Goal: Task Accomplishment & Management: Manage account settings

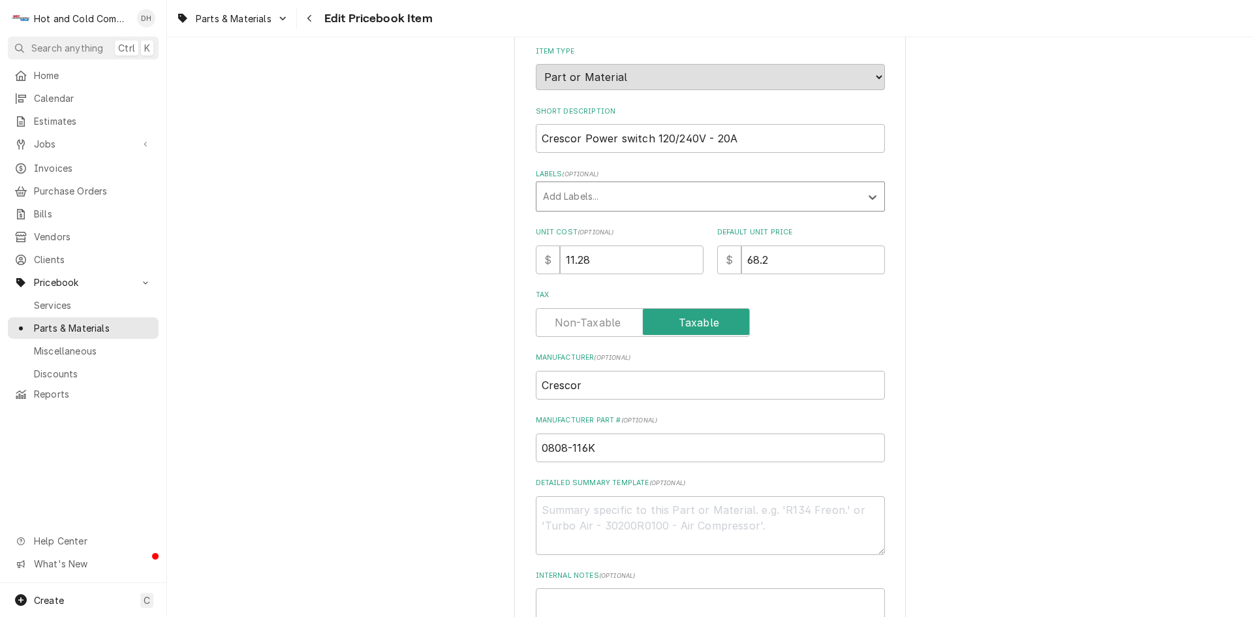
scroll to position [459, 0]
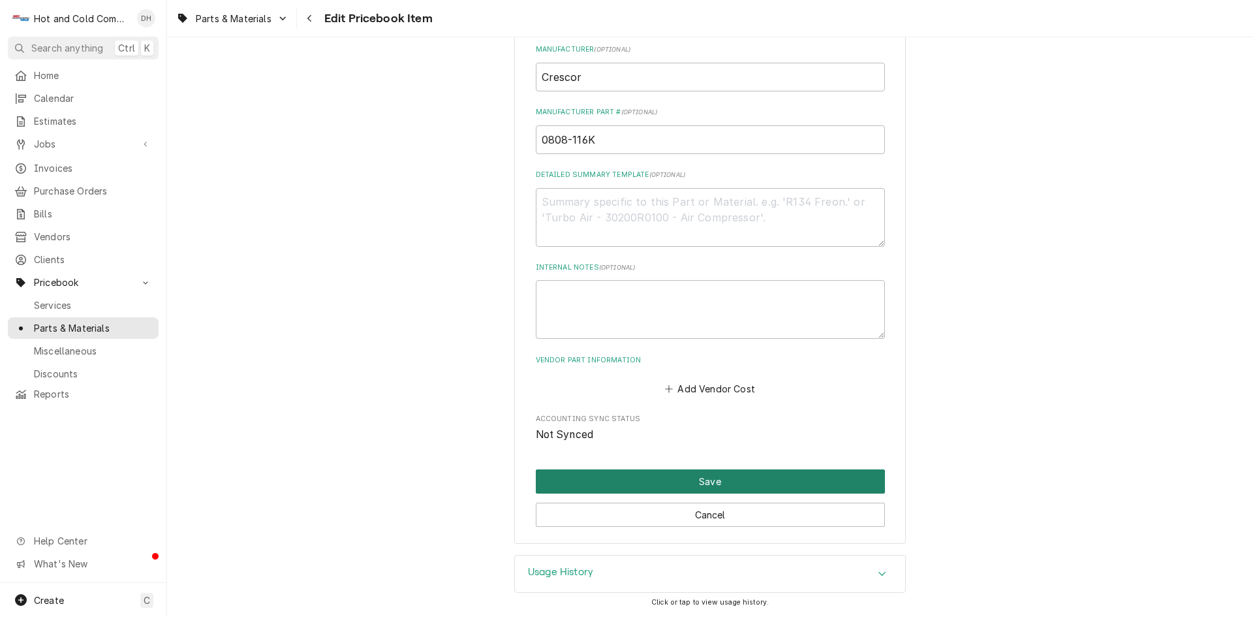
click at [713, 483] on button "Save" at bounding box center [710, 481] width 349 height 24
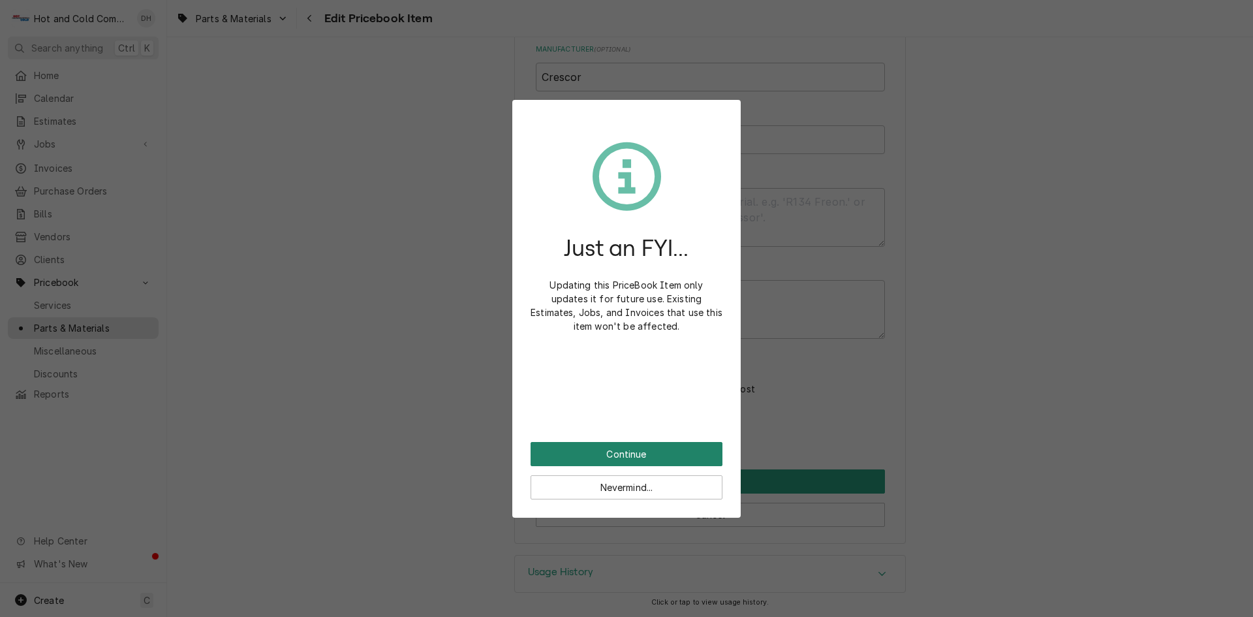
click at [615, 459] on button "Continue" at bounding box center [626, 454] width 192 height 24
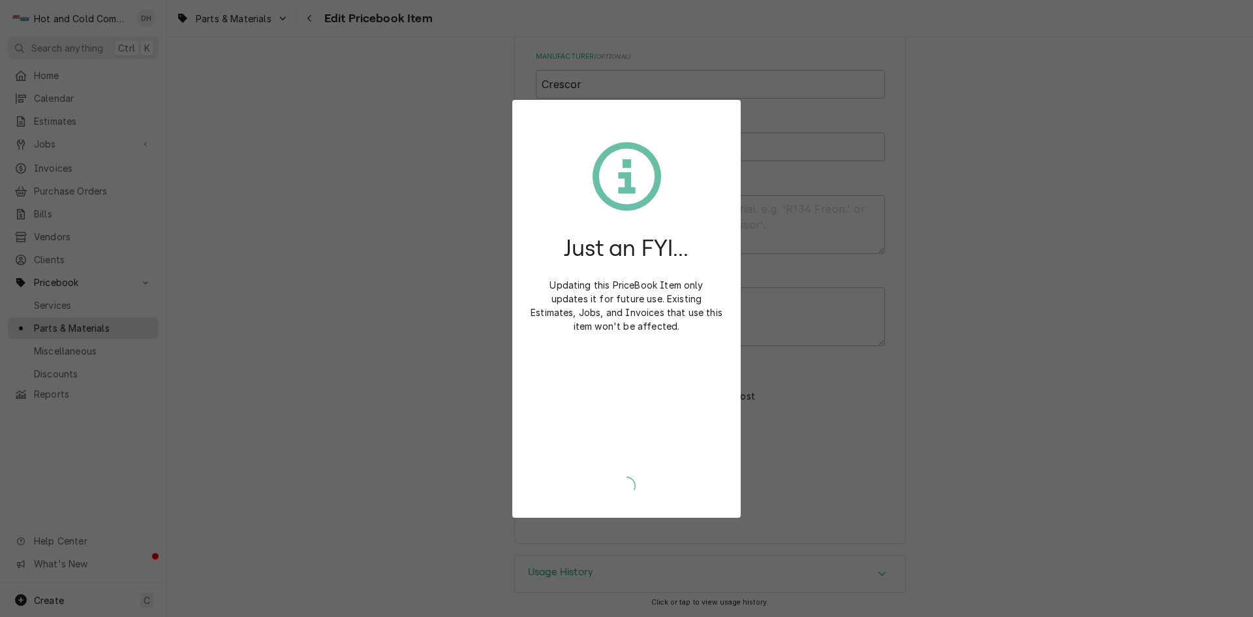
scroll to position [452, 0]
type textarea "x"
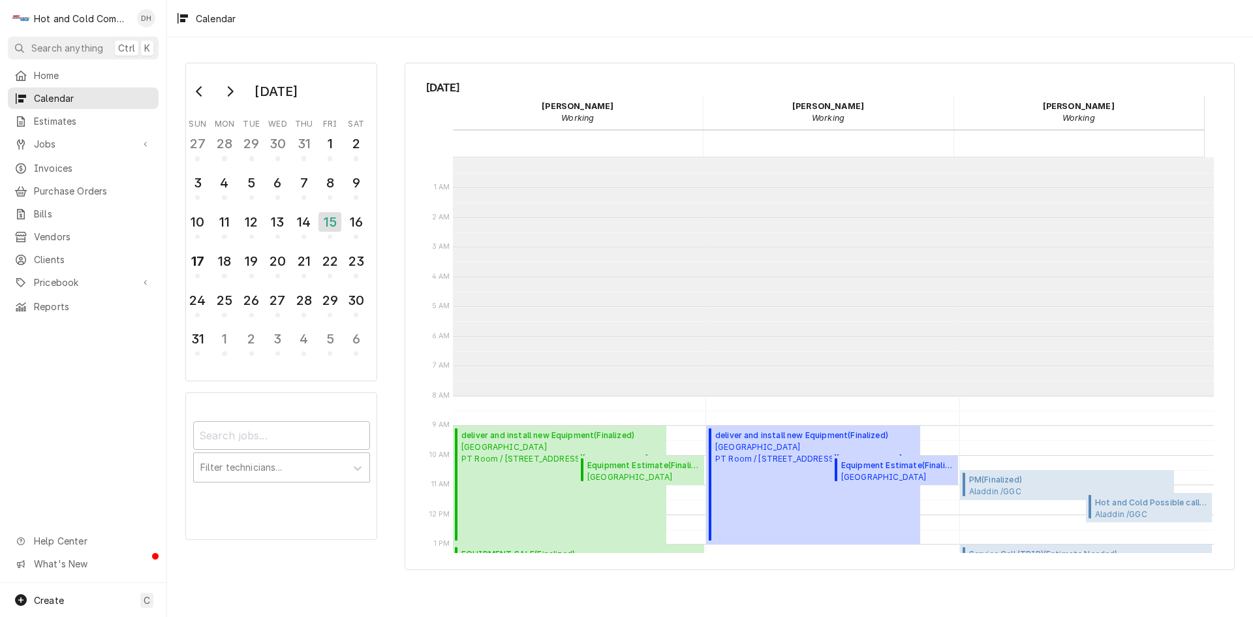
scroll to position [238, 0]
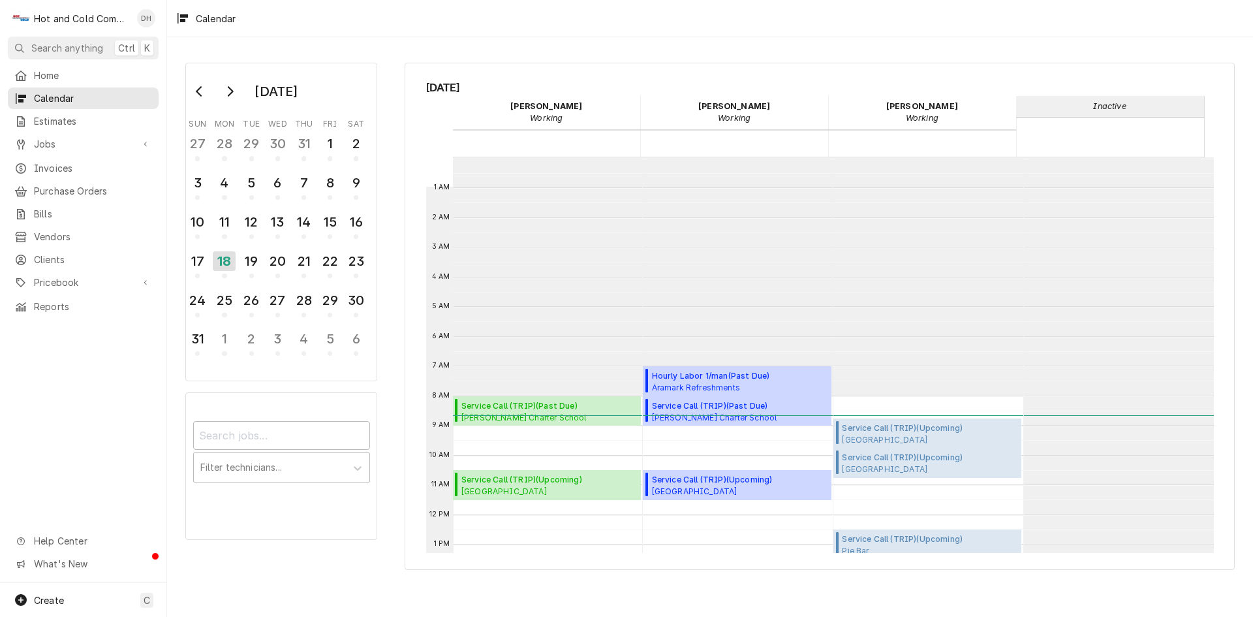
scroll to position [238, 0]
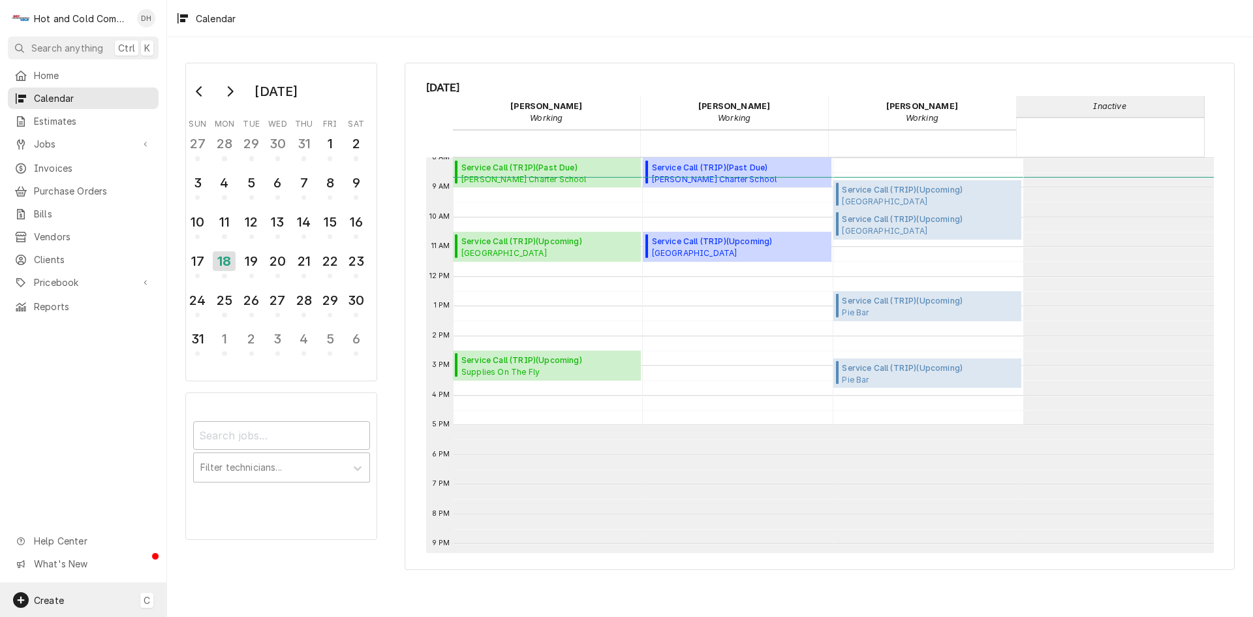
click at [47, 596] on span "Create" at bounding box center [49, 599] width 30 height 11
click at [224, 467] on div "Job" at bounding box center [243, 464] width 87 height 14
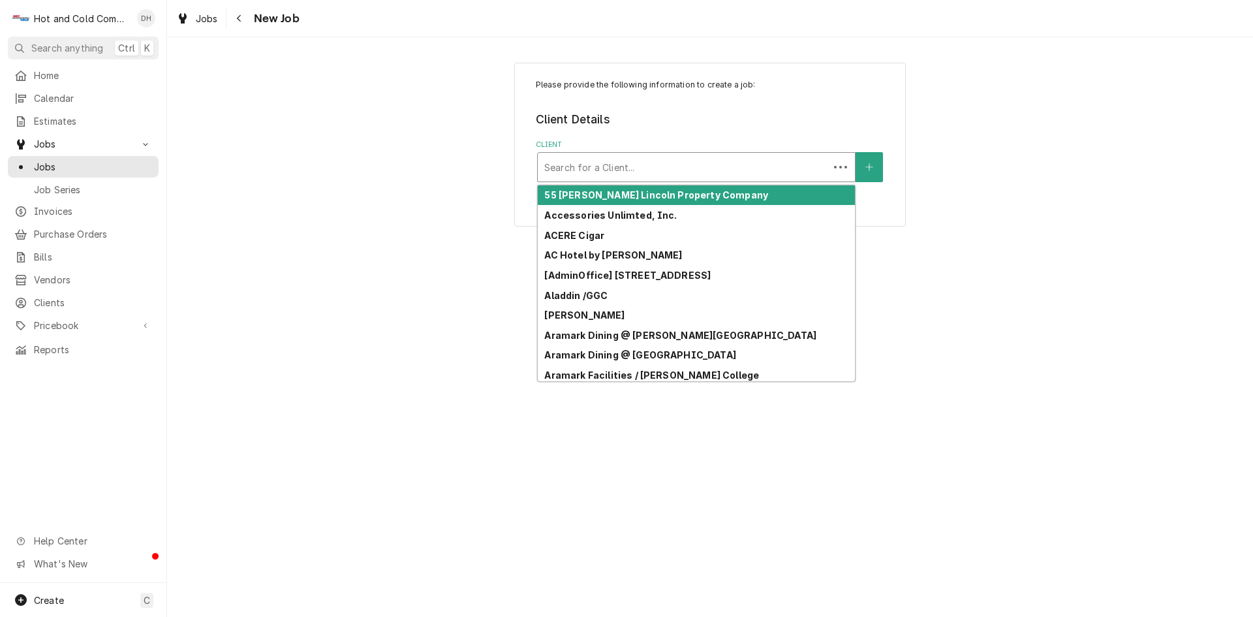
click at [682, 169] on div "Client" at bounding box center [683, 166] width 278 height 23
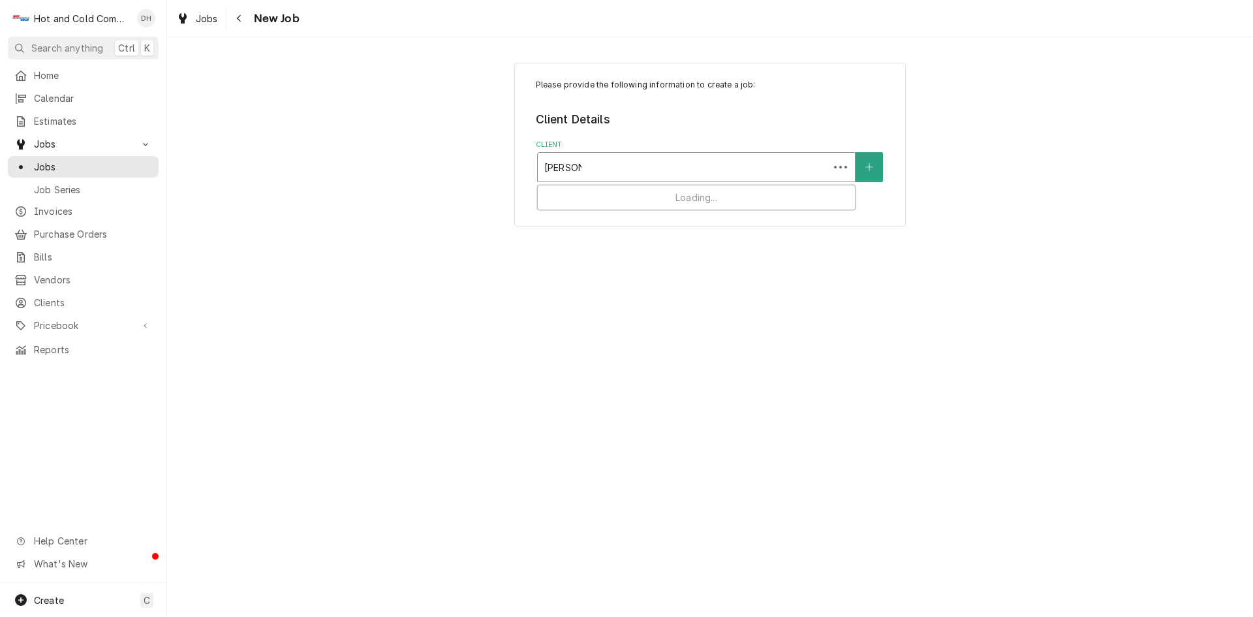
type input "cHARLES"
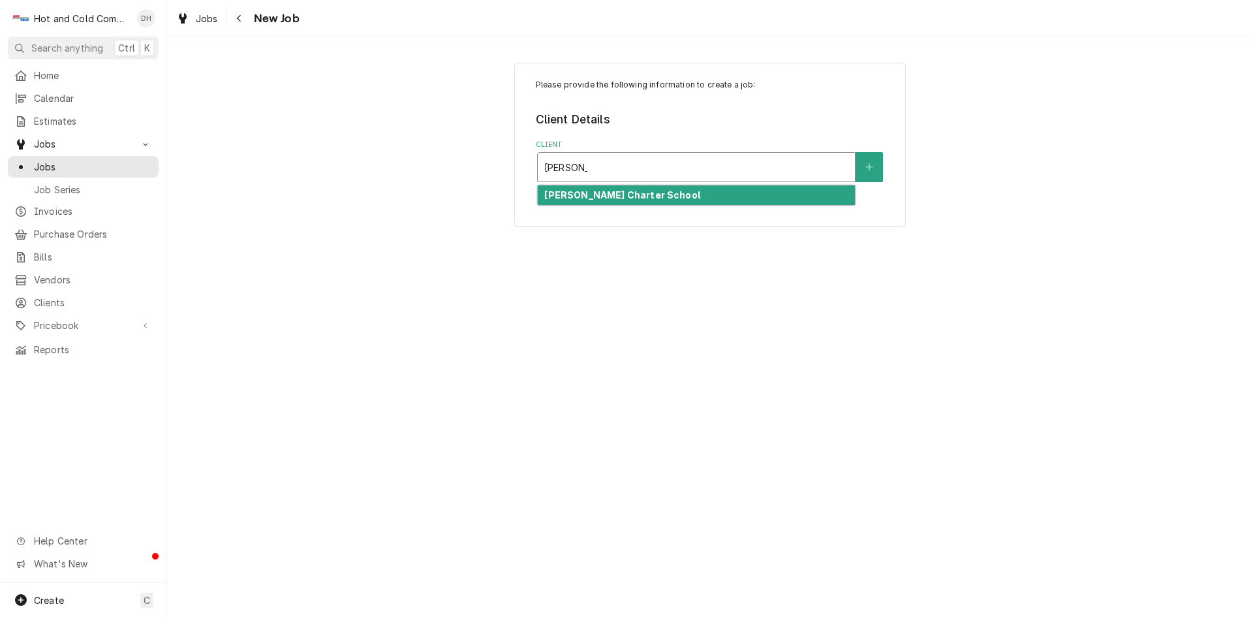
click at [681, 198] on div "Charles Drew Charter School" at bounding box center [696, 195] width 317 height 20
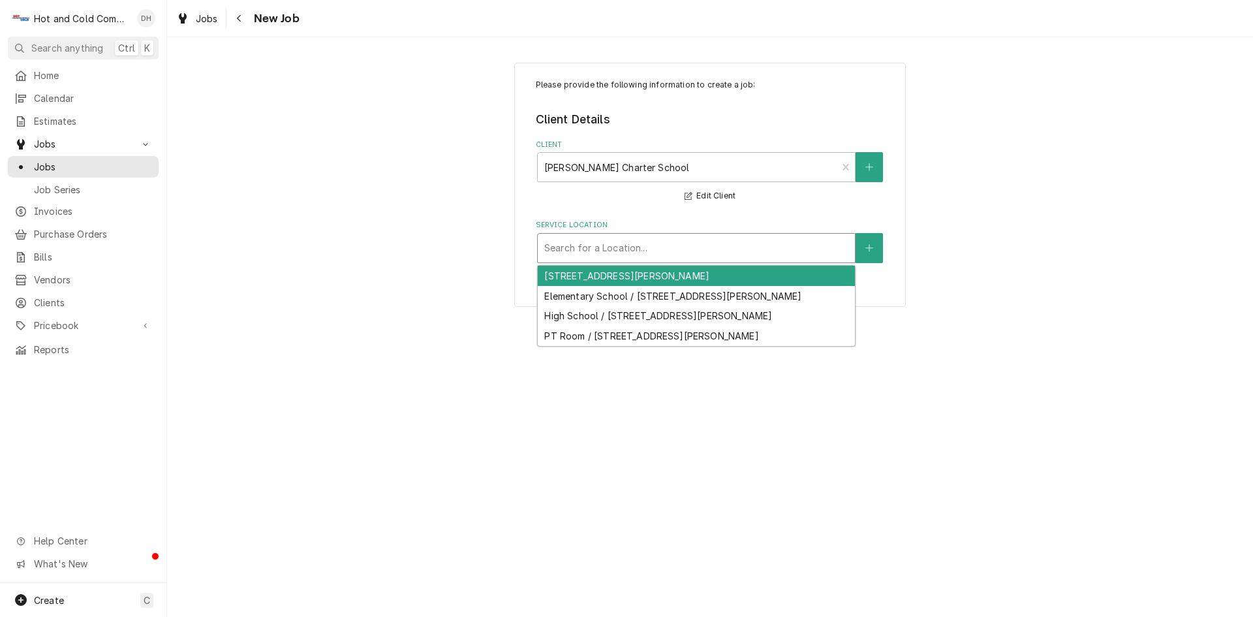
click at [695, 254] on div "Service Location" at bounding box center [696, 247] width 304 height 23
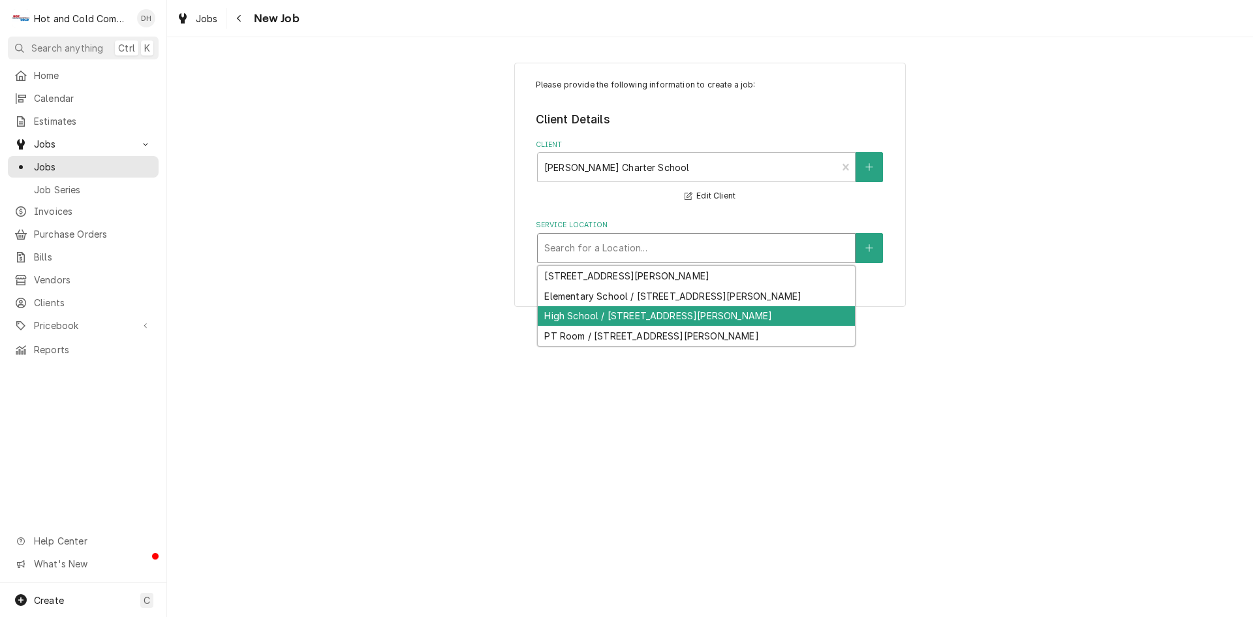
click at [666, 314] on div "High School / 300 Eva Davis Way SE, Atlanta, GA 30317" at bounding box center [696, 316] width 317 height 20
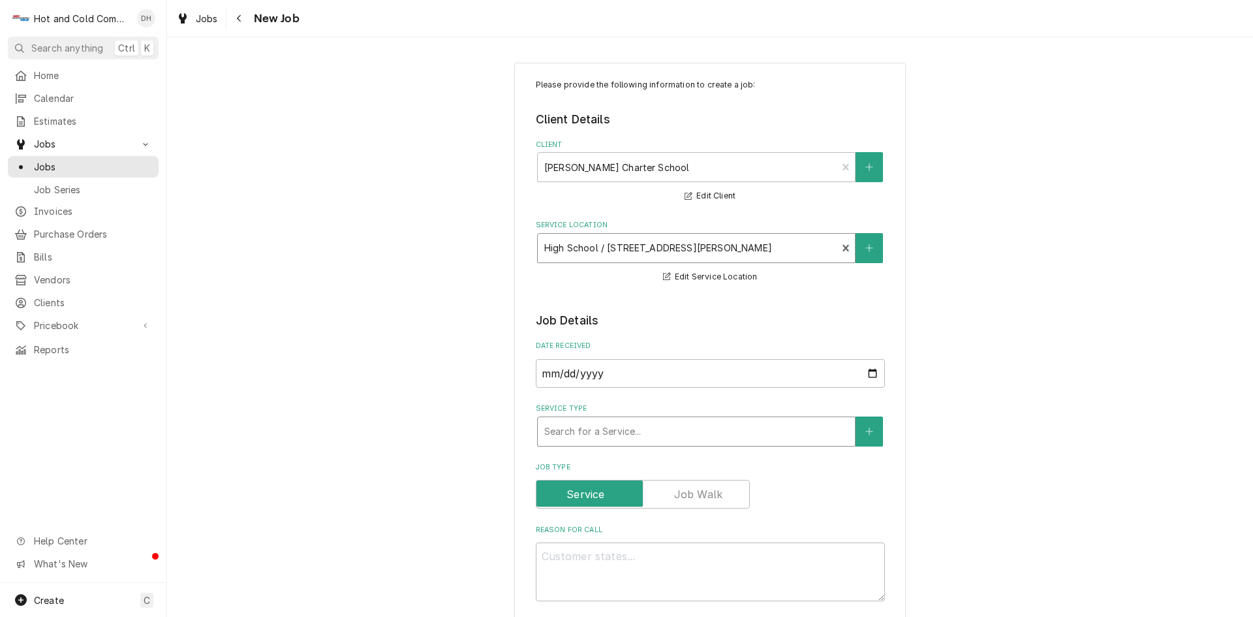
click at [717, 431] on div "Service Type" at bounding box center [696, 431] width 304 height 23
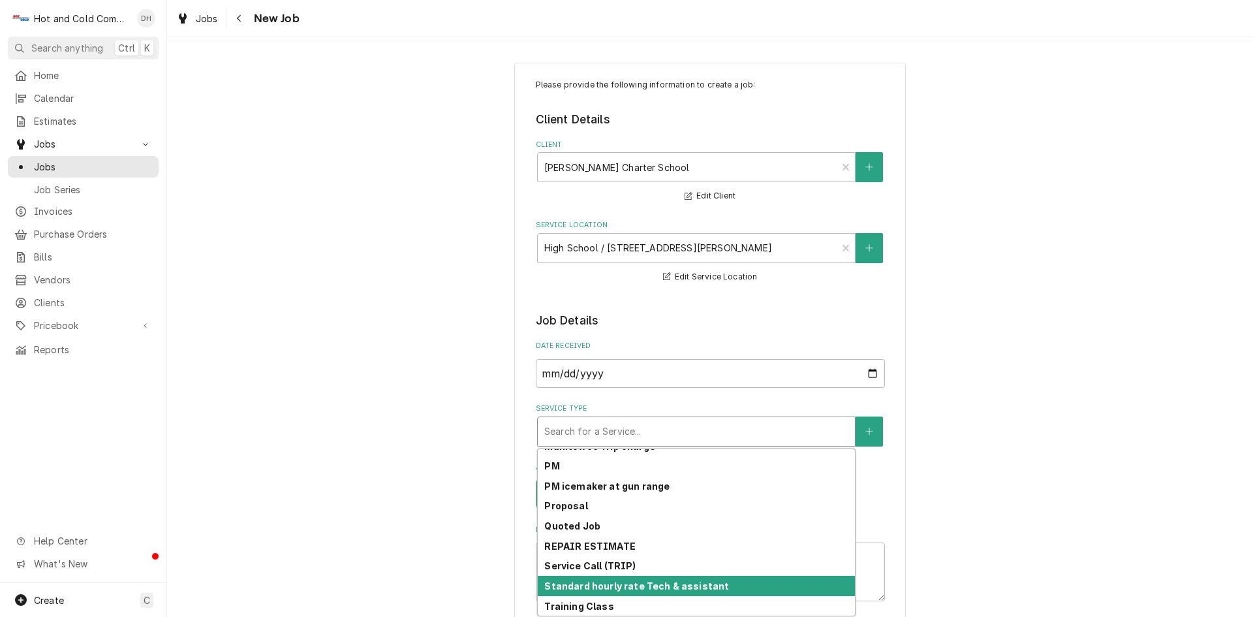
scroll to position [149, 0]
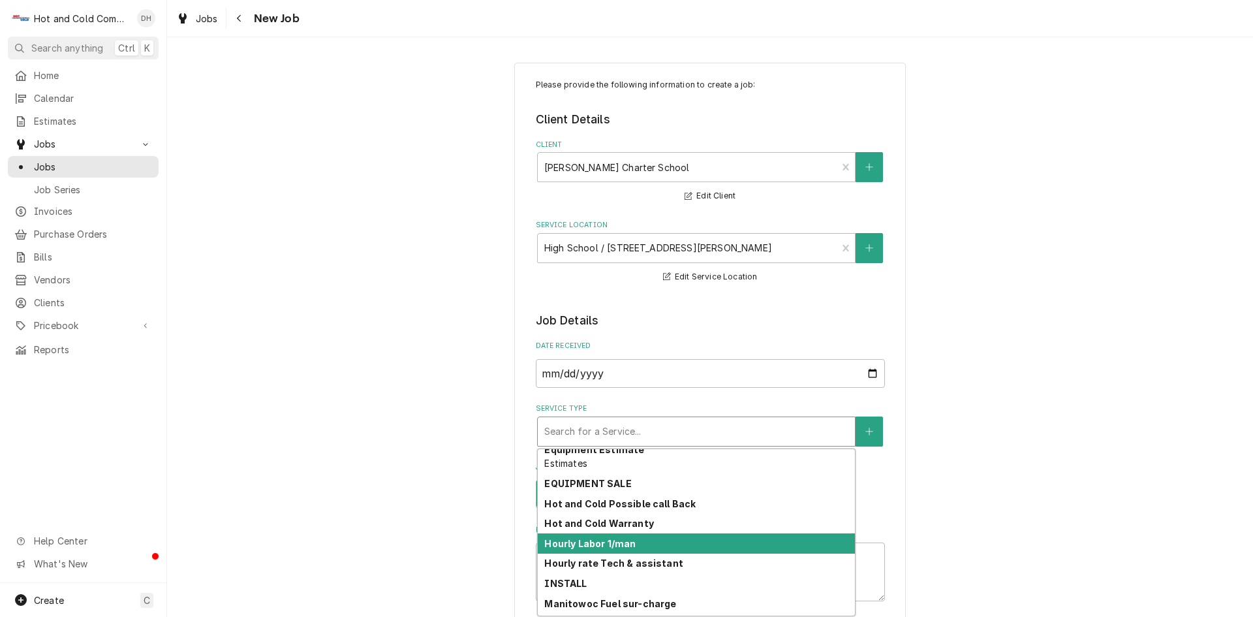
click at [615, 540] on strong "Hourly Labor 1/man" at bounding box center [589, 543] width 91 height 11
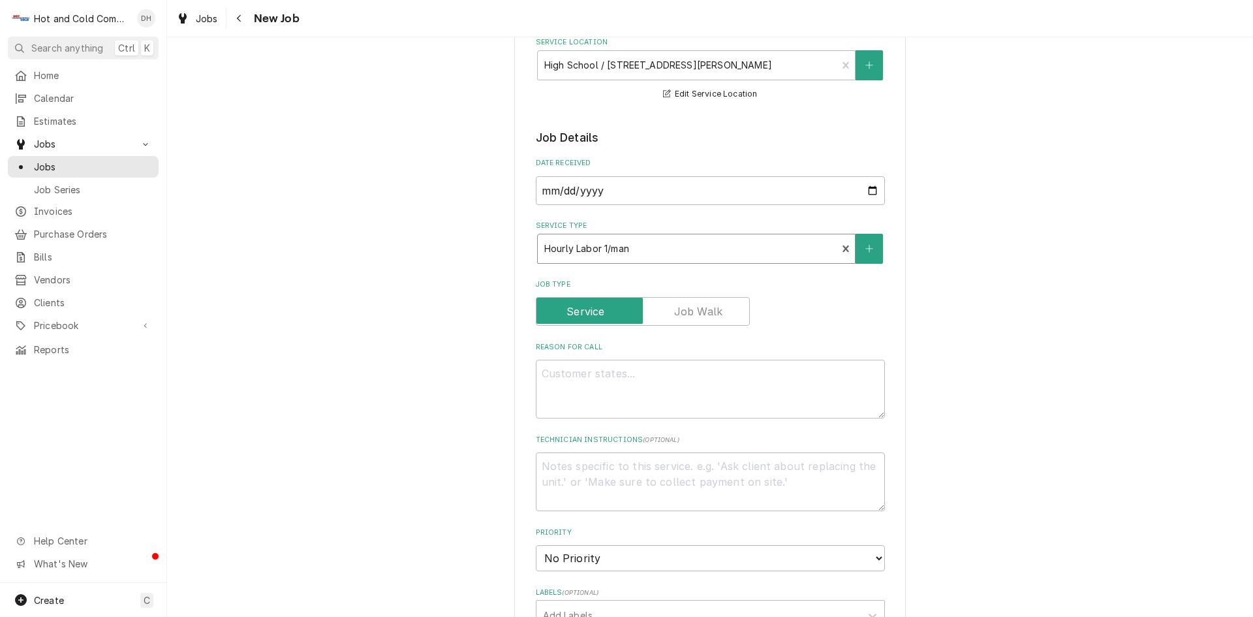
scroll to position [217, 0]
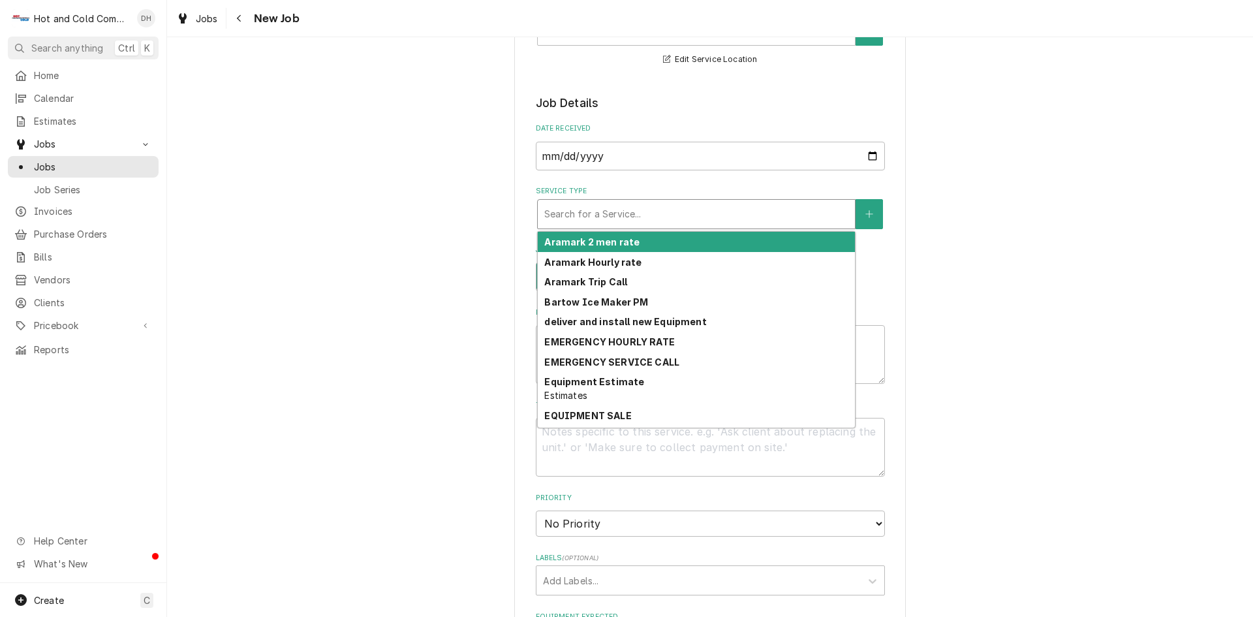
drag, startPoint x: 755, startPoint y: 214, endPoint x: 731, endPoint y: 227, distance: 26.9
click at [754, 214] on div "Service Type" at bounding box center [696, 213] width 304 height 23
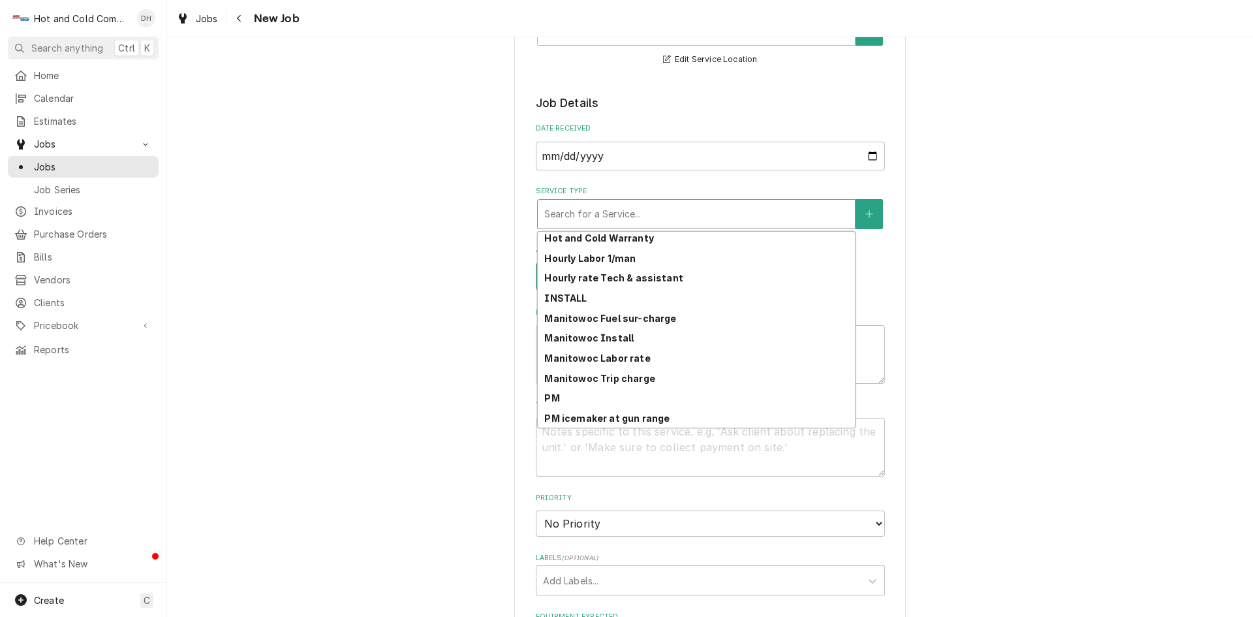
scroll to position [337, 0]
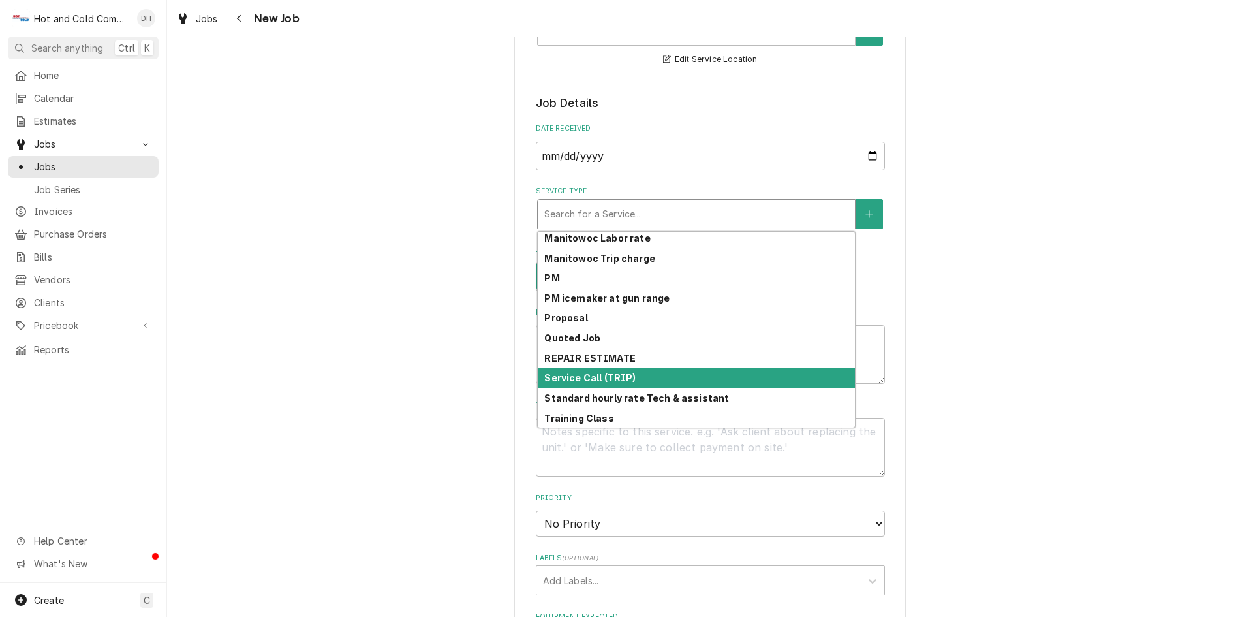
click at [652, 378] on div "Service Call (TRIP)" at bounding box center [696, 377] width 317 height 20
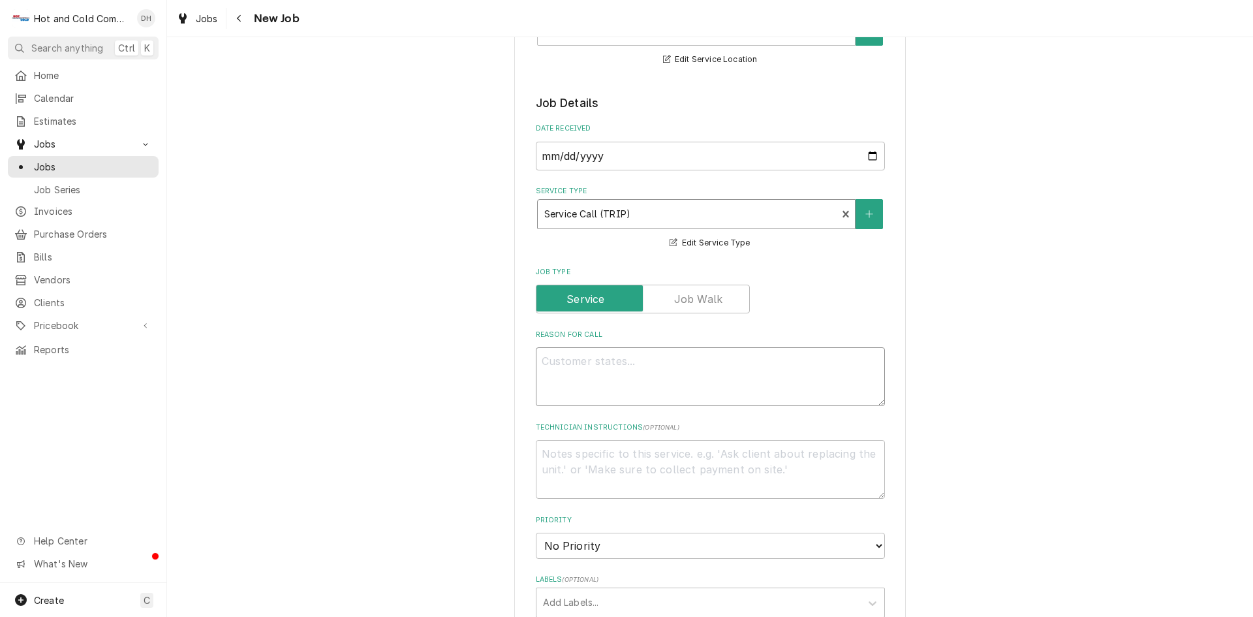
click at [615, 373] on textarea "Reason For Call" at bounding box center [710, 376] width 349 height 59
type textarea "x"
type textarea "c"
type textarea "x"
type textarea "cH"
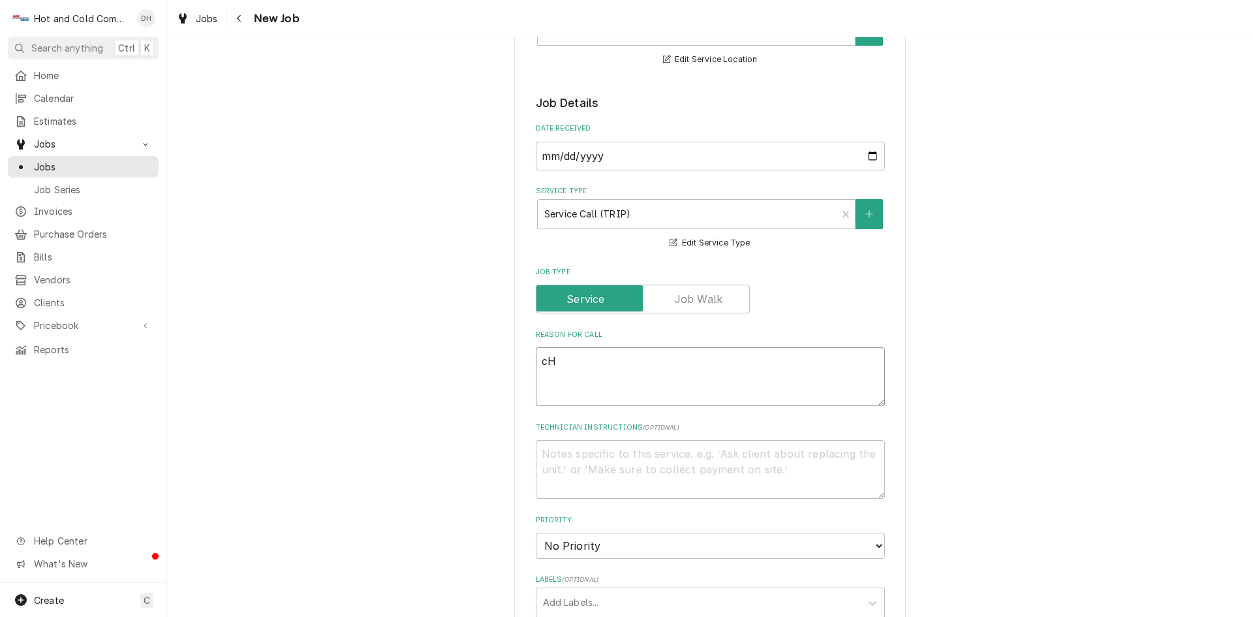
type textarea "x"
type textarea "cHE"
type textarea "x"
type textarea "cHEF"
type textarea "x"
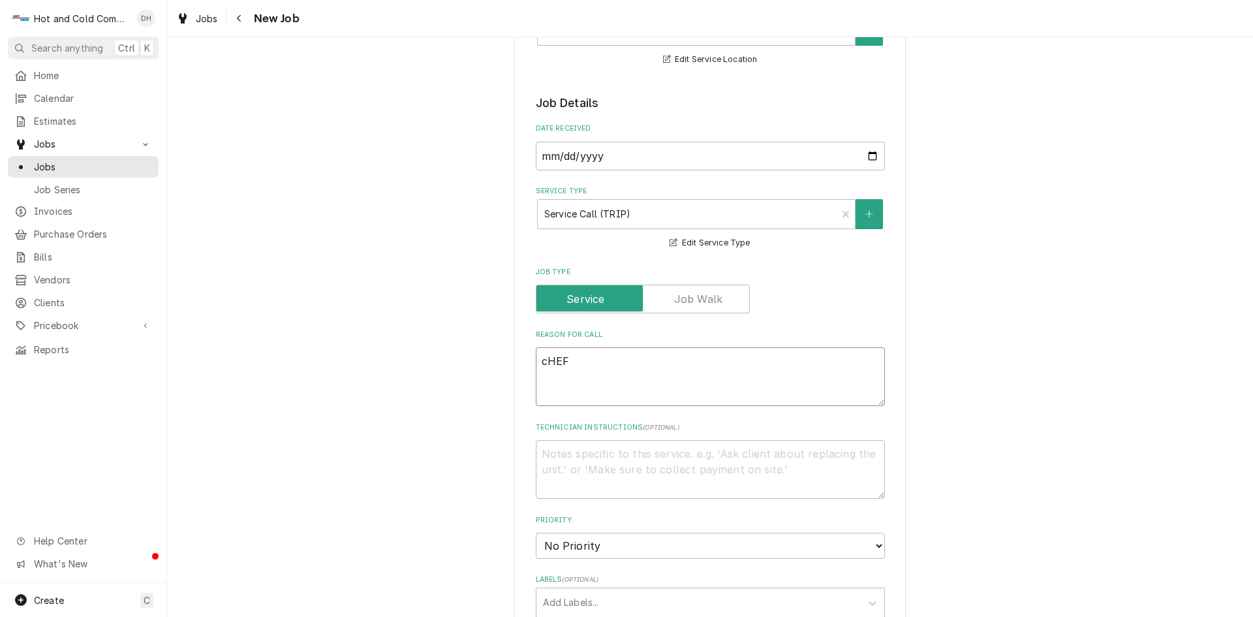
type textarea "cHEF"
type textarea "x"
type textarea "cHEF C"
type textarea "x"
type textarea "cHEF CA"
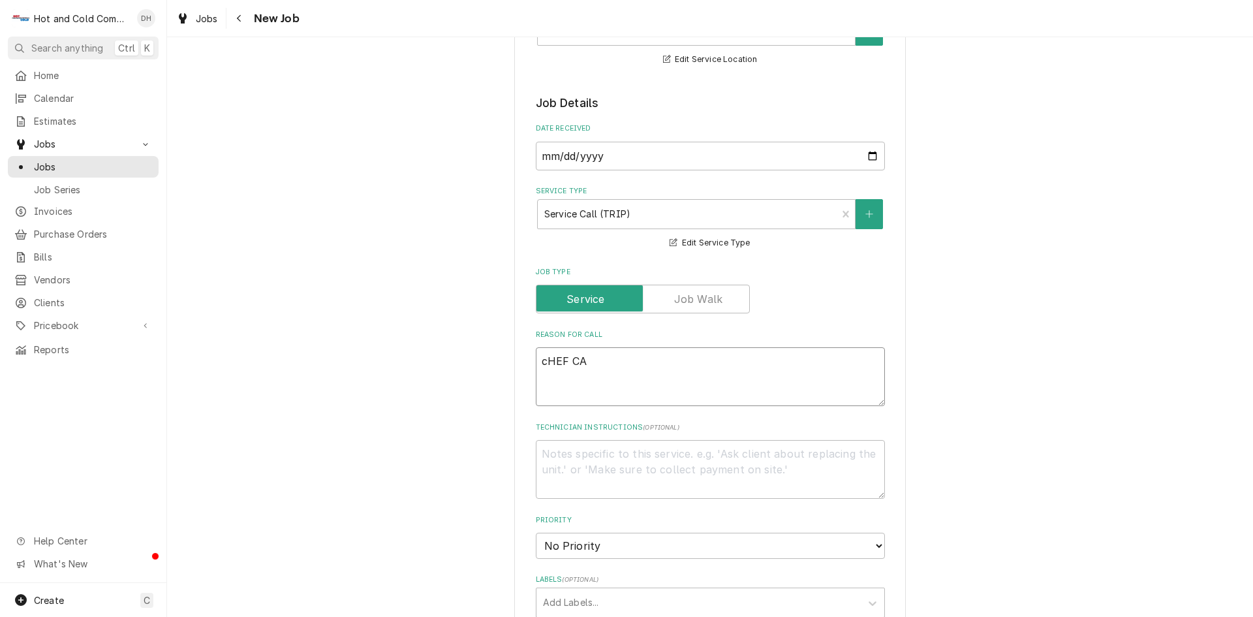
type textarea "x"
type textarea "cHEF CAL"
type textarea "x"
type textarea "cHEF CALL"
type textarea "x"
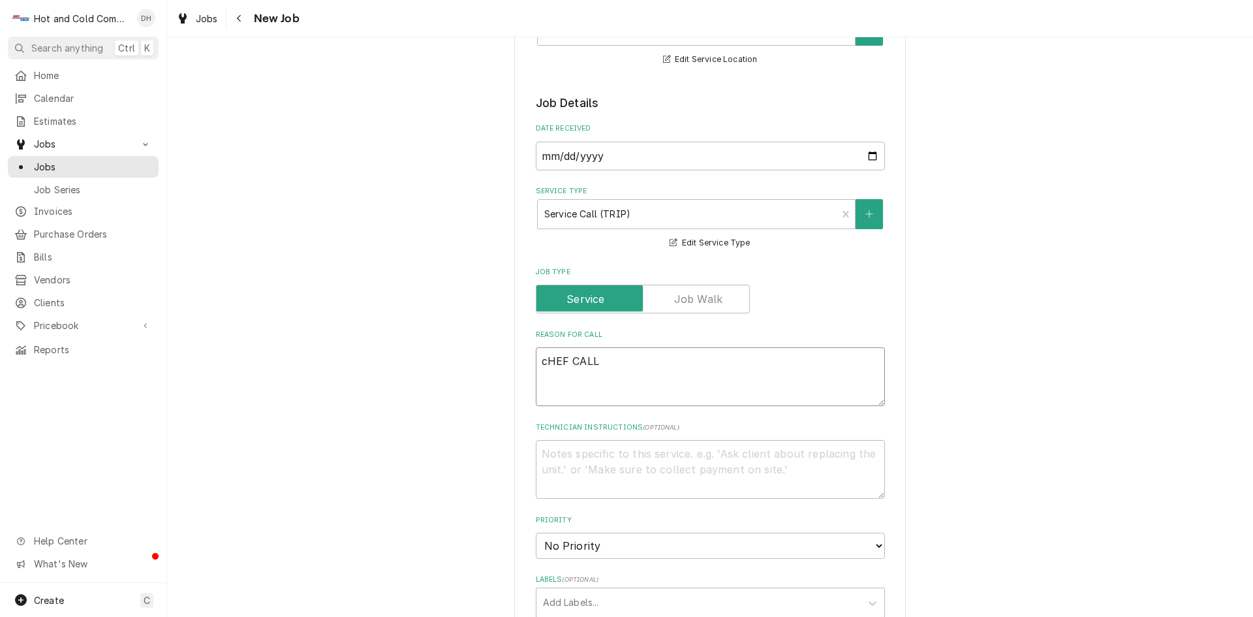
type textarea "cHEF CALLE"
type textarea "x"
type textarea "cHEF CALLED"
type textarea "x"
type textarea "cHEF CALLED"
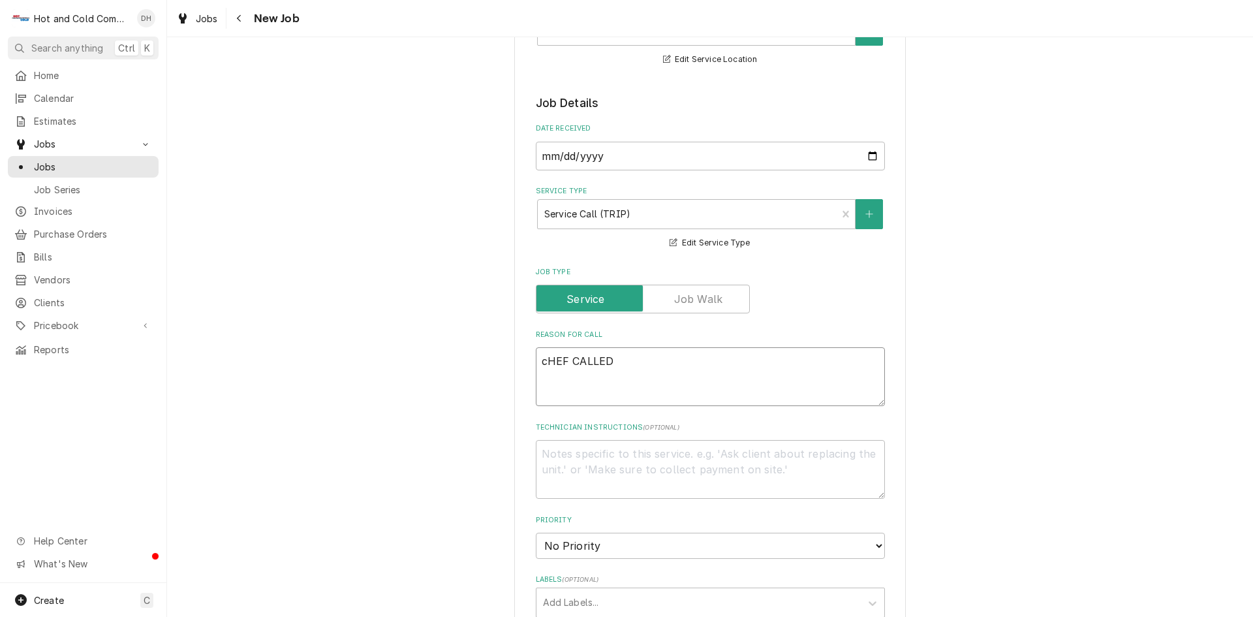
type textarea "x"
type textarea "cHEF CALLED S"
type textarea "x"
type textarea "cHEF CALLED SA"
type textarea "x"
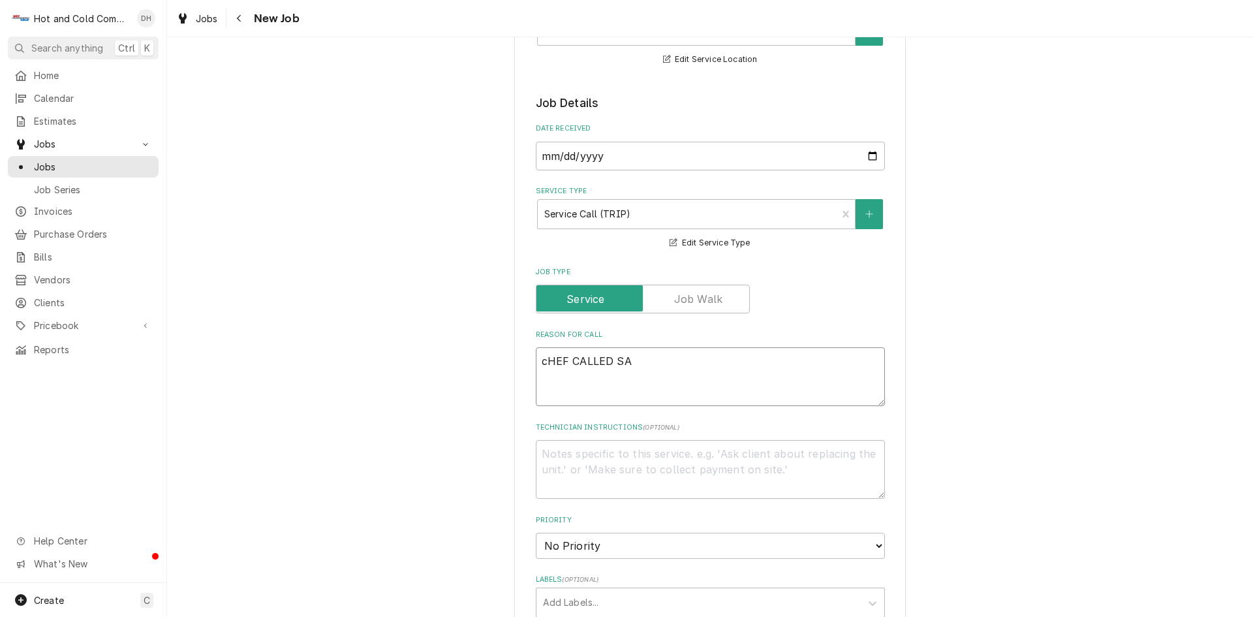
type textarea "cHEF CALLED SAI"
type textarea "x"
type textarea "cHEF CALLED SAID"
type textarea "x"
type textarea "cHEF CALLED SAID"
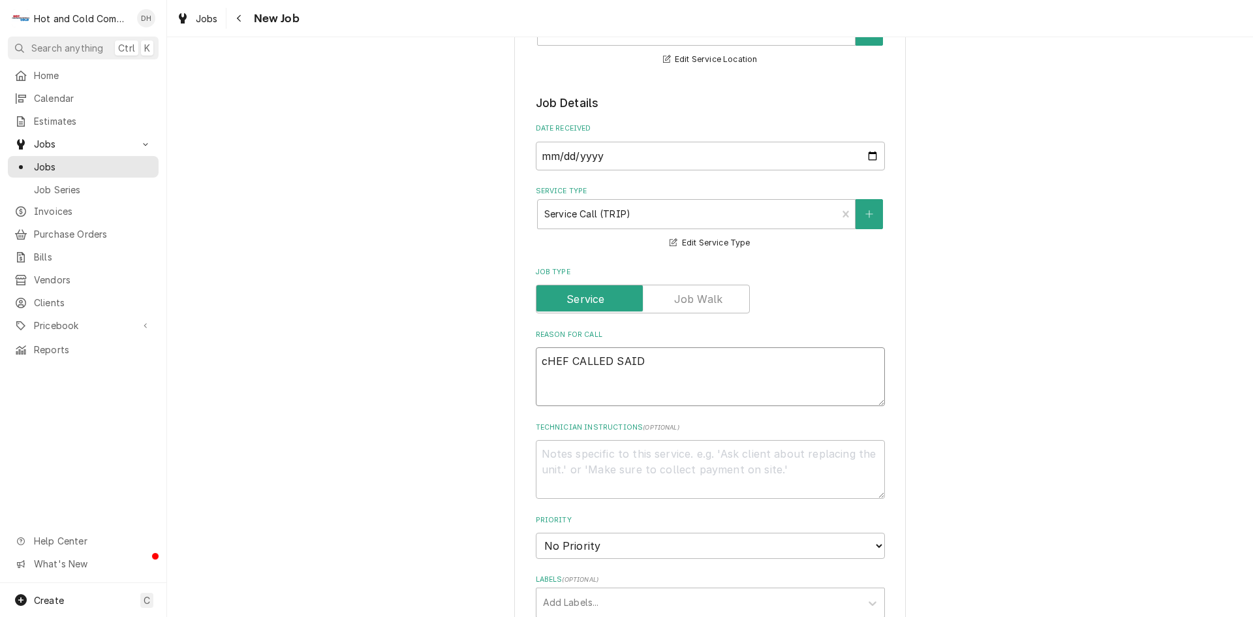
type textarea "x"
type textarea "cHEF CALLED SAID P"
type textarea "x"
type textarea "cHEF CALLED SAID PA"
type textarea "x"
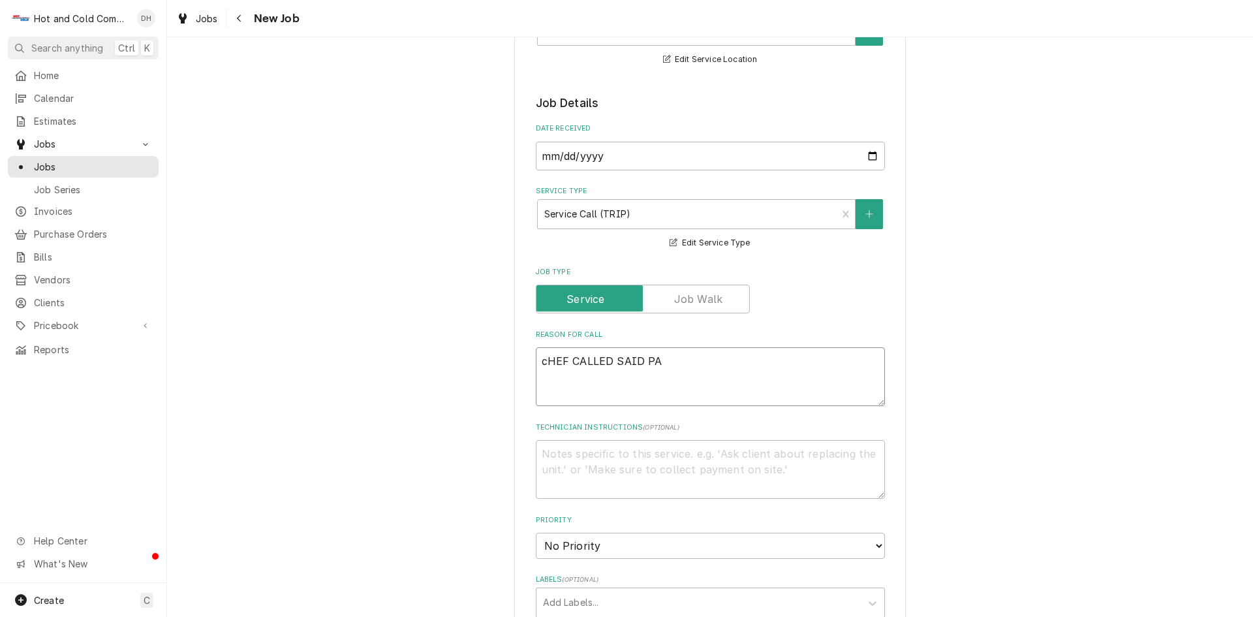
type textarea "cHEF CALLED SAID PAS"
type textarea "x"
type textarea "cHEF CALLED SAID PASS"
type textarea "x"
type textarea "cHEF CALLED SAID PASS"
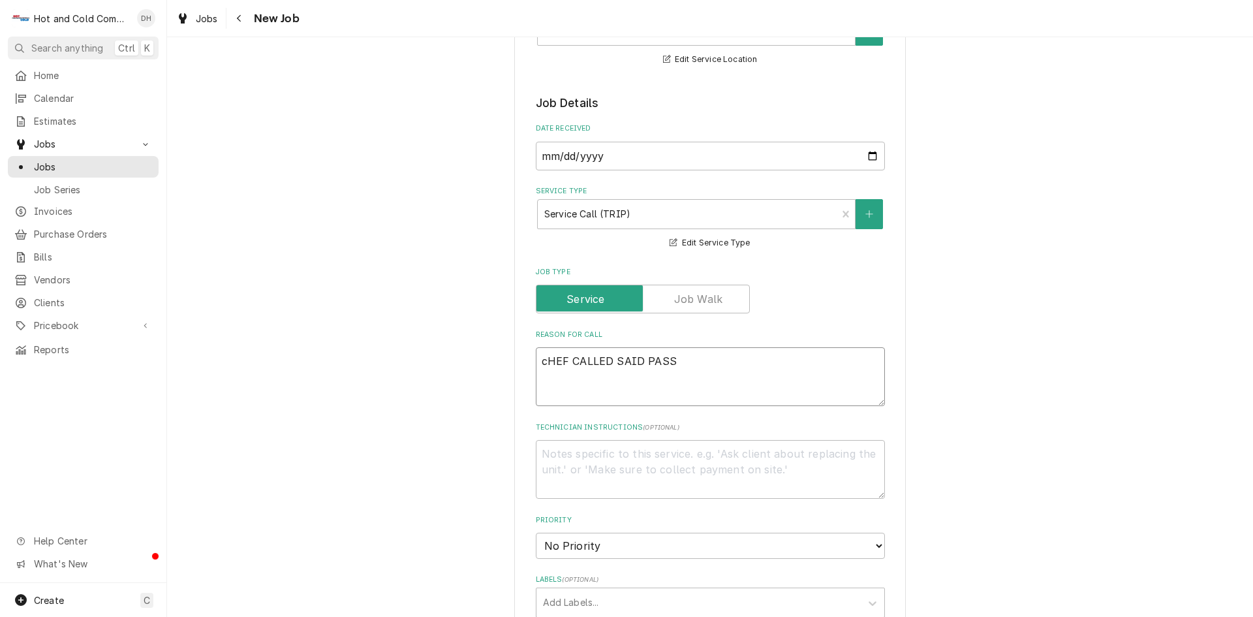
type textarea "x"
type textarea "cHEF CALLED SAID PASS T"
type textarea "x"
type textarea "cHEF CALLED SAID PASS TH"
type textarea "x"
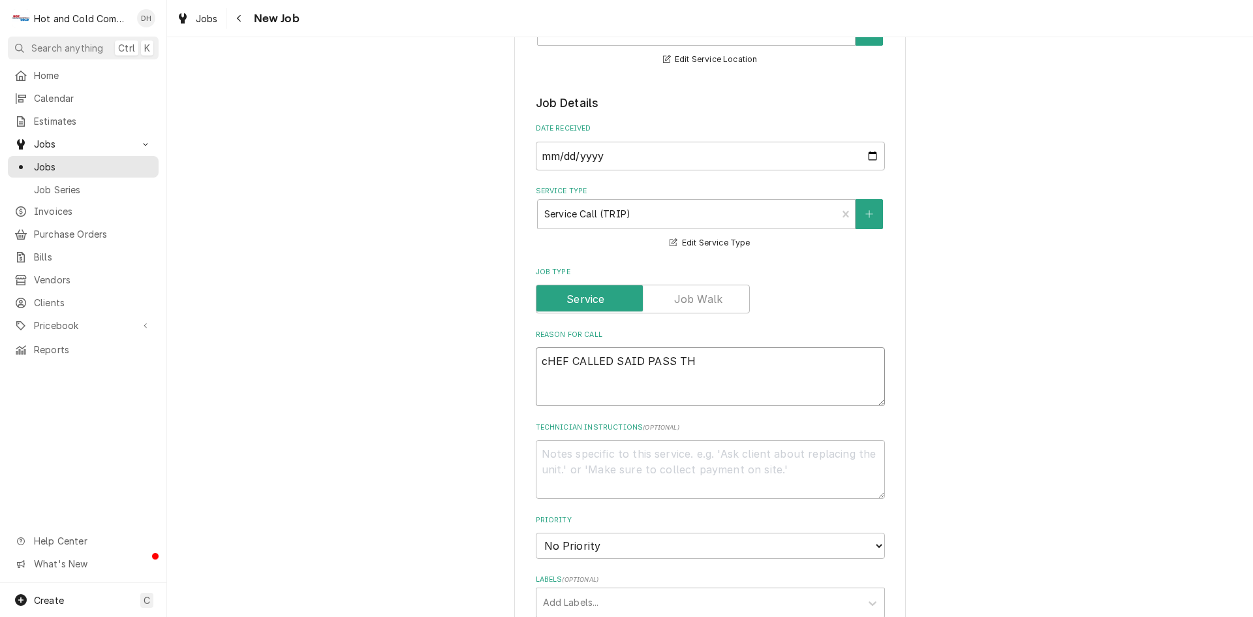
type textarea "cHEF CALLED SAID PASS THR"
type textarea "x"
type textarea "cHEF CALLED SAID PASS THRO"
type textarea "x"
type textarea "cHEF CALLED SAID PASS THROU"
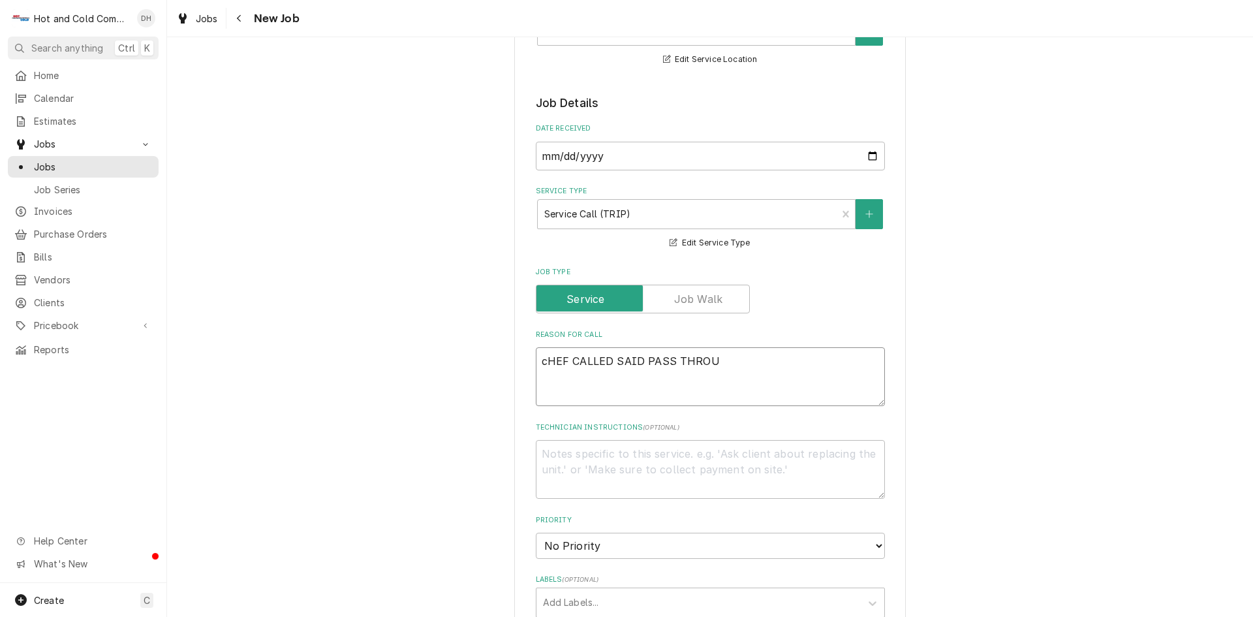
type textarea "x"
type textarea "cHEF CALLED SAID PASS THROUG"
type textarea "x"
type textarea "cHEF CALLED SAID PASS THROUGH"
type textarea "x"
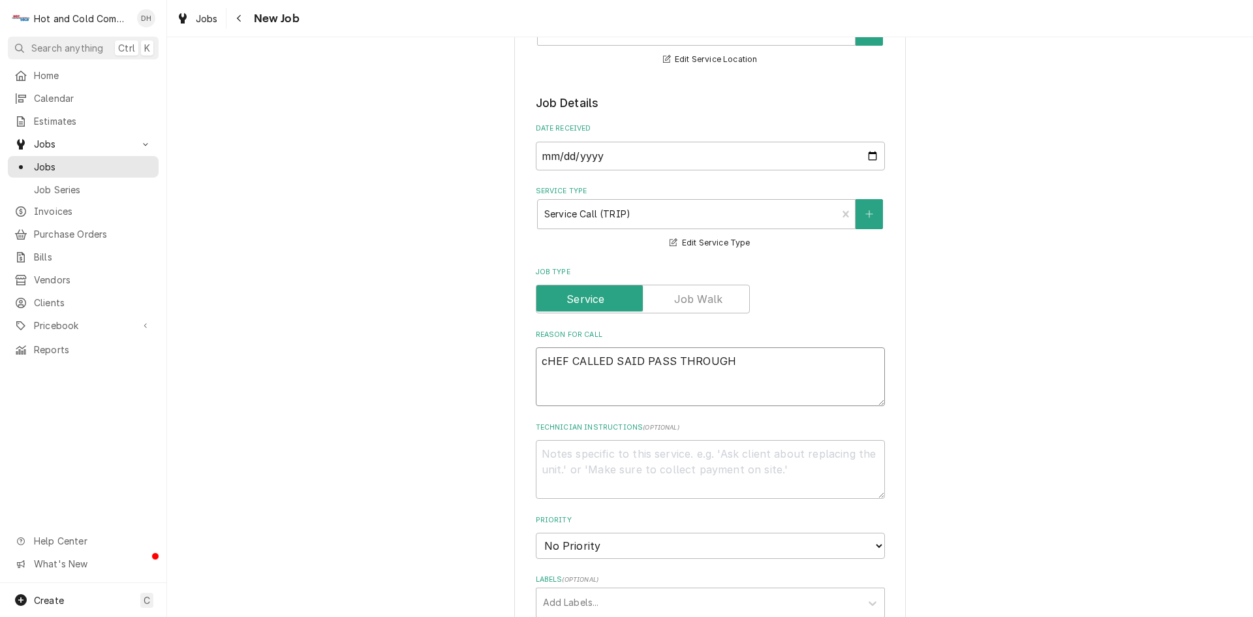
type textarea "cHEF CALLED SAID PASS THROUGH"
type textarea "x"
type textarea "cHEF CALLED SAID PASS THROUGH S"
type textarea "x"
type textarea "cHEF CALLED SAID PASS THROUGH SM"
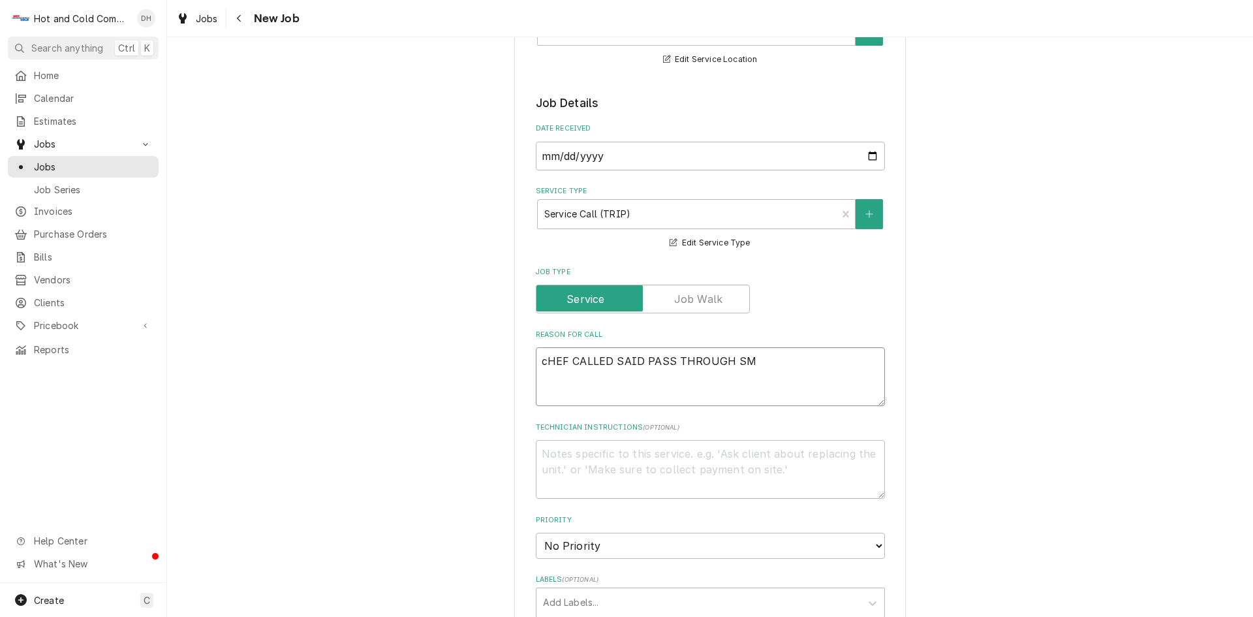
type textarea "x"
type textarea "cHEF CALLED SAID PASS THROUGH SME"
type textarea "x"
type textarea "cHEF CALLED SAID PASS THROUGH SMEL"
type textarea "x"
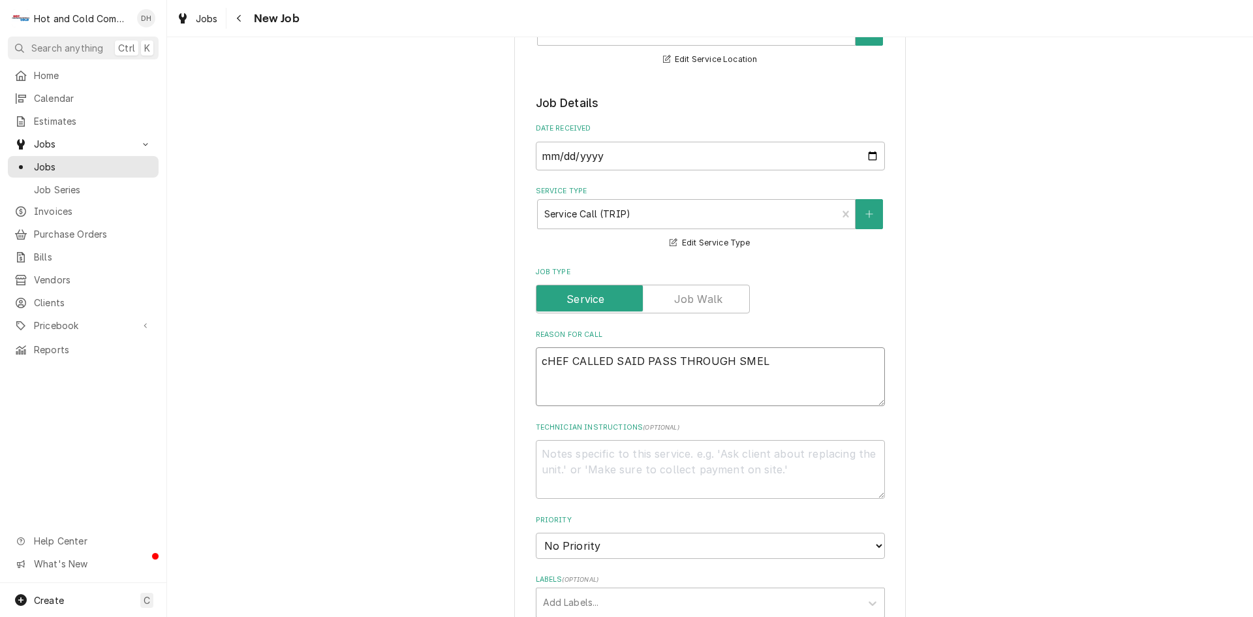
type textarea "cHEF CALLED SAID PASS THROUGH SMELL"
type textarea "x"
type textarea "cHEF CALLED SAID PASS THROUGH SMELLS"
type textarea "x"
type textarea "cHEF CALLED SAID PASS THROUGH SMELLS"
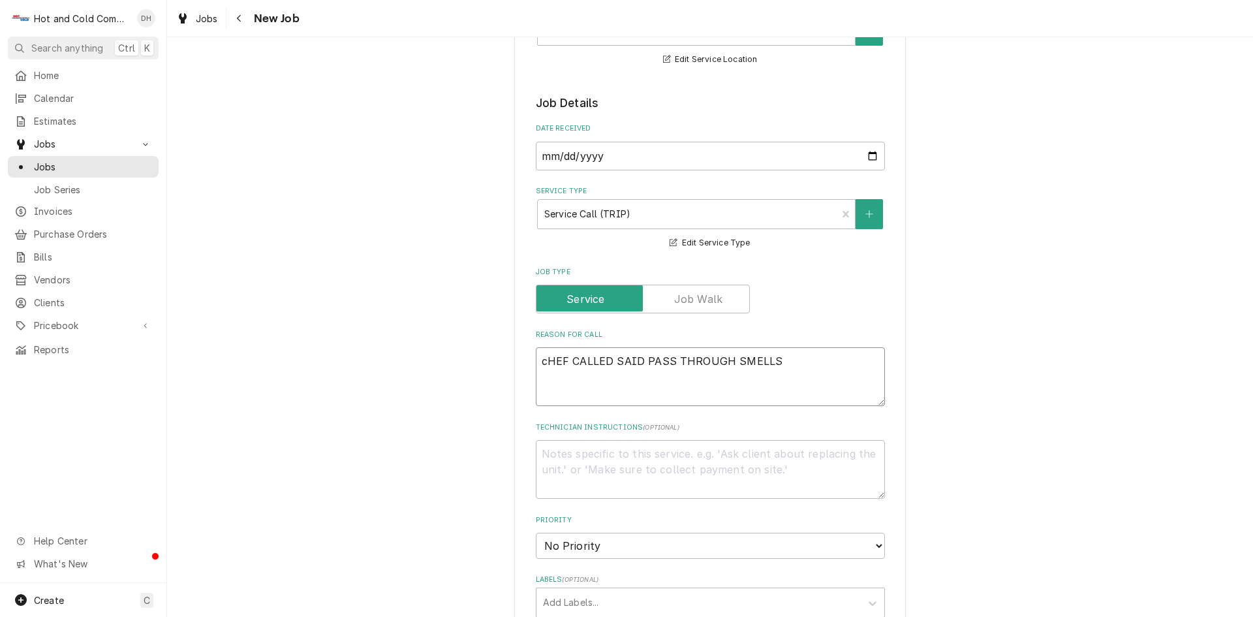
type textarea "x"
type textarea "cHEF CALLED SAID PASS THROUGH SMELLS L"
type textarea "x"
type textarea "cHEF CALLED SAID PASS THROUGH SMELLS LI"
type textarea "x"
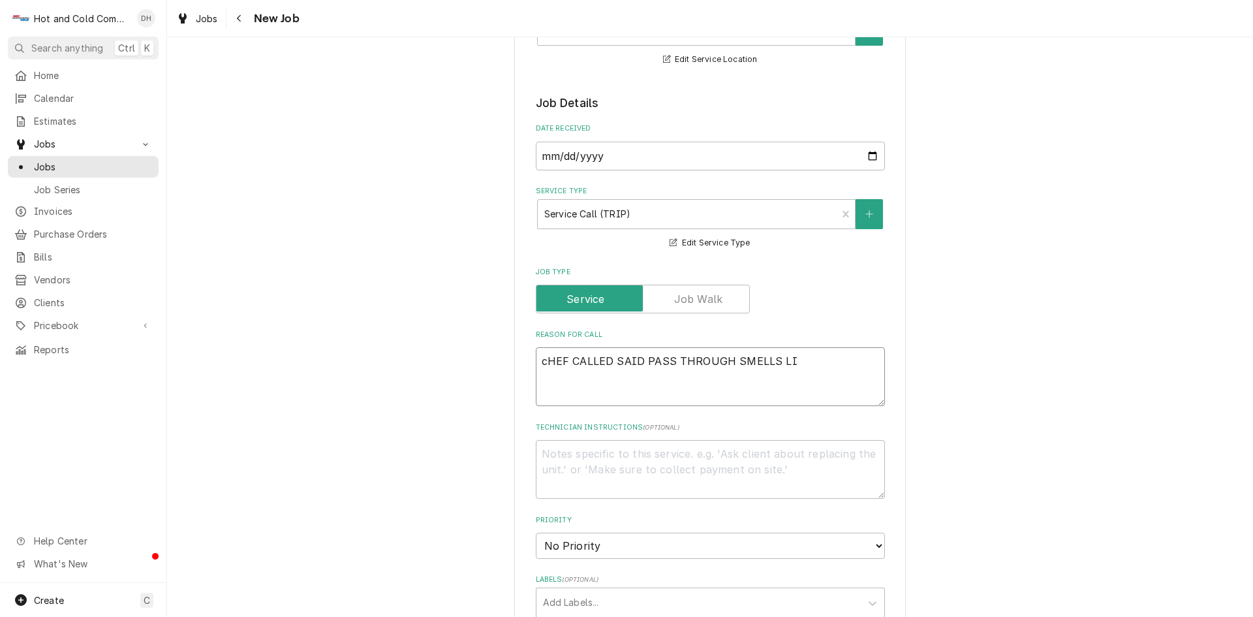
type textarea "cHEF CALLED SAID PASS THROUGH SMELLS LIK"
type textarea "x"
type textarea "cHEF CALLED SAID PASS THROUGH SMELLS LIKE"
type textarea "x"
type textarea "cHEF CALLED SAID PASS THROUGH SMELLS LIKE"
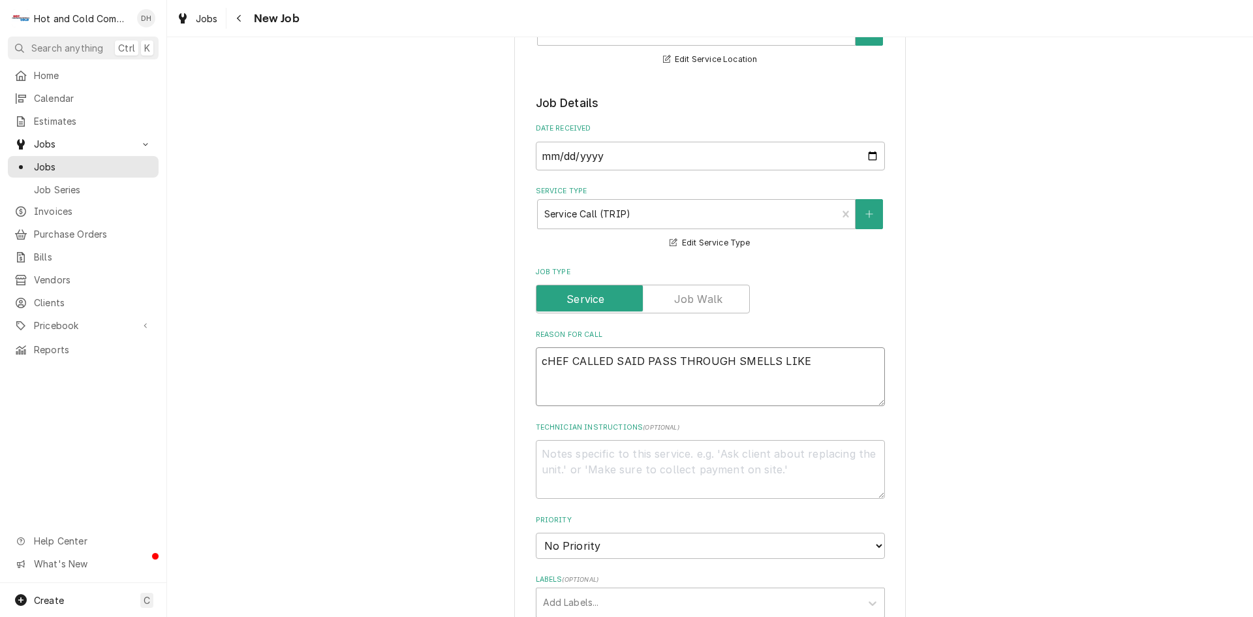
type textarea "x"
type textarea "cHEF CALLED SAID PASS THROUGH SMELLS LIKE S"
type textarea "x"
type textarea "cHEF CALLED SAID PASS THROUGH SMELLS LIKE SO"
type textarea "x"
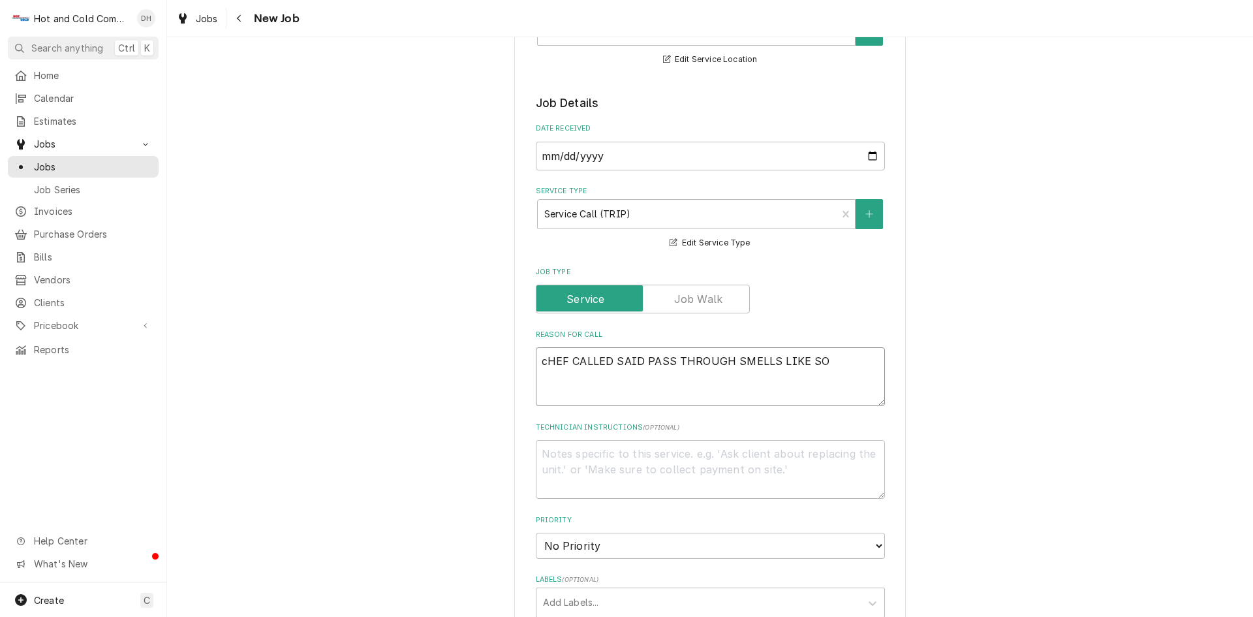
type textarea "cHEF CALLED SAID PASS THROUGH SMELLS LIKE SOM"
type textarea "x"
type textarea "cHEF CALLED SAID PASS THROUGH SMELLS LIKE SOME"
type textarea "x"
type textarea "cHEF CALLED SAID PASS THROUGH SMELLS LIKE SOMET"
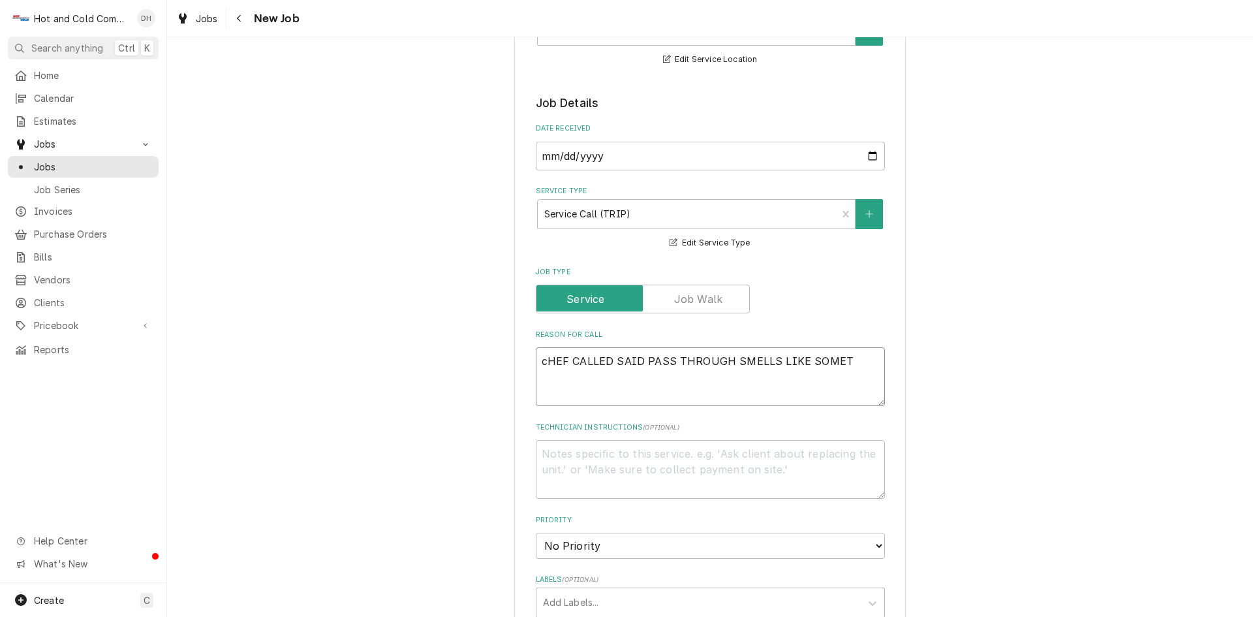
type textarea "x"
type textarea "cHEF CALLED SAID PASS THROUGH SMELLS LIKE SOMETH"
type textarea "x"
type textarea "cHEF CALLED SAID PASS THROUGH SMELLS LIKE SOMETHI"
type textarea "x"
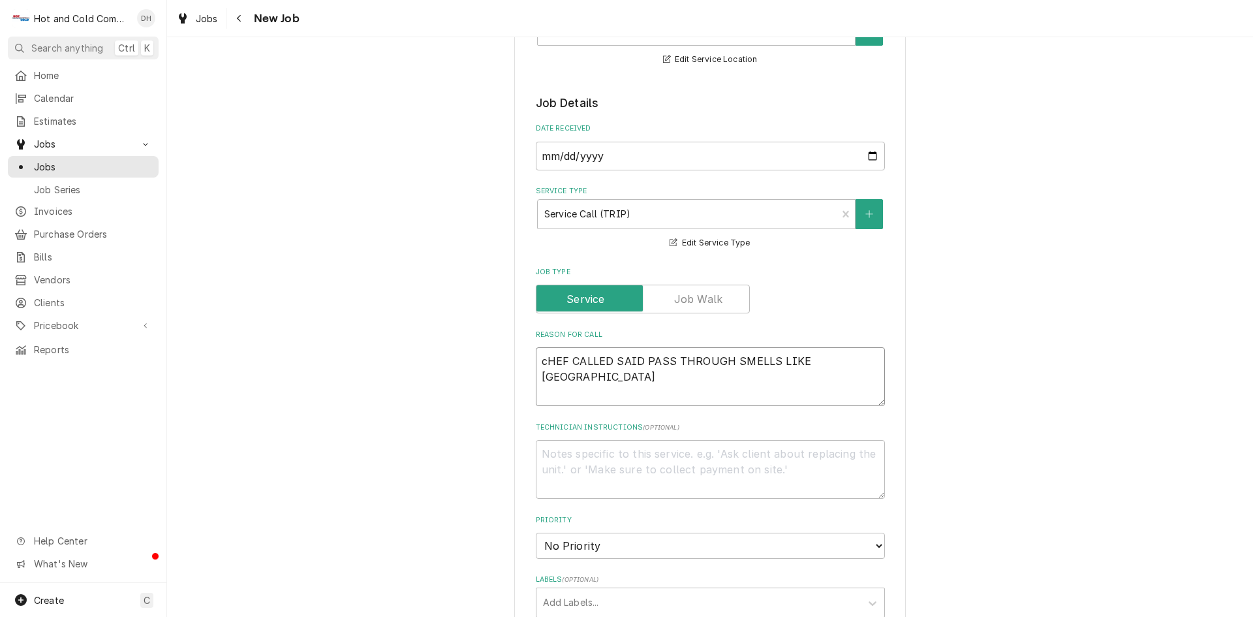
type textarea "cHEF CALLED SAID PASS THROUGH SMELLS LIKE SOMETHIN"
type textarea "x"
type textarea "cHEF CALLED SAID PASS THROUGH SMELLS LIKE SOMETHING"
type textarea "x"
type textarea "cHEF CALLED SAID PASS THROUGH SMELLS LIKE SOMETHING"
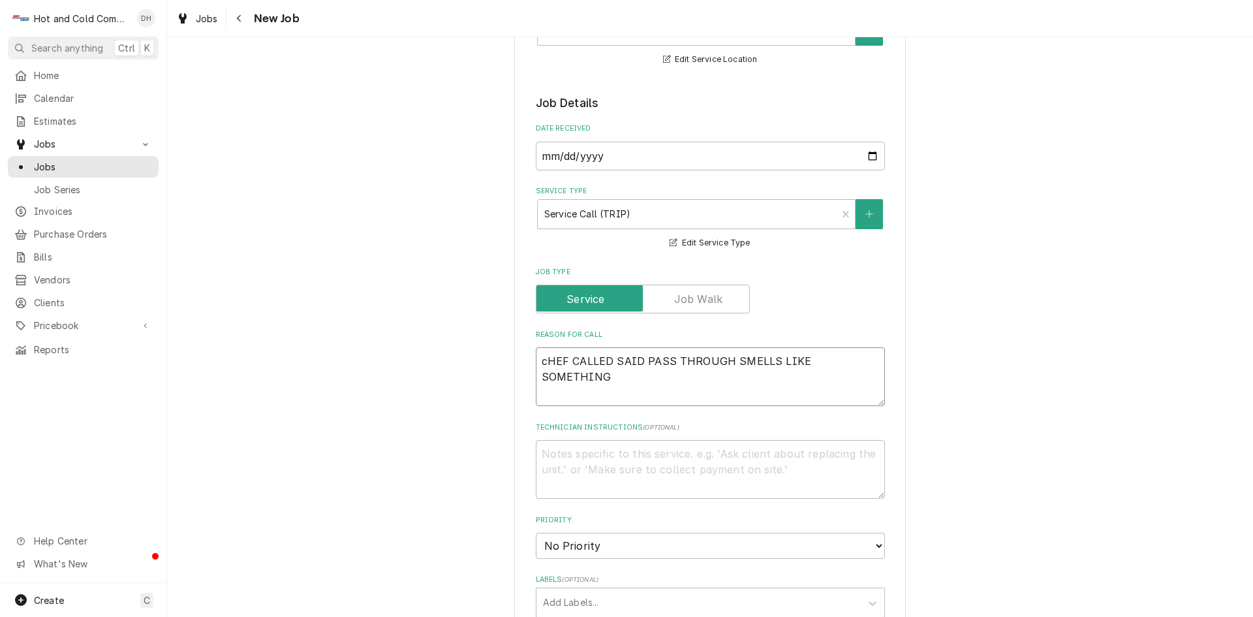
type textarea "x"
type textarea "cHEF CALLED SAID PASS THROUGH SMELLS LIKE SOMETHING B"
type textarea "x"
type textarea "cHEF CALLED SAID PASS THROUGH SMELLS LIKE SOMETHING BU"
type textarea "x"
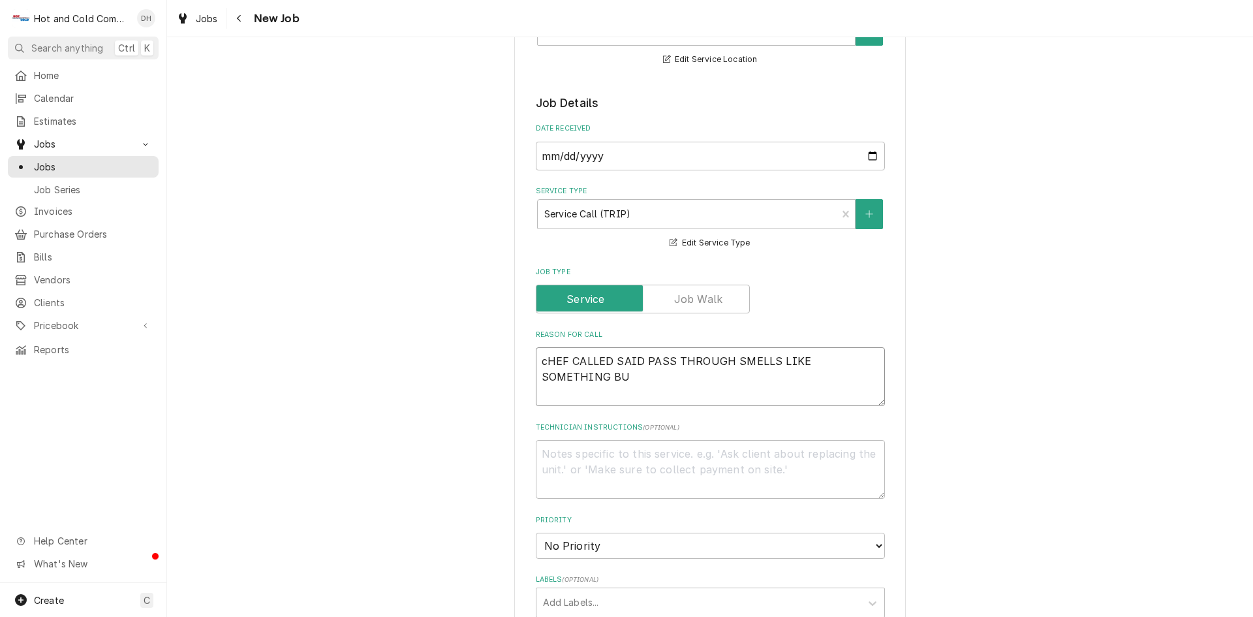
type textarea "cHEF CALLED SAID PASS THROUGH SMELLS LIKE SOMETHING BUR"
type textarea "x"
type textarea "cHEF CALLED SAID PASS THROUGH SMELLS LIKE SOMETHING BURN"
type textarea "x"
type textarea "cHEF CALLED SAID PASS THROUGH SMELLS LIKE SOMETHING BURNI"
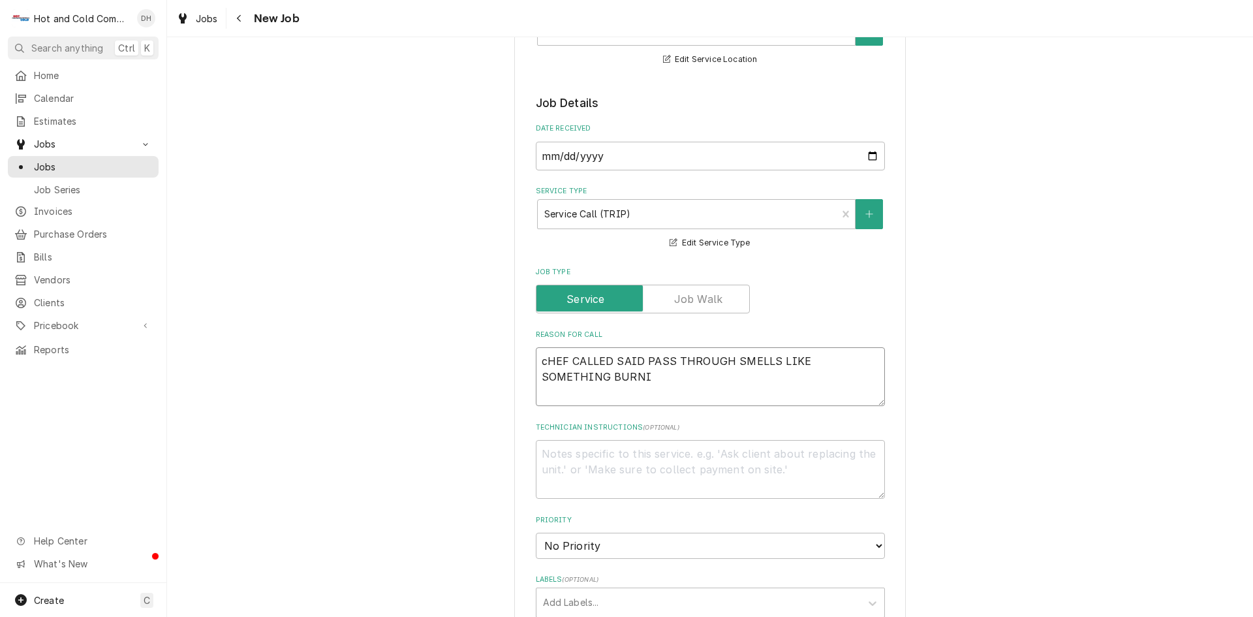
type textarea "x"
type textarea "cHEF CALLED SAID PASS THROUGH SMELLS LIKE SOMETHING BURNIN"
type textarea "x"
type textarea "cHEF CALLED SAID PASS THROUGH SMELLS LIKE SOMETHING BURNING"
type textarea "x"
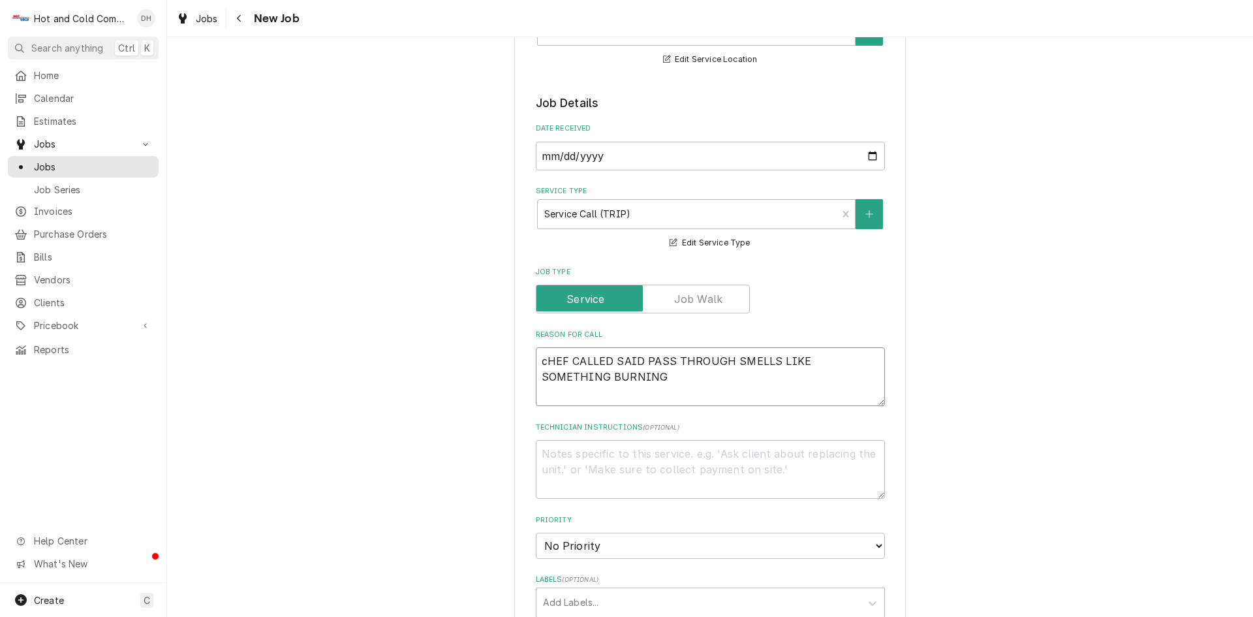
type textarea "cHEF CALLED SAID PASS THROUGH SMELLS LIKE SOMETHING BURNING"
type textarea "x"
type textarea "cHEF CALLED SAID PASS THROUGH SMELLS LIKE SOMETHING BURNING"
type textarea "x"
type textarea "cHEF CALLED SAID PASS THROUGH SMELLS LIKE SOMETHING BURNIN"
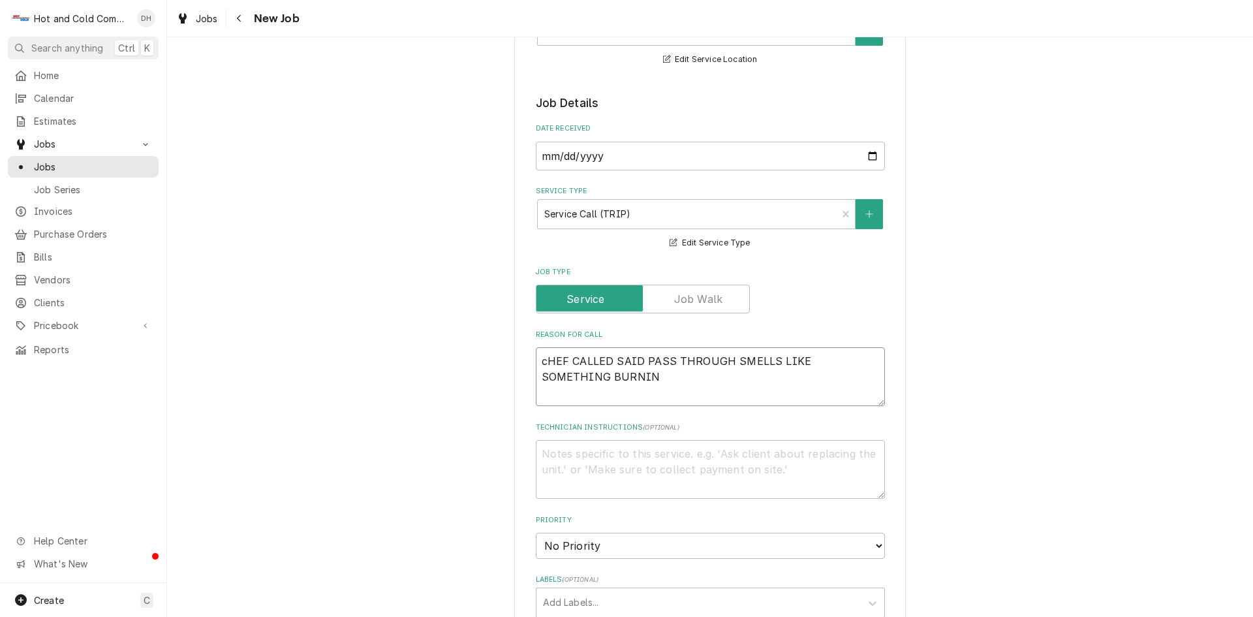
type textarea "x"
type textarea "cHEF CALLED SAID PASS THROUGH SMELLS LIKE SOMETHING BURNI"
type textarea "x"
type textarea "cHEF CALLED SAID PASS THROUGH SMELLS LIKE SOMETHING BURN"
type textarea "x"
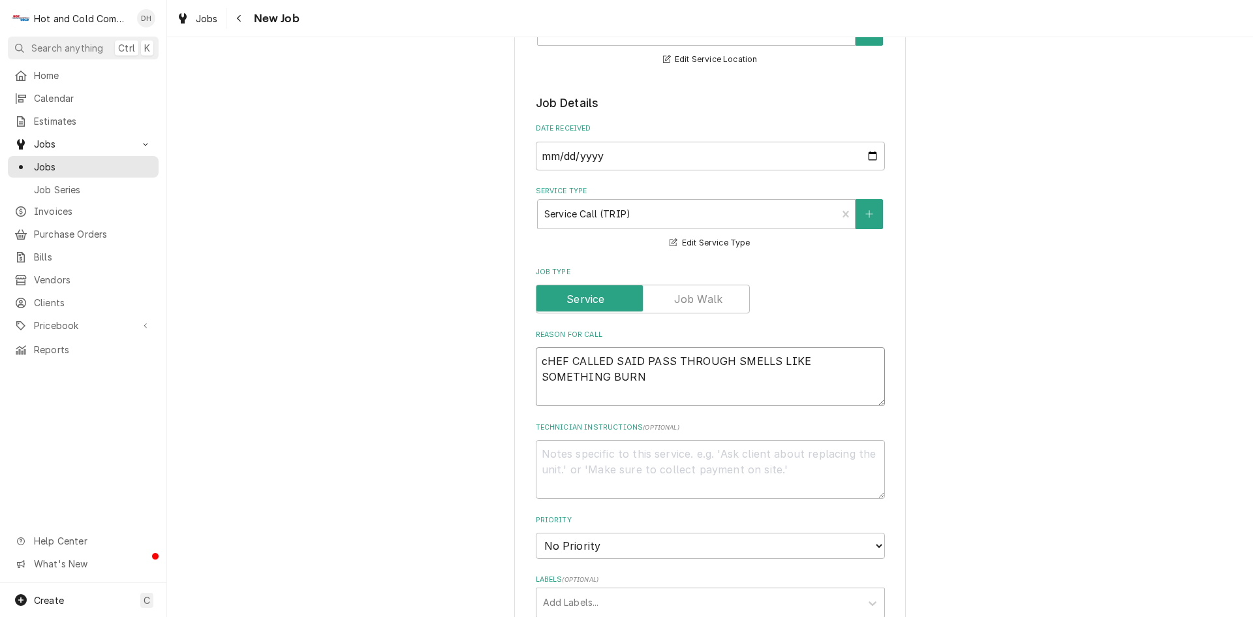
type textarea "cHEF CALLED SAID PASS THROUGH SMELLS LIKE SOMETHING BUR"
type textarea "x"
type textarea "cHEF CALLED SAID PASS THROUGH SMELLS LIKE SOMETHING BU"
type textarea "x"
type textarea "cHEF CALLED SAID PASS THROUGH SMELLS LIKE SOMETHING B"
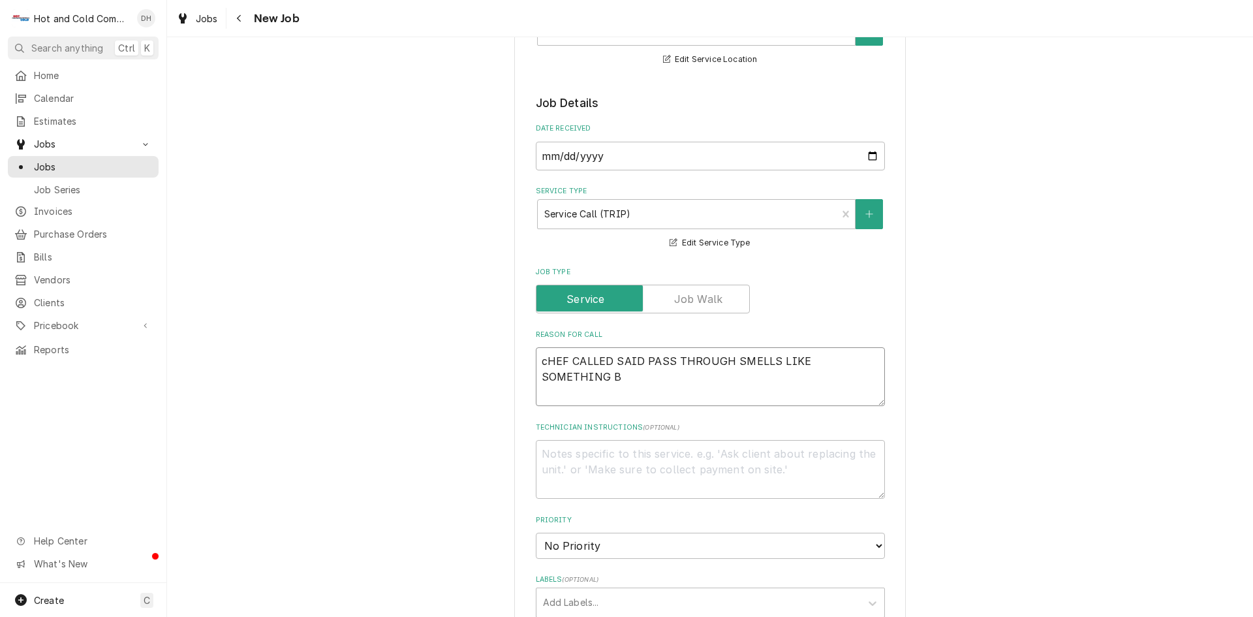
type textarea "x"
type textarea "cHEF CALLED SAID PASS THROUGH SMELLS LIKE SOMETHING"
type textarea "x"
type textarea "cHEF CALLED SAID PASS THROUGH SMELLS LIKE SOMETHING"
type textarea "x"
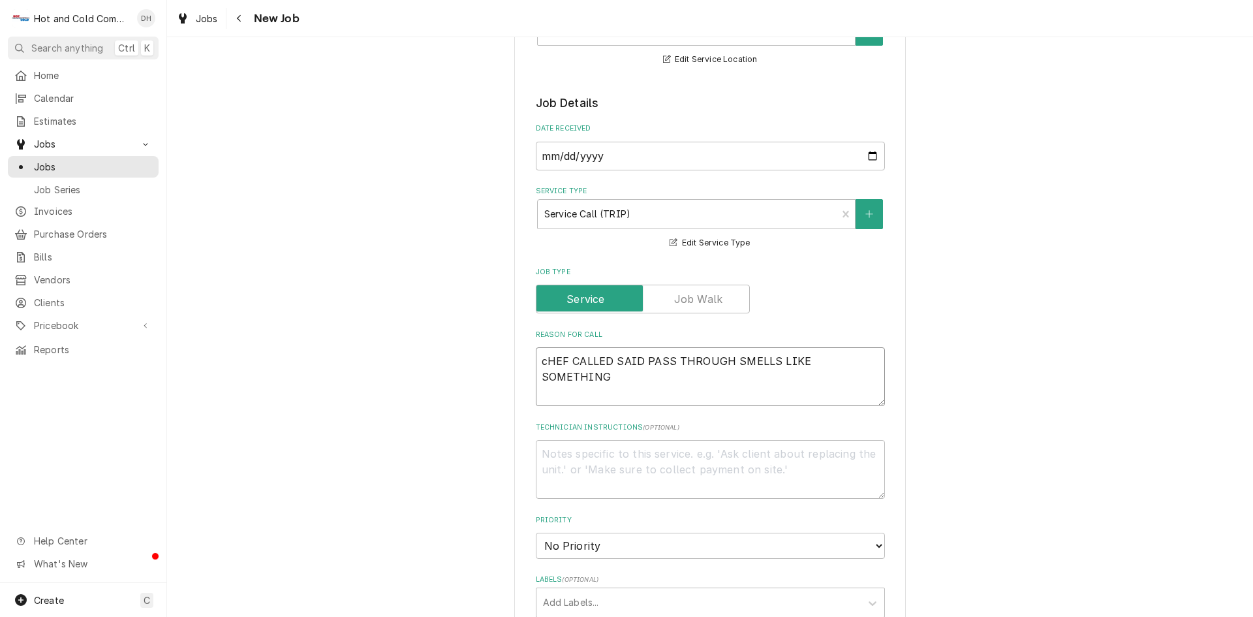
type textarea "cHEF CALLED SAID PASS THROUGH SMELLS LIKE SOMETHIN"
type textarea "x"
type textarea "cHEF CALLED SAID PASS THROUGH SMELLS LIKE SOMETHI"
type textarea "x"
type textarea "cHEF CALLED SAID PASS THROUGH SMELLS LIKE SOMETH"
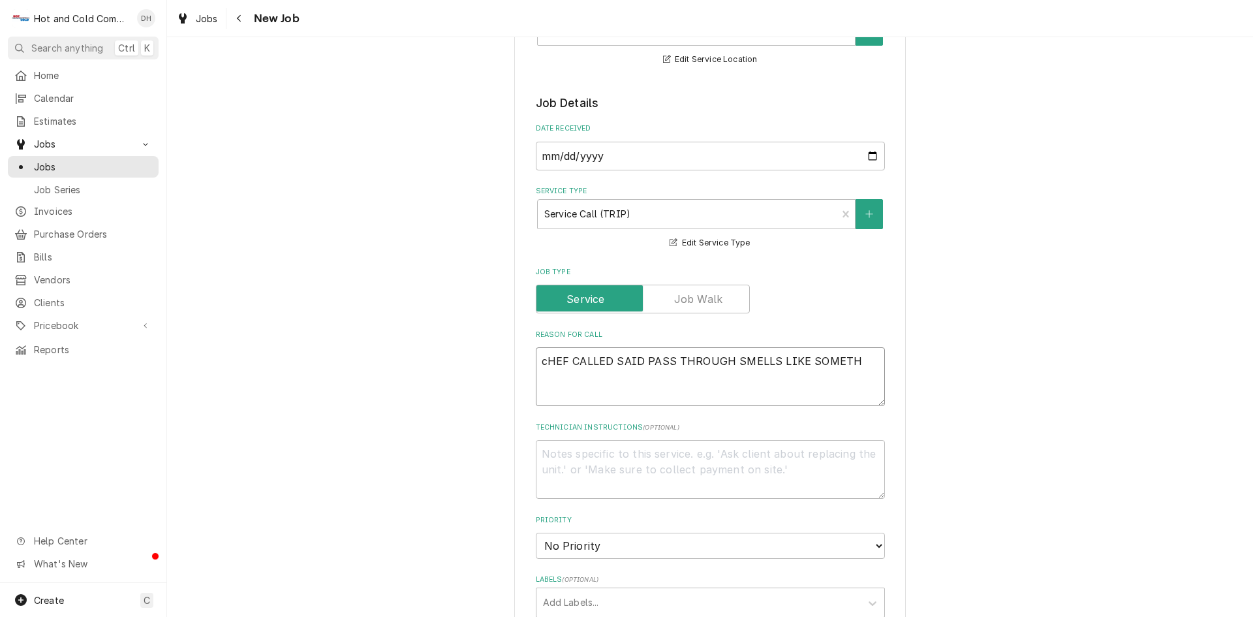
type textarea "x"
type textarea "cHEF CALLED SAID PASS THROUGH SMELLS LIKE SOMET"
type textarea "x"
type textarea "cHEF CALLED SAID PASS THROUGH SMELLS LIKE SOME"
type textarea "x"
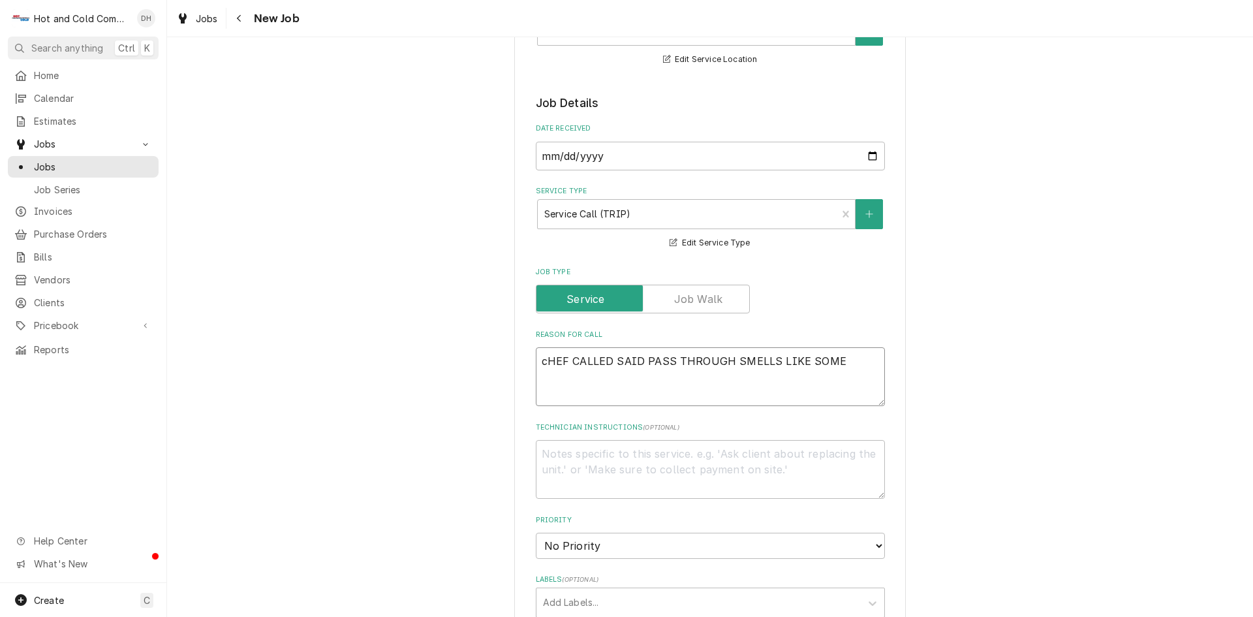
type textarea "cHEF CALLED SAID PASS THROUGH SMELLS LIKE SOM"
type textarea "x"
type textarea "cHEF CALLED SAID PASS THROUGH SMELLS LIKE SO"
type textarea "x"
type textarea "cHEF CALLED SAID PASS THROUGH SMELLS LIKE S"
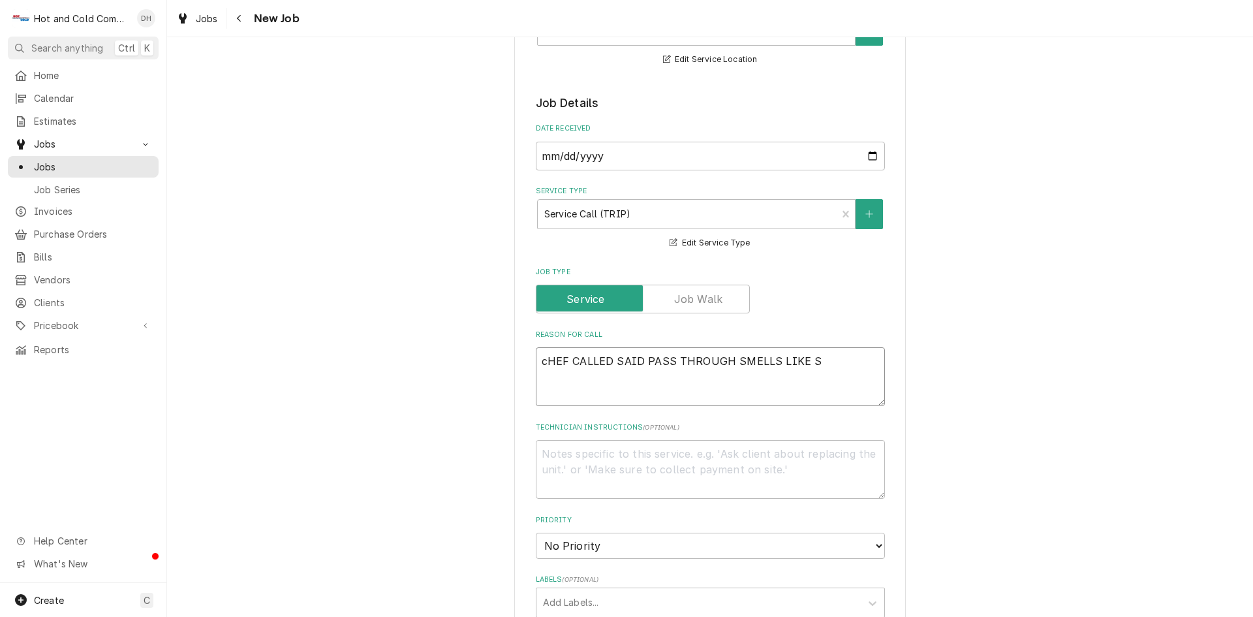
type textarea "x"
type textarea "cHEF CALLED SAID PASS THROUGH SMELLS LIKE"
type textarea "x"
type textarea "cHEF CALLED SAID PASS THROUGH SMELLS LIKE"
type textarea "x"
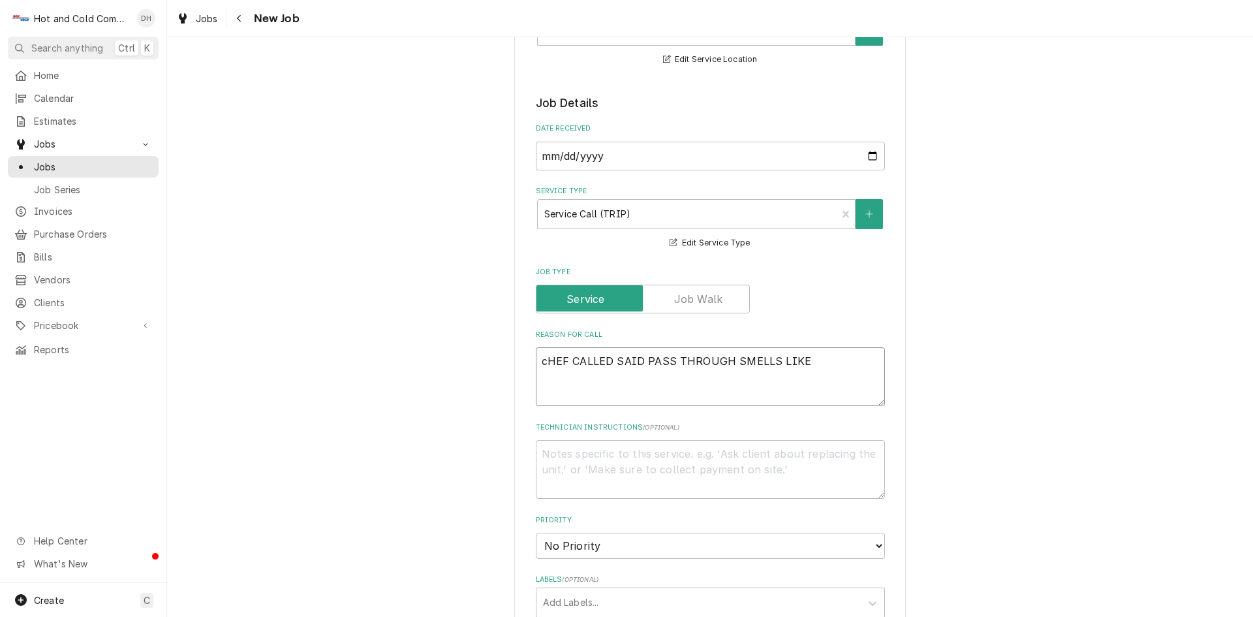
type textarea "cHEF CALLED SAID PASS THROUGH SMELLS LIK"
type textarea "x"
type textarea "cHEF CALLED SAID PASS THROUGH SMELLS LI"
type textarea "x"
type textarea "cHEF CALLED SAID PASS THROUGH SMELLS L"
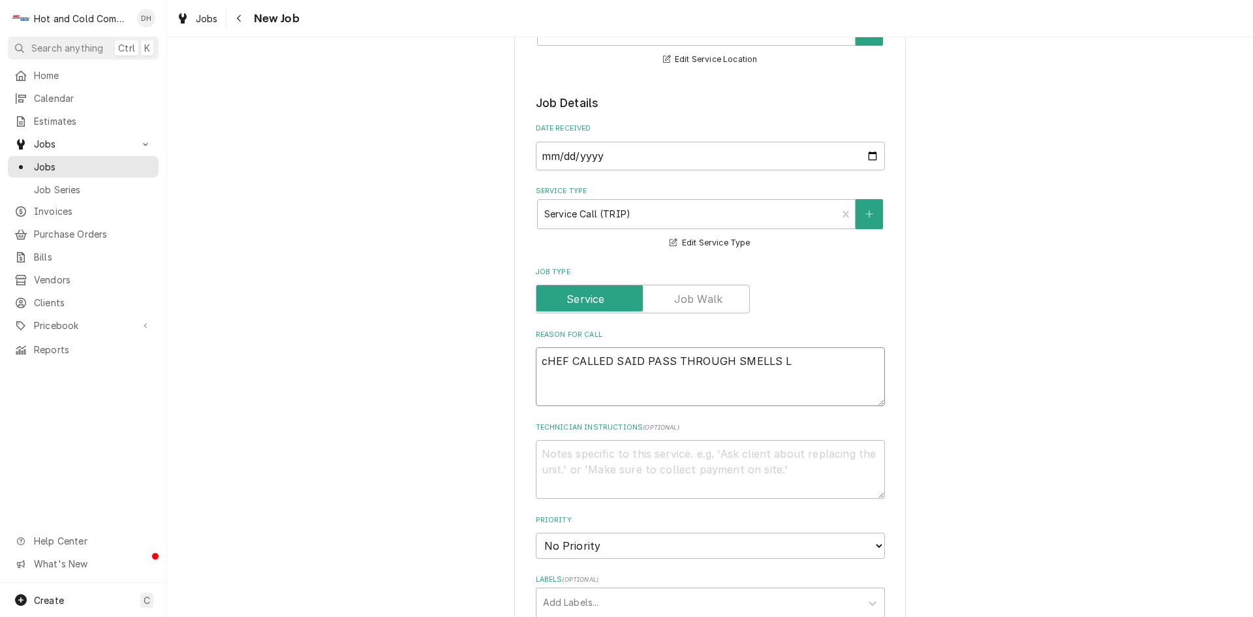
type textarea "x"
type textarea "cHEF CALLED SAID PASS THROUGH SMELLS"
type textarea "x"
type textarea "cHEF CALLED SAID PASS THROUGH SMELLS"
type textarea "x"
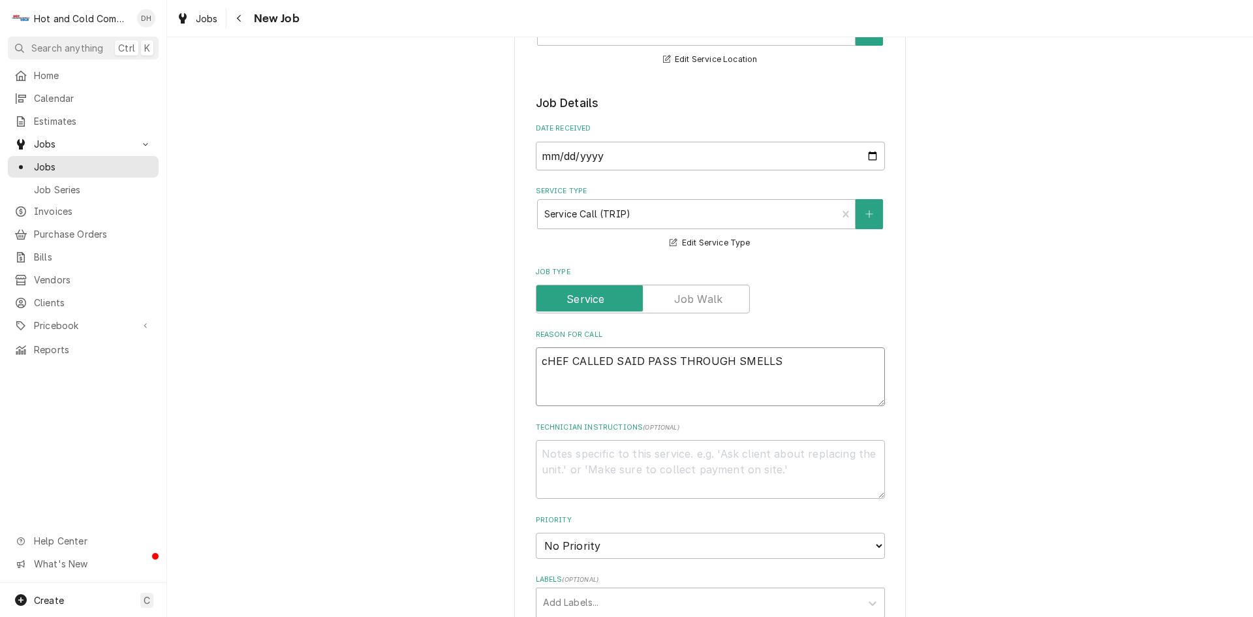
type textarea "cHEF CALLED SAID PASS THROUGH SMELL"
type textarea "x"
type textarea "cHEF CALLED SAID PASS THROUGH SMEL"
type textarea "x"
type textarea "cHEF CALLED SAID PASS THROUGH SME"
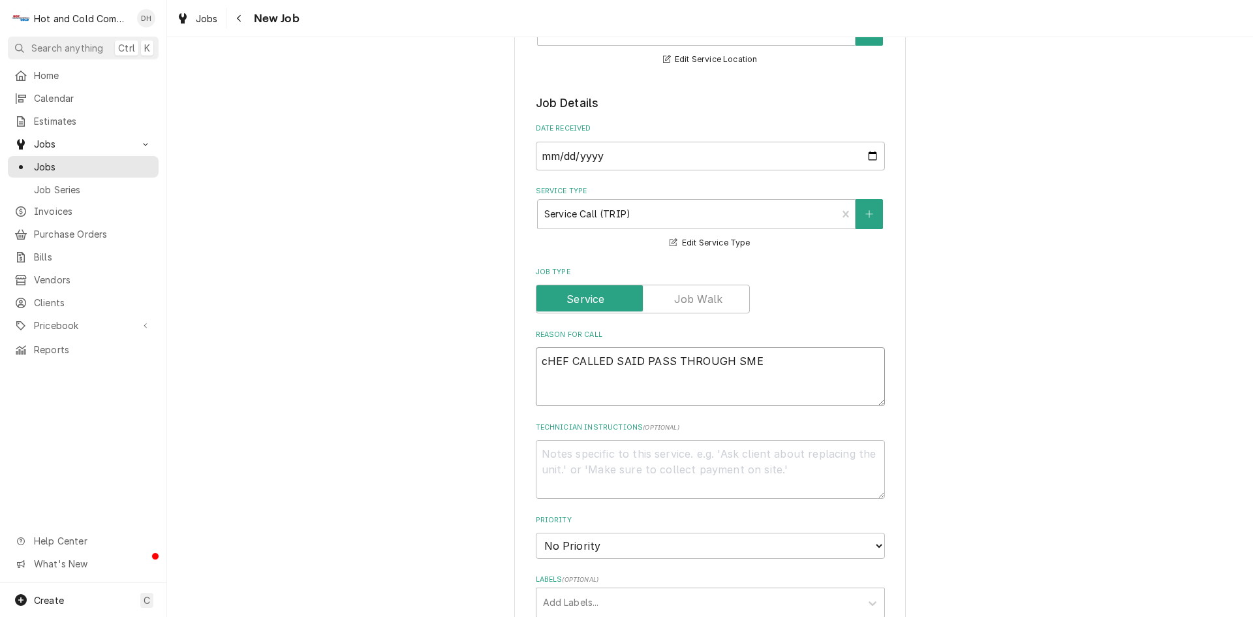
type textarea "x"
type textarea "cHEF CALLED SAID PASS THROUGH SM"
type textarea "x"
type textarea "cHEF CALLED SAID PASS THROUGH S"
type textarea "x"
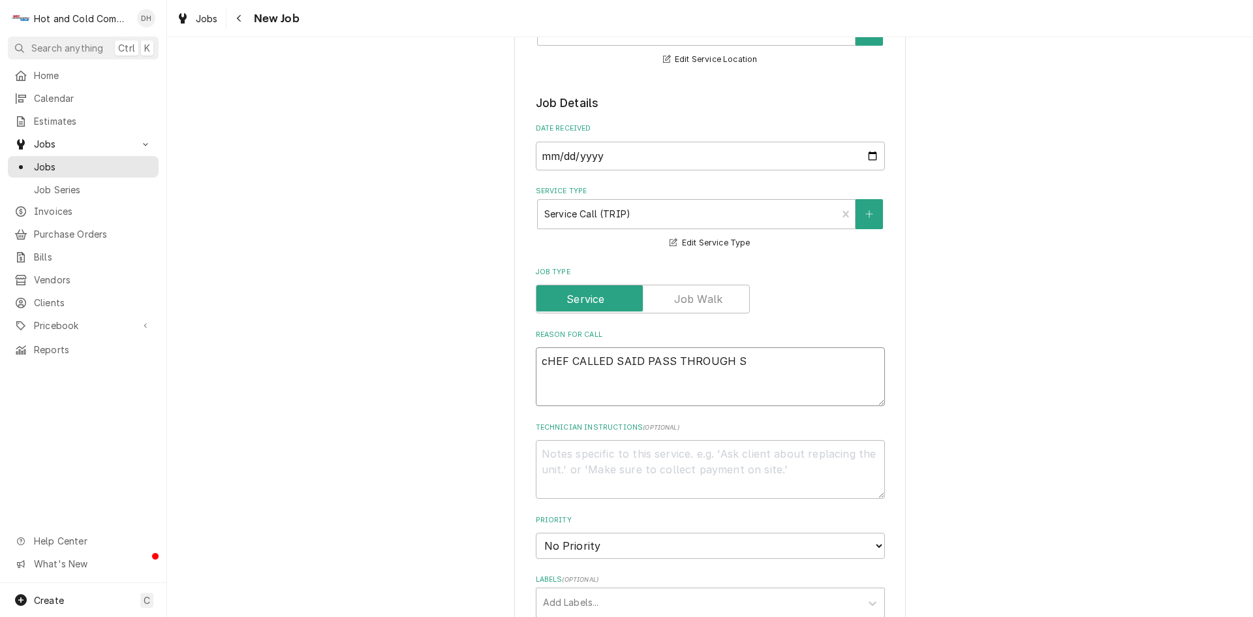
type textarea "cHEF CALLED SAID PASS THROUGH"
type textarea "x"
type textarea "cHEF CALLED SAID PASS THROUGH"
type textarea "x"
type textarea "cHEF CALLED SAID PASS THROUG"
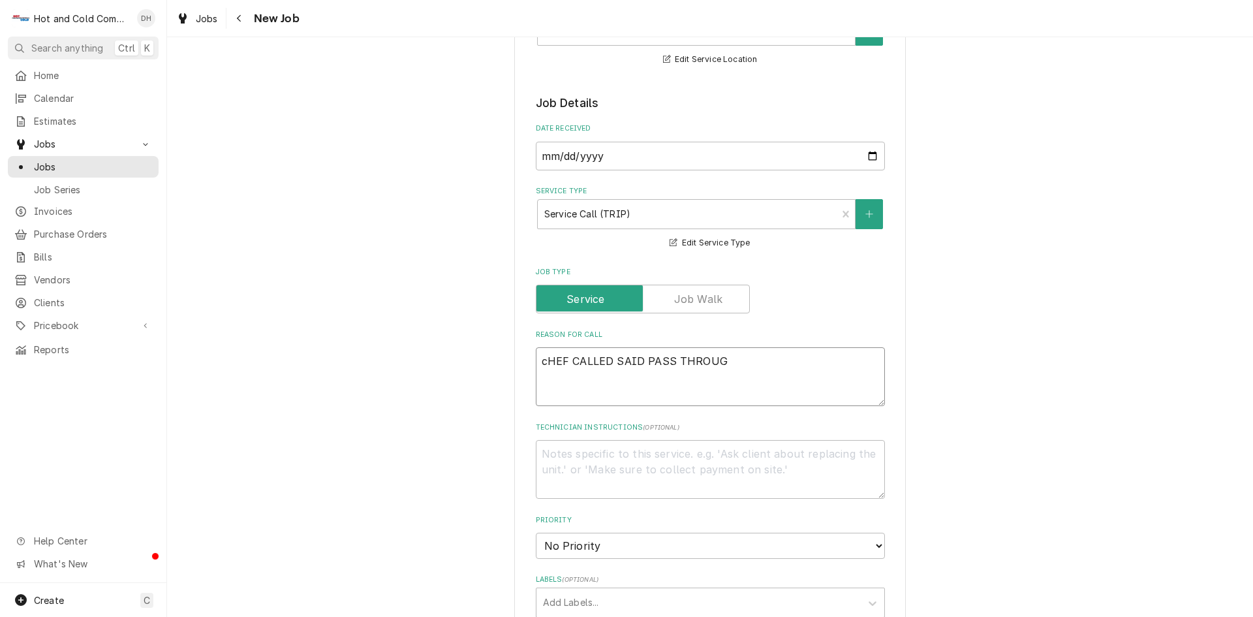
type textarea "x"
type textarea "cHEF CALLED SAID PASS THROU"
type textarea "x"
type textarea "cHEF CALLED SAID PASS THRO"
type textarea "x"
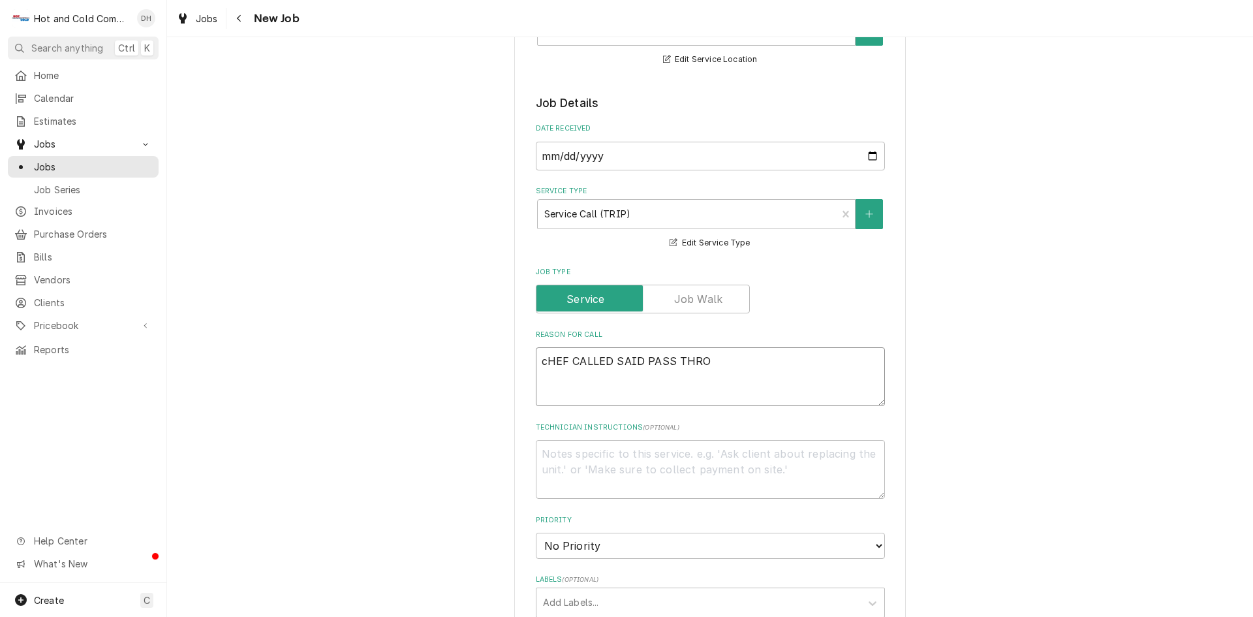
type textarea "cHEF CALLED SAID PASS THR"
type textarea "x"
type textarea "cHEF CALLED SAID PASS TH"
type textarea "x"
type textarea "cHEF CALLED SAID PASS T"
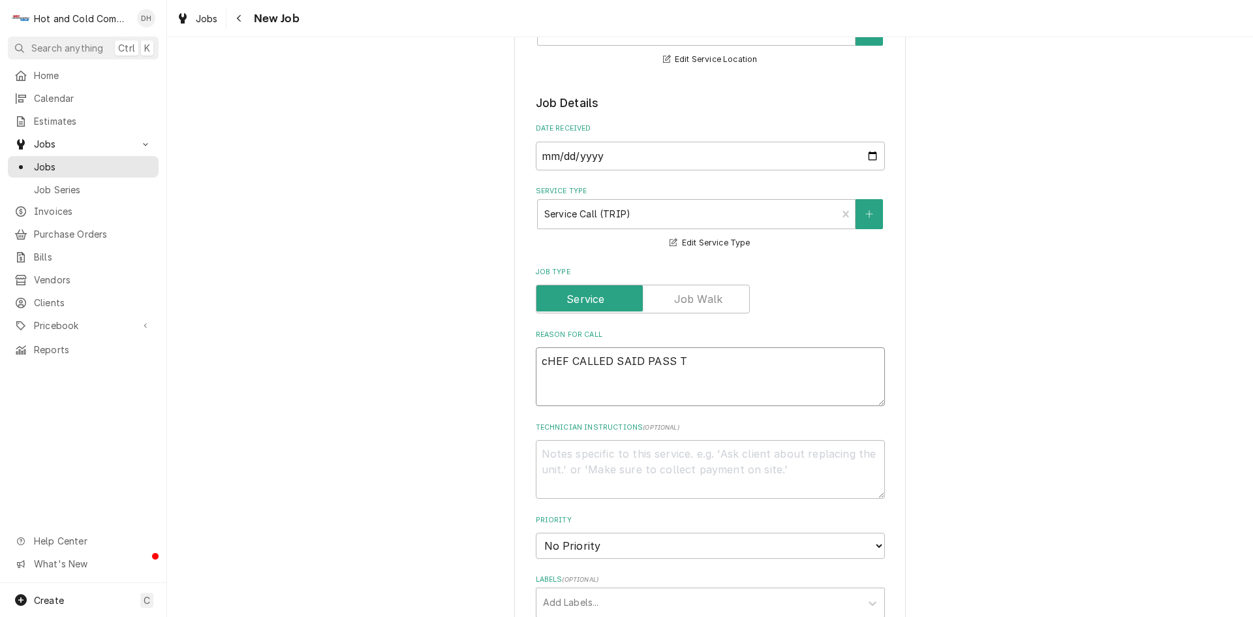
type textarea "x"
type textarea "cHEF CALLED SAID PASS"
type textarea "x"
type textarea "cHEF CALLED SAID PASS"
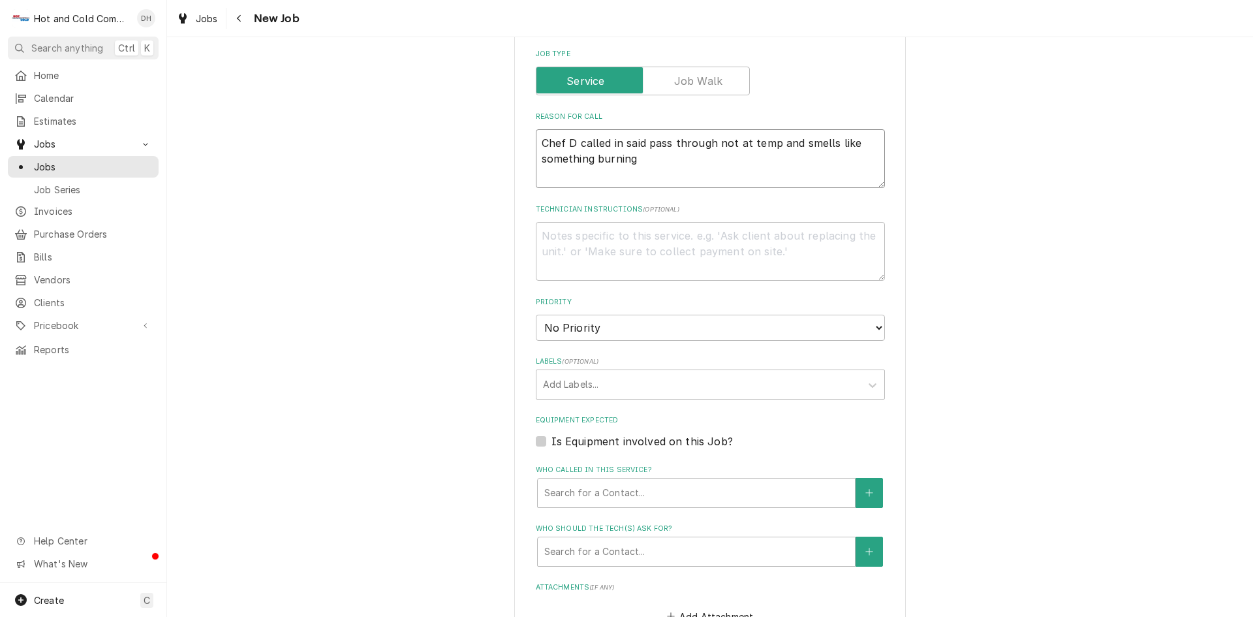
scroll to position [652, 0]
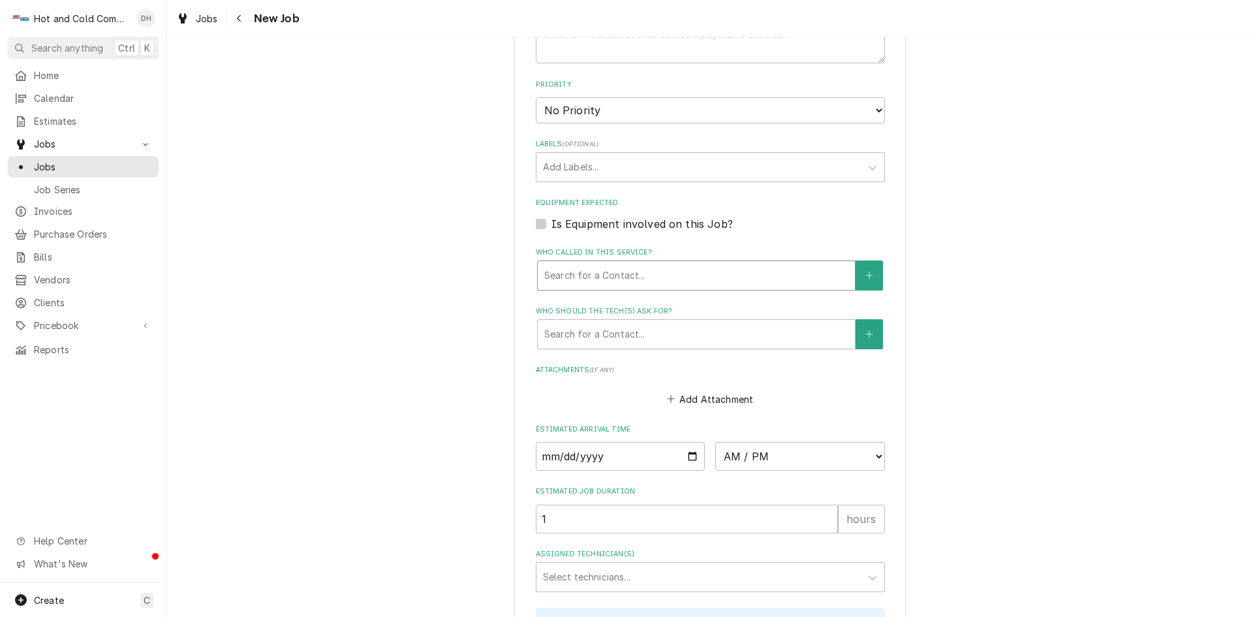
click at [728, 281] on div "Who called in this service?" at bounding box center [696, 275] width 304 height 23
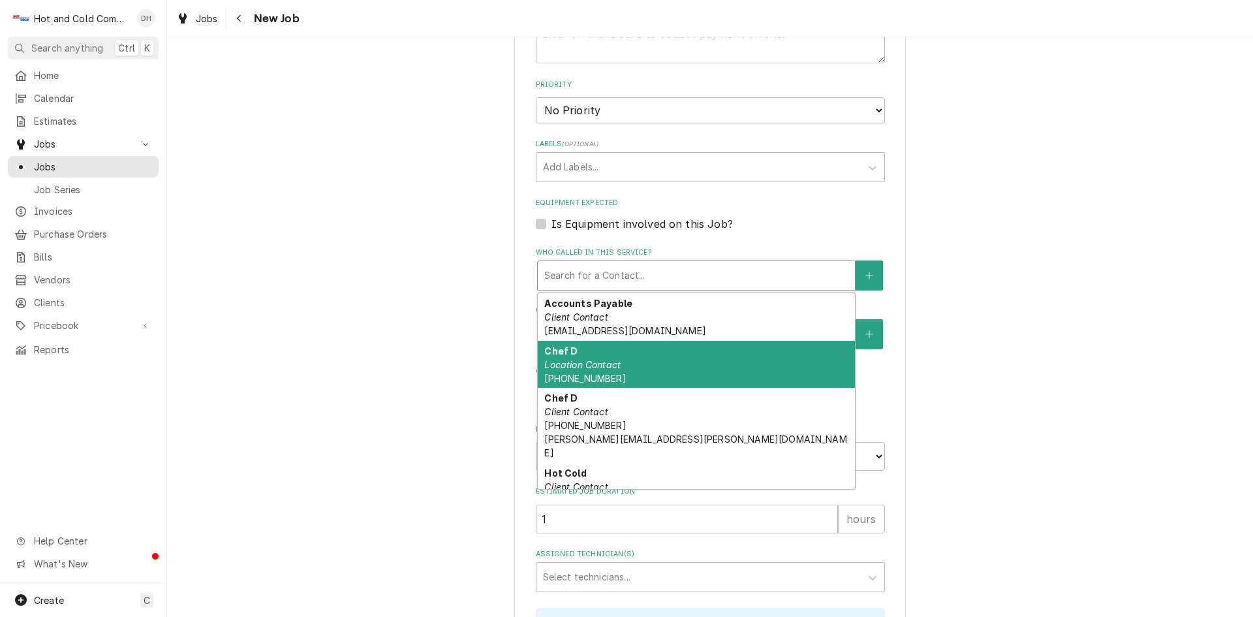
click at [592, 369] on em "Location Contact" at bounding box center [582, 364] width 76 height 11
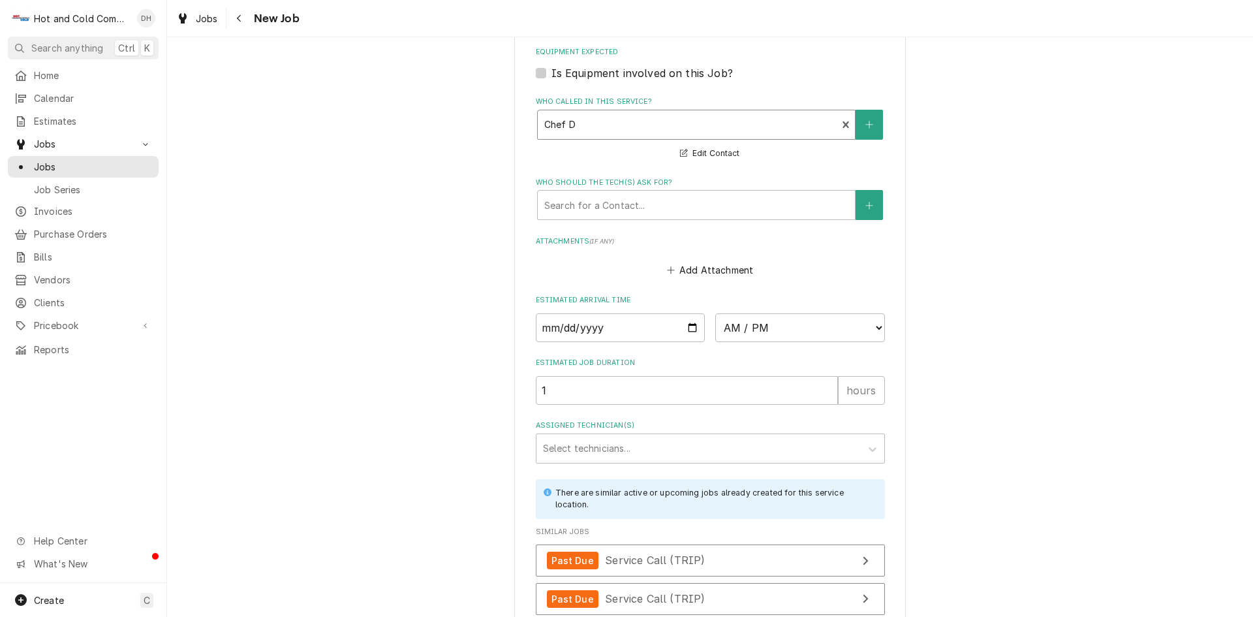
scroll to position [870, 0]
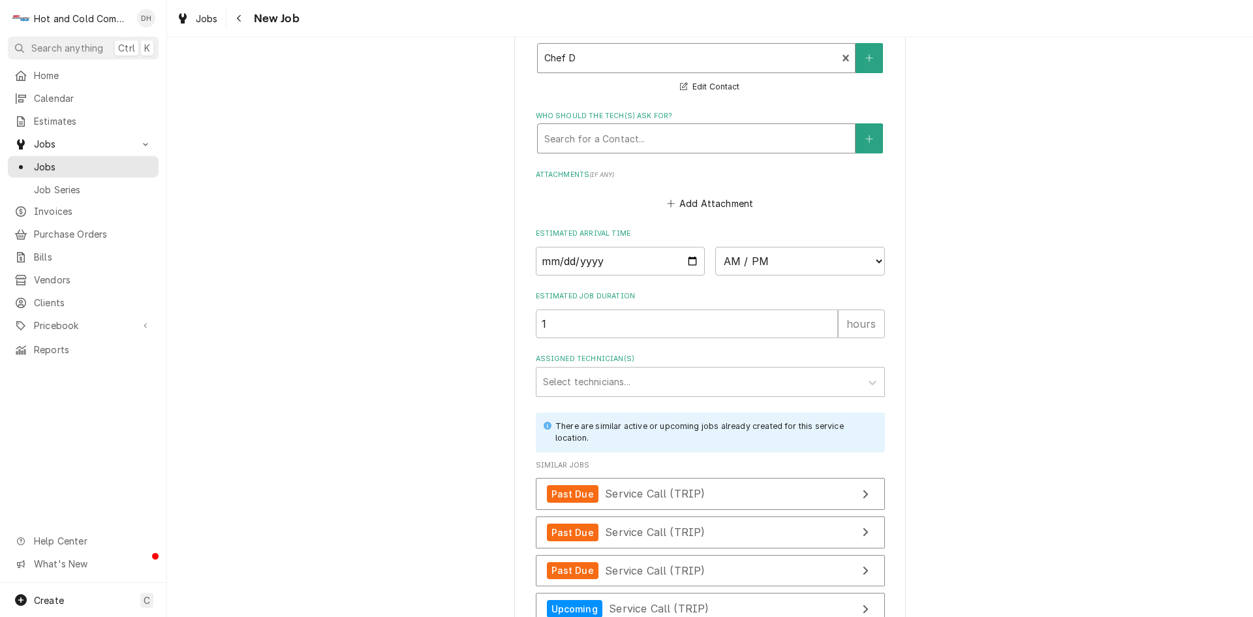
click at [637, 141] on div "Who should the tech(s) ask for?" at bounding box center [696, 138] width 304 height 23
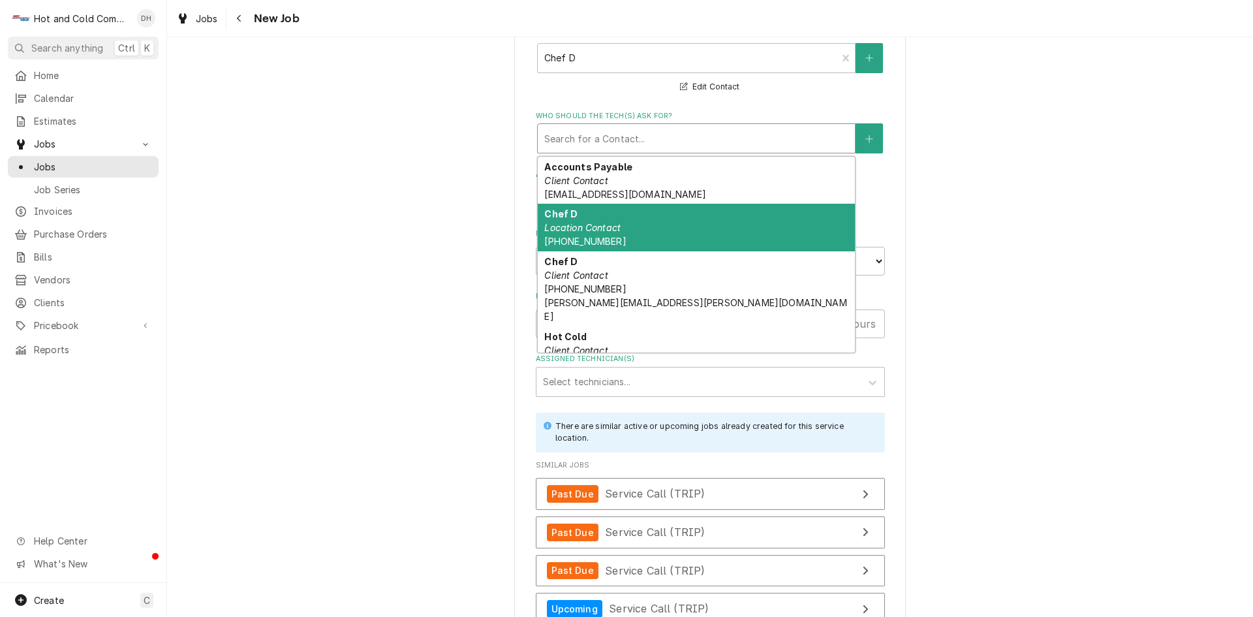
click at [600, 227] on em "Location Contact" at bounding box center [582, 227] width 76 height 11
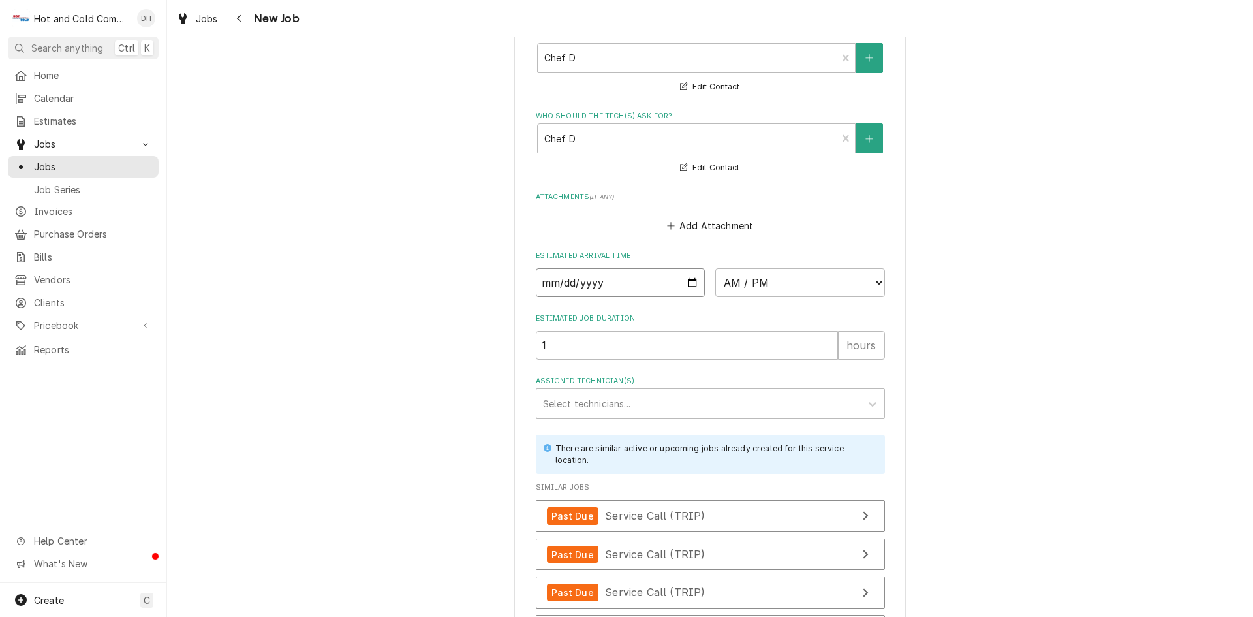
click at [684, 281] on input "Date" at bounding box center [621, 282] width 170 height 29
click at [874, 280] on select "AM / PM 6:00 AM 6:15 AM 6:30 AM 6:45 AM 7:00 AM 7:15 AM 7:30 AM 7:45 AM 8:00 AM…" at bounding box center [800, 282] width 170 height 29
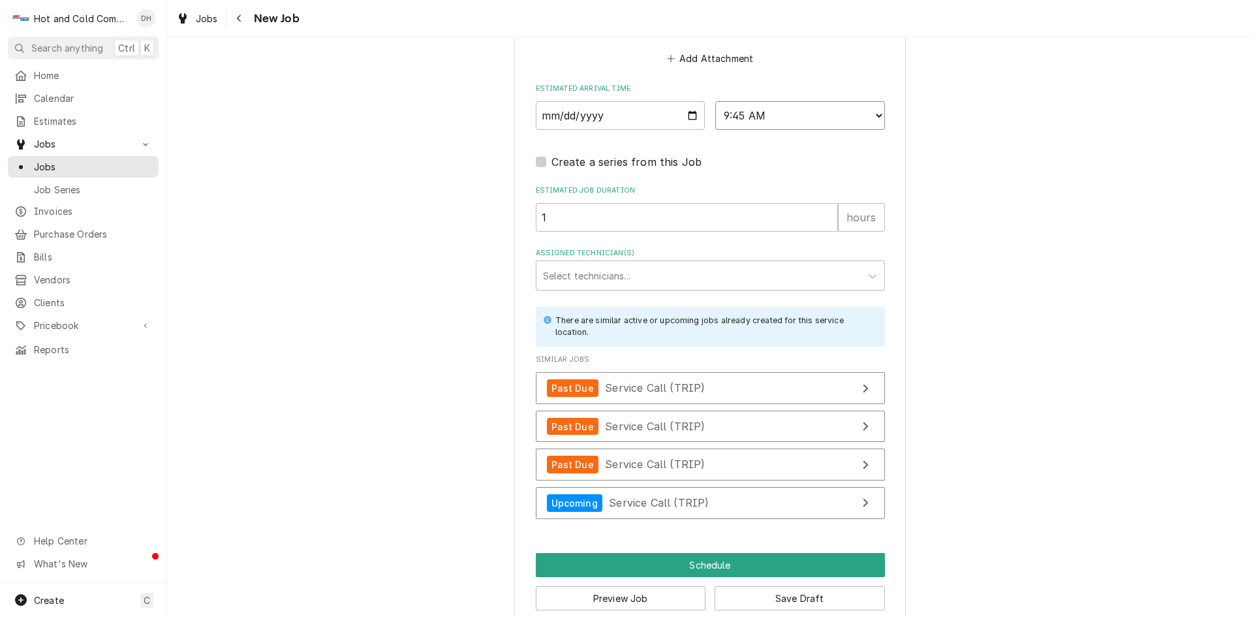
scroll to position [1058, 0]
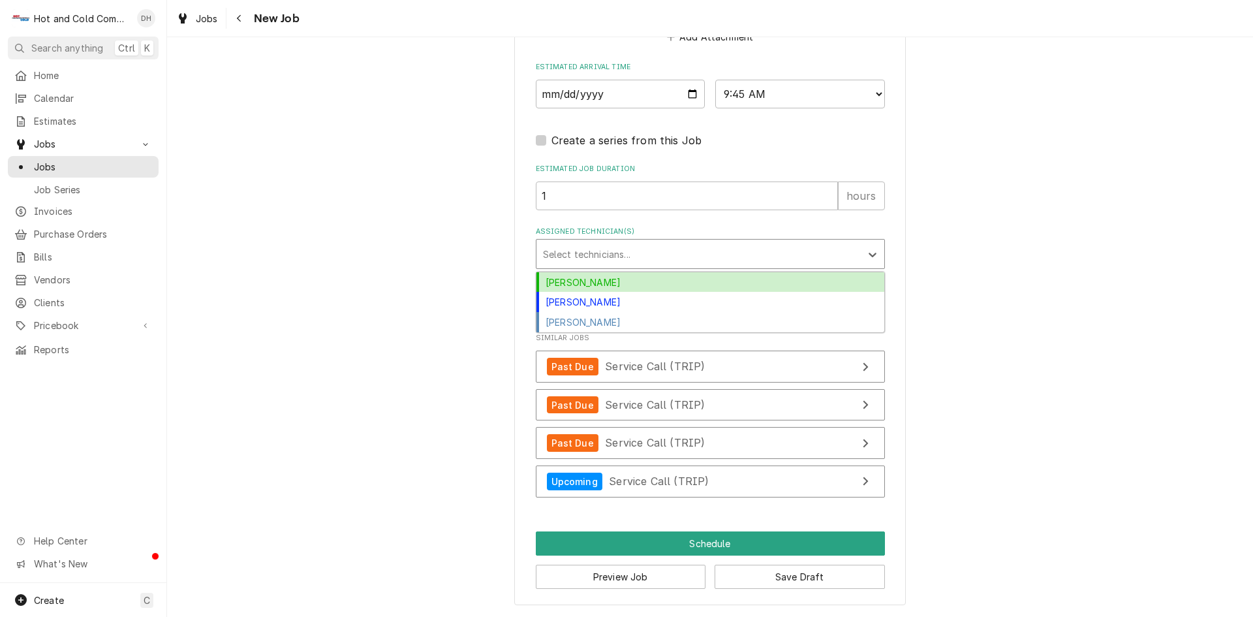
click at [637, 255] on div "Assigned Technician(s)" at bounding box center [698, 253] width 311 height 23
drag, startPoint x: 603, startPoint y: 278, endPoint x: 608, endPoint y: 270, distance: 9.4
click at [603, 277] on div "Daryl Harris" at bounding box center [710, 282] width 348 height 20
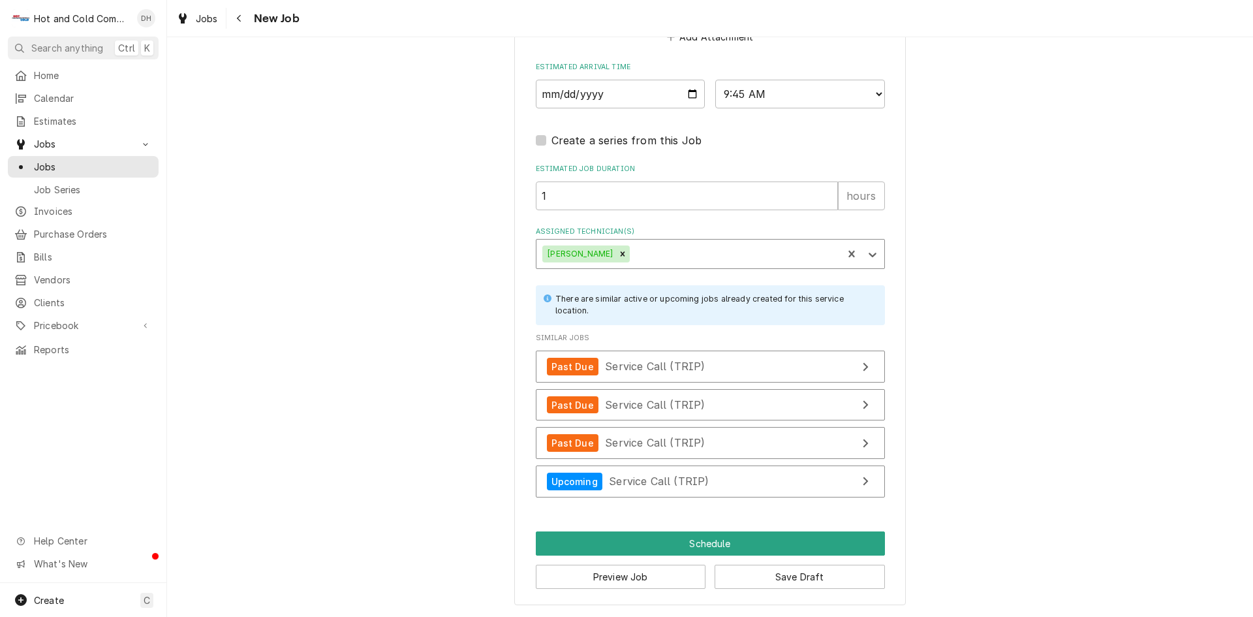
click at [687, 256] on div "Assigned Technician(s)" at bounding box center [734, 253] width 204 height 23
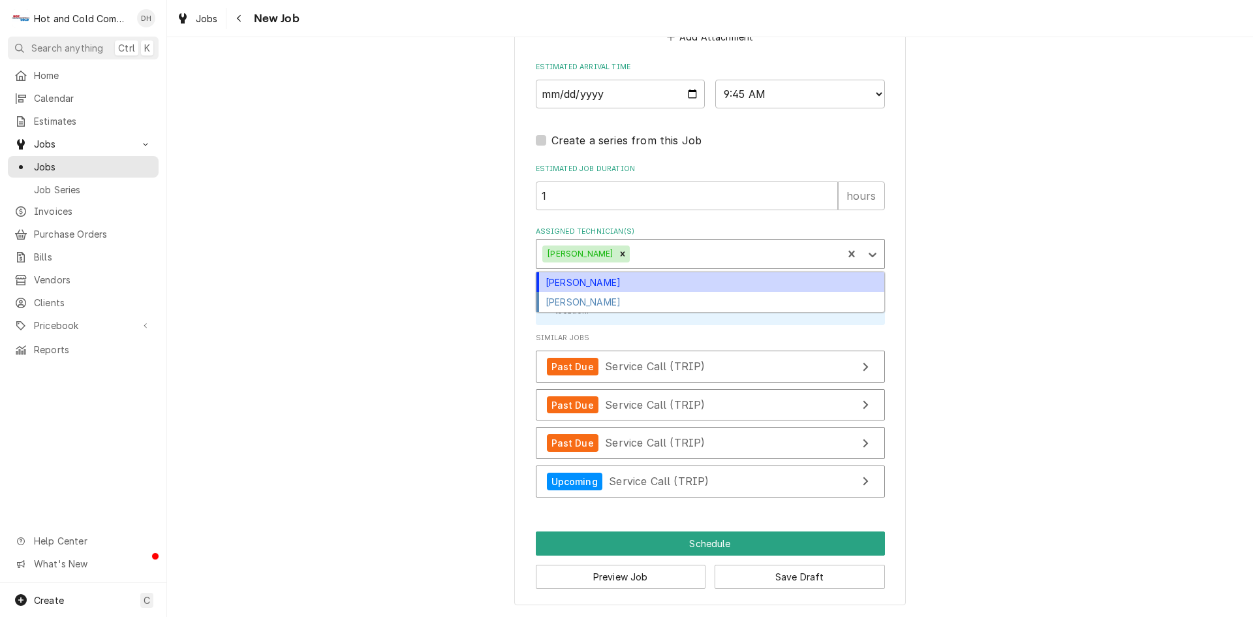
click at [583, 284] on div "David Harris" at bounding box center [710, 282] width 348 height 20
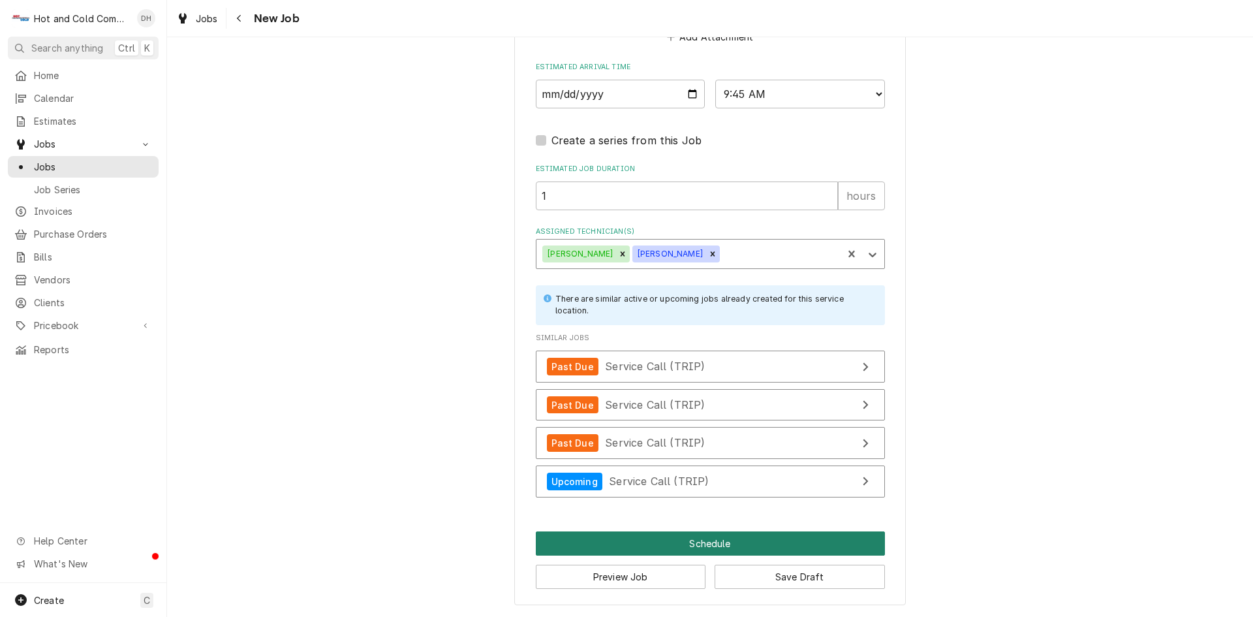
drag, startPoint x: 715, startPoint y: 545, endPoint x: 736, endPoint y: 524, distance: 29.5
click at [715, 545] on button "Schedule" at bounding box center [710, 543] width 349 height 24
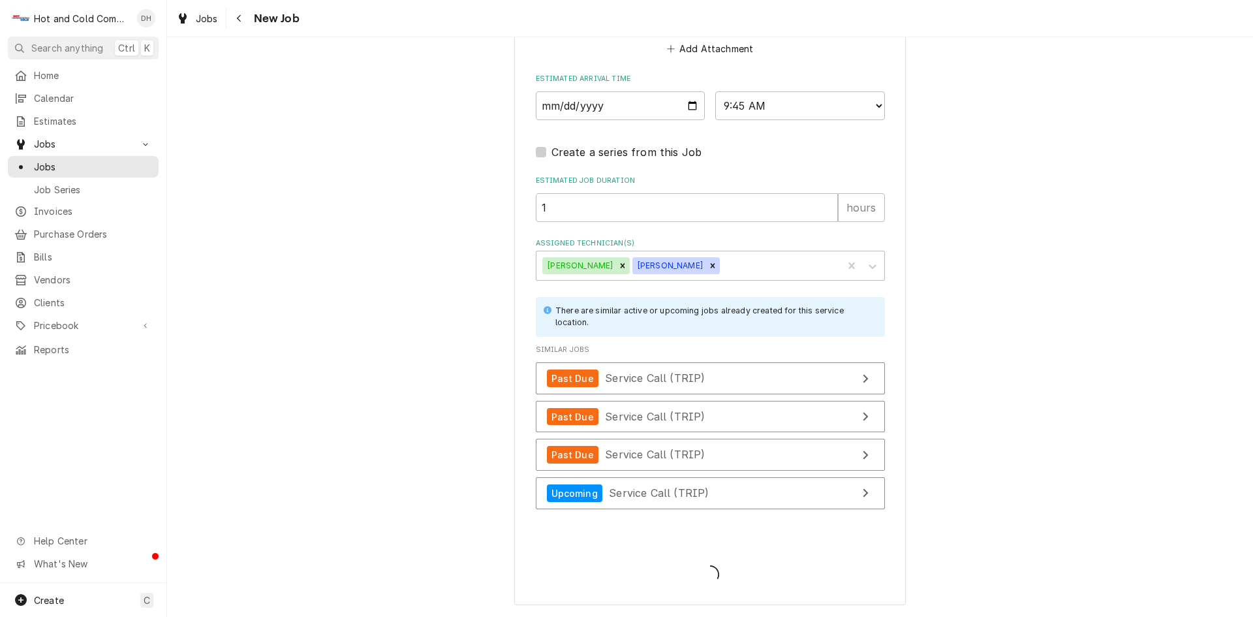
scroll to position [1047, 0]
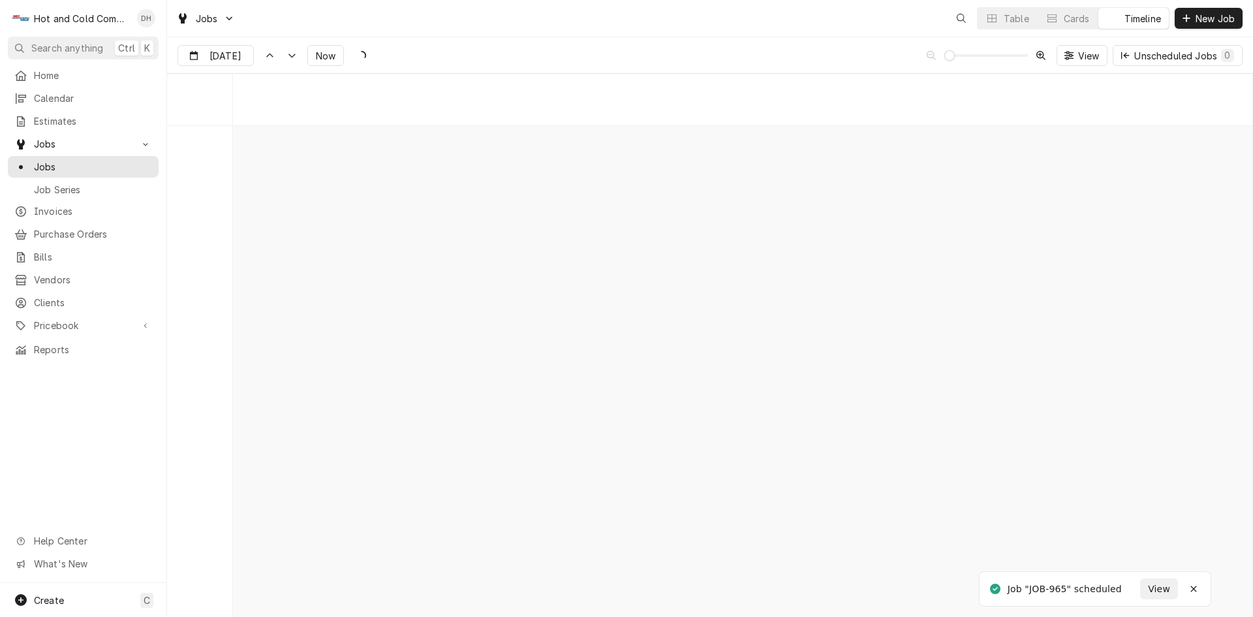
scroll to position [10214, 0]
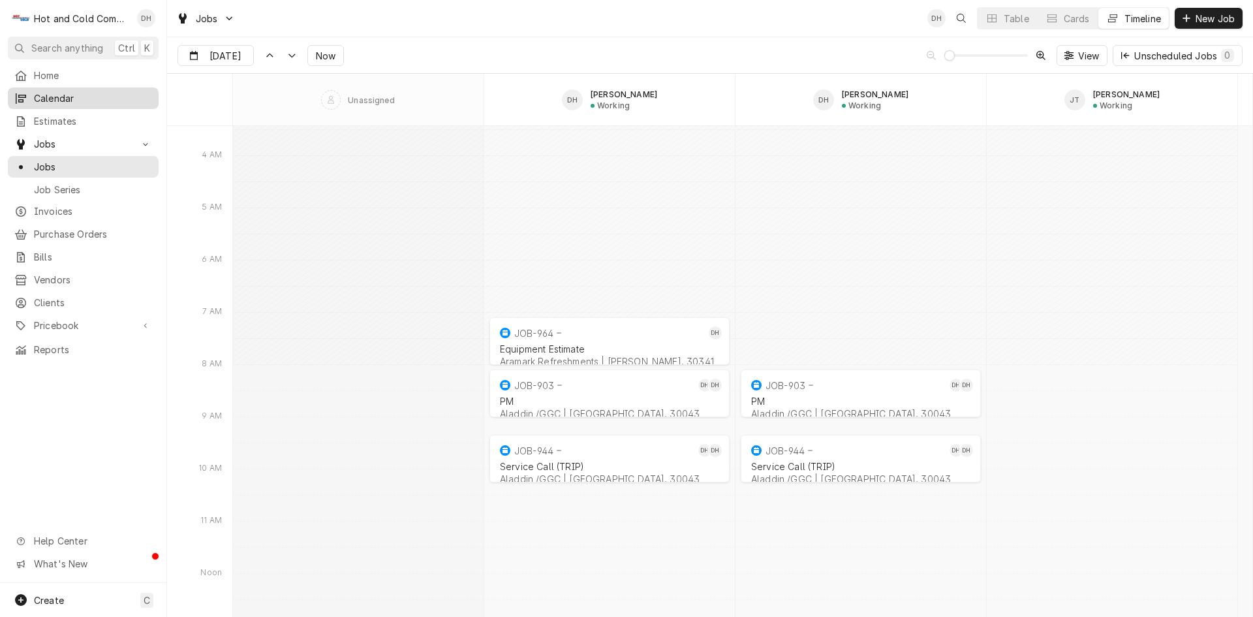
click at [88, 100] on span "Calendar" at bounding box center [93, 98] width 118 height 14
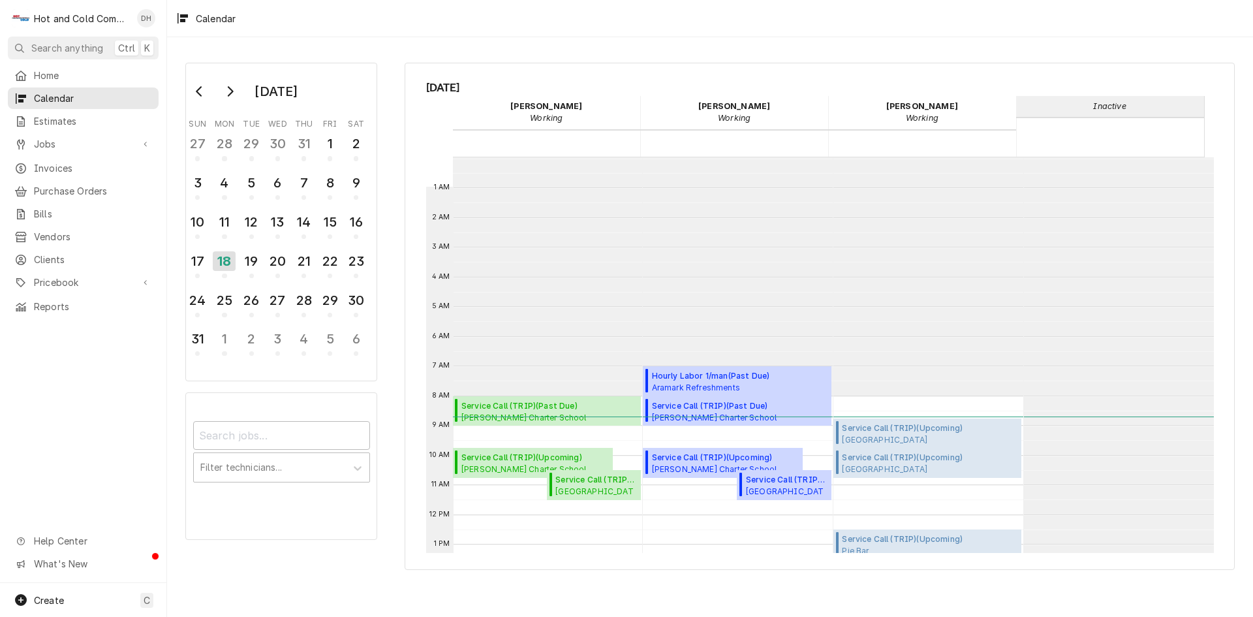
scroll to position [238, 0]
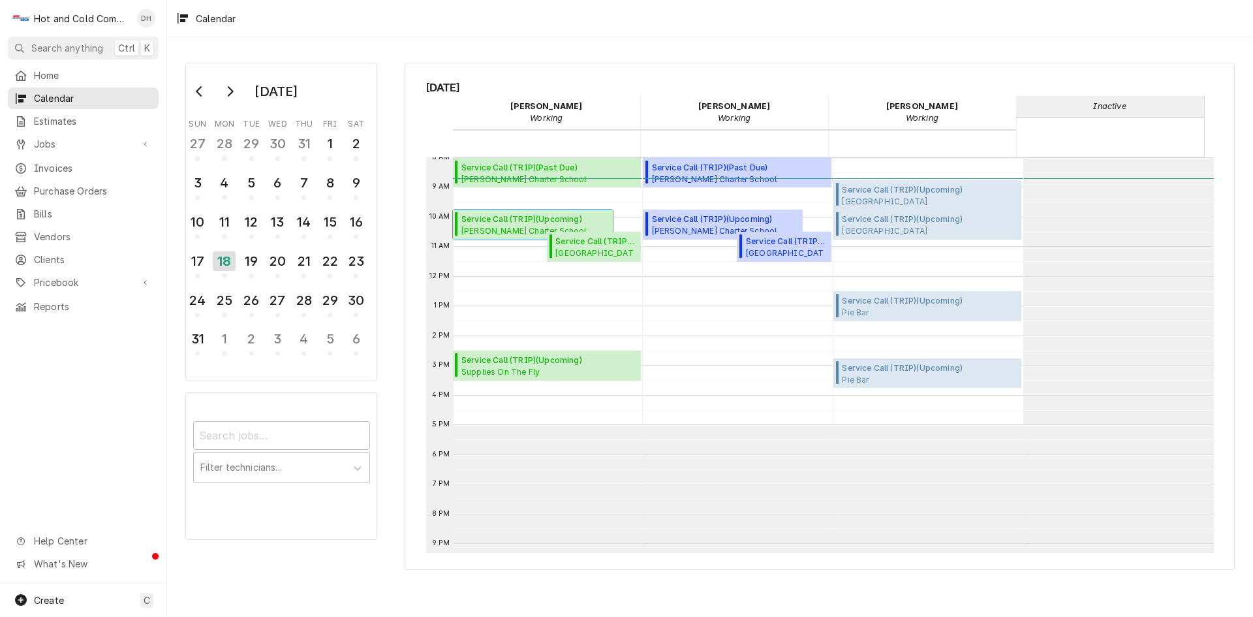
click at [489, 224] on span "Service Call (TRIP) ( Upcoming )" at bounding box center [534, 219] width 147 height 12
click at [342, 229] on button "15" at bounding box center [330, 225] width 26 height 35
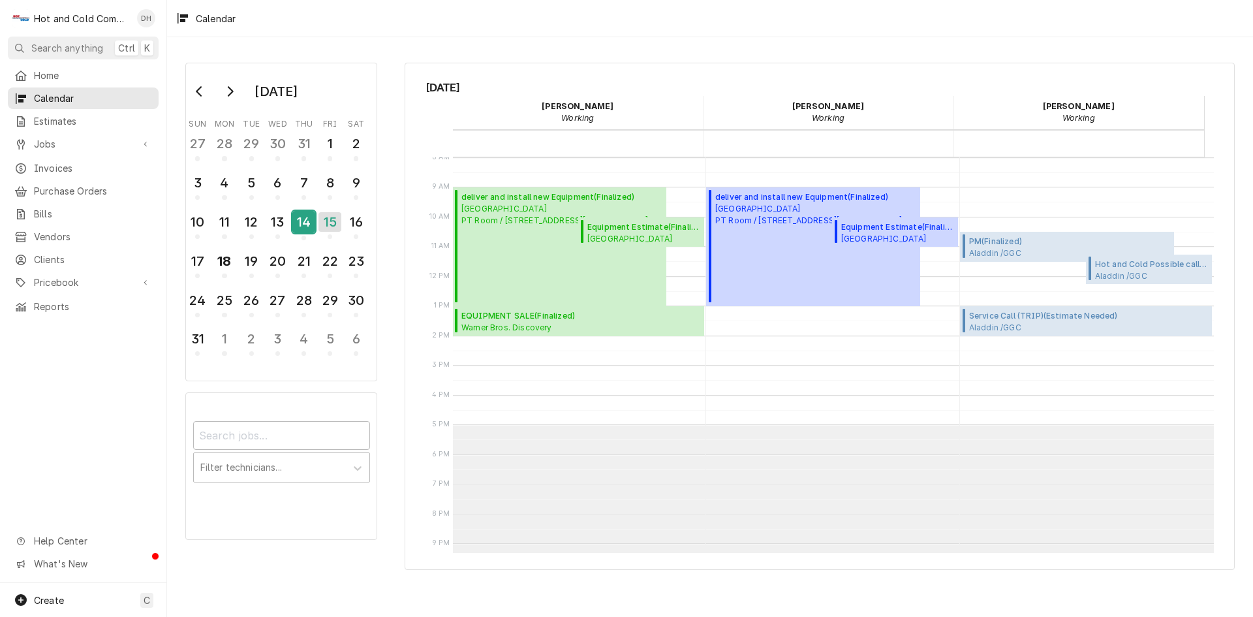
click at [305, 221] on div "14" at bounding box center [303, 222] width 23 height 22
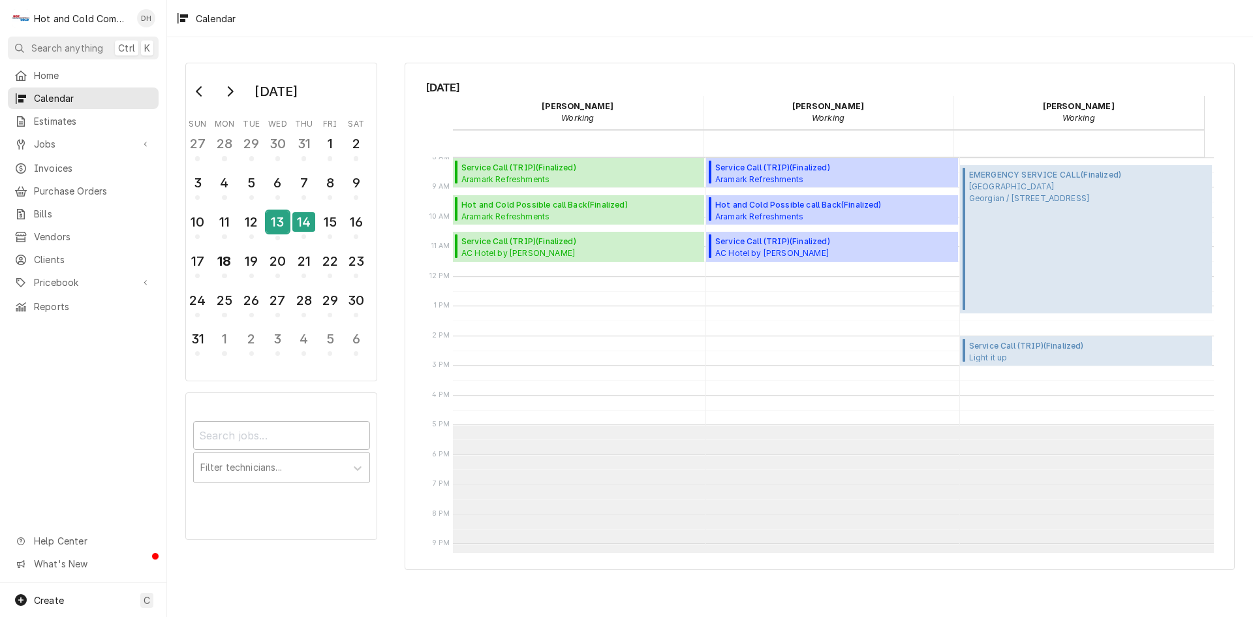
click at [276, 224] on div "13" at bounding box center [277, 222] width 23 height 22
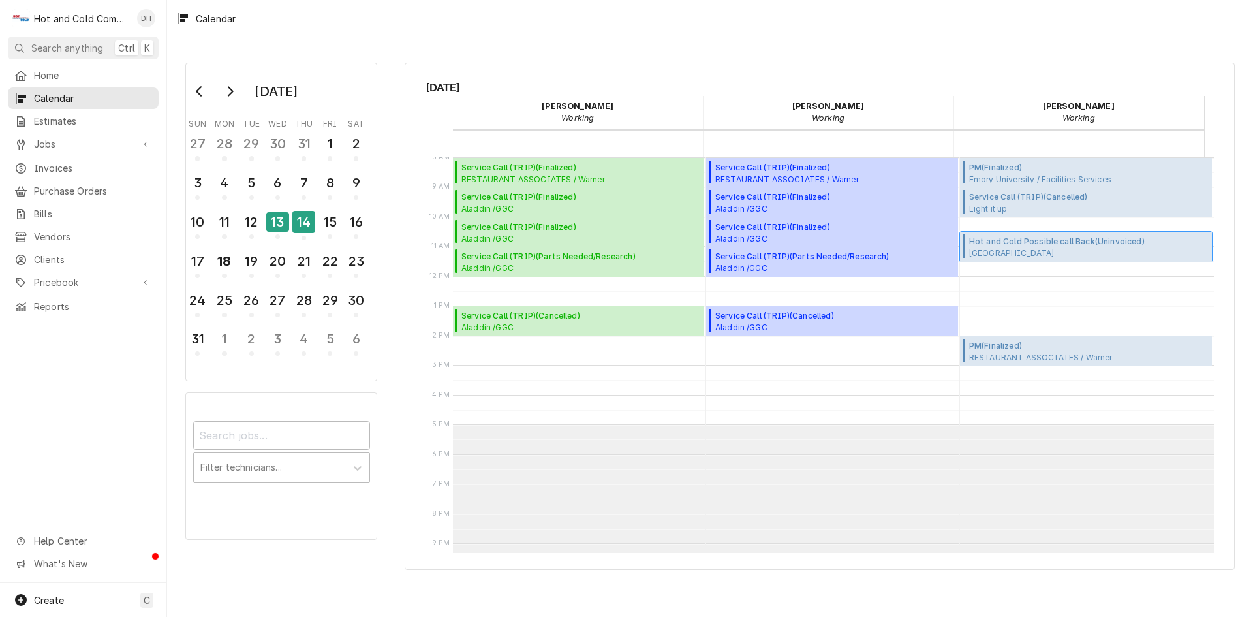
click at [1026, 244] on span "Hot and Cold Possible call Back ( Uninvoiced )" at bounding box center [1071, 242] width 204 height 12
click at [226, 256] on div "18" at bounding box center [224, 261] width 23 height 22
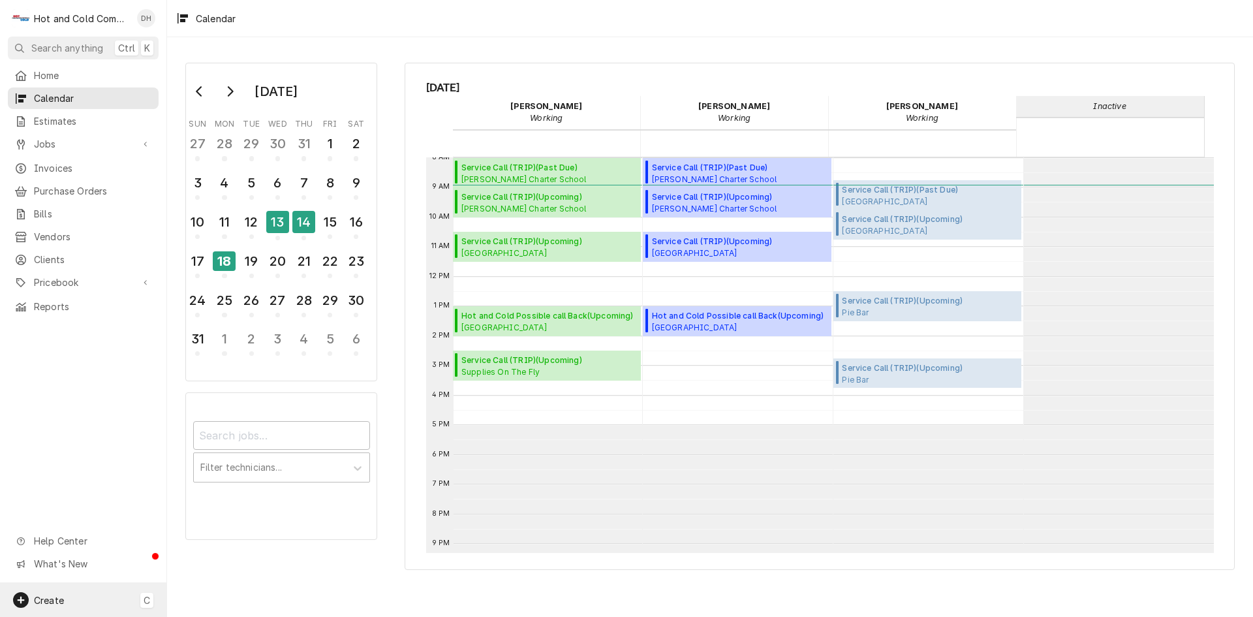
click at [74, 600] on div "Create C" at bounding box center [83, 600] width 166 height 34
click at [243, 463] on div "Job" at bounding box center [243, 464] width 87 height 14
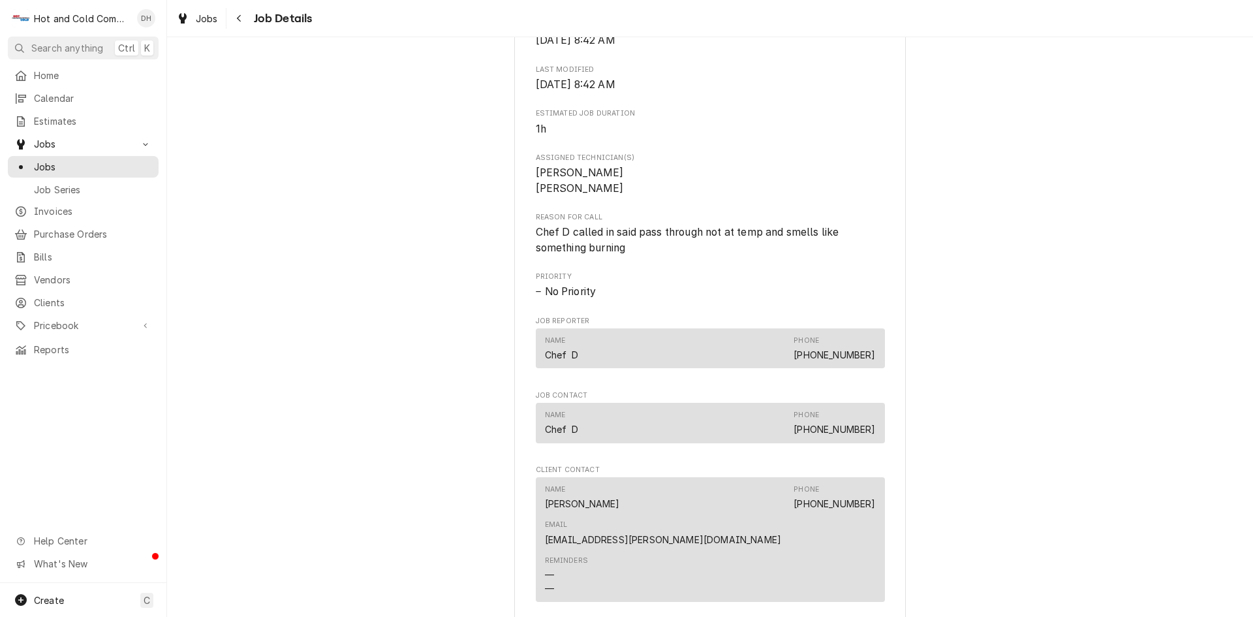
scroll to position [652, 0]
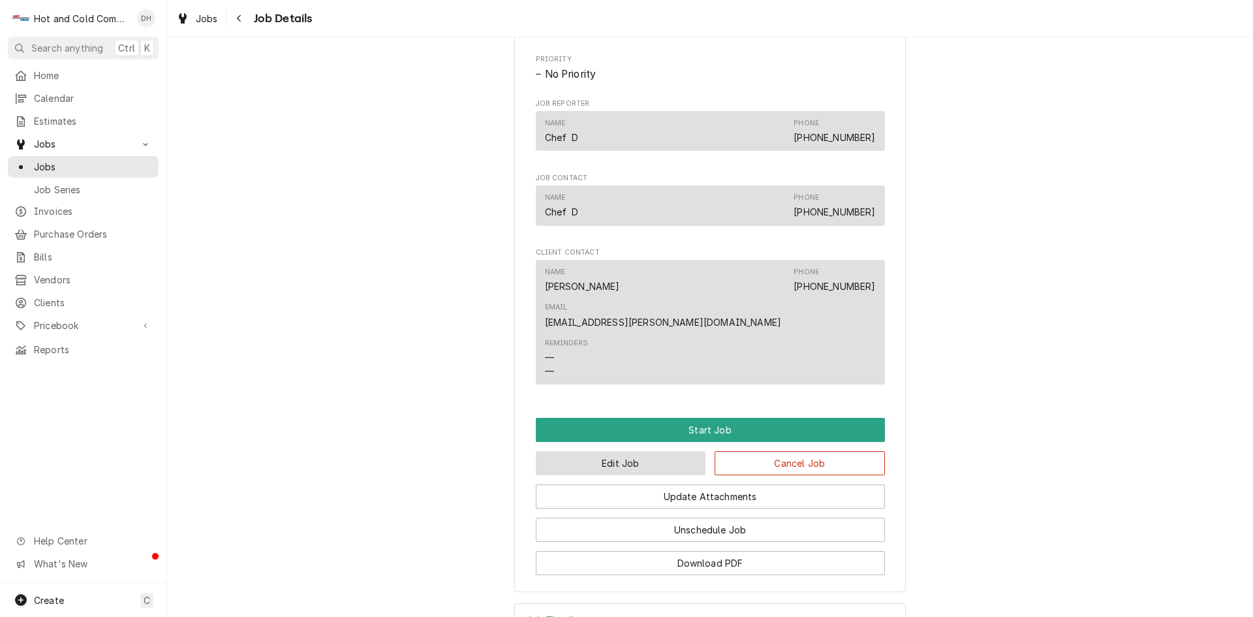
click at [637, 451] on button "Edit Job" at bounding box center [621, 463] width 170 height 24
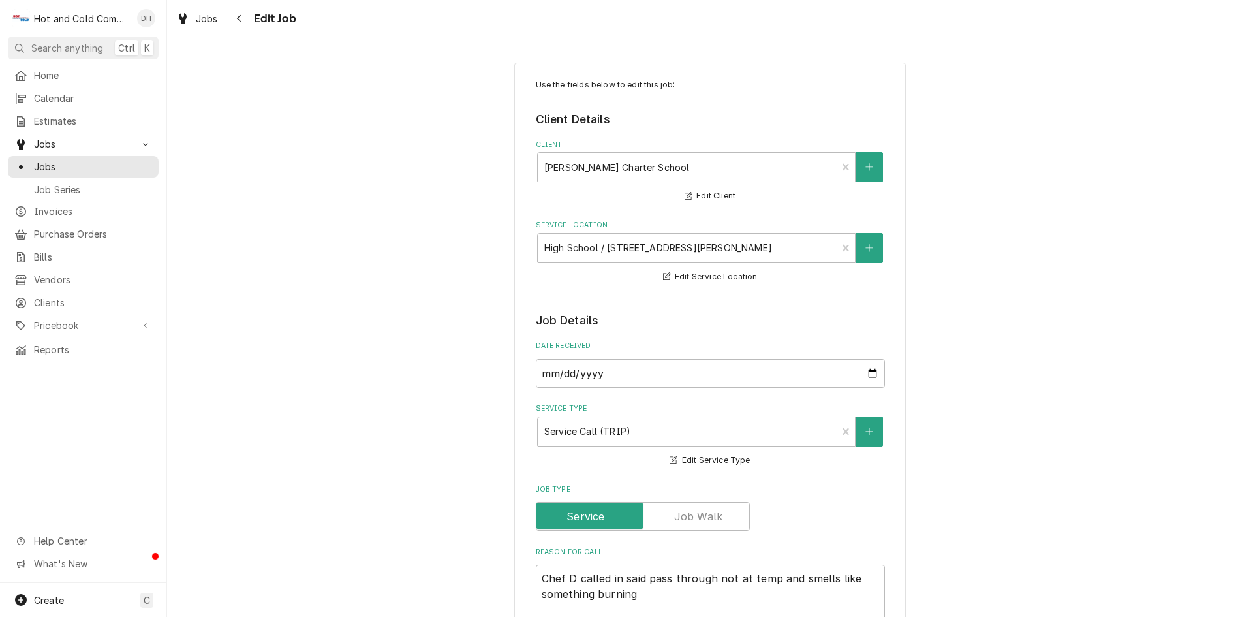
type textarea "x"
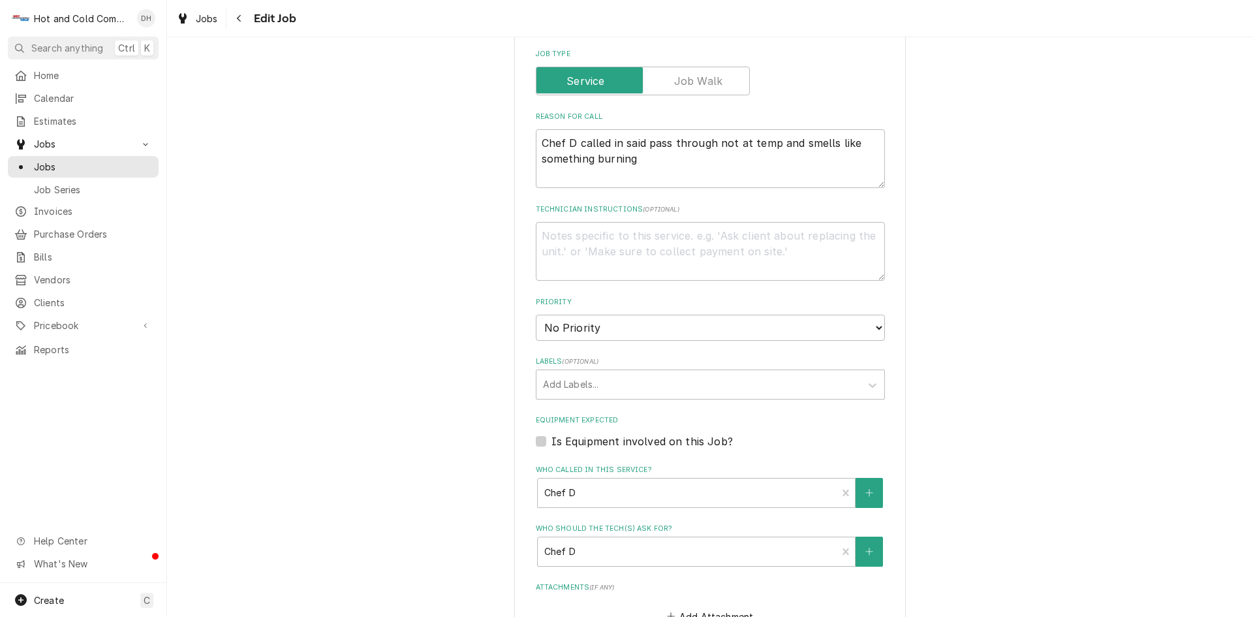
scroll to position [746, 0]
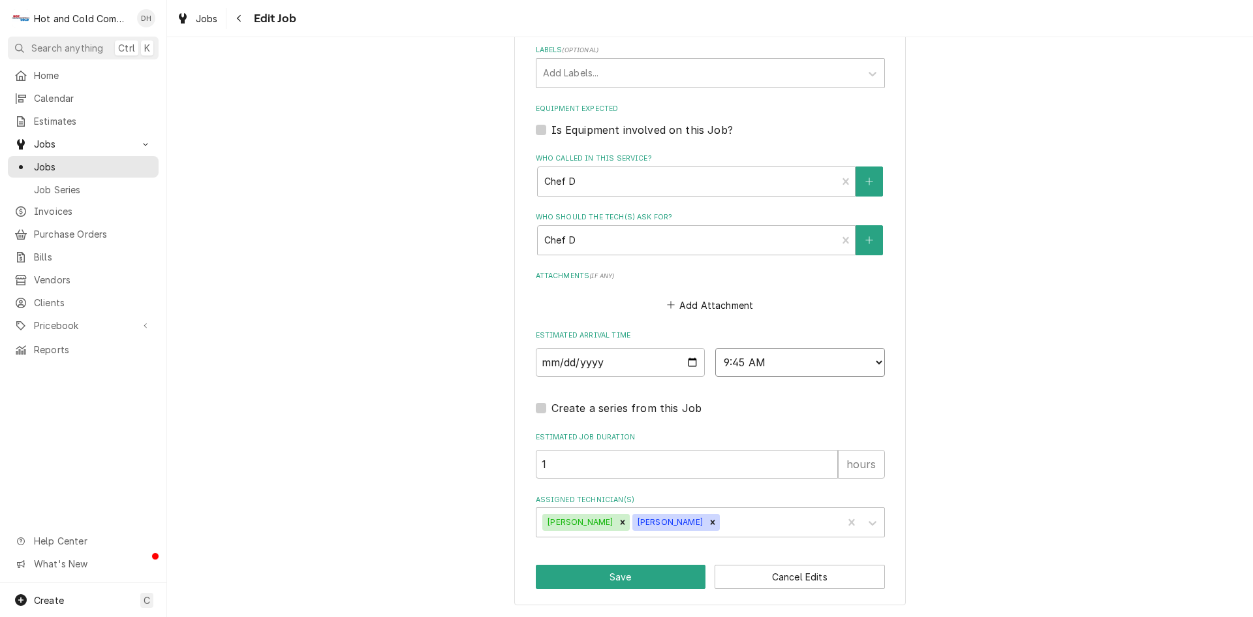
click at [876, 360] on select "AM / PM 6:00 AM 6:15 AM 6:30 AM 6:45 AM 7:00 AM 7:15 AM 7:30 AM 7:45 AM 8:00 AM…" at bounding box center [800, 362] width 170 height 29
select select "09:00:00"
click at [715, 348] on select "AM / PM 6:00 AM 6:15 AM 6:30 AM 6:45 AM 7:00 AM 7:15 AM 7:30 AM 7:45 AM 8:00 AM…" at bounding box center [800, 362] width 170 height 29
click at [645, 581] on button "Save" at bounding box center [621, 576] width 170 height 24
type textarea "x"
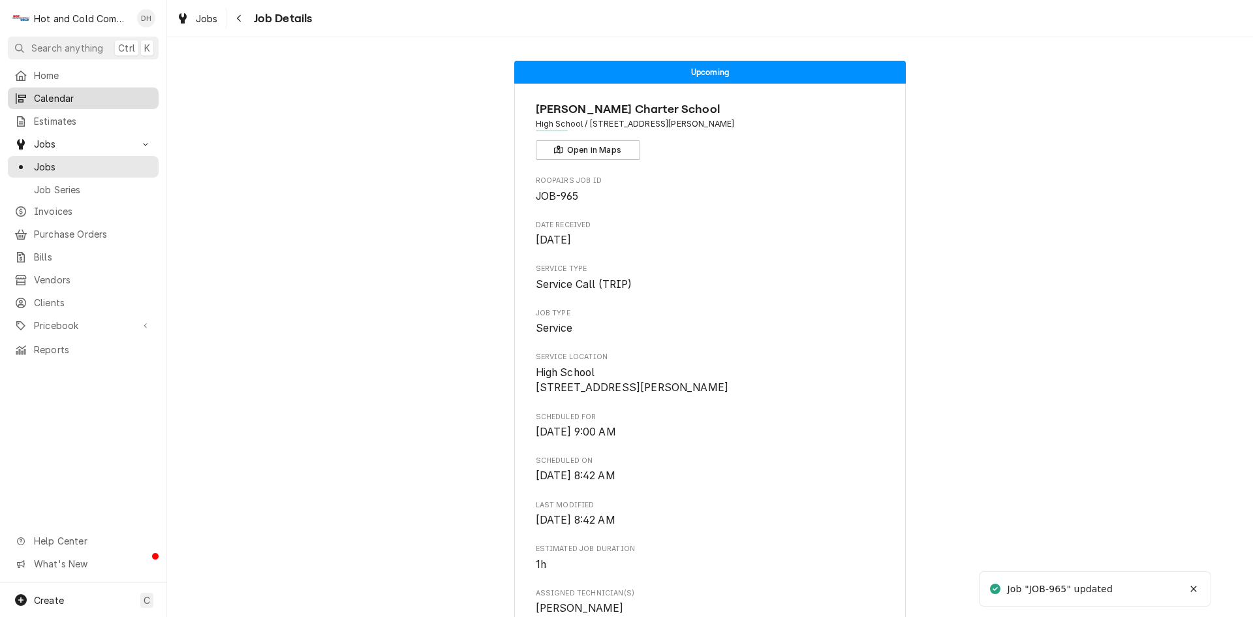
click at [44, 87] on link "Calendar" at bounding box center [83, 98] width 151 height 22
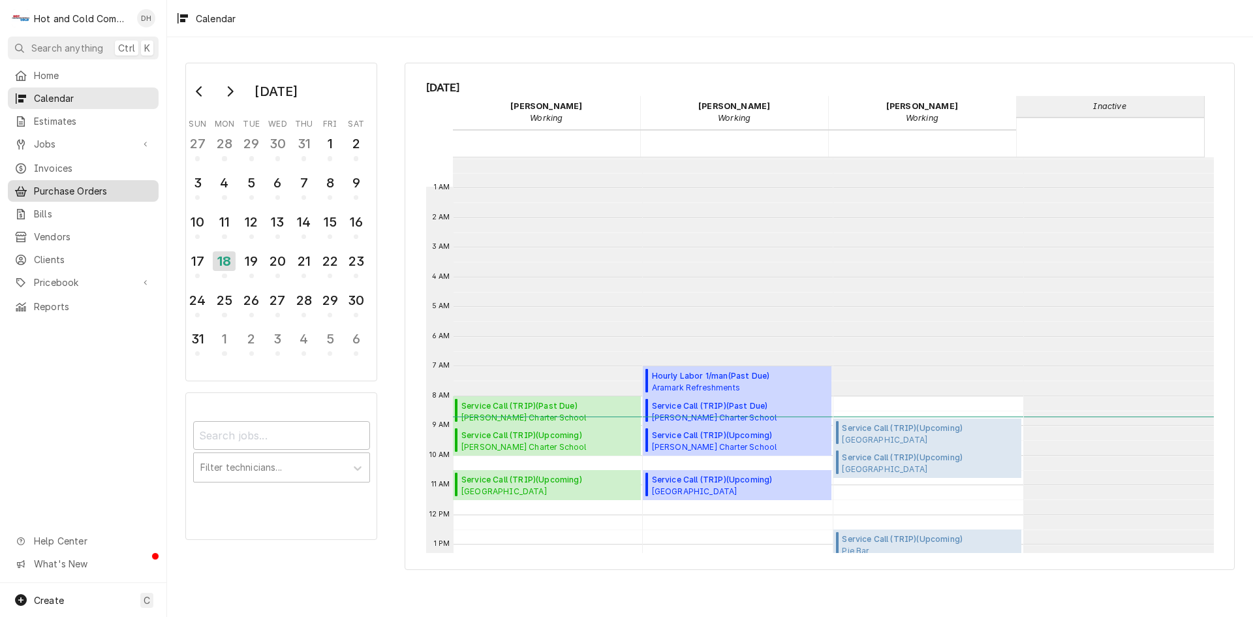
scroll to position [238, 0]
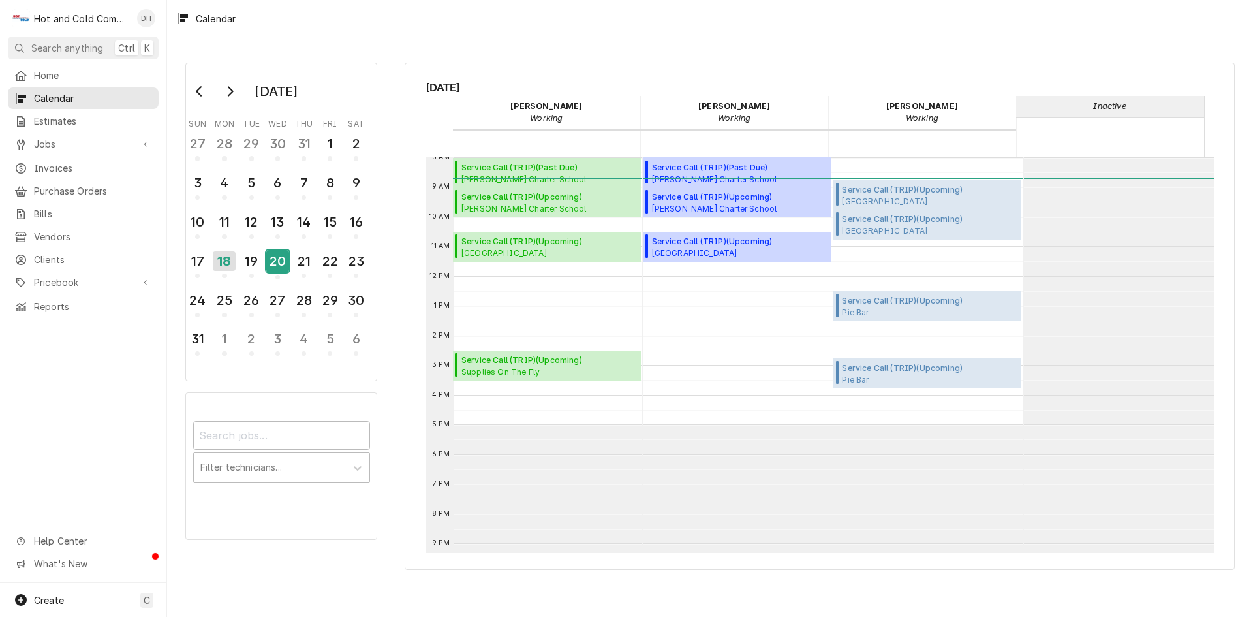
click at [280, 269] on div "20" at bounding box center [277, 261] width 23 height 22
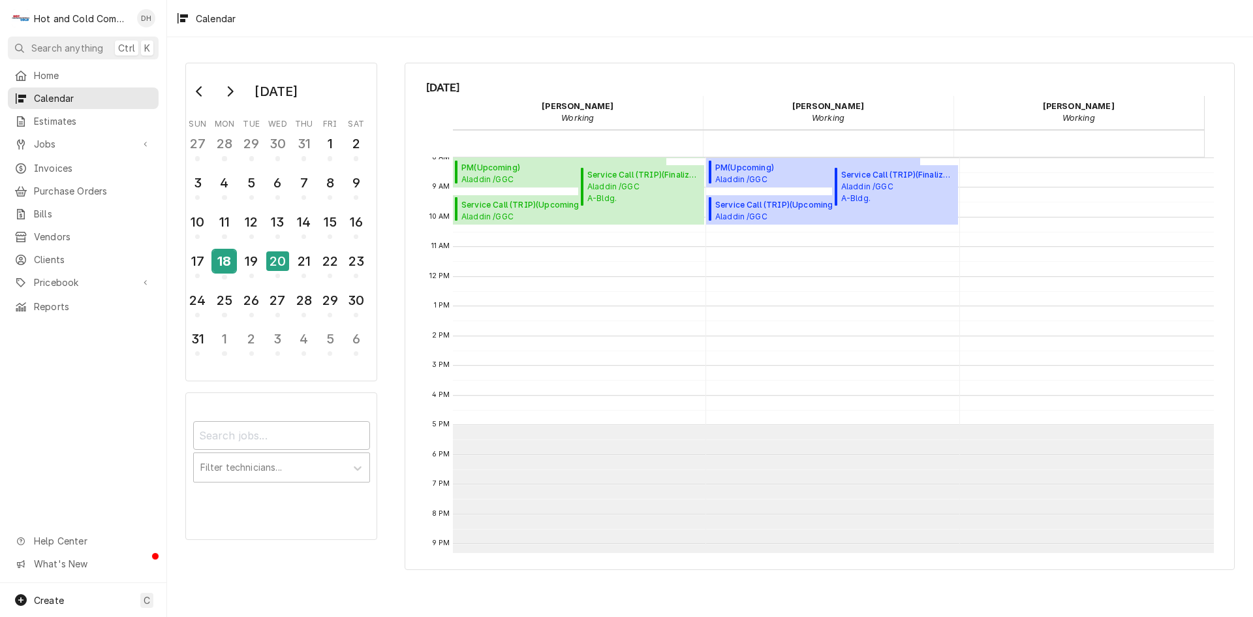
click at [215, 269] on div "18" at bounding box center [224, 261] width 23 height 22
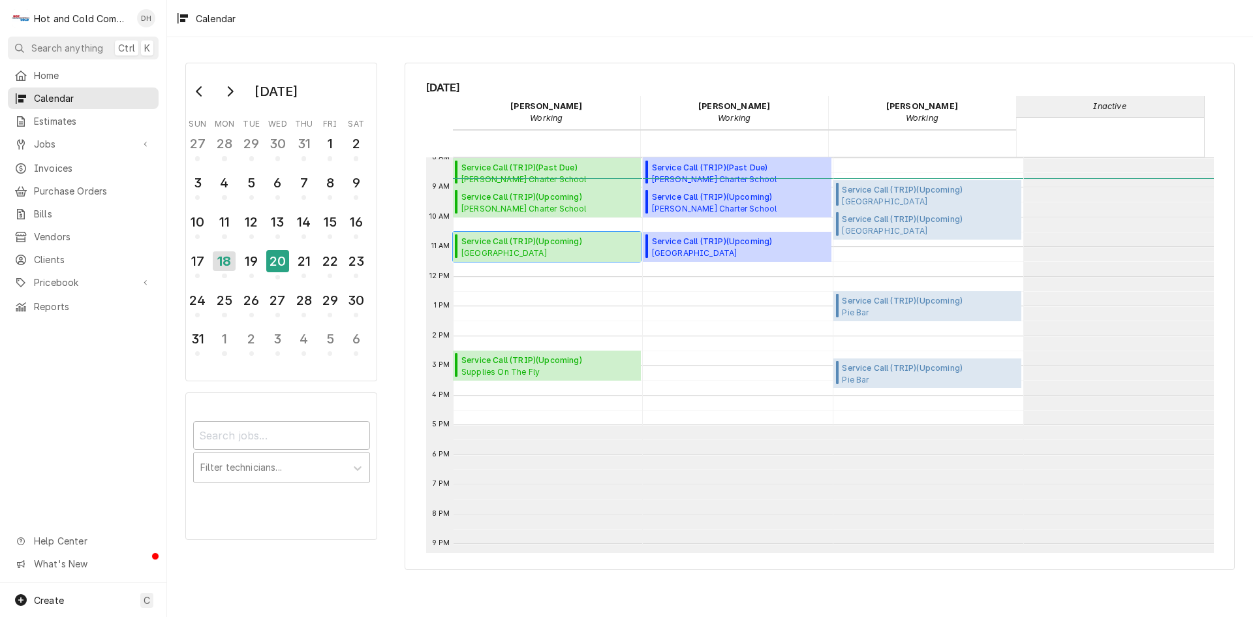
click at [518, 247] on span "Oglethorpe University Dining, Atlanta, ga" at bounding box center [549, 252] width 176 height 10
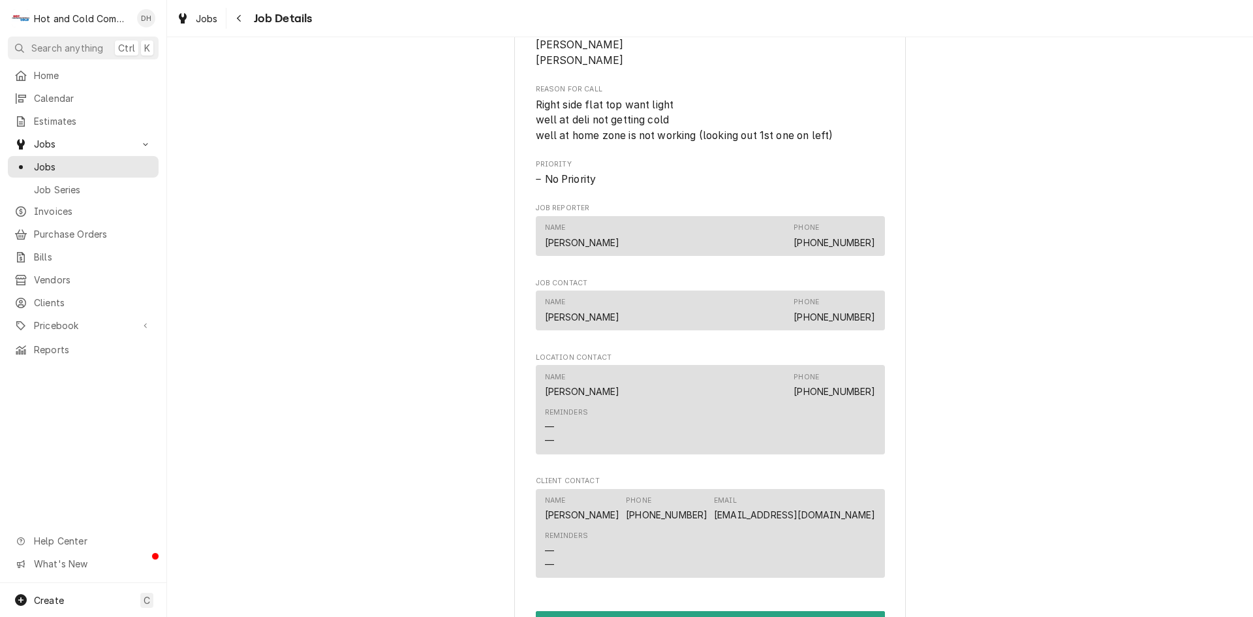
scroll to position [1088, 0]
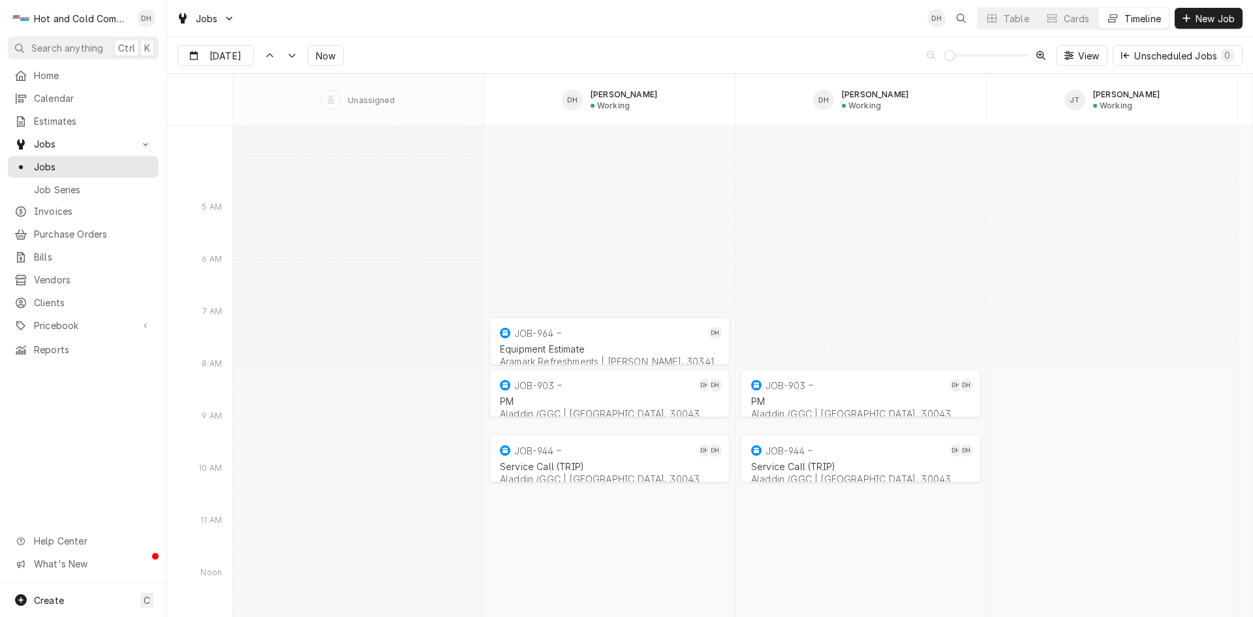
scroll to position [10432, 0]
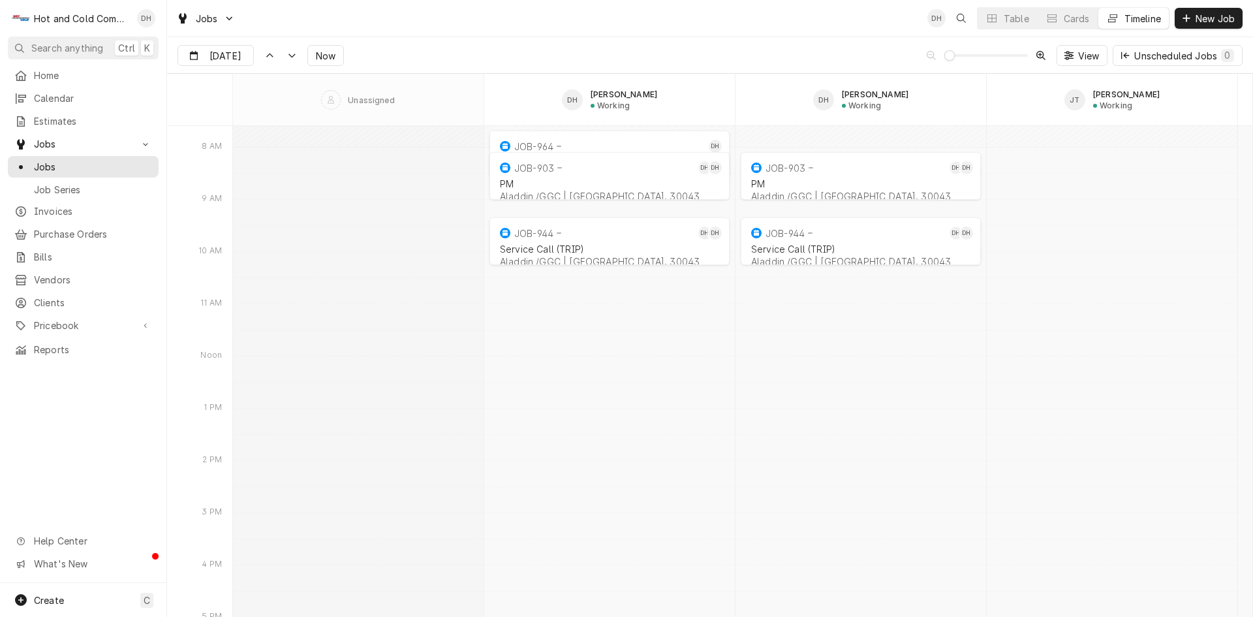
drag, startPoint x: 1236, startPoint y: 312, endPoint x: 1240, endPoint y: 292, distance: 20.0
click at [1240, 292] on div "Aug 20 2025 2 PM 3 PM 4 PM 5 PM 7 AM 8 AM 9 AM 10 AM 11 AM Noon 1 PM 7:00 AM 8:…" at bounding box center [709, 371] width 1085 height 491
type input "Aug 19"
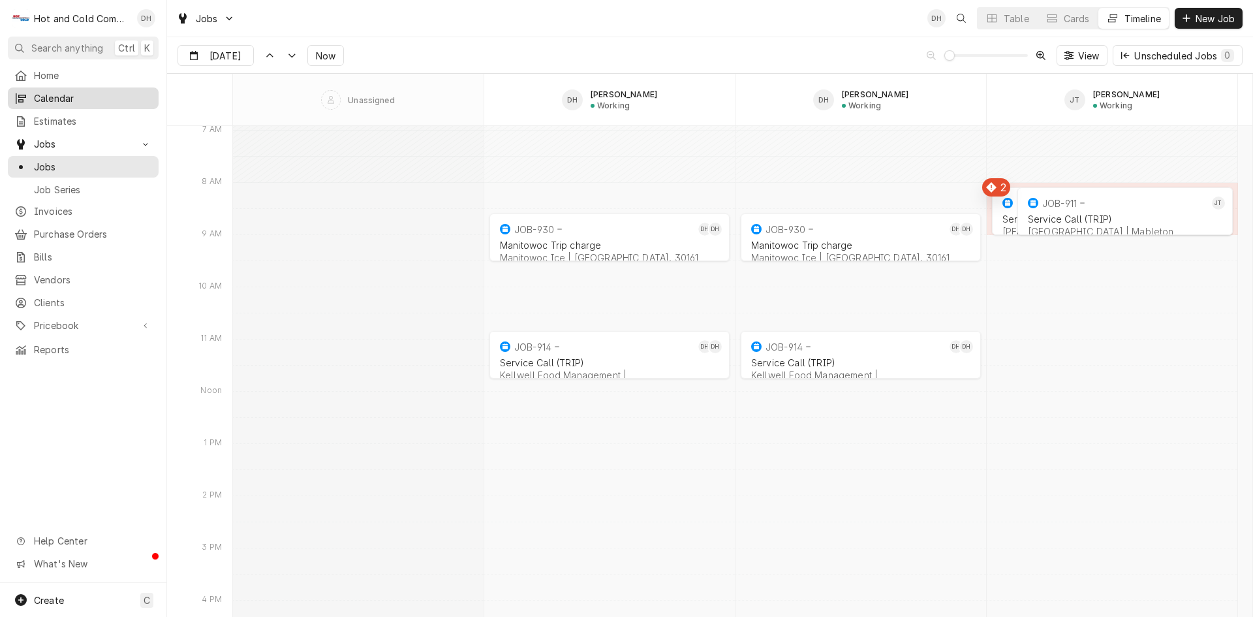
click at [57, 96] on span "Calendar" at bounding box center [93, 98] width 118 height 14
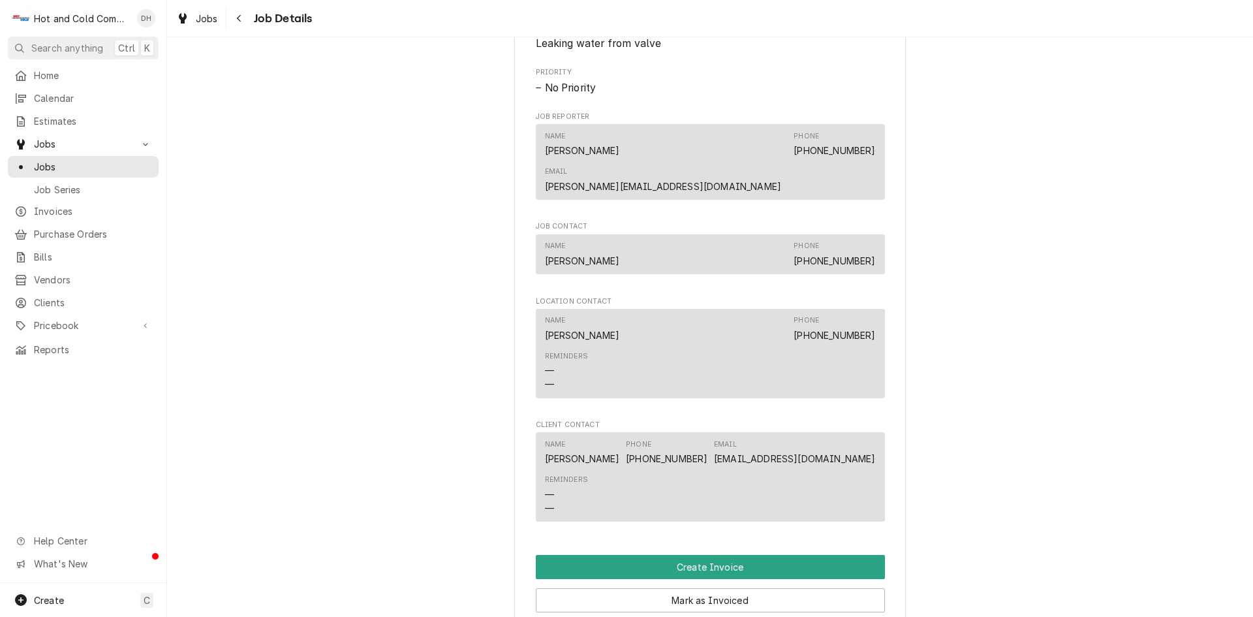
scroll to position [870, 0]
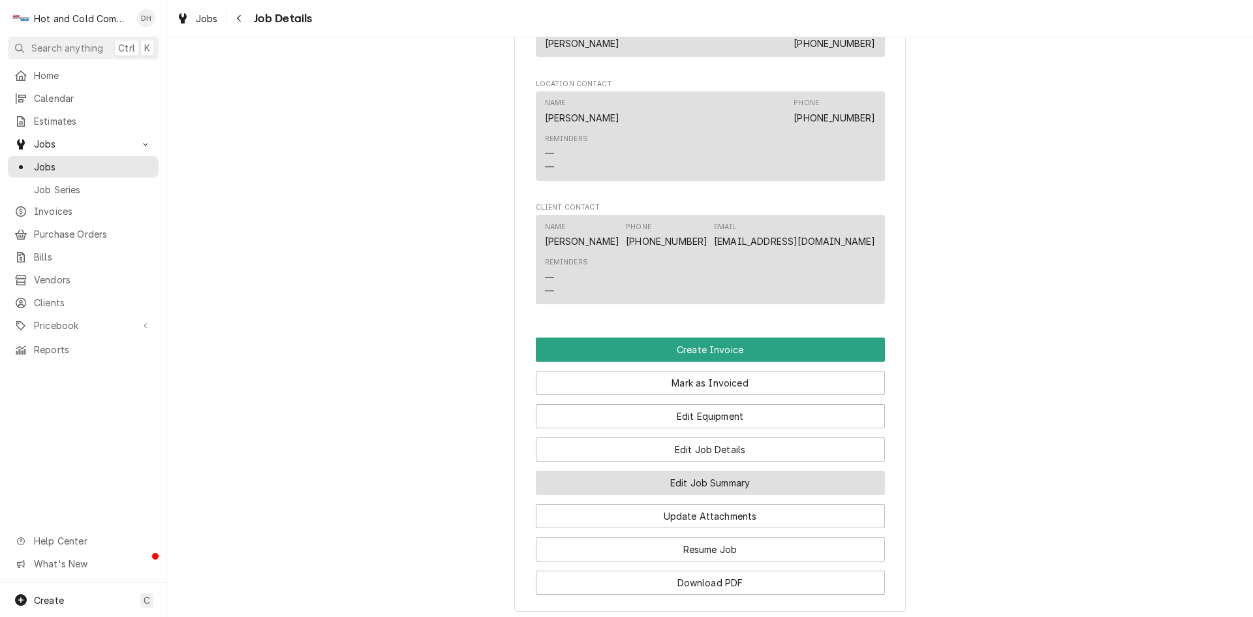
click at [720, 470] on button "Edit Job Summary" at bounding box center [710, 482] width 349 height 24
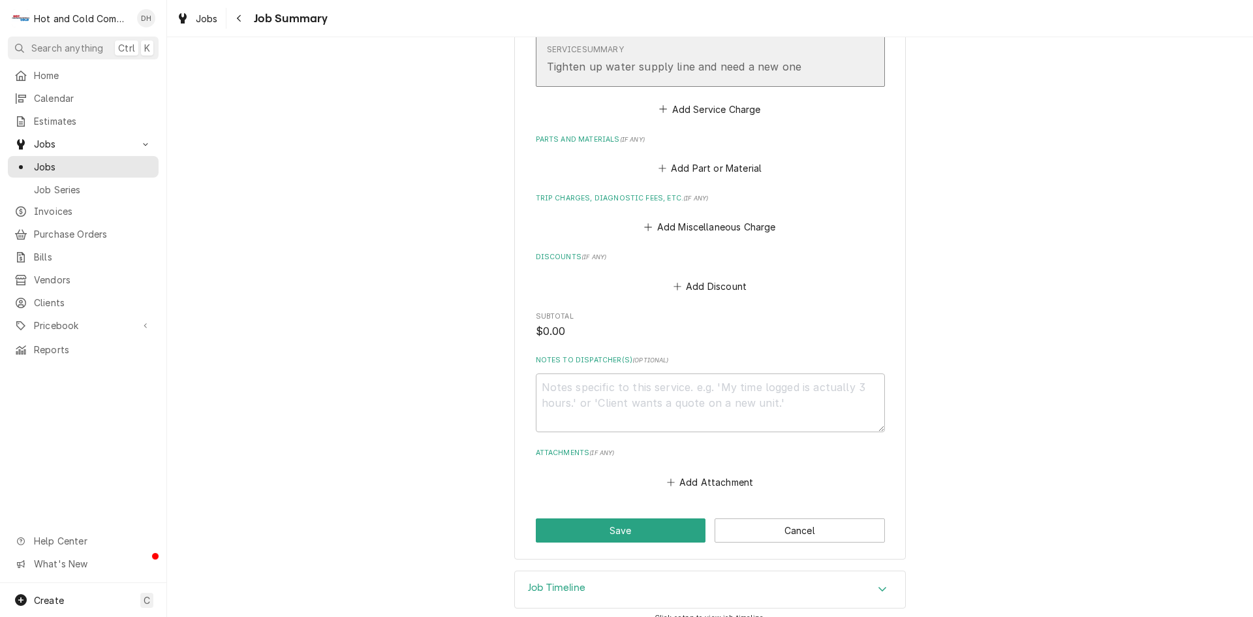
scroll to position [479, 0]
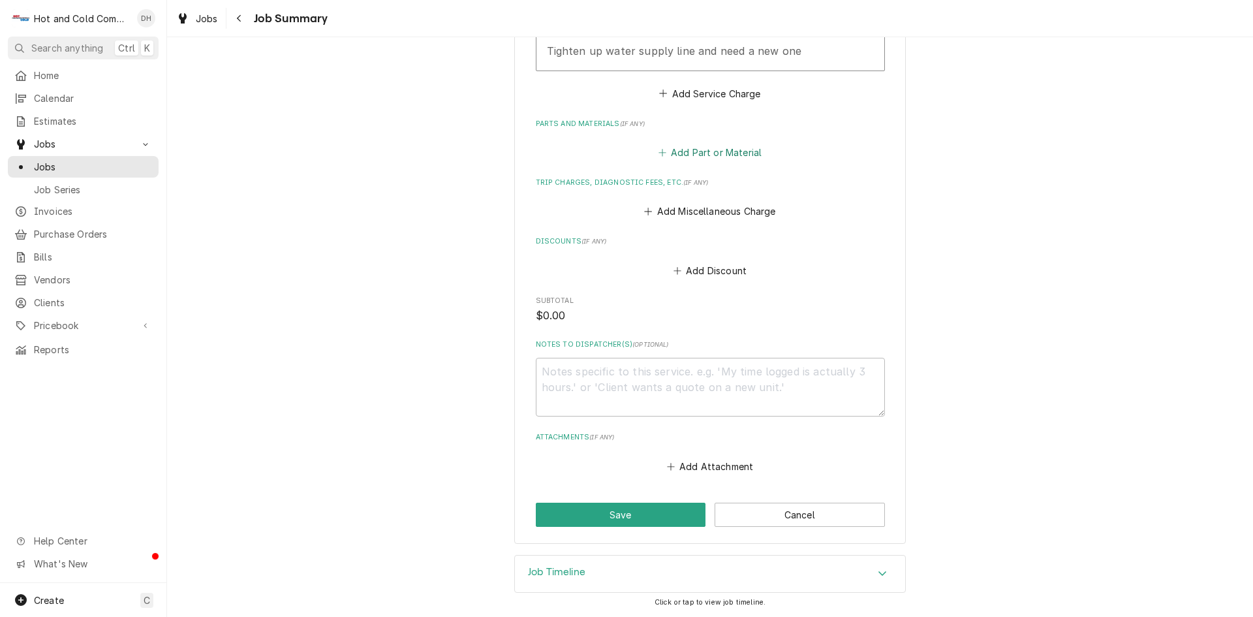
click at [729, 151] on button "Add Part or Material" at bounding box center [710, 153] width 108 height 18
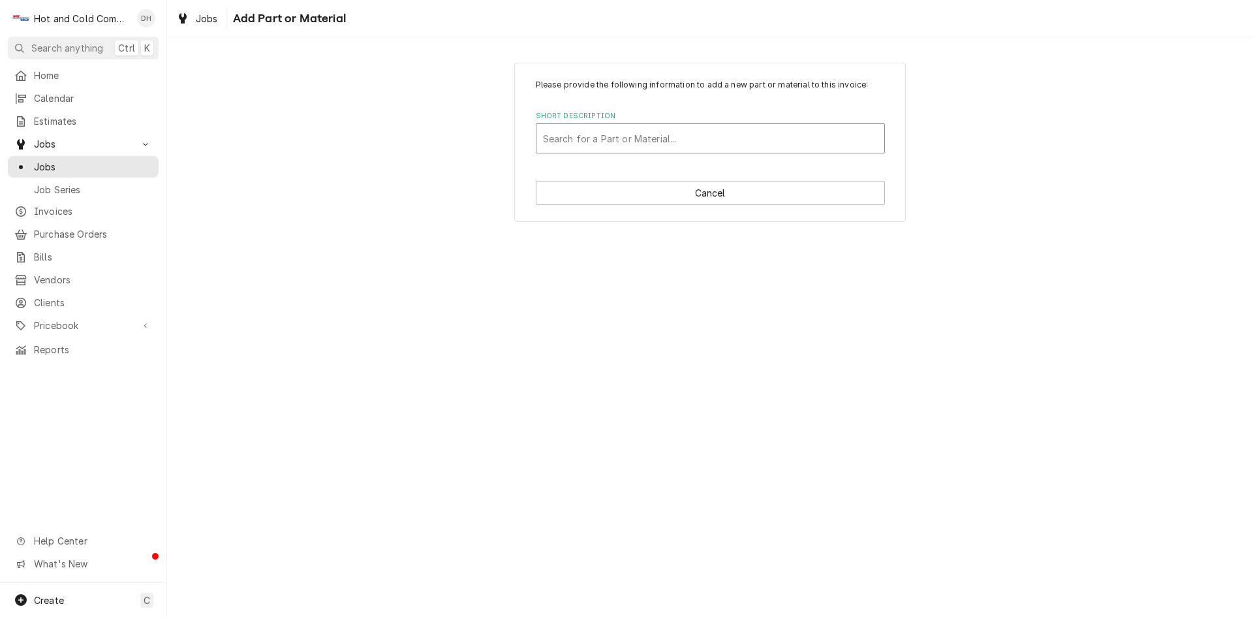
click at [554, 140] on div "Short Description" at bounding box center [710, 138] width 335 height 23
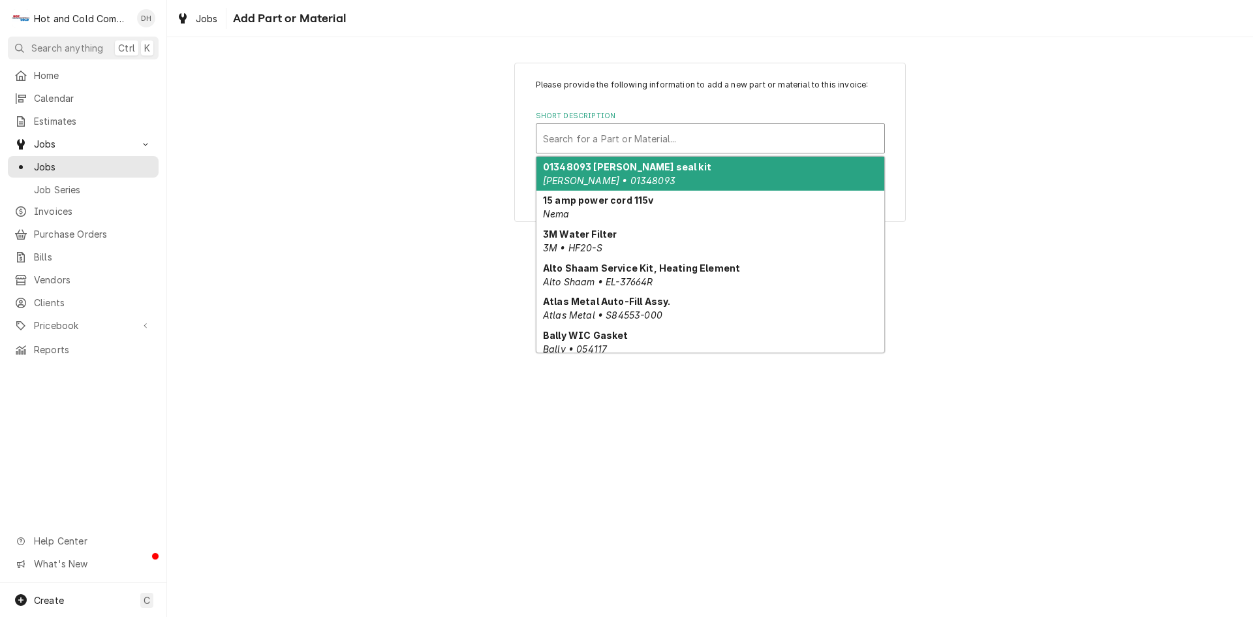
type input "H"
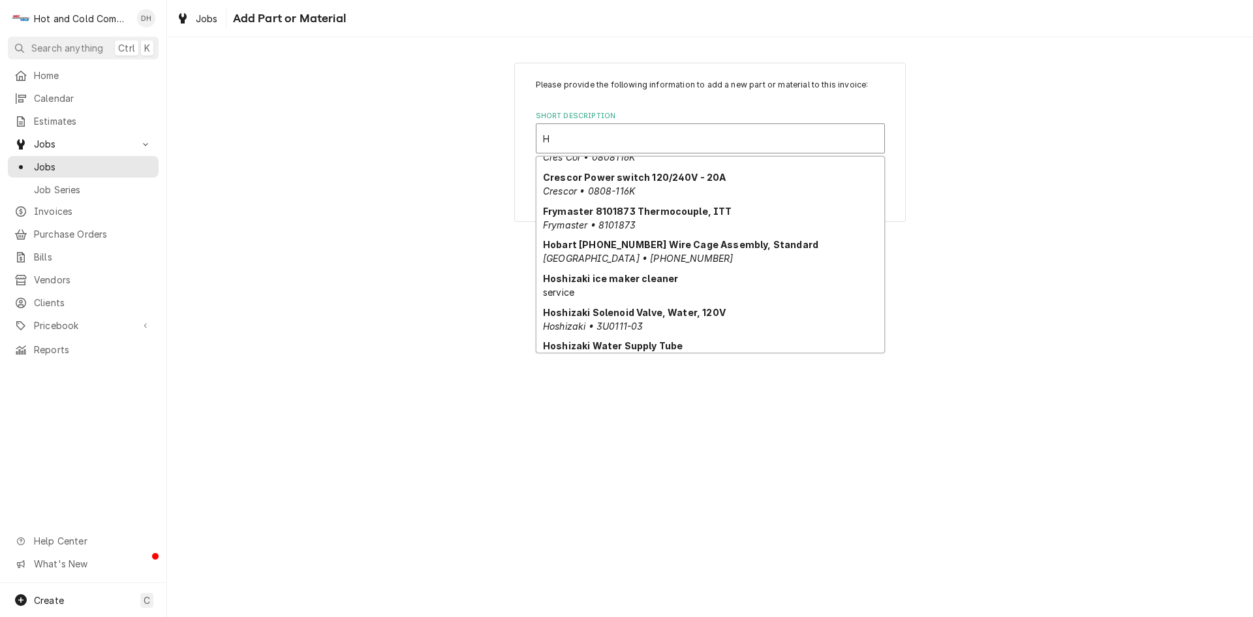
scroll to position [211, 0]
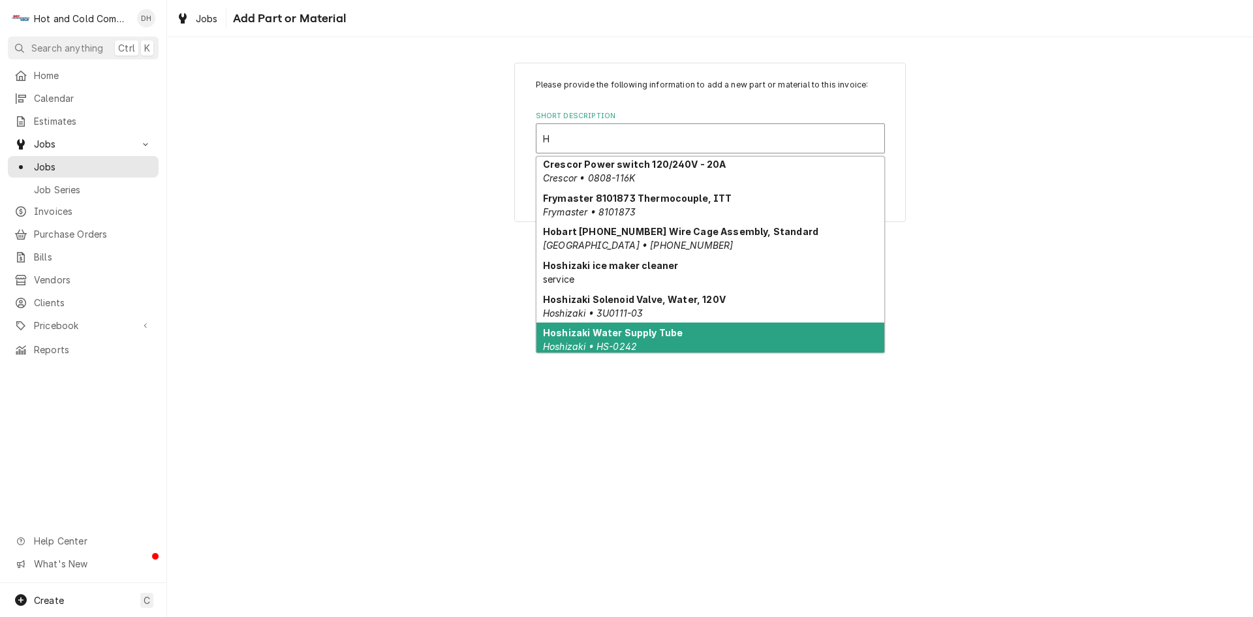
click at [849, 335] on div "Hoshizaki Water Supply Tube Hoshizaki • HS-0242" at bounding box center [710, 339] width 348 height 34
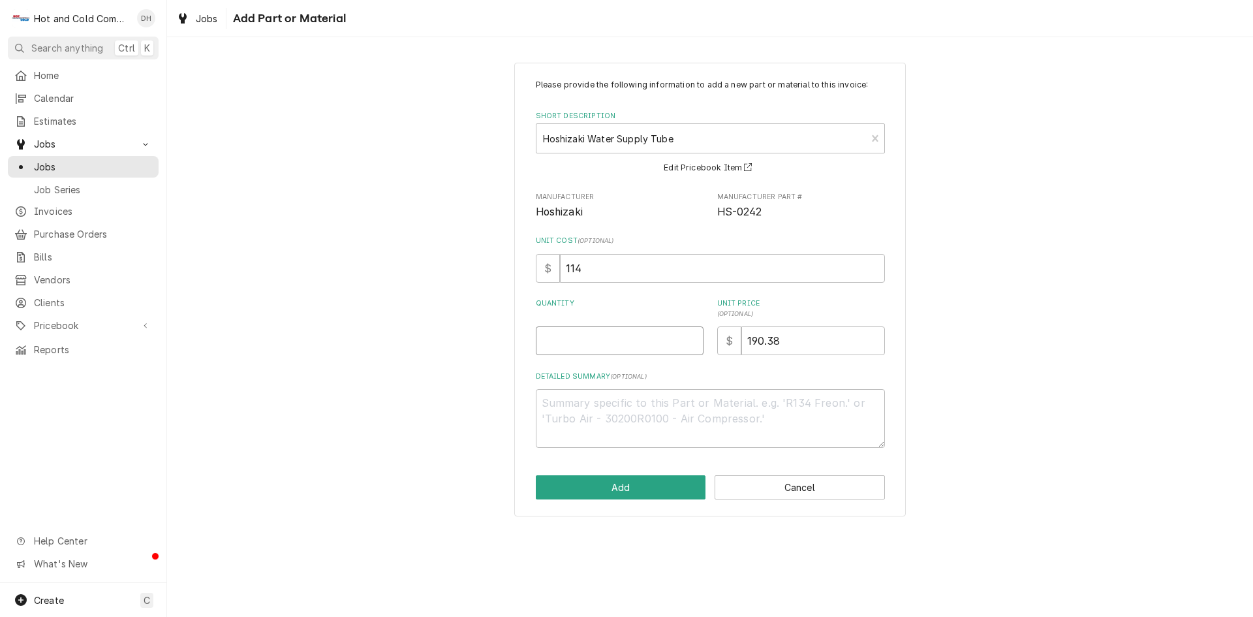
click at [592, 341] on input "Quantity" at bounding box center [620, 340] width 168 height 29
type textarea "x"
type input "1"
click at [595, 489] on button "Add" at bounding box center [621, 487] width 170 height 24
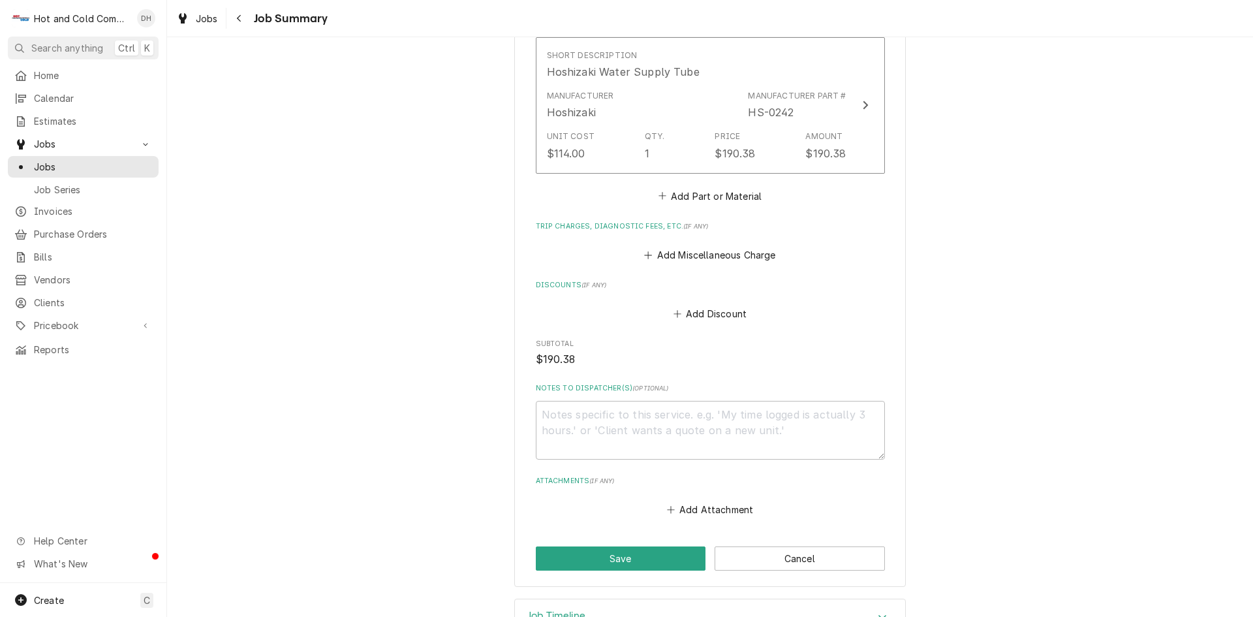
scroll to position [621, 0]
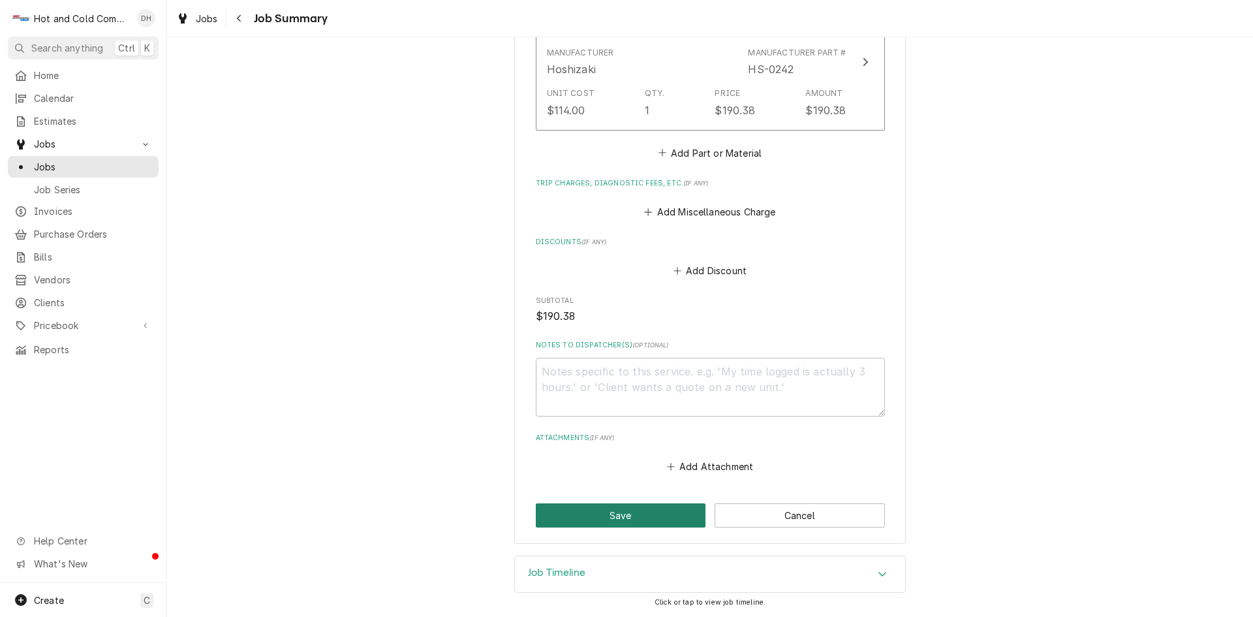
click at [652, 506] on button "Save" at bounding box center [621, 515] width 170 height 24
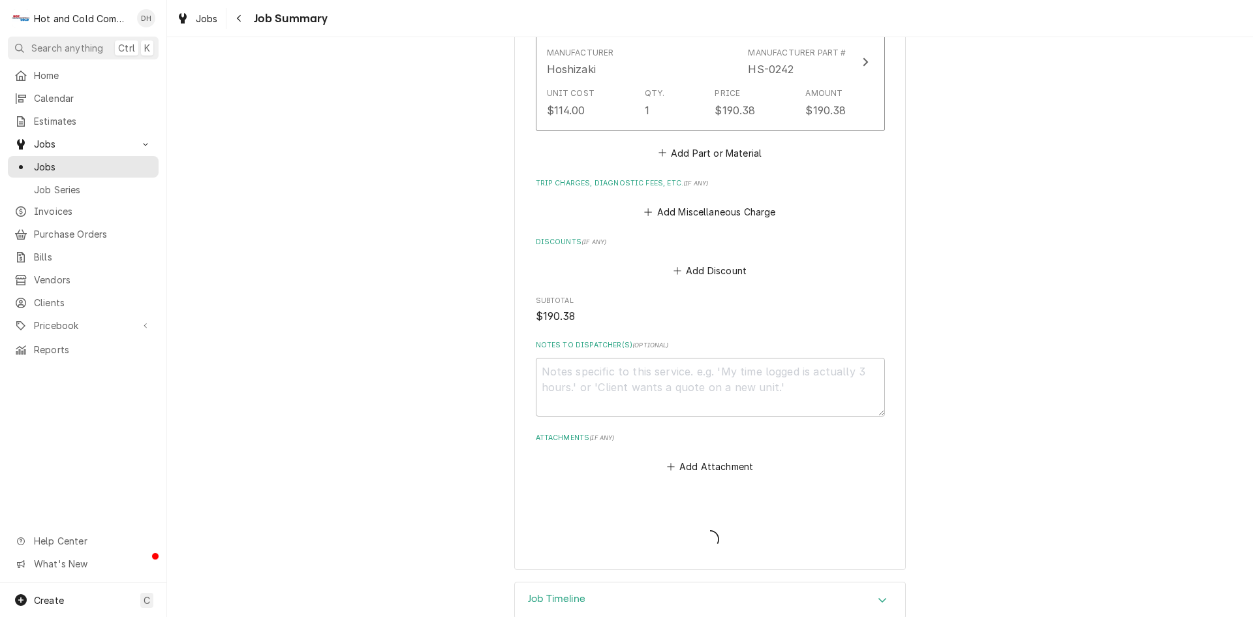
type textarea "x"
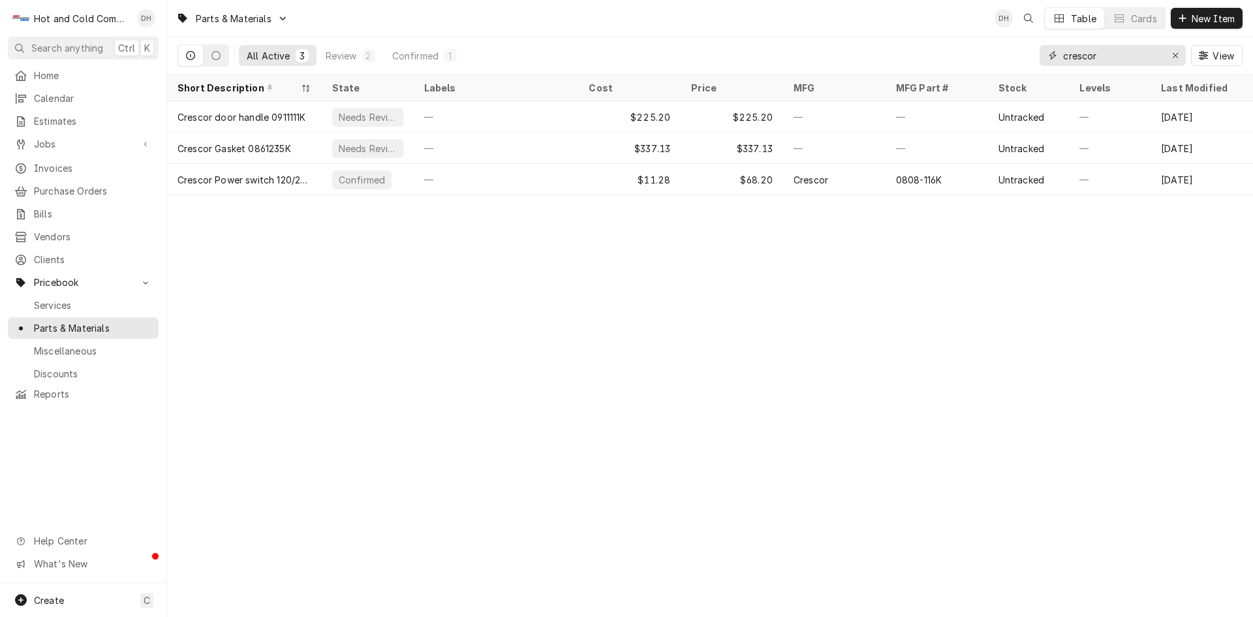
click at [1179, 58] on div "Erase input" at bounding box center [1175, 55] width 13 height 13
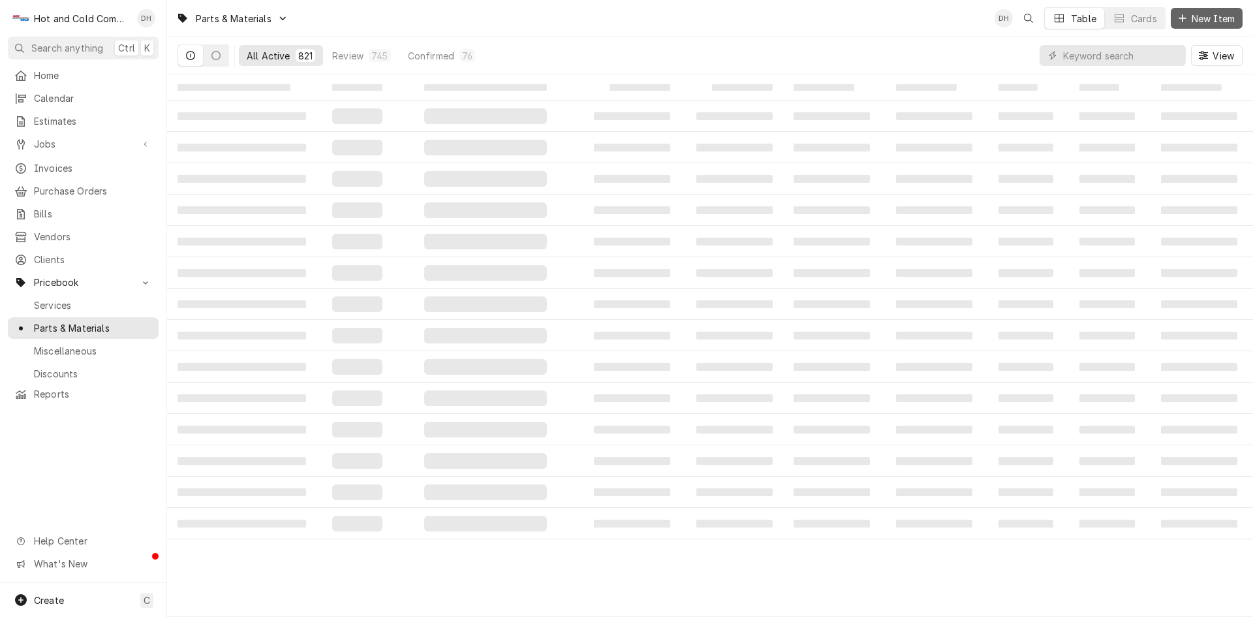
click at [1212, 15] on span "New Item" at bounding box center [1213, 19] width 48 height 14
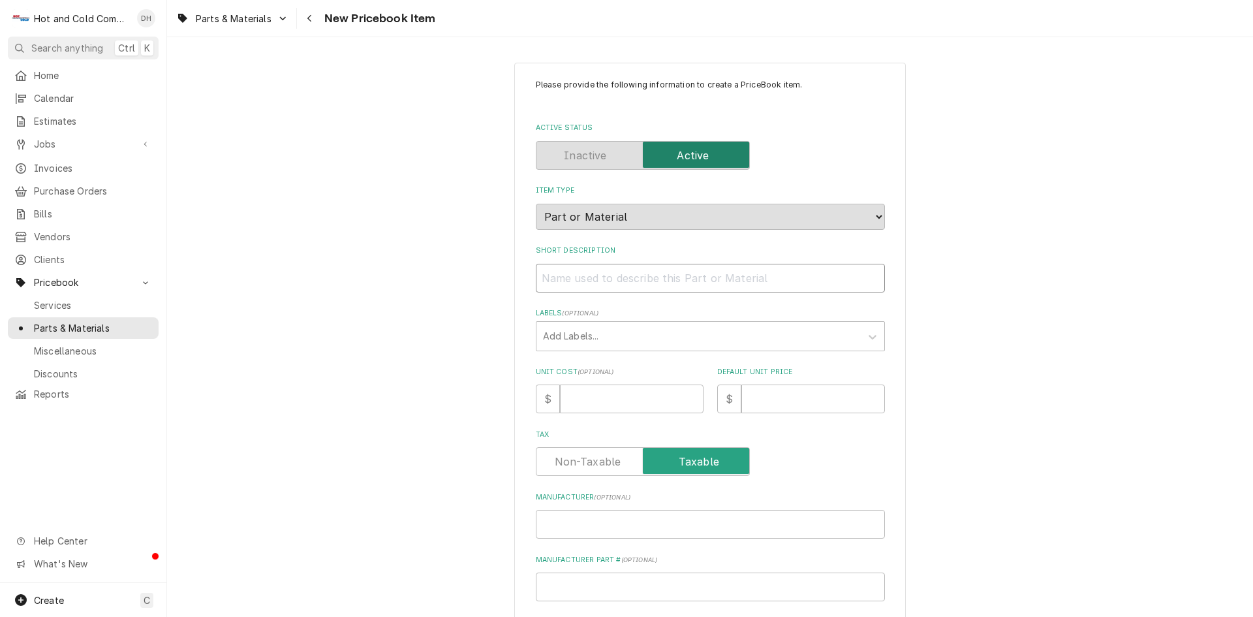
click at [580, 285] on input "Short Description" at bounding box center [710, 278] width 349 height 29
paste input "Hoshizaki HS-0242 Water Supply Tube"
type textarea "x"
drag, startPoint x: 635, startPoint y: 273, endPoint x: 591, endPoint y: 277, distance: 44.5
click at [591, 277] on input "Hoshizaki HS-0242 Water Supply Tube" at bounding box center [710, 278] width 349 height 29
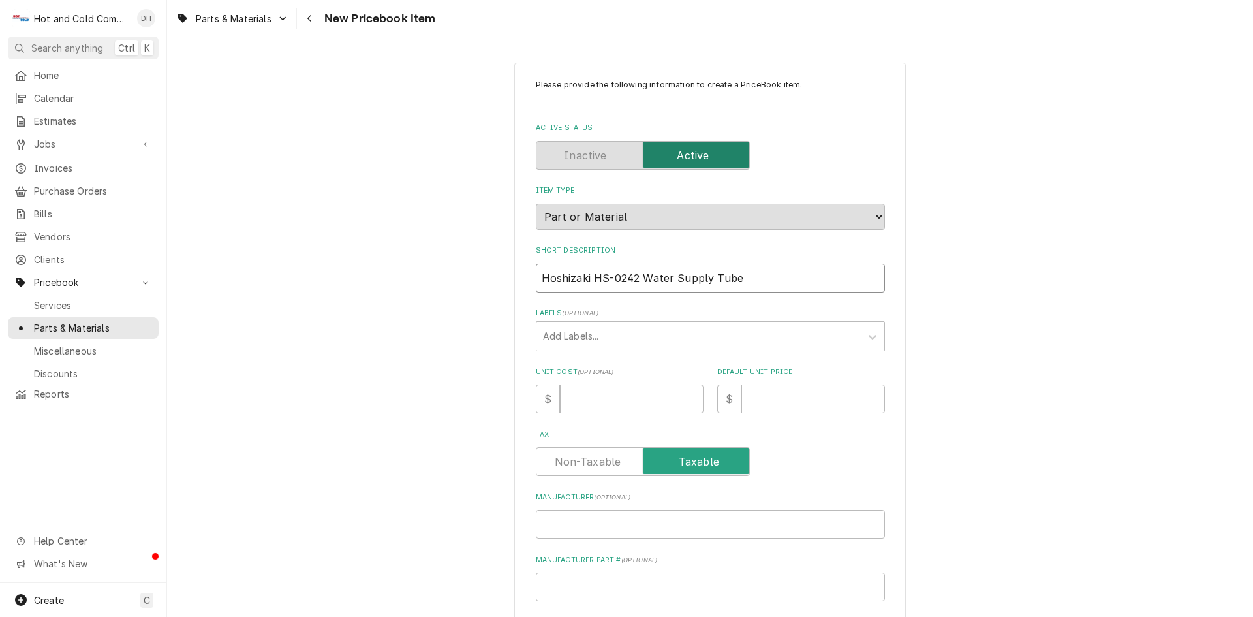
click at [586, 275] on input "Hoshizaki HS-0242 Water Supply Tube" at bounding box center [710, 278] width 349 height 29
drag, startPoint x: 589, startPoint y: 279, endPoint x: 634, endPoint y: 274, distance: 44.6
click at [634, 274] on input "Hoshizaki HS-0242 Water Supply Tube" at bounding box center [710, 278] width 349 height 29
type input "Hoshizaki HS-0242 Water Supply Tube"
click at [592, 582] on input "Manufacturer Part # ( optional )" at bounding box center [710, 586] width 349 height 29
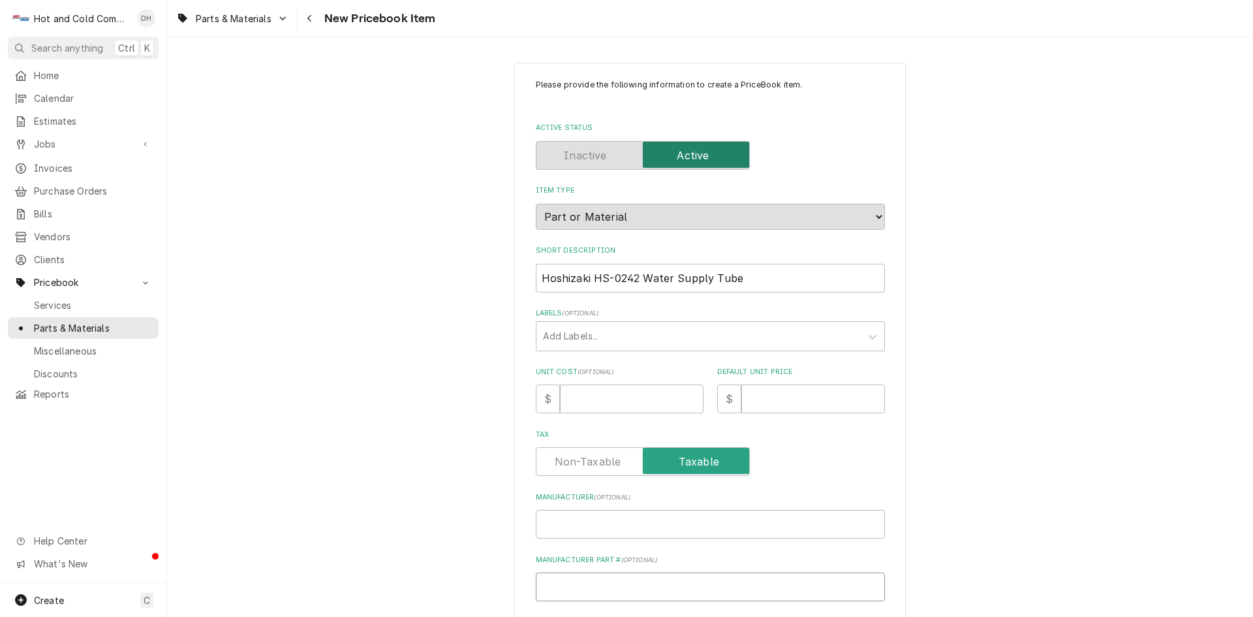
paste input "HS-0242"
type textarea "x"
type input "HS-0242"
click at [653, 442] on div "Tax" at bounding box center [710, 452] width 349 height 46
click at [571, 394] on input "Unit Cost ( optional )" at bounding box center [632, 398] width 144 height 29
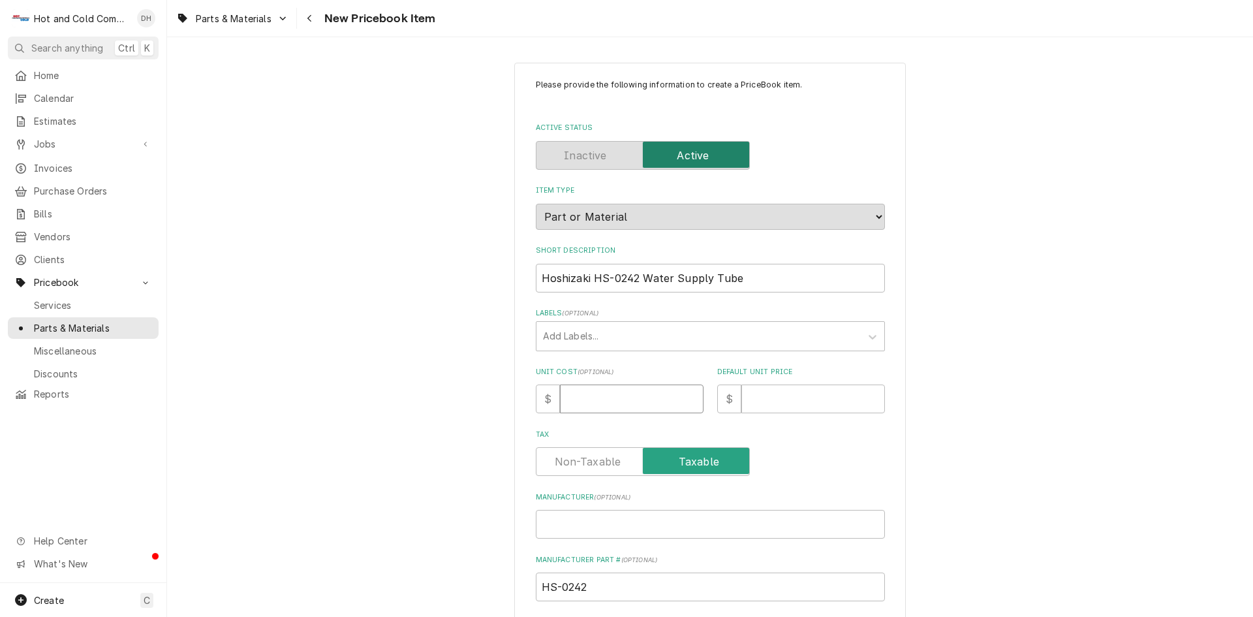
type textarea "x"
type input "1"
type textarea "x"
type input "11"
type textarea "x"
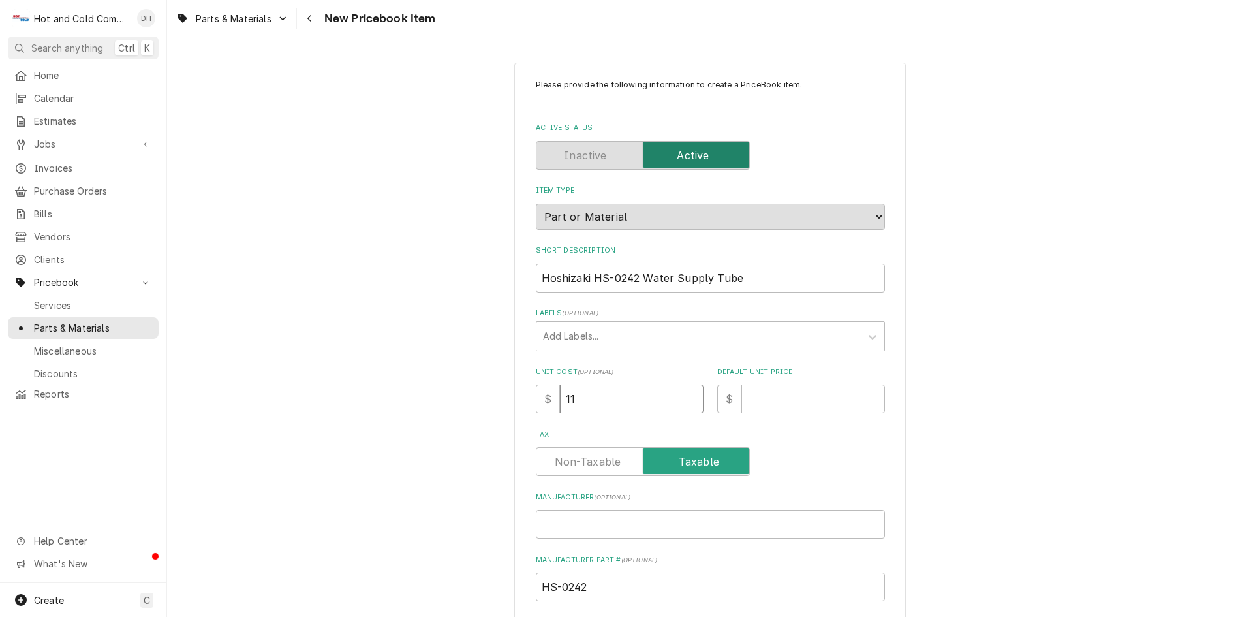
type input "114"
type textarea "x"
type input "114.0"
type textarea "x"
type input "114.00"
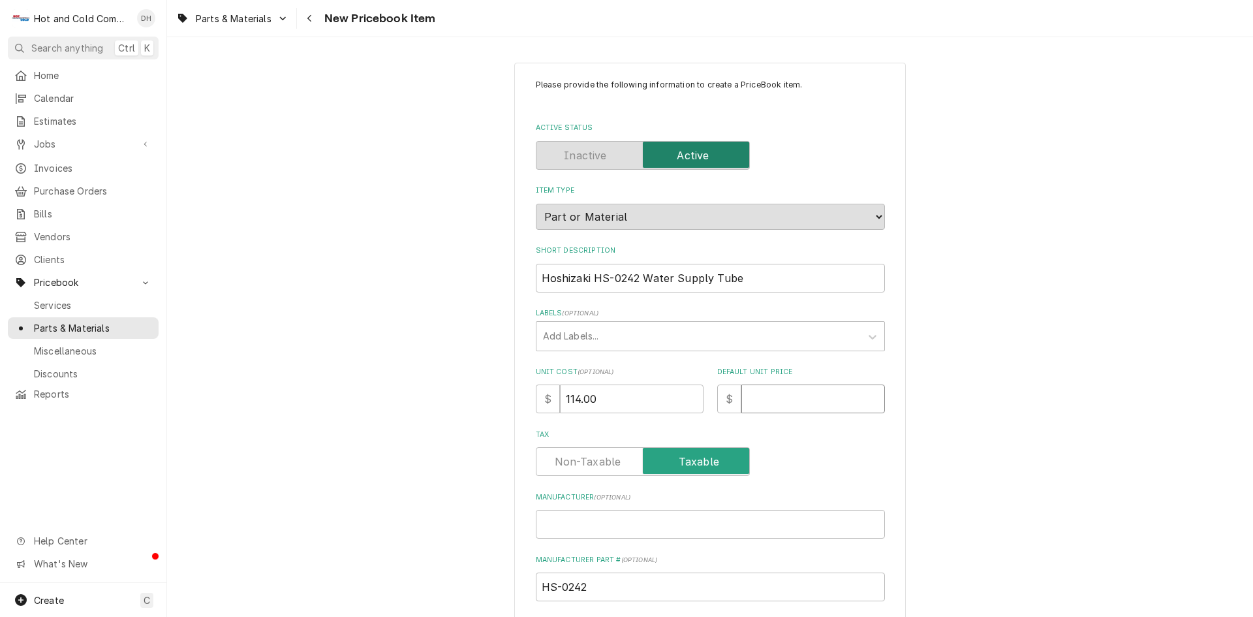
click at [852, 401] on input "Default Unit Price" at bounding box center [813, 398] width 144 height 29
type textarea "x"
type input "1"
type textarea "x"
type input "19"
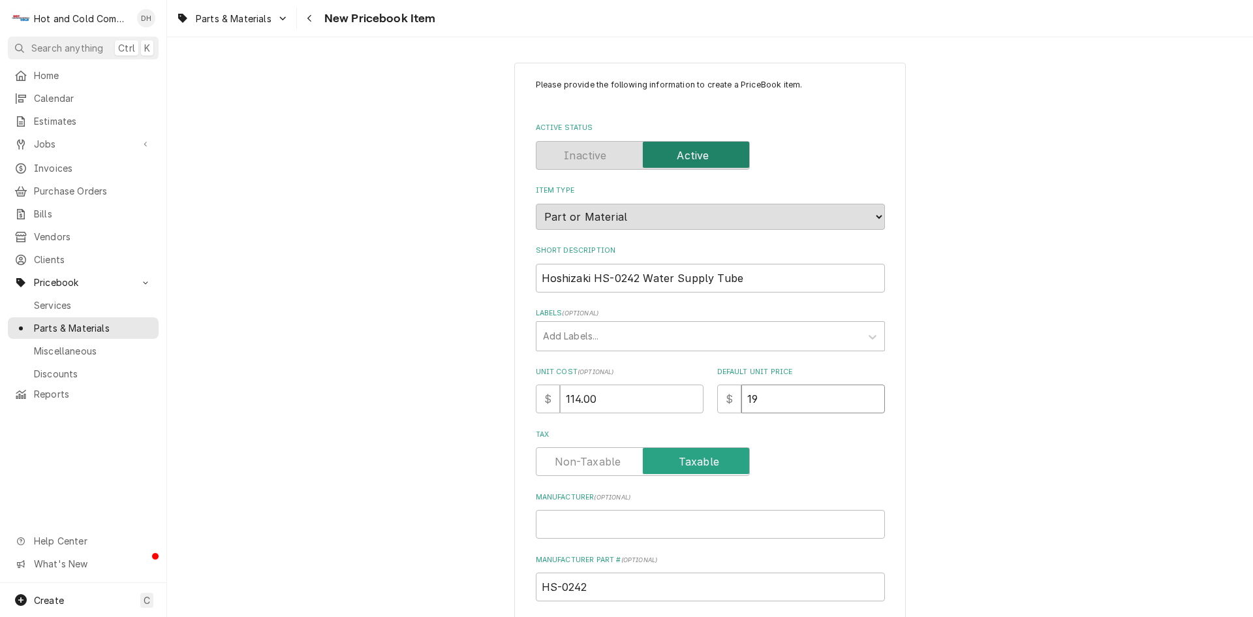
type textarea "x"
type input "190"
type textarea "x"
type input "190.3"
type textarea "x"
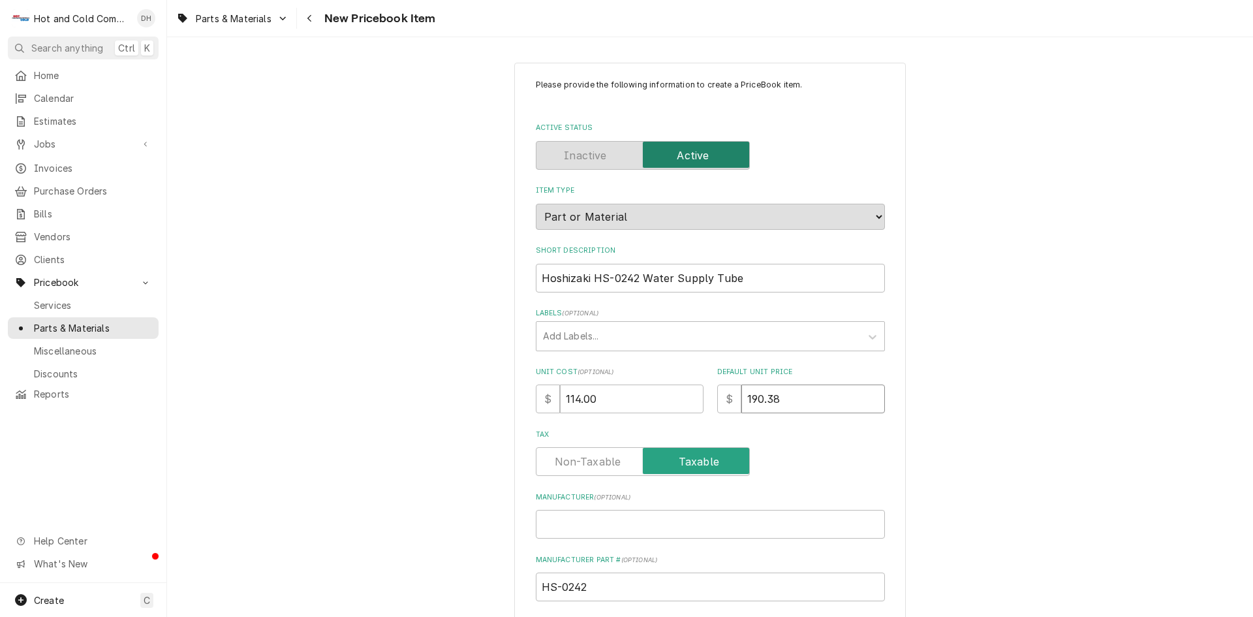
type input "190.38"
click at [595, 506] on div "Manufacturer ( optional )" at bounding box center [710, 515] width 349 height 46
click at [594, 524] on input "Manufacturer ( optional )" at bounding box center [710, 524] width 349 height 29
type textarea "x"
type input "H"
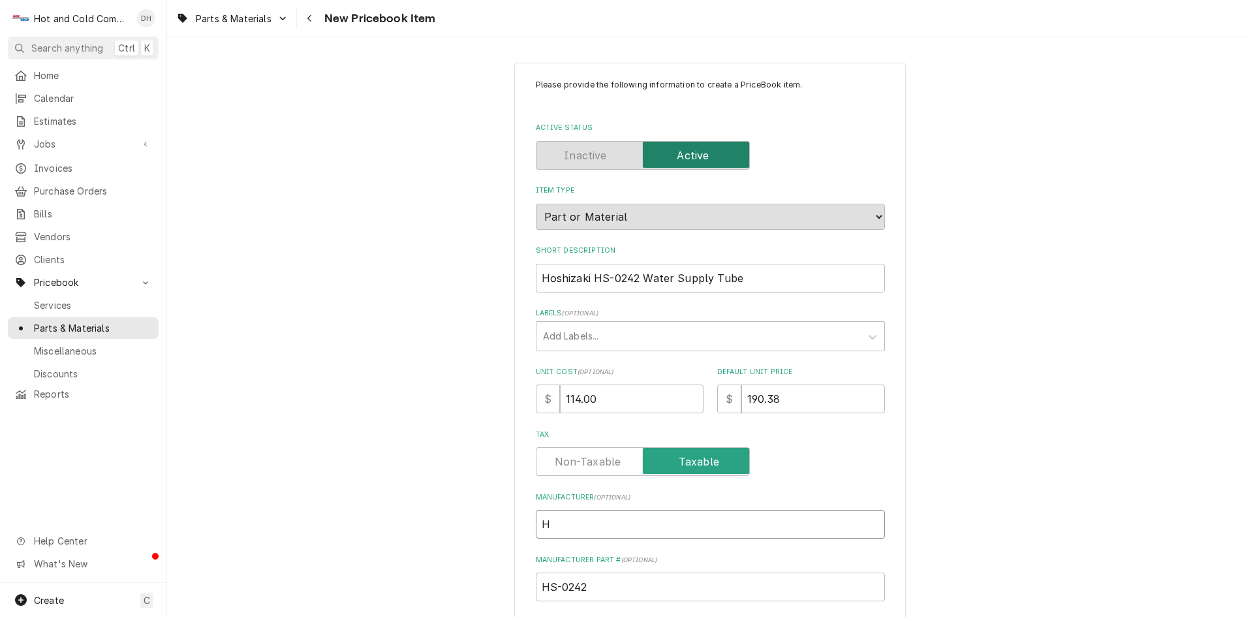
type textarea "x"
type input "Ho"
type textarea "x"
type input "Hos"
type textarea "x"
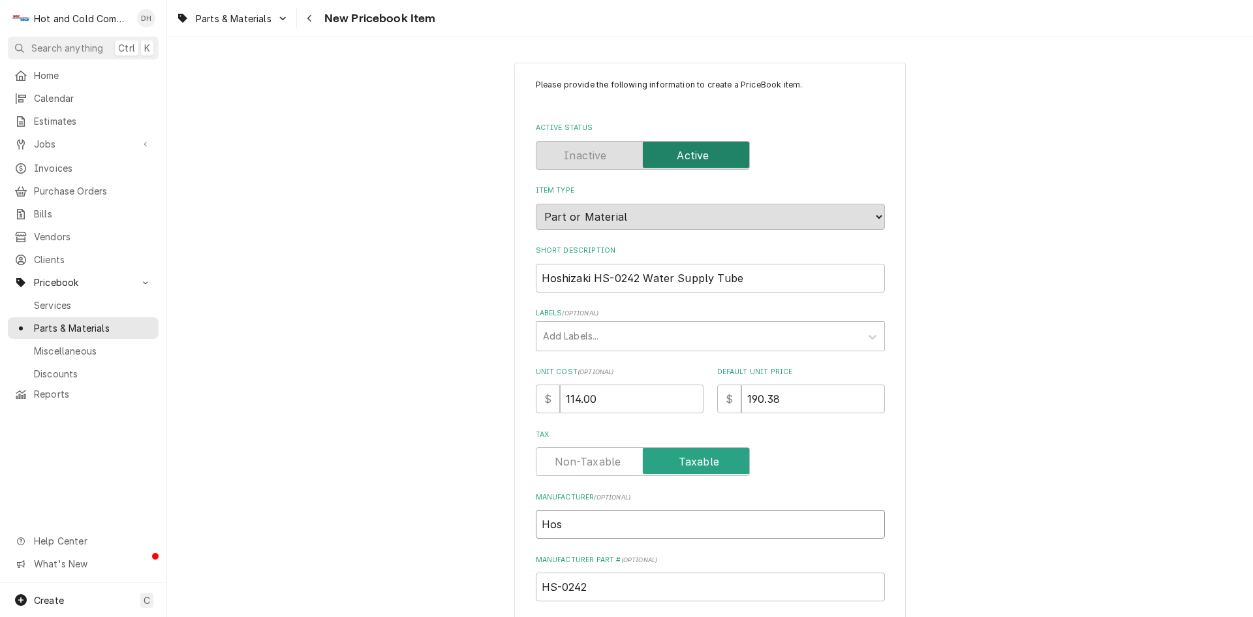
type input "Hosh"
type textarea "x"
type input "Hoshi"
type textarea "x"
type input "Hoshiz"
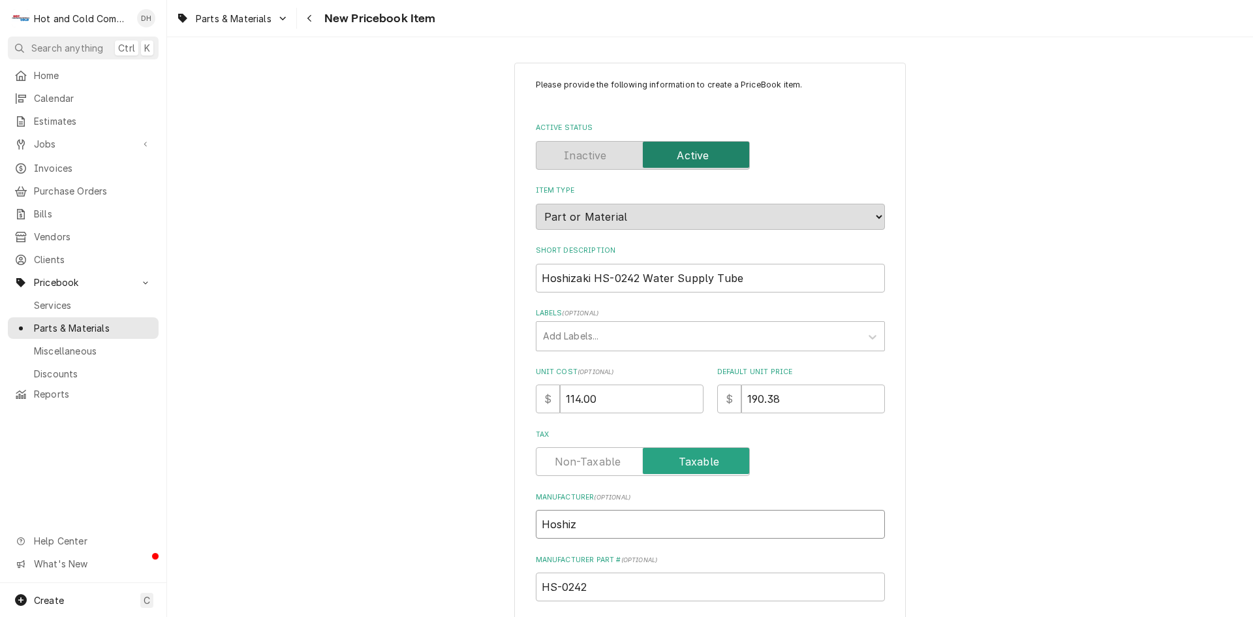
type textarea "x"
type input "Hoshiza"
type textarea "x"
type input "Hoshizak"
type textarea "x"
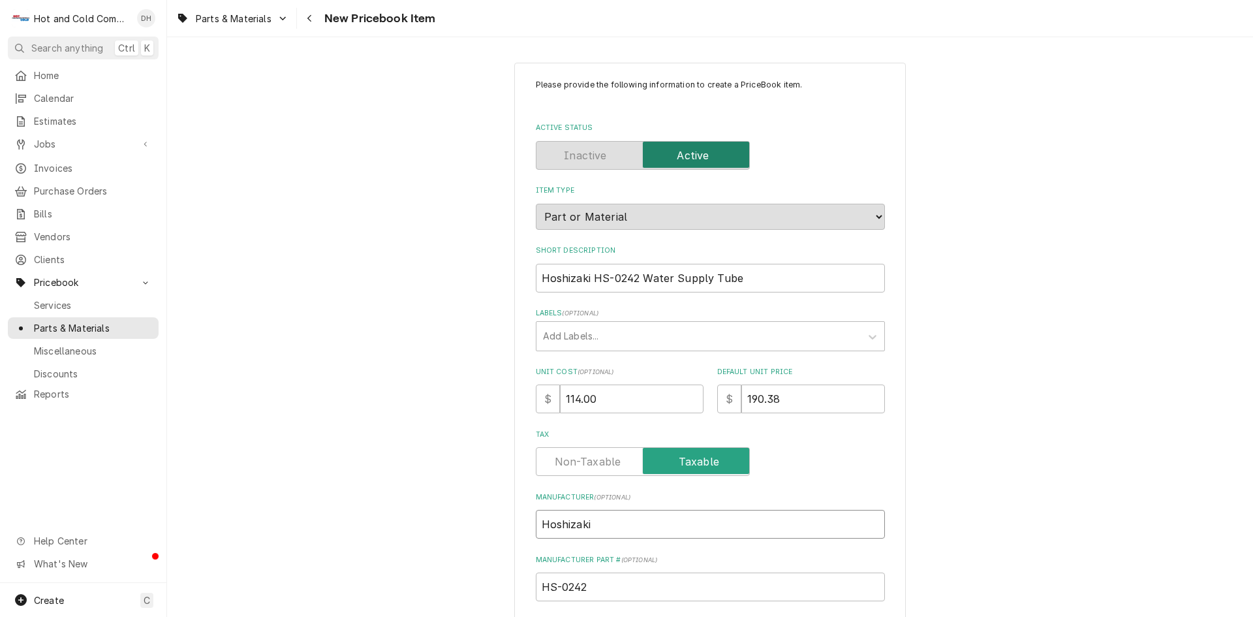
type input "Hoshizaki"
drag, startPoint x: 634, startPoint y: 271, endPoint x: 636, endPoint y: 278, distance: 6.8
click at [634, 271] on input "Hoshizaki HS-0242 Water Supply Tube" at bounding box center [710, 278] width 349 height 29
type textarea "x"
type input "Hoshizaki HS-024 Water Supply Tube"
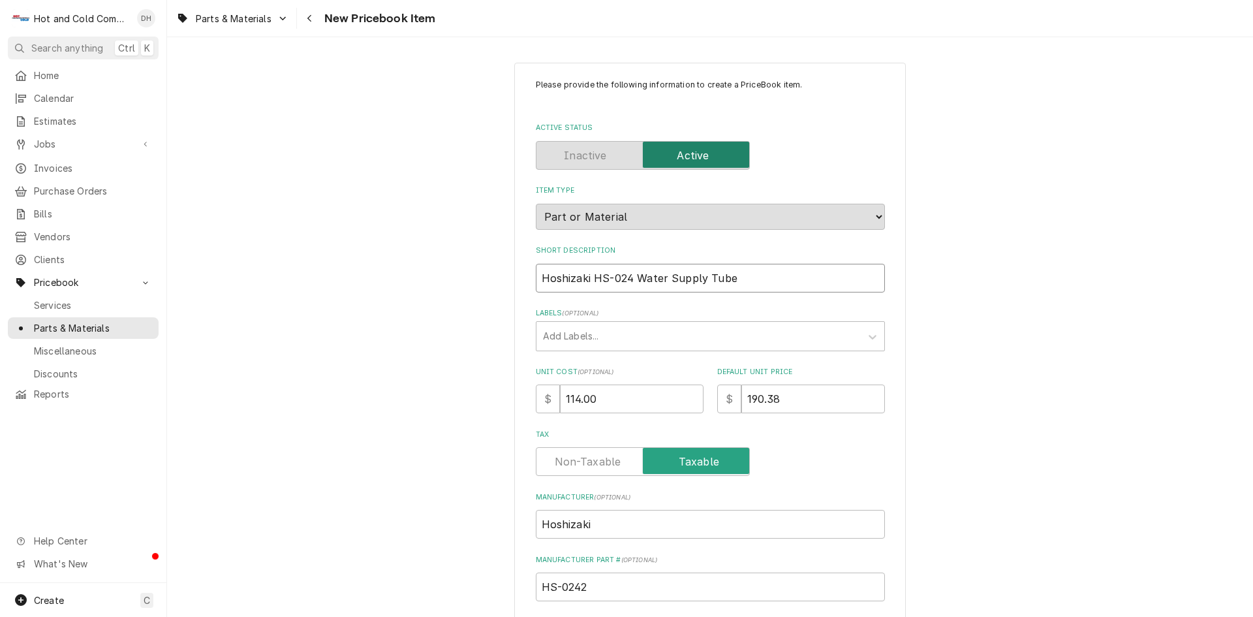
type textarea "x"
type input "Hoshizaki HS-02 Water Supply Tube"
type textarea "x"
type input "Hoshizaki HS-0 Water Supply Tube"
type textarea "x"
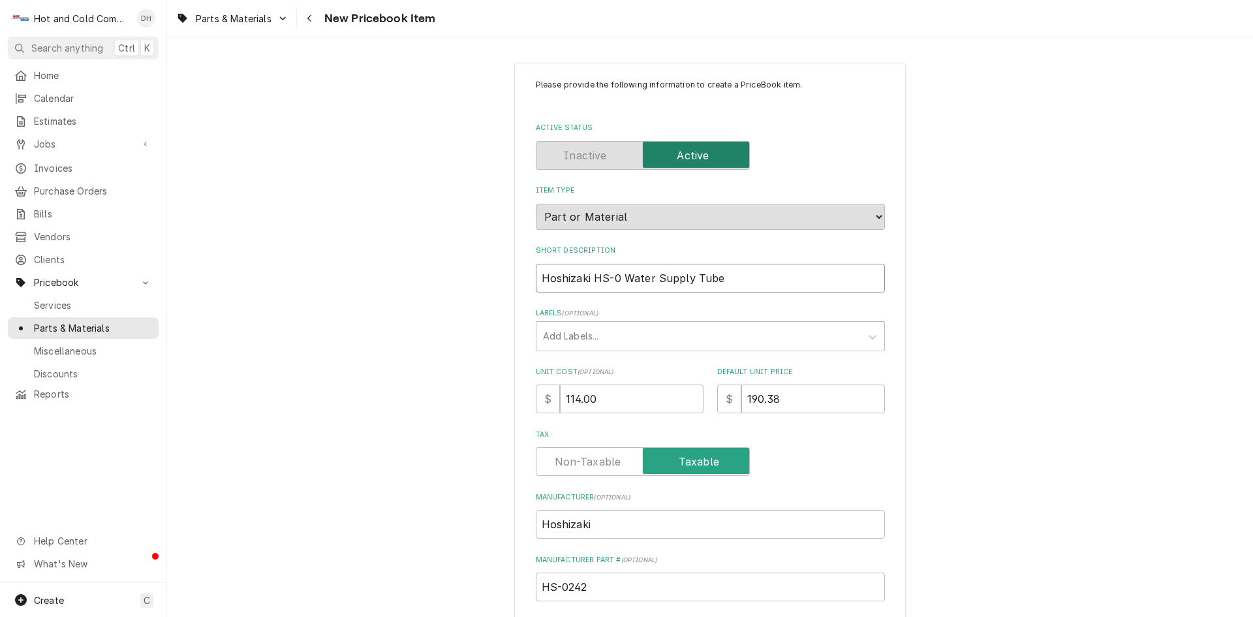
type input "Hoshizaki HS- Water Supply Tube"
type textarea "x"
type input "Hoshizaki HS Water Supply Tube"
type textarea "x"
type input "Hoshizaki H Water Supply Tube"
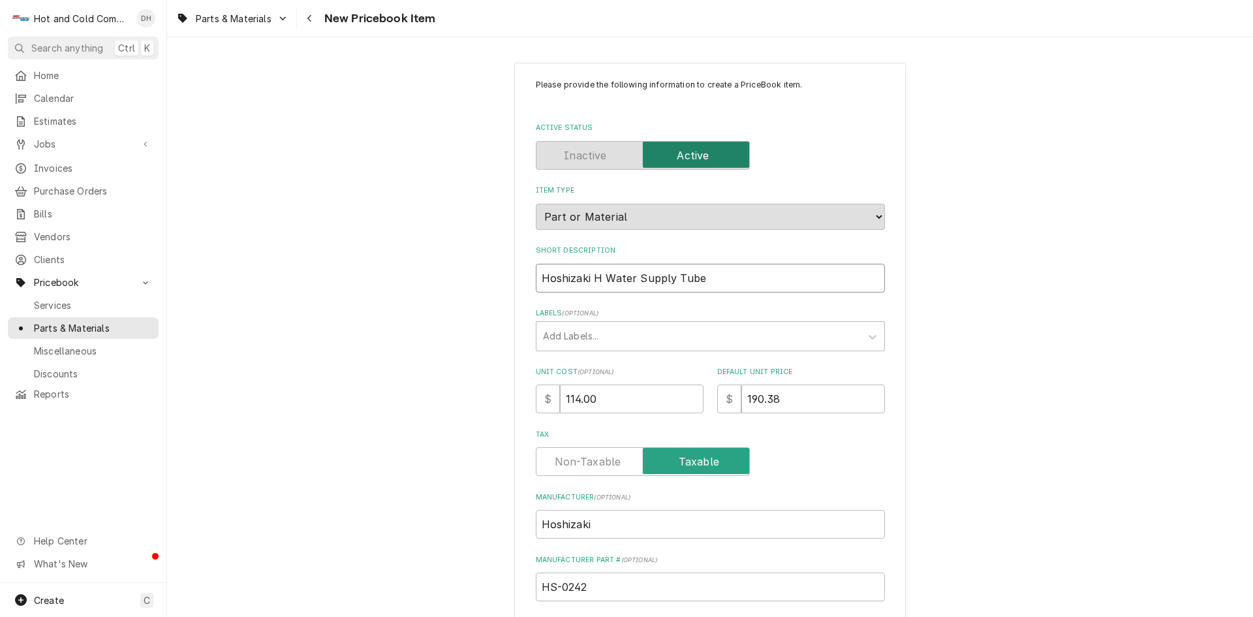
type textarea "x"
type input "Hoshizaki Water Supply Tube"
type textarea "x"
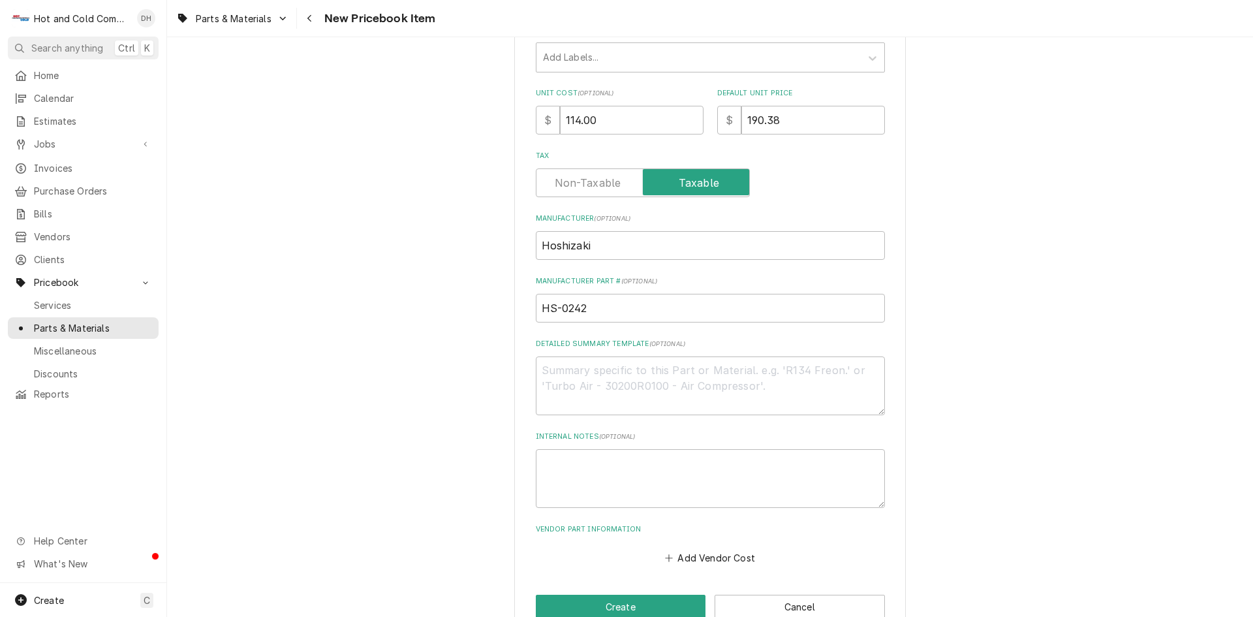
scroll to position [309, 0]
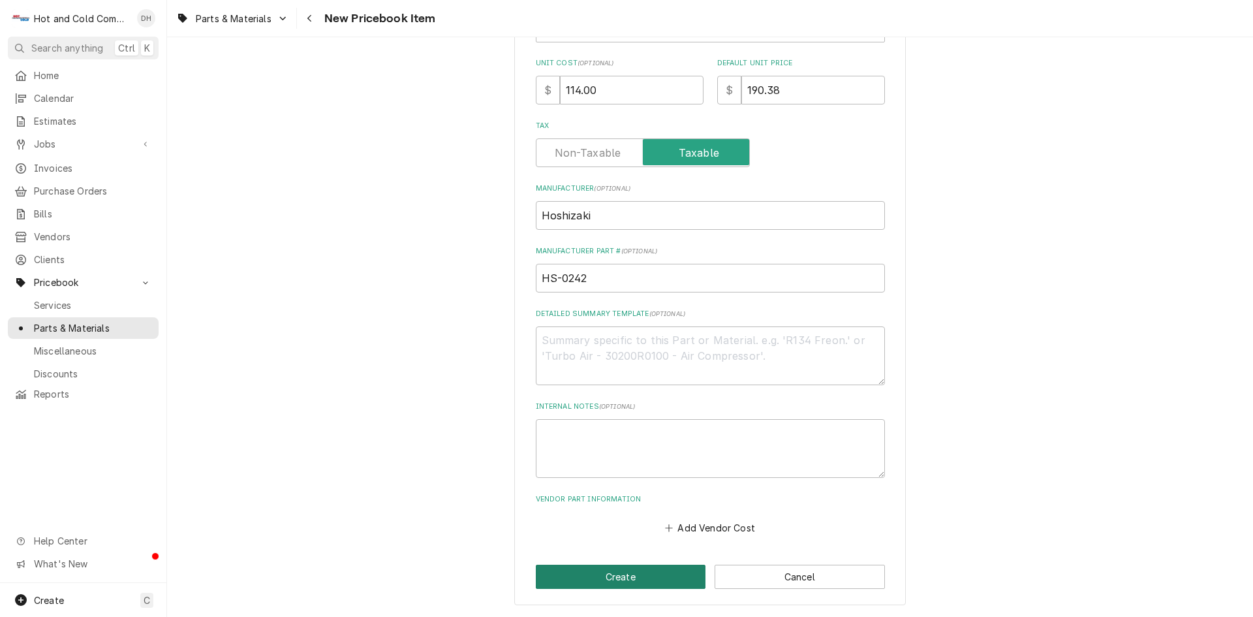
type input "Hoshizaki Water Supply Tube"
click at [609, 578] on button "Create" at bounding box center [621, 576] width 170 height 24
type textarea "x"
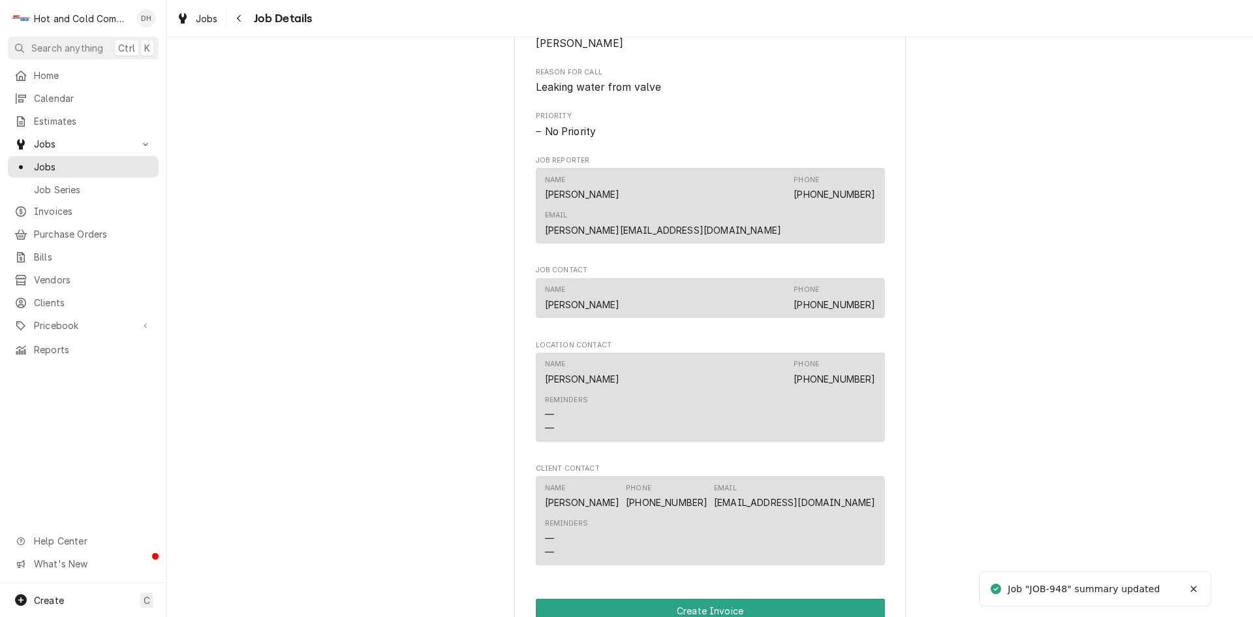
scroll to position [870, 0]
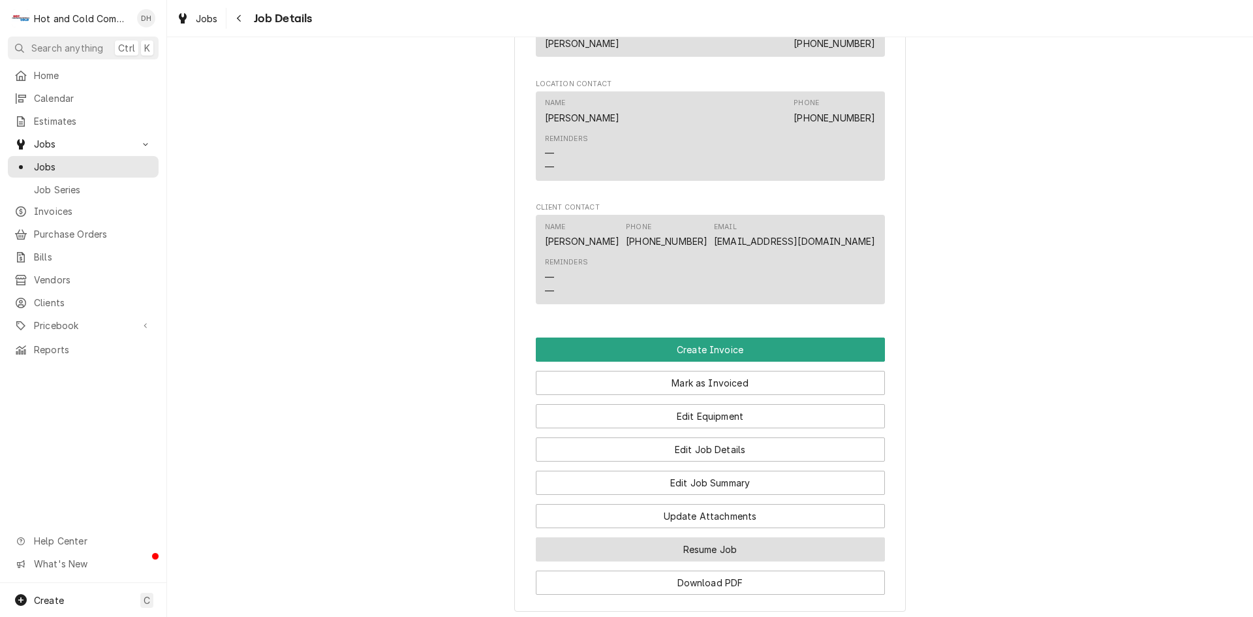
click at [731, 537] on button "Resume Job" at bounding box center [710, 549] width 349 height 24
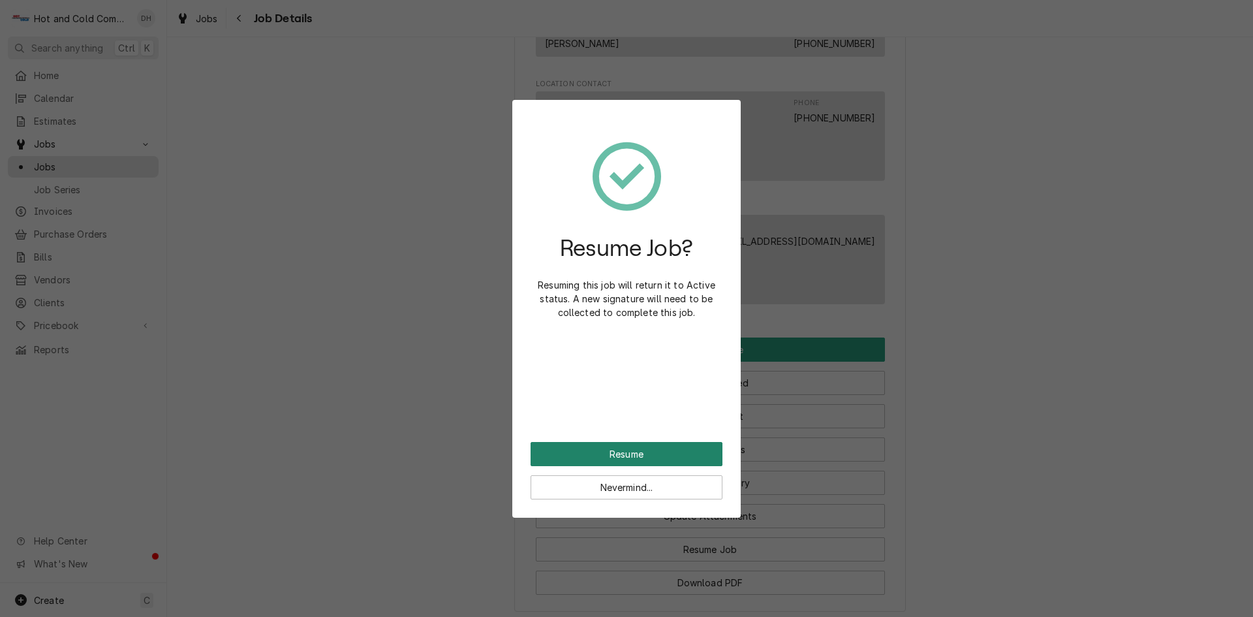
click at [624, 448] on button "Resume" at bounding box center [626, 454] width 192 height 24
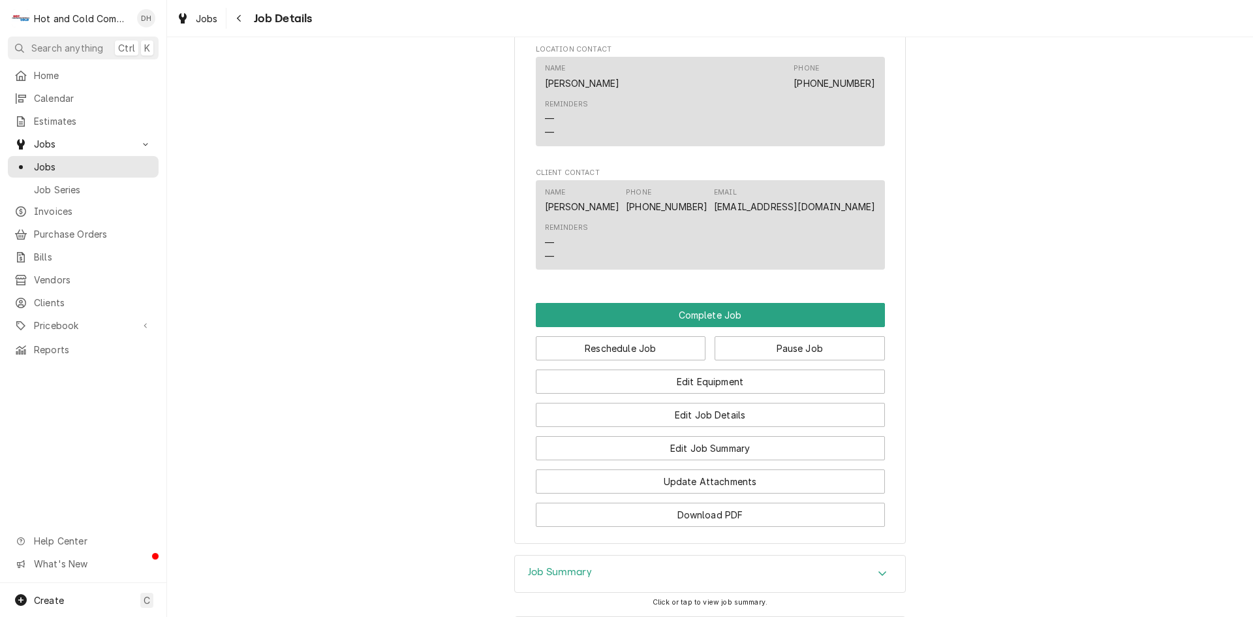
scroll to position [1088, 0]
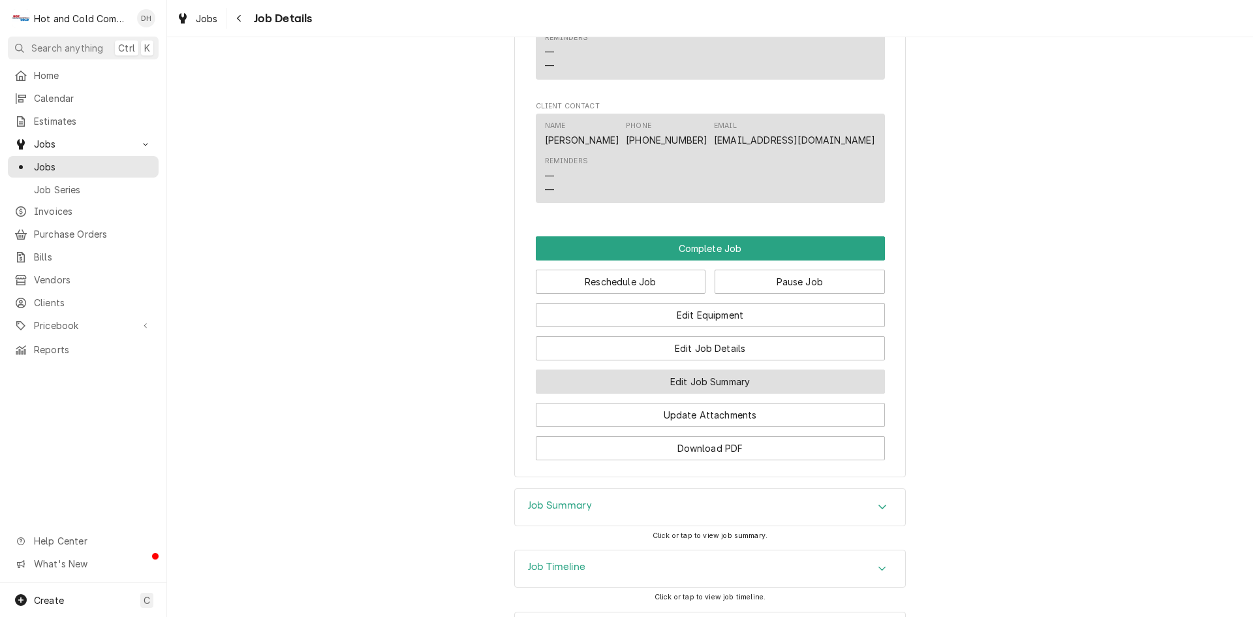
click at [733, 369] on button "Edit Job Summary" at bounding box center [710, 381] width 349 height 24
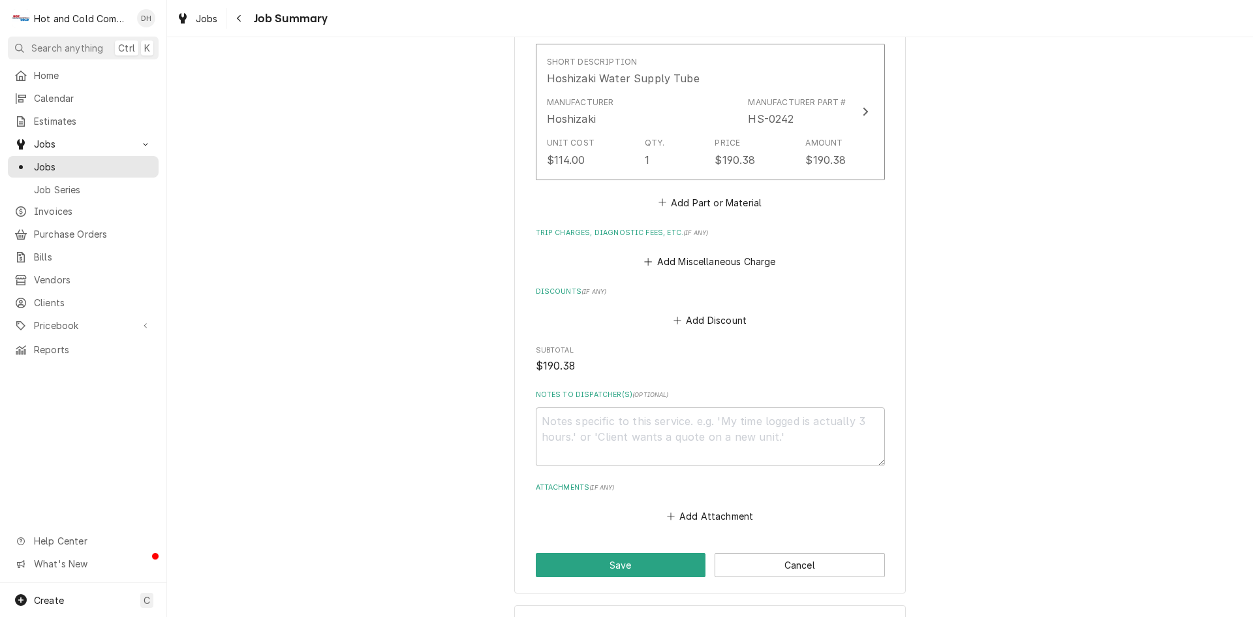
scroll to position [621, 0]
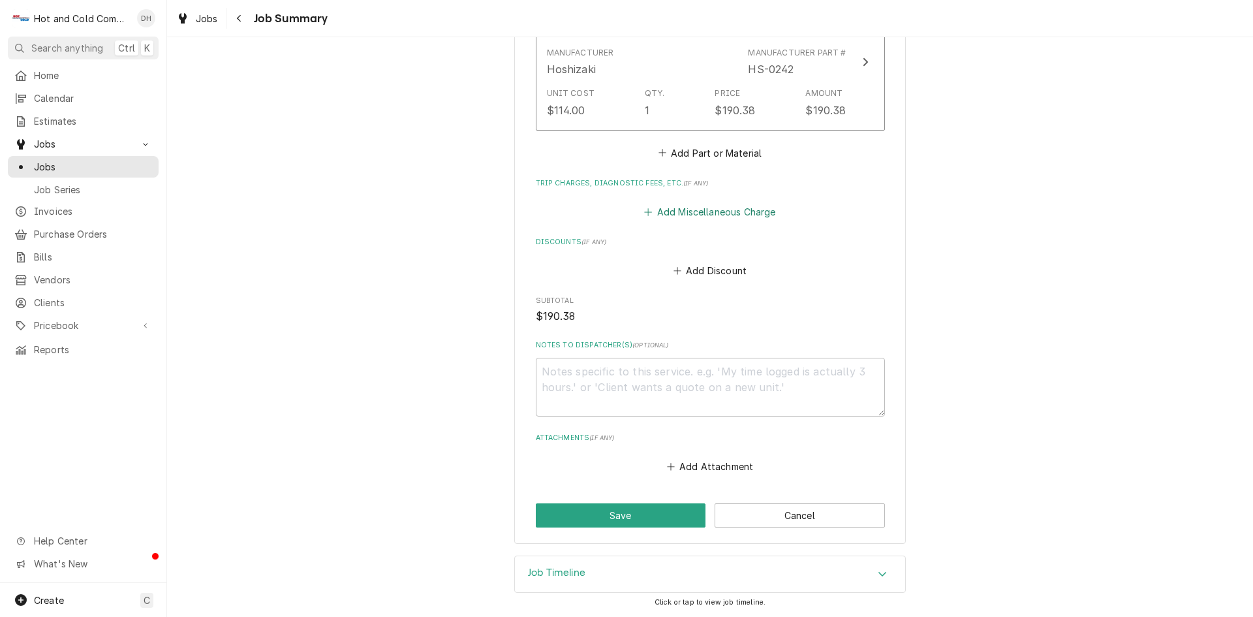
click at [696, 219] on button "Add Miscellaneous Charge" at bounding box center [710, 212] width 136 height 18
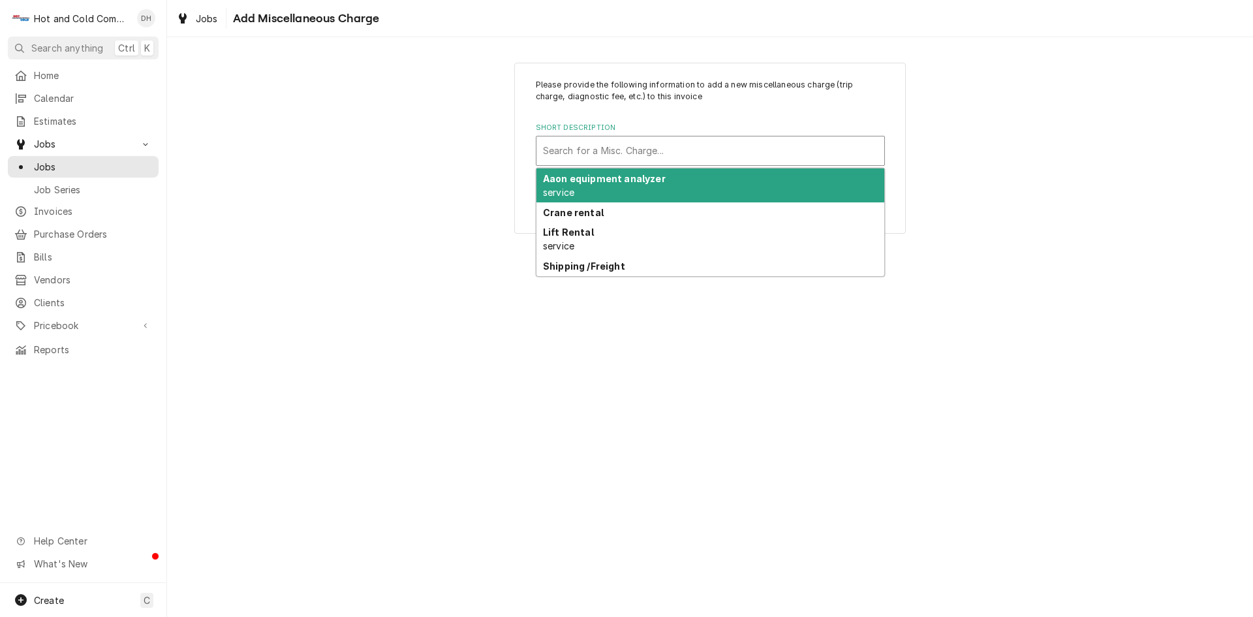
click at [566, 150] on div "Short Description" at bounding box center [710, 150] width 335 height 23
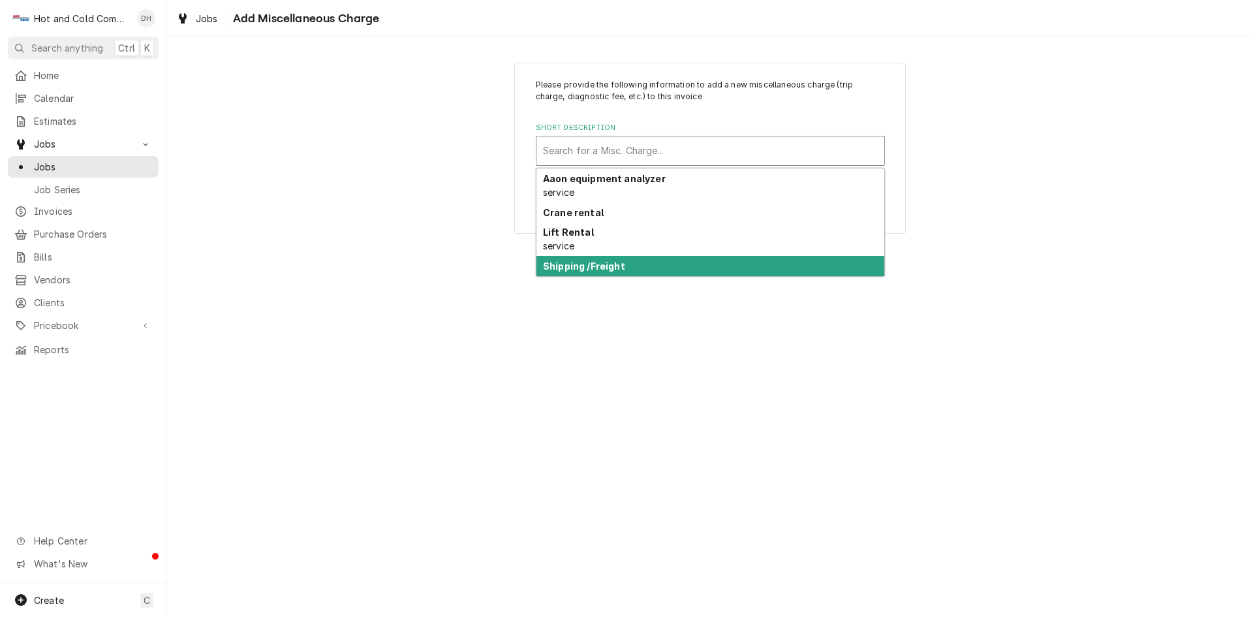
click at [606, 268] on strong "Shipping /Freight" at bounding box center [584, 265] width 82 height 11
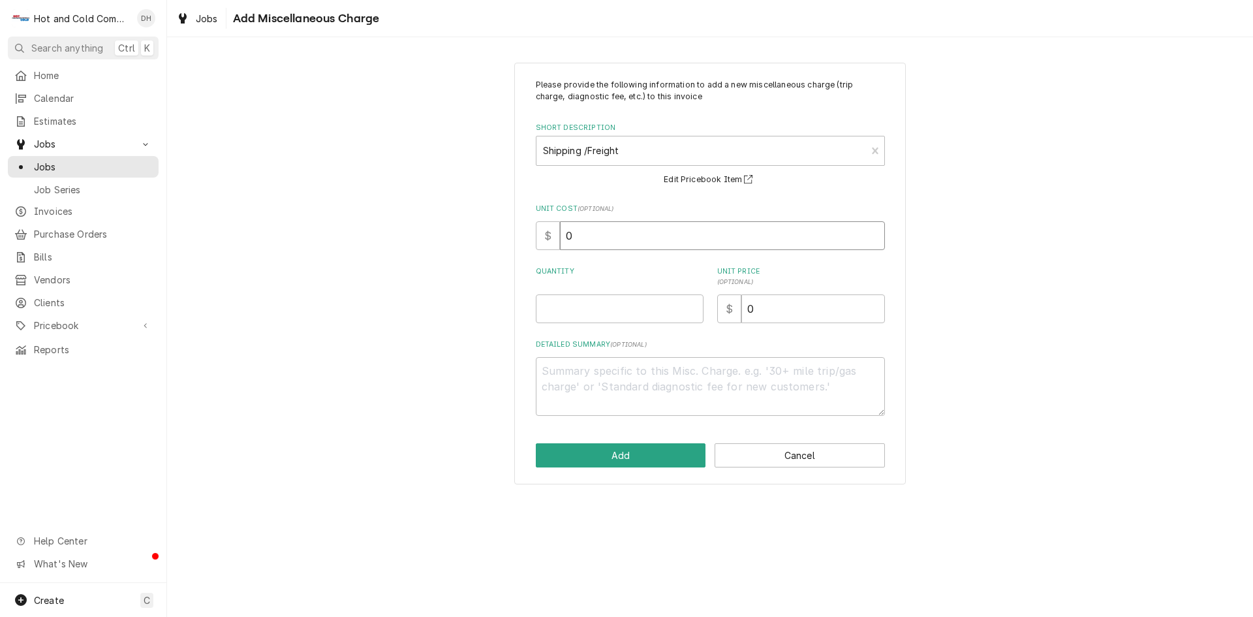
click at [603, 241] on input "0" at bounding box center [722, 235] width 325 height 29
type textarea "x"
type input "1"
type textarea "x"
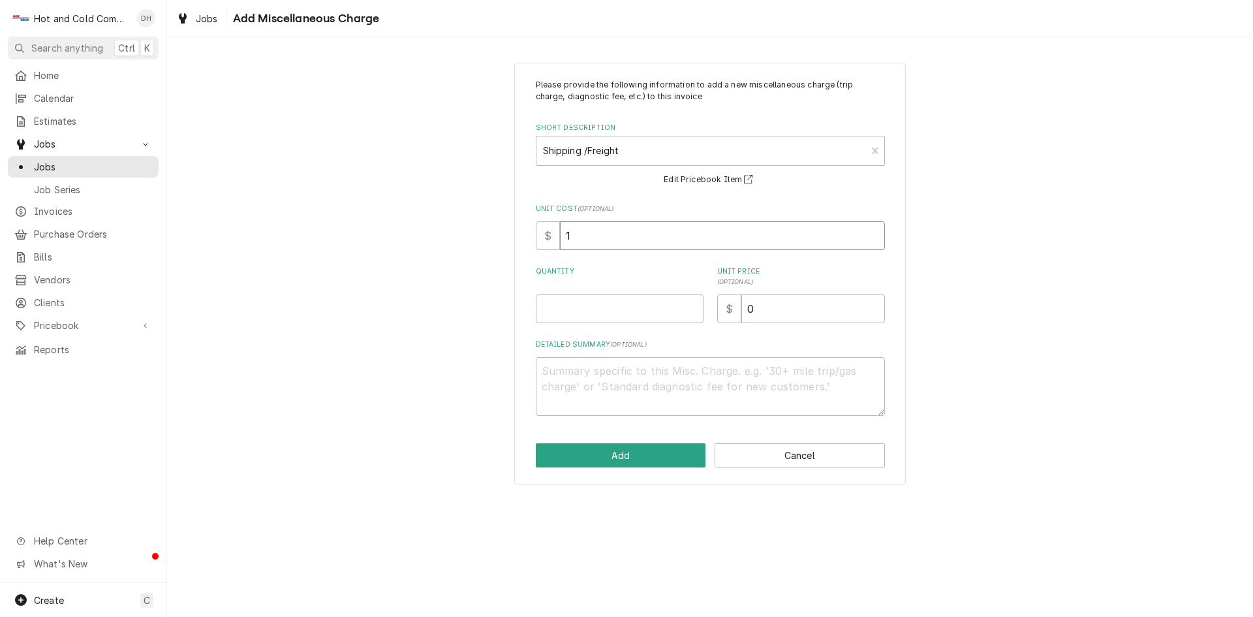
type input "15"
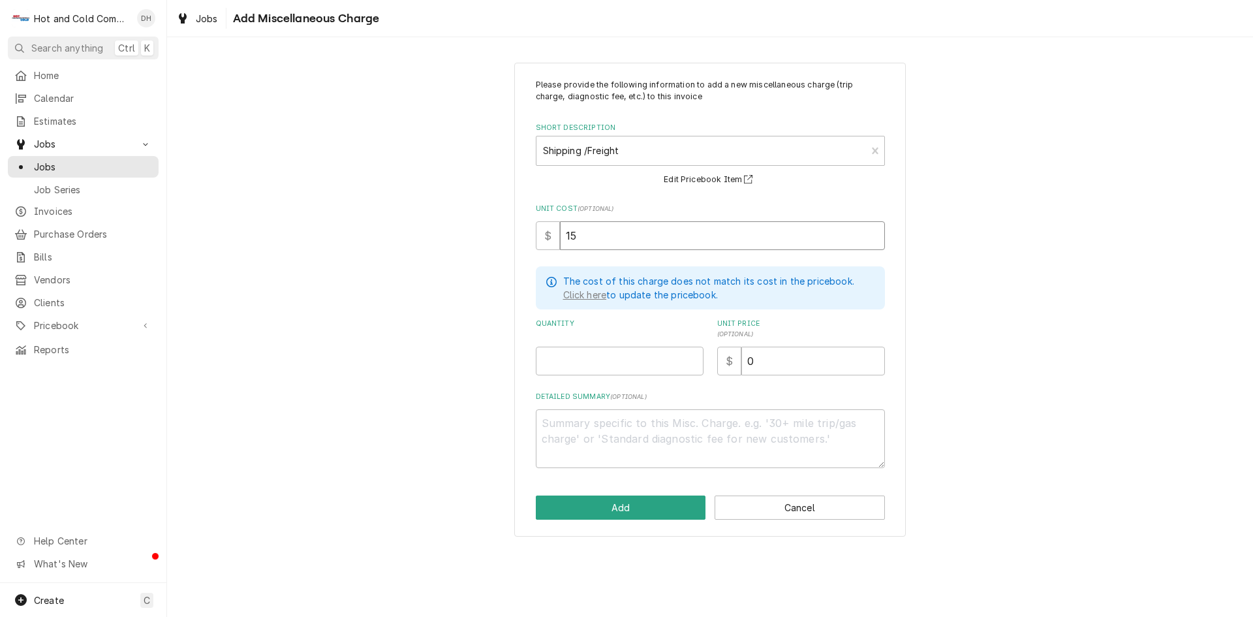
type textarea "x"
type input "15.9"
type textarea "x"
type input "15.99"
click at [615, 365] on input "Quantity" at bounding box center [620, 360] width 168 height 29
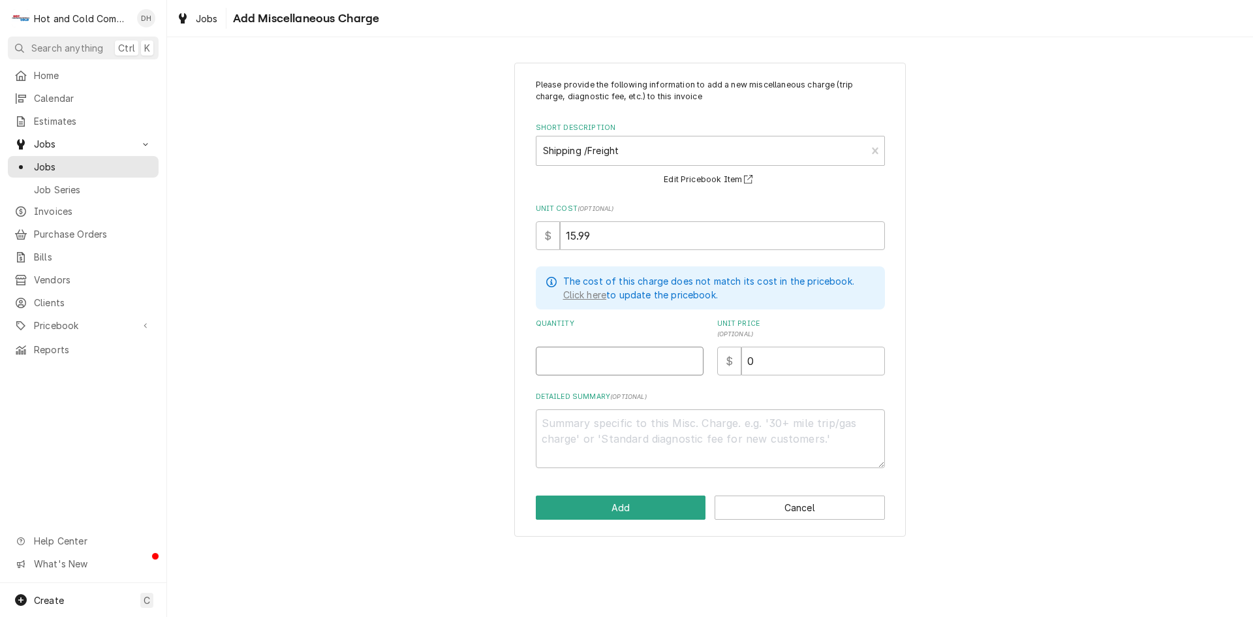
type textarea "x"
type input "1"
click at [761, 365] on input "0" at bounding box center [813, 360] width 144 height 29
type textarea "x"
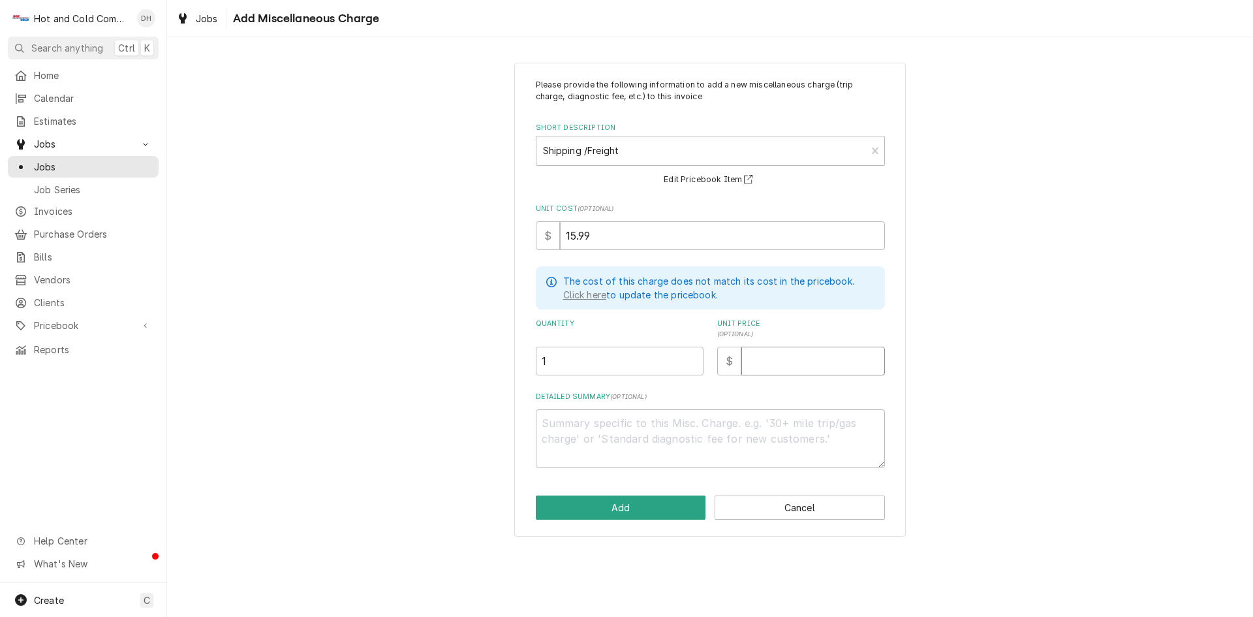
type input "2"
type textarea "x"
type input "26"
type textarea "x"
type input "26.7"
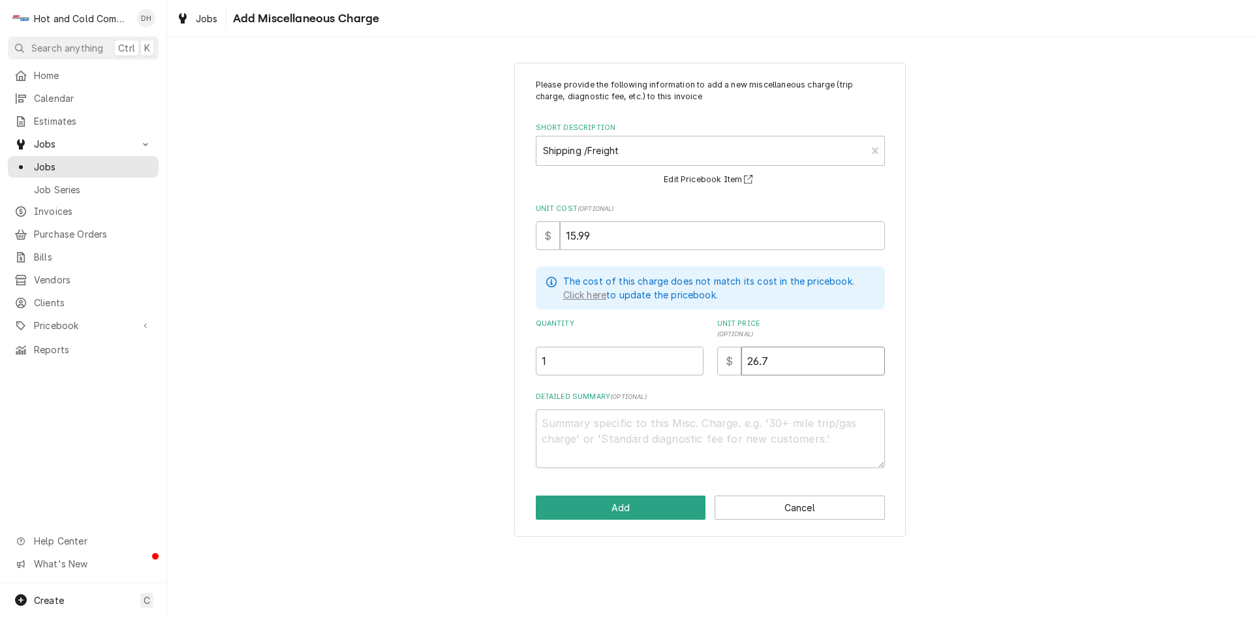
type textarea "x"
type input "26.70"
click at [638, 508] on button "Add" at bounding box center [621, 507] width 170 height 24
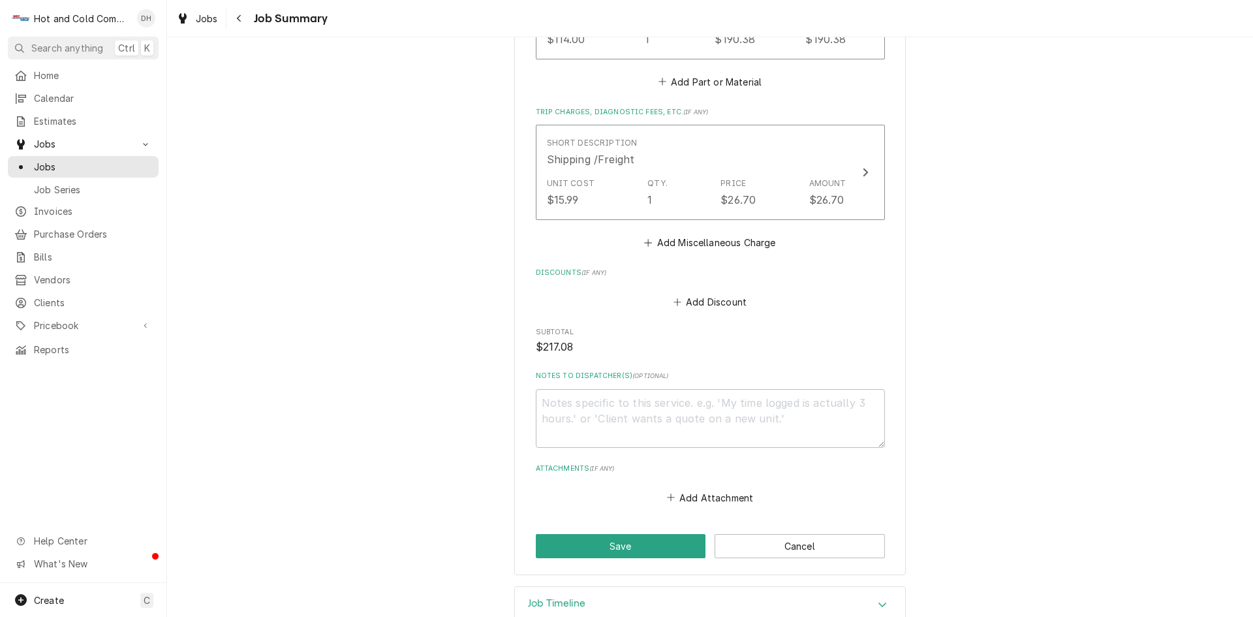
scroll to position [724, 0]
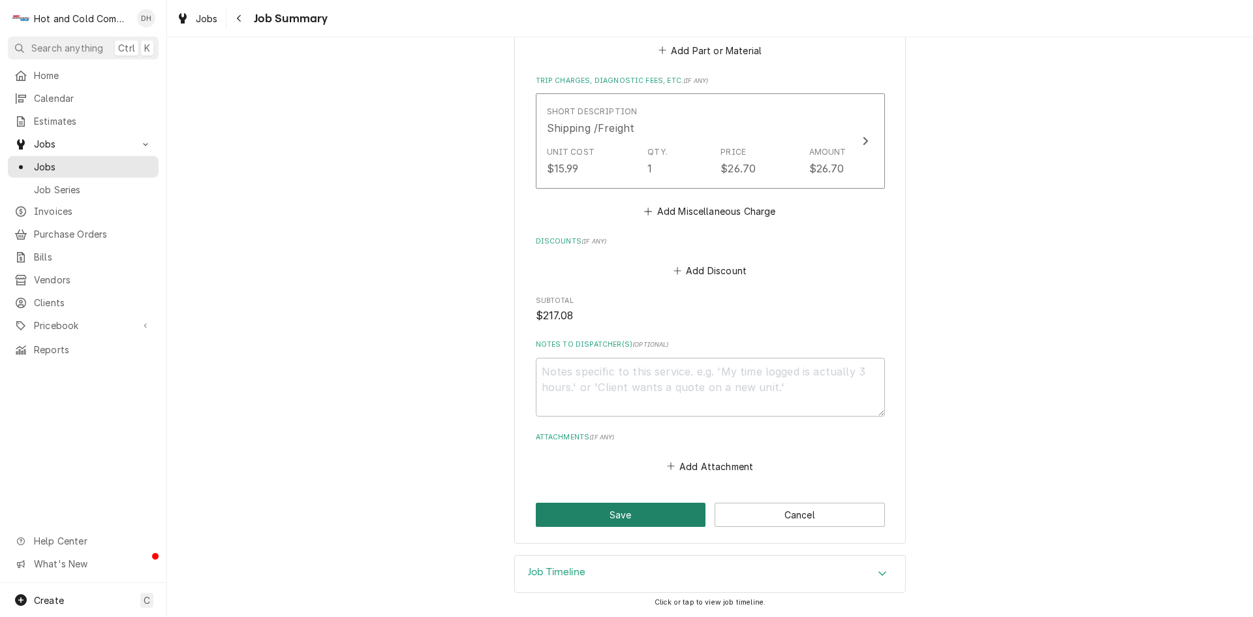
drag, startPoint x: 652, startPoint y: 518, endPoint x: 714, endPoint y: 489, distance: 67.7
click at [653, 517] on button "Save" at bounding box center [621, 514] width 170 height 24
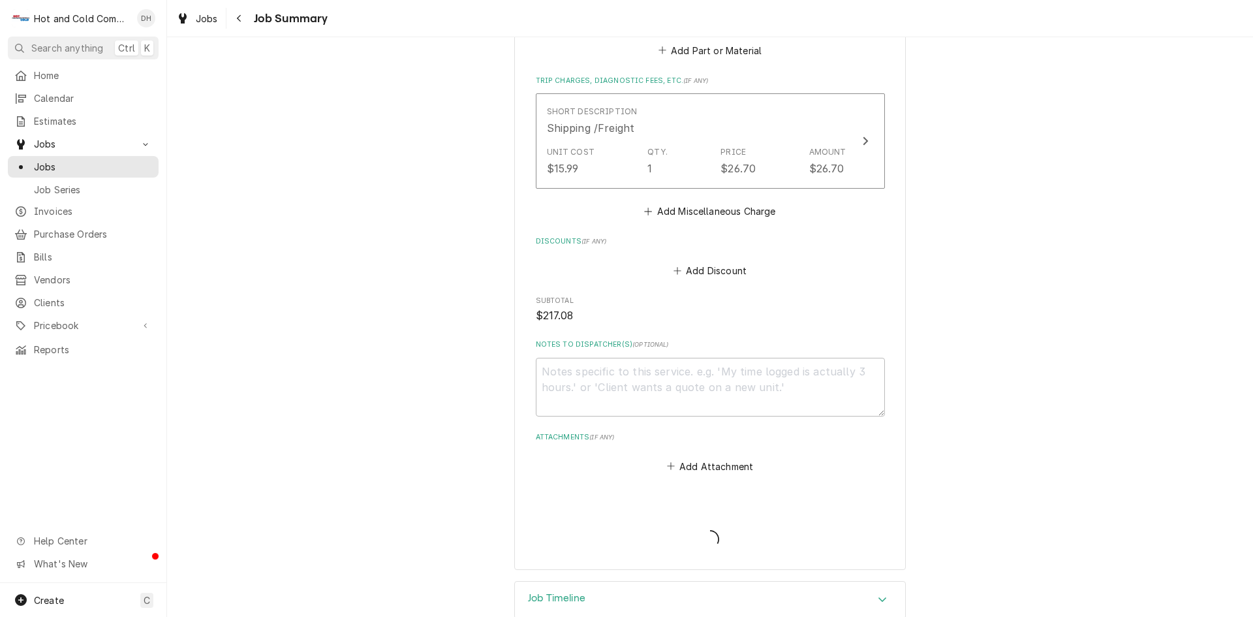
type textarea "x"
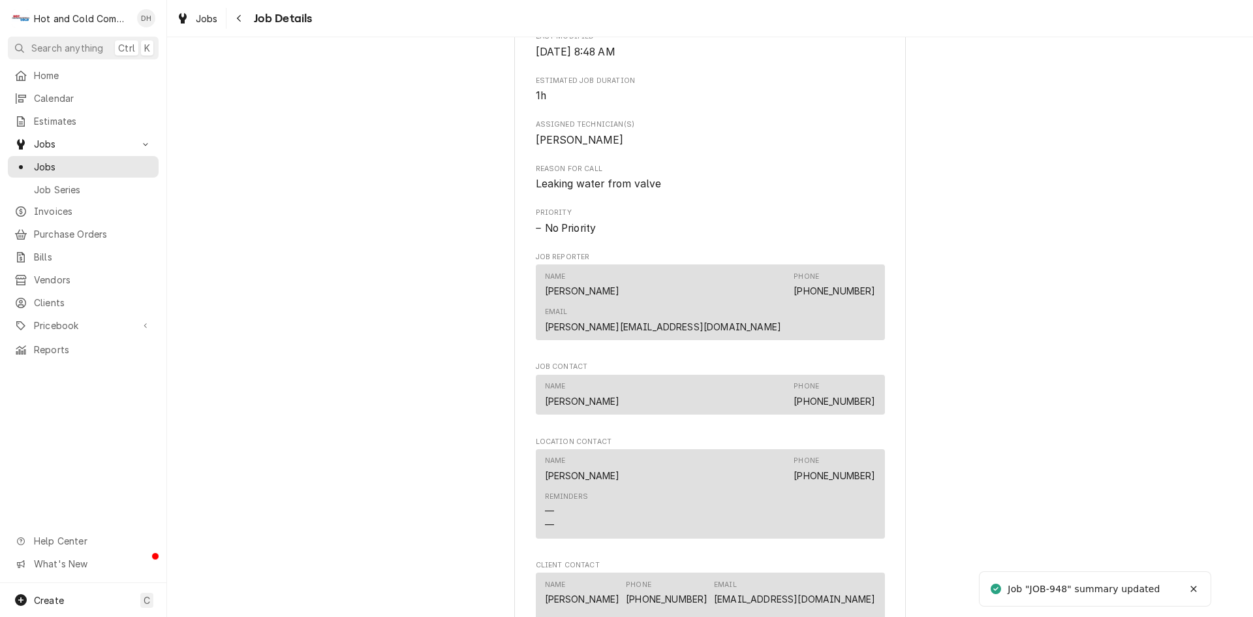
scroll to position [870, 0]
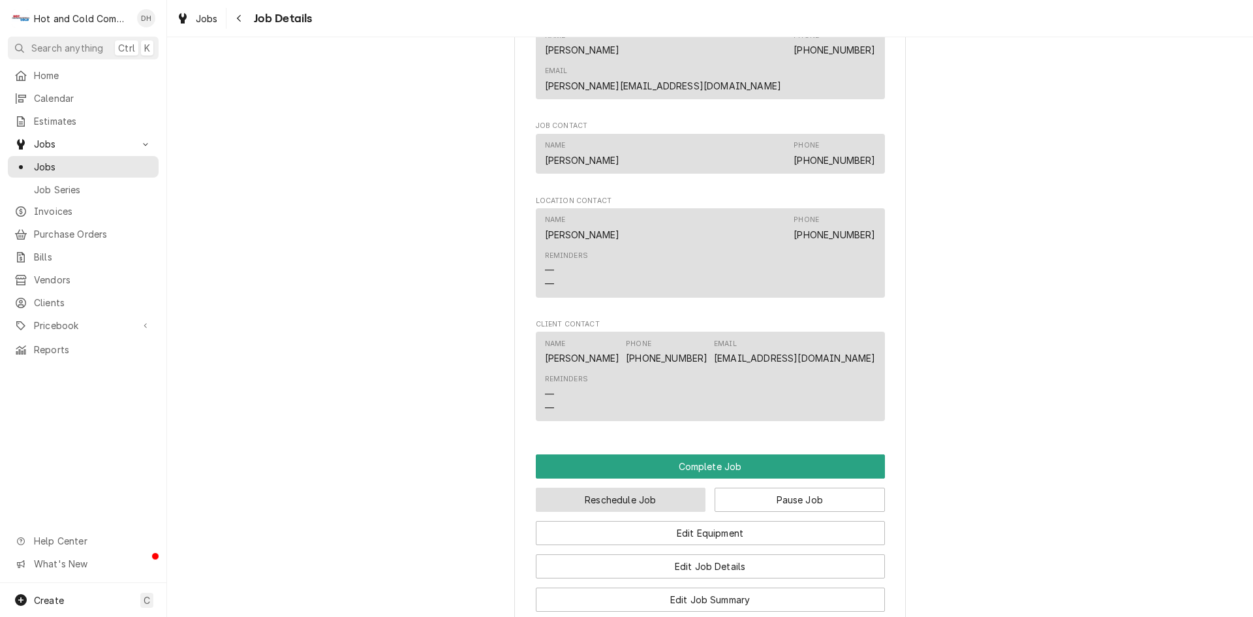
click at [637, 487] on button "Reschedule Job" at bounding box center [621, 499] width 170 height 24
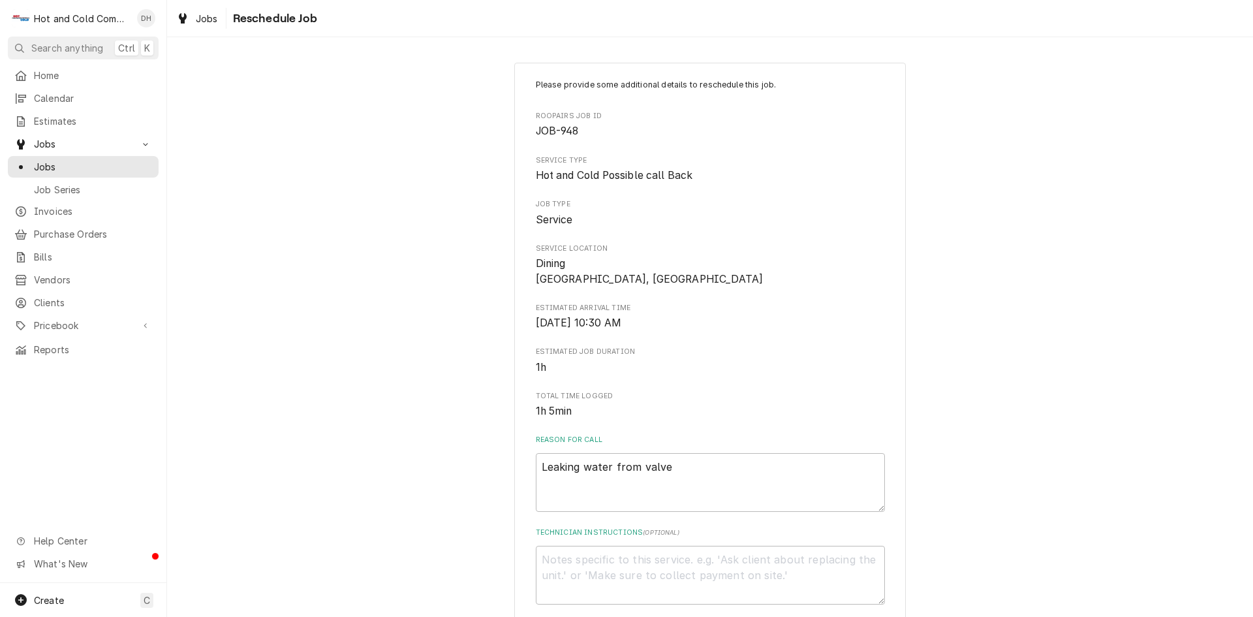
scroll to position [218, 0]
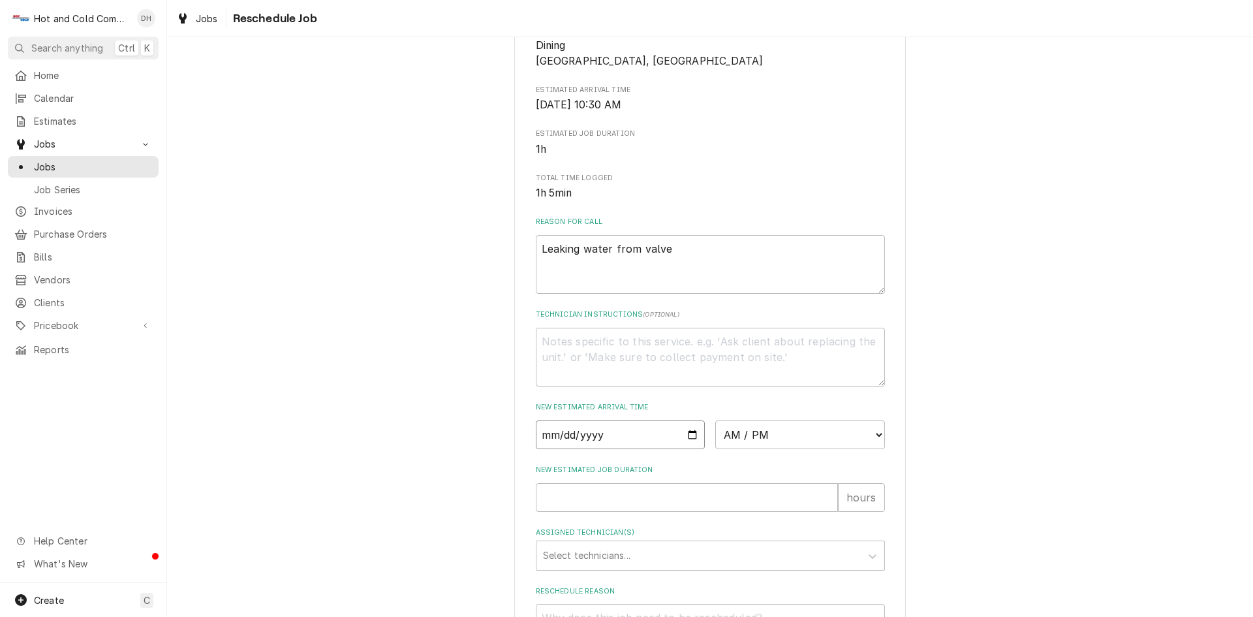
click at [686, 431] on input "Date" at bounding box center [621, 434] width 170 height 29
type textarea "x"
type input "2025-08-18"
click at [874, 433] on select "AM / PM 6:00 AM 6:15 AM 6:30 AM 6:45 AM 7:00 AM 7:15 AM 7:30 AM 7:45 AM 8:00 AM…" at bounding box center [800, 434] width 170 height 29
select select "13:00:00"
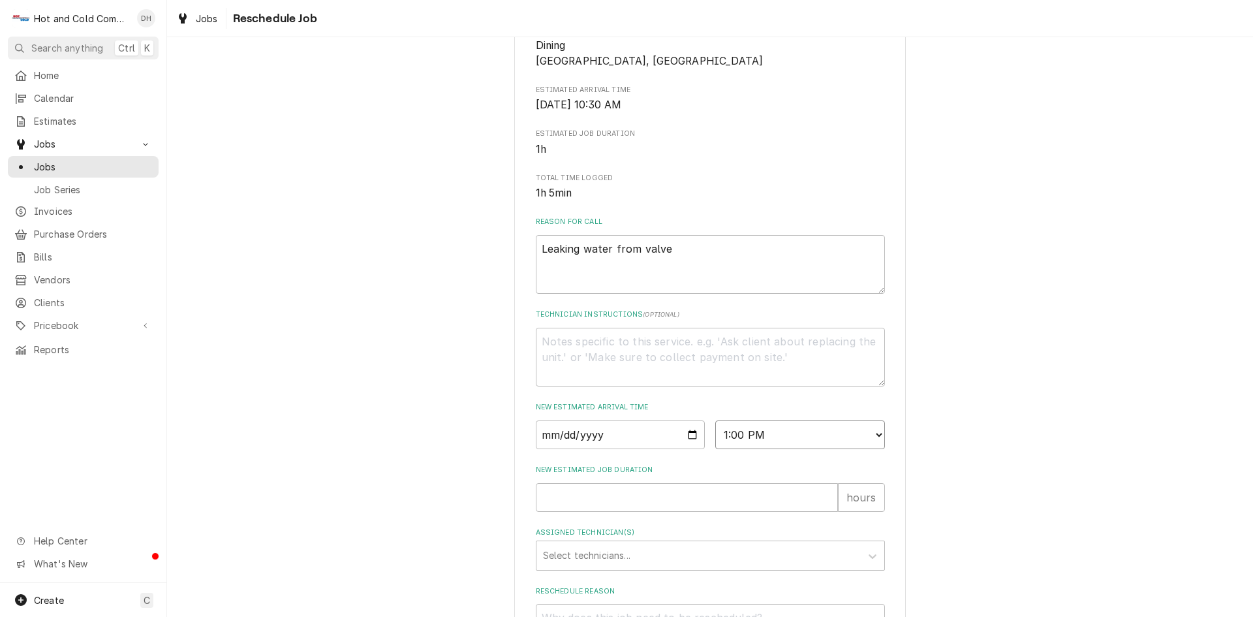
click at [715, 420] on select "AM / PM 6:00 AM 6:15 AM 6:30 AM 6:45 AM 7:00 AM 7:15 AM 7:30 AM 7:45 AM 8:00 AM…" at bounding box center [800, 434] width 170 height 29
click at [659, 504] on input "New Estimated Job Duration" at bounding box center [687, 497] width 302 height 29
type textarea "x"
type input "1"
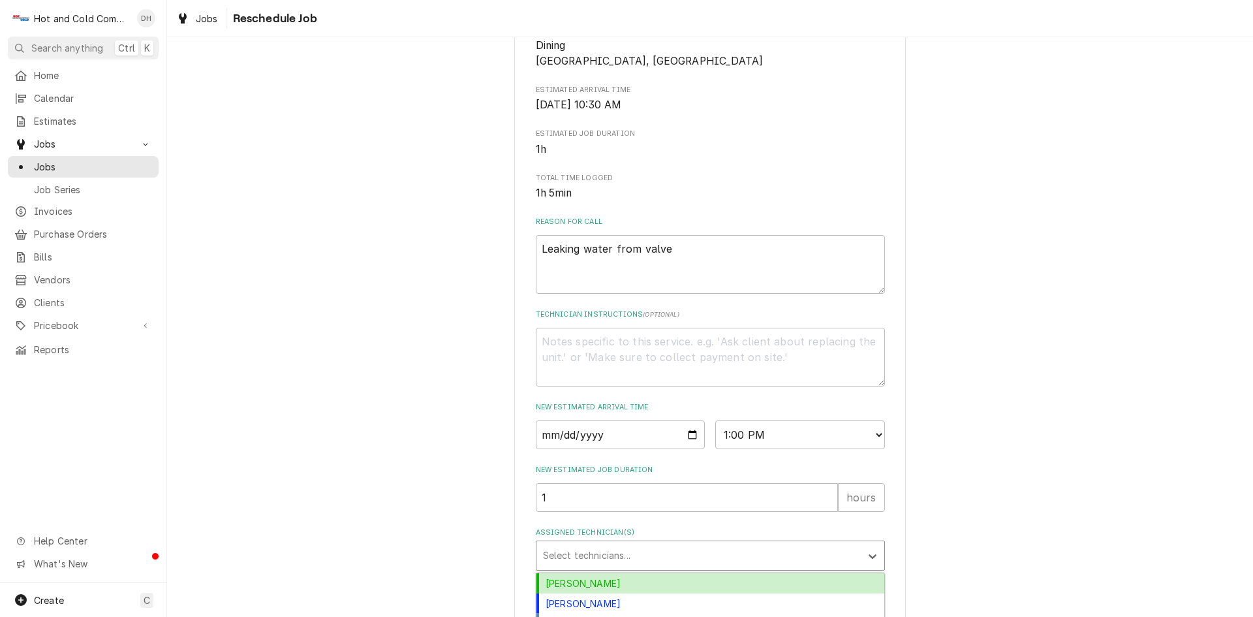
click at [587, 556] on div "Assigned Technician(s)" at bounding box center [698, 555] width 311 height 23
click at [580, 581] on div "Daryl Harris" at bounding box center [710, 583] width 348 height 20
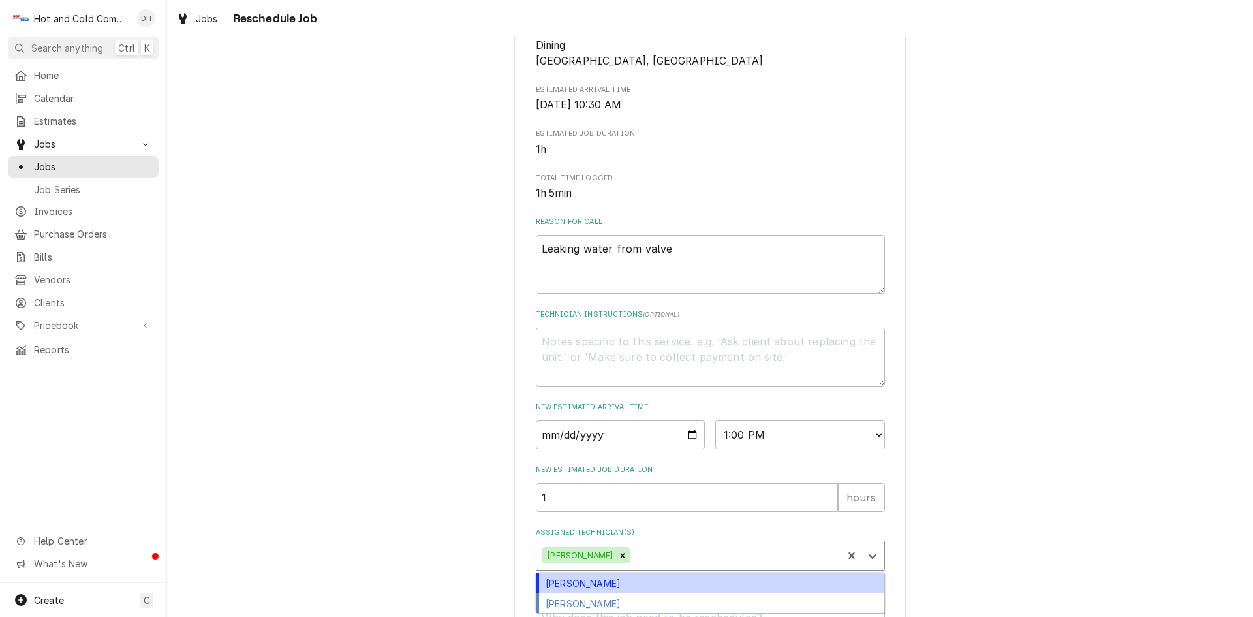
click at [675, 548] on div "Assigned Technician(s)" at bounding box center [734, 555] width 204 height 23
drag, startPoint x: 722, startPoint y: 579, endPoint x: 727, endPoint y: 574, distance: 7.4
click at [723, 579] on div "David Harris" at bounding box center [710, 583] width 348 height 20
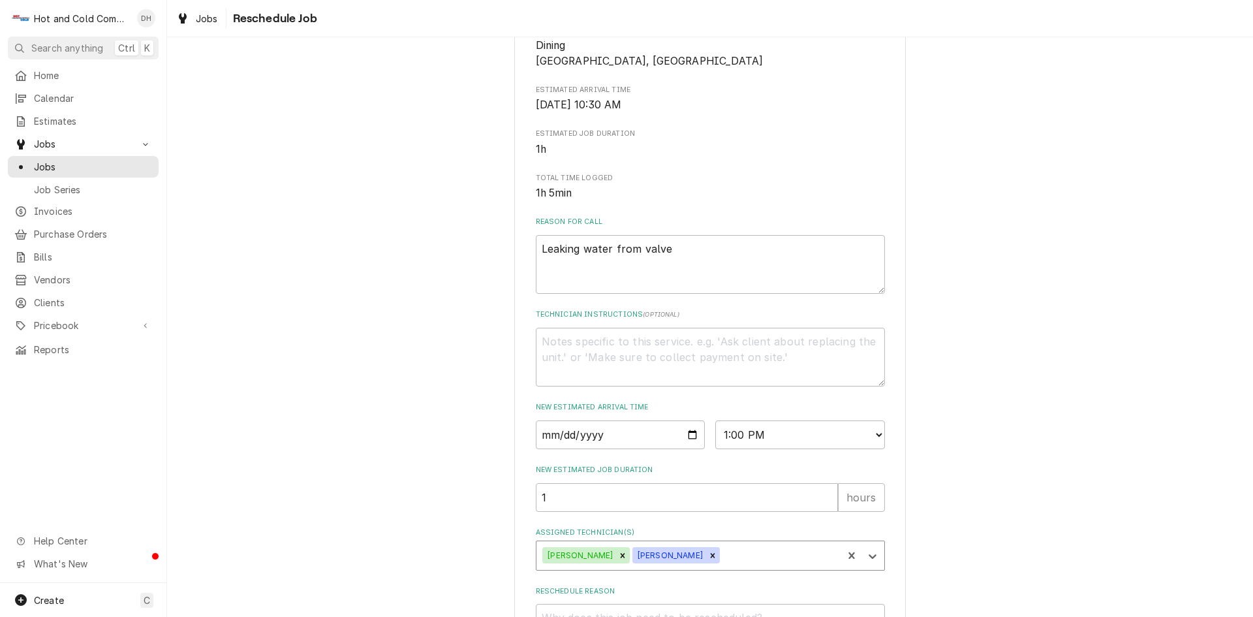
scroll to position [343, 0]
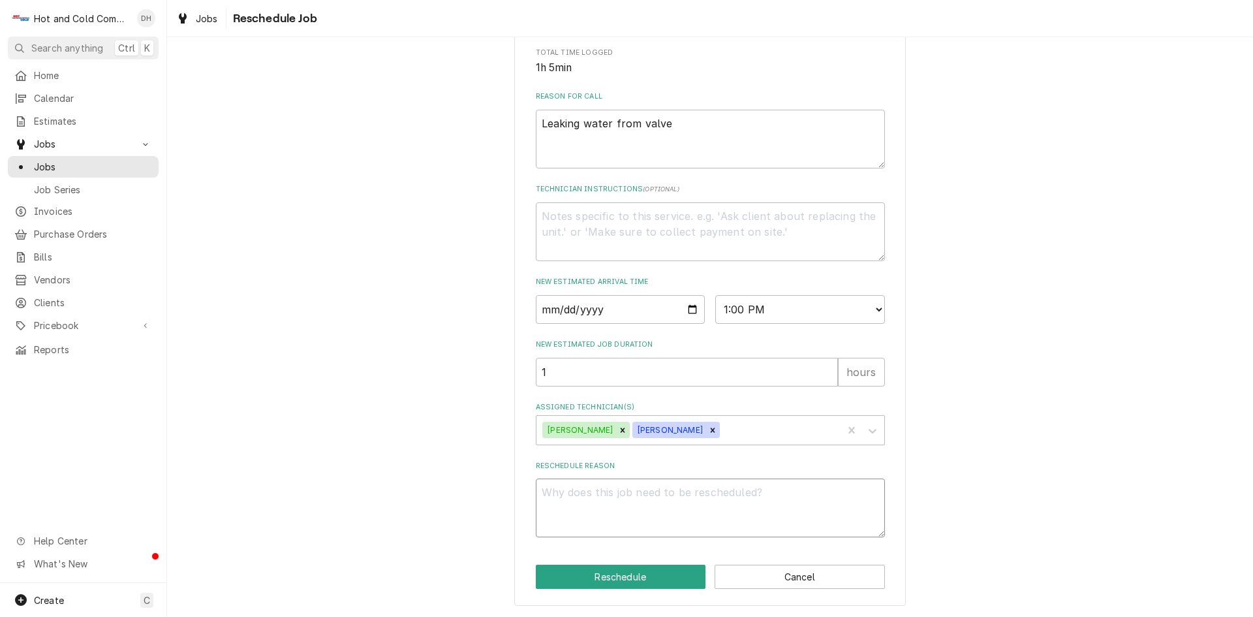
click at [609, 515] on textarea "Reschedule Reason" at bounding box center [710, 507] width 349 height 59
type textarea "x"
type textarea "r"
type textarea "x"
type textarea "re"
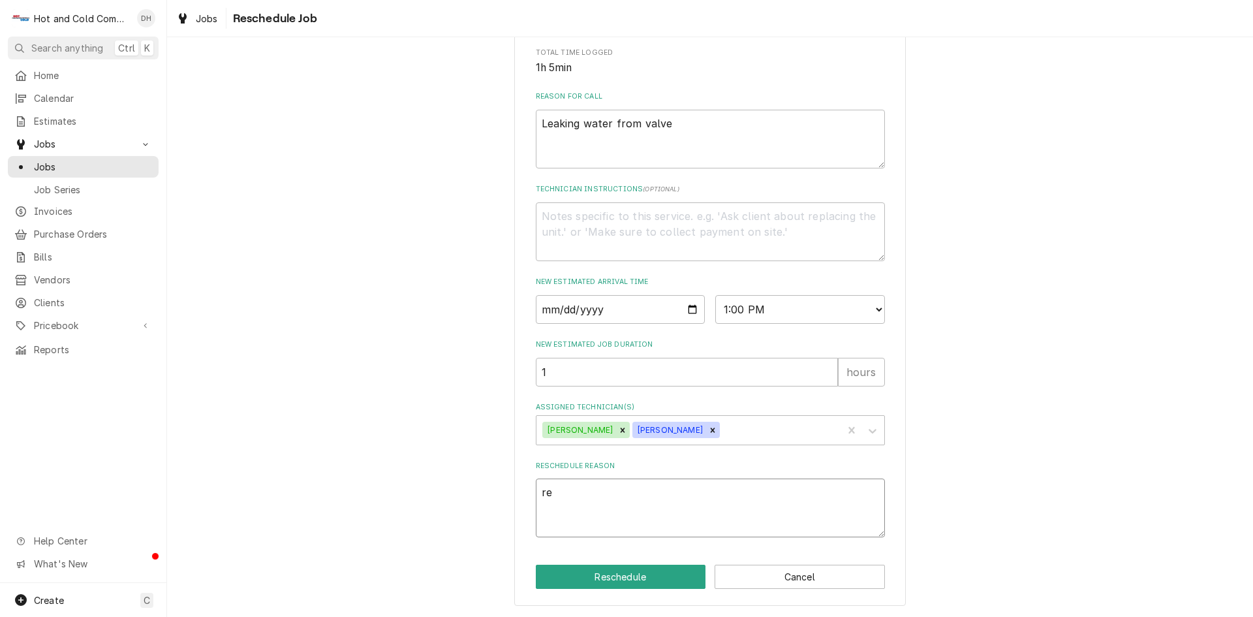
type textarea "x"
type textarea "rec"
type textarea "x"
type textarea "rece"
type textarea "x"
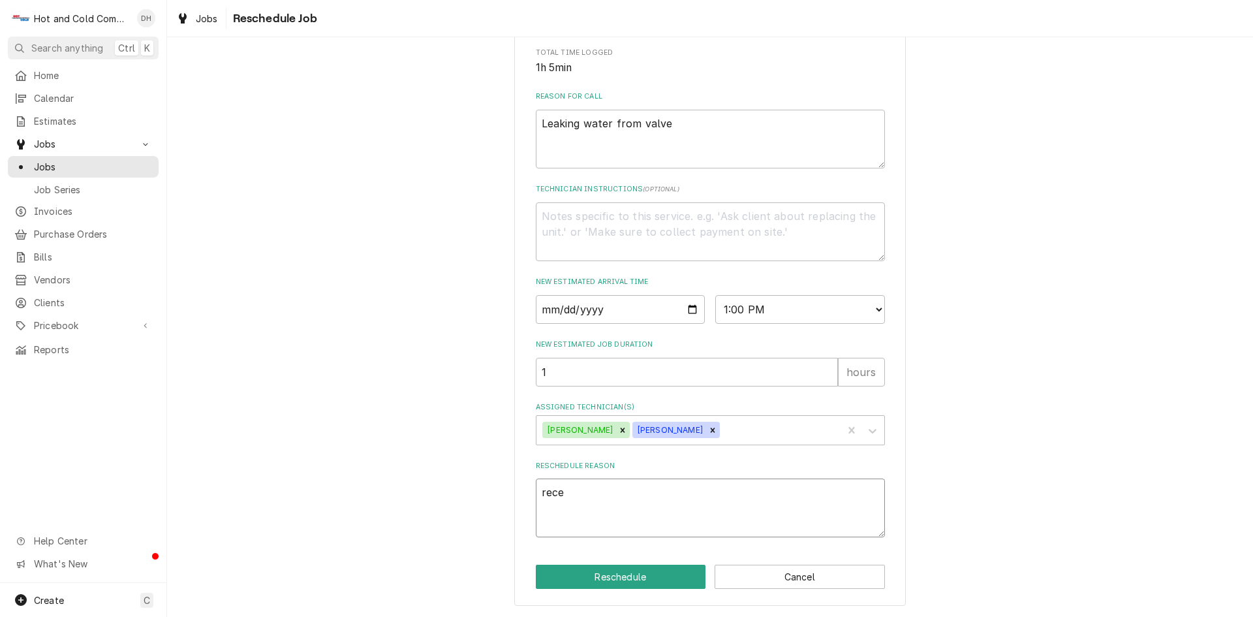
type textarea "recei"
type textarea "x"
type textarea "receiv"
type textarea "x"
type textarea "receive"
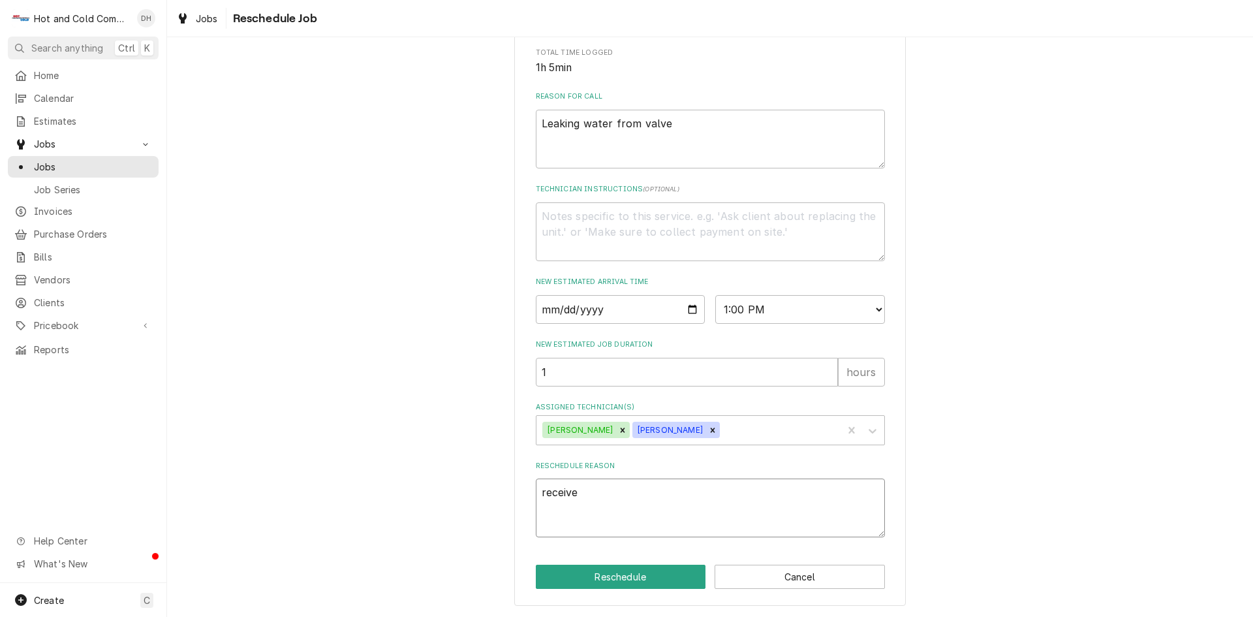
type textarea "x"
type textarea "received"
type textarea "x"
type textarea "received"
type textarea "x"
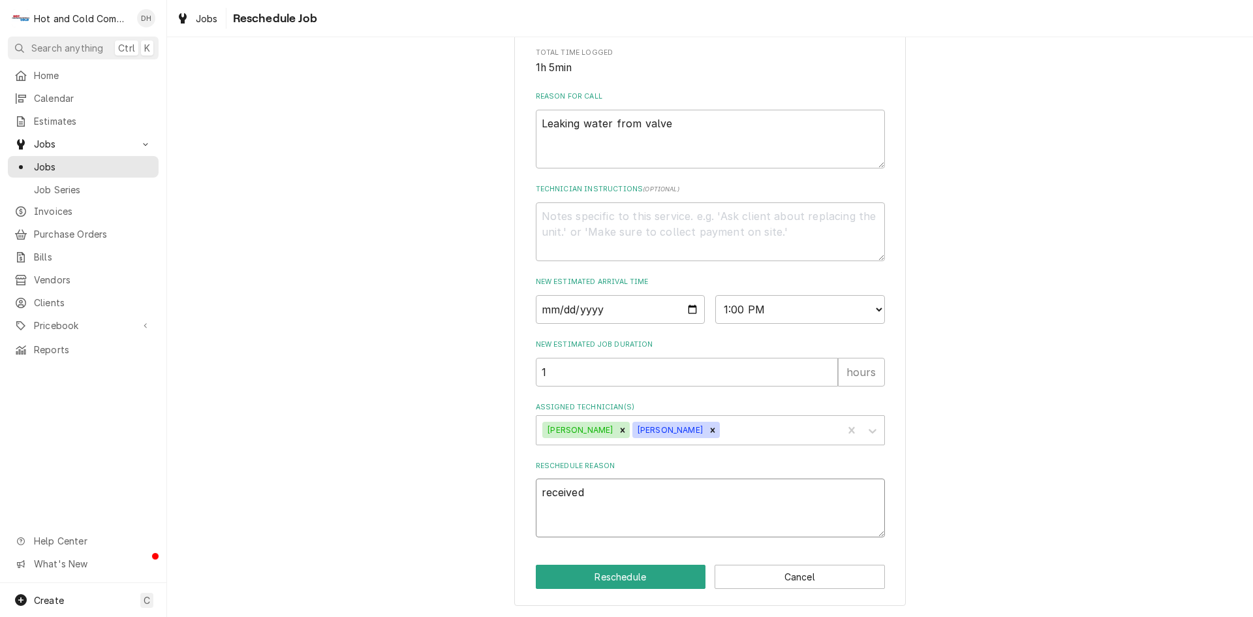
type textarea "received p"
type textarea "x"
type textarea "received pa"
type textarea "x"
type textarea "received par"
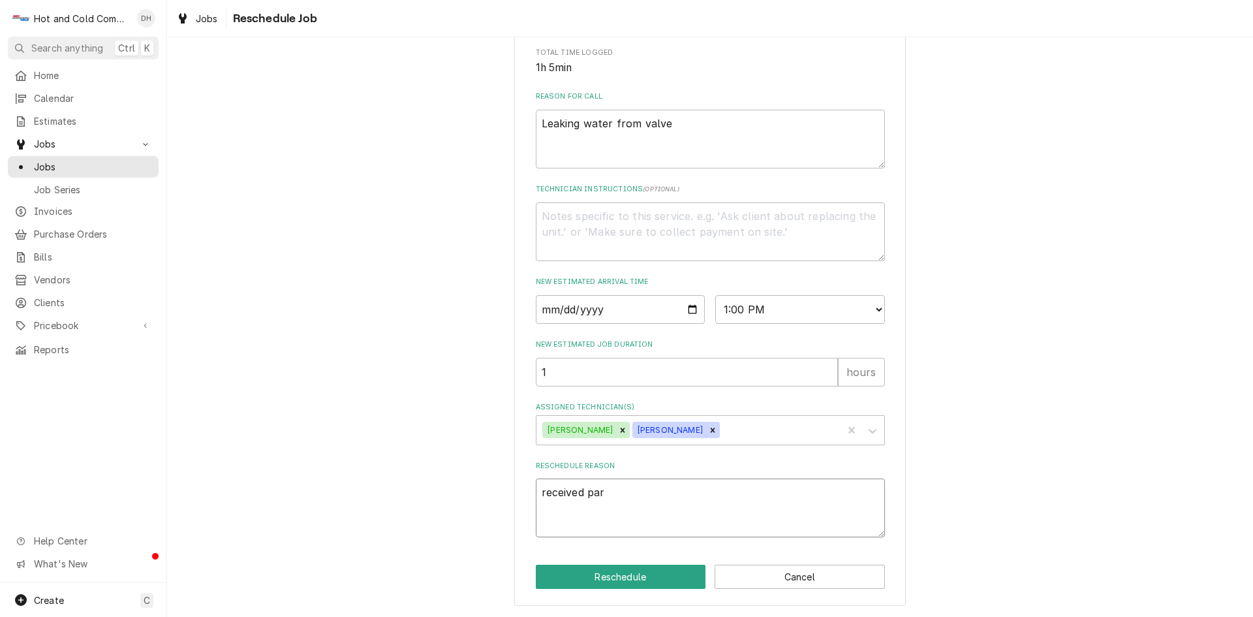
type textarea "x"
type textarea "received part"
type textarea "x"
type textarea "received parts"
drag, startPoint x: 621, startPoint y: 574, endPoint x: 861, endPoint y: 523, distance: 246.2
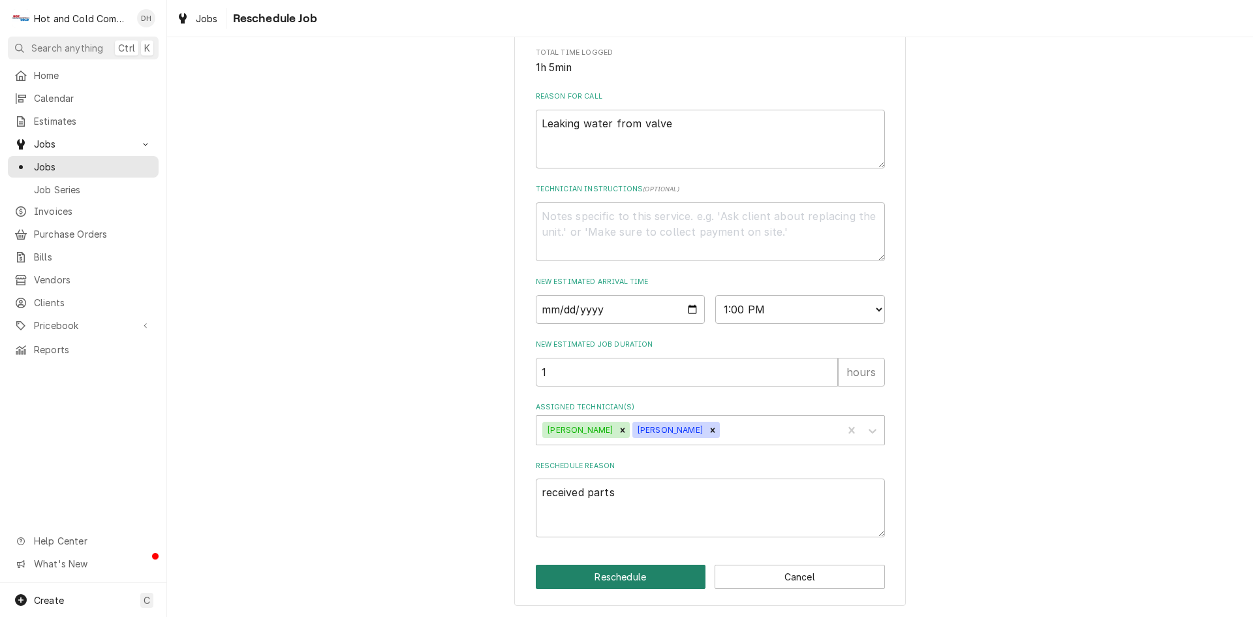
click at [630, 570] on button "Reschedule" at bounding box center [621, 576] width 170 height 24
type textarea "x"
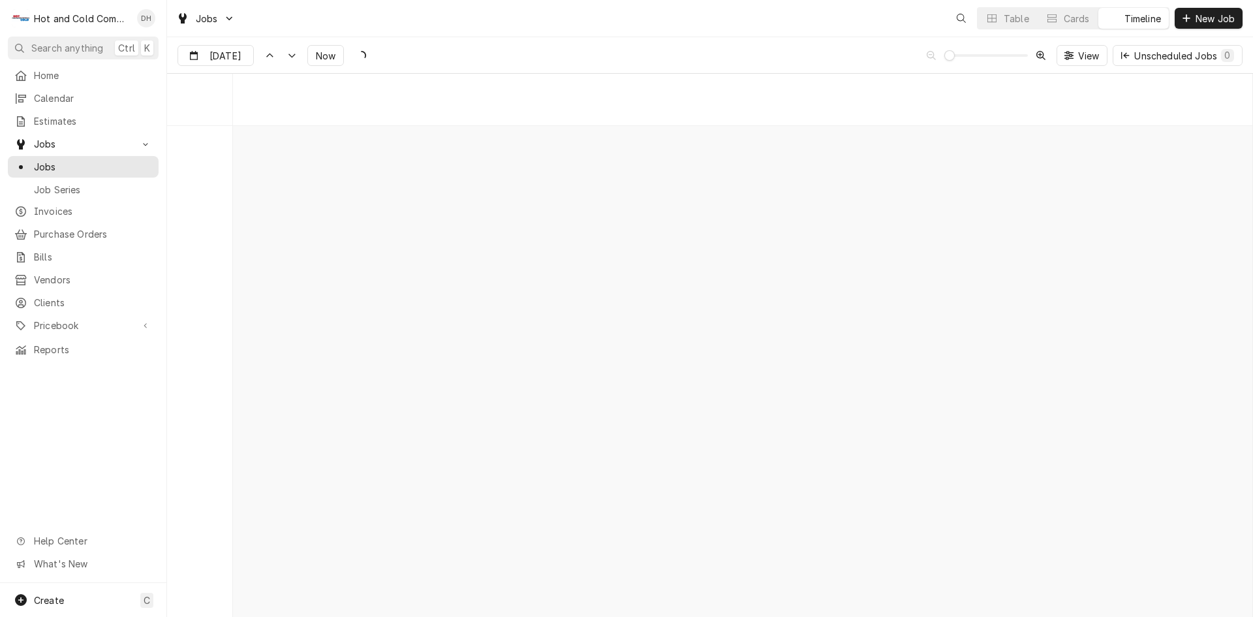
scroll to position [10214, 0]
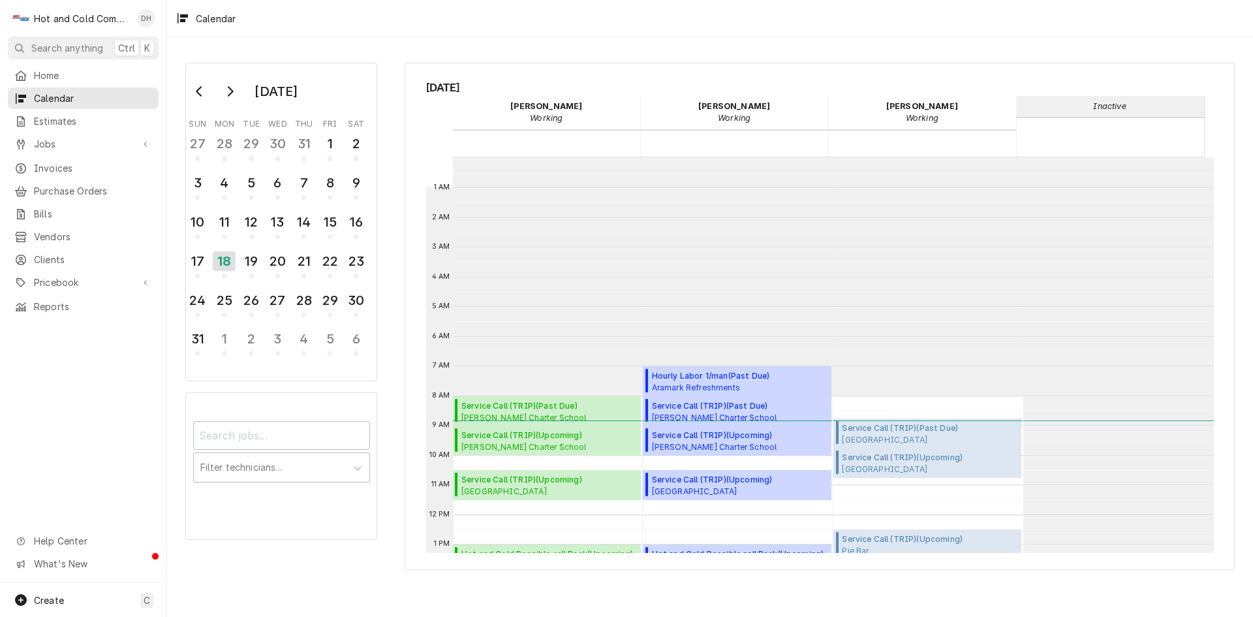
scroll to position [238, 0]
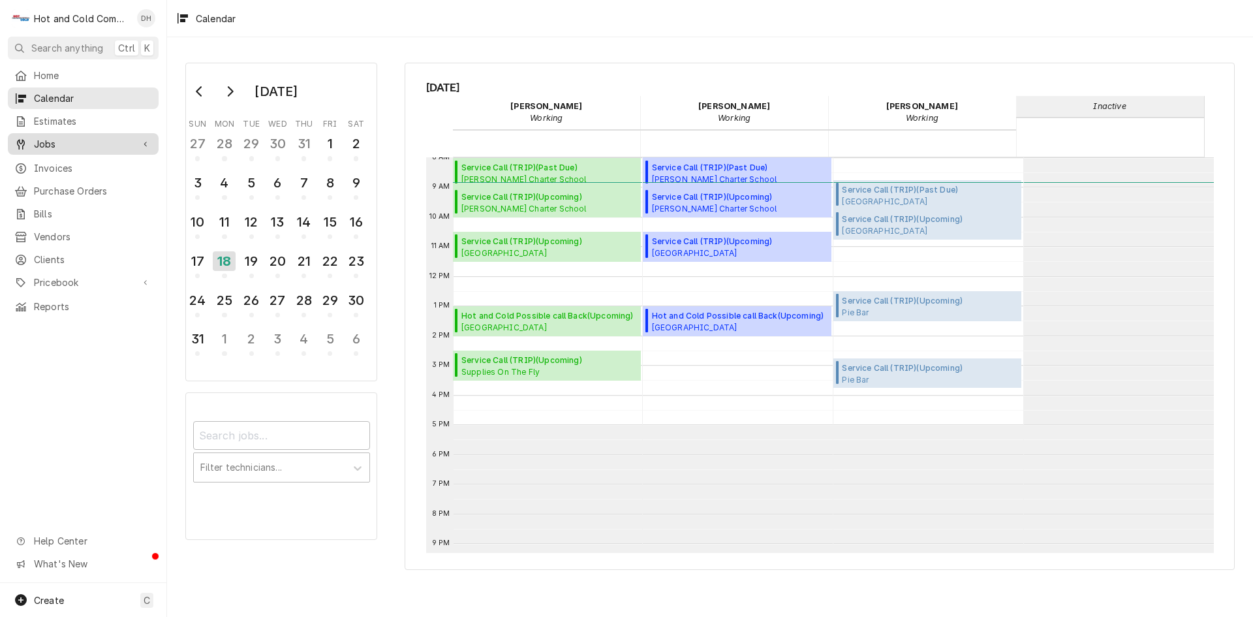
click at [48, 137] on span "Jobs" at bounding box center [83, 144] width 99 height 14
click at [41, 161] on span "Jobs" at bounding box center [93, 167] width 118 height 14
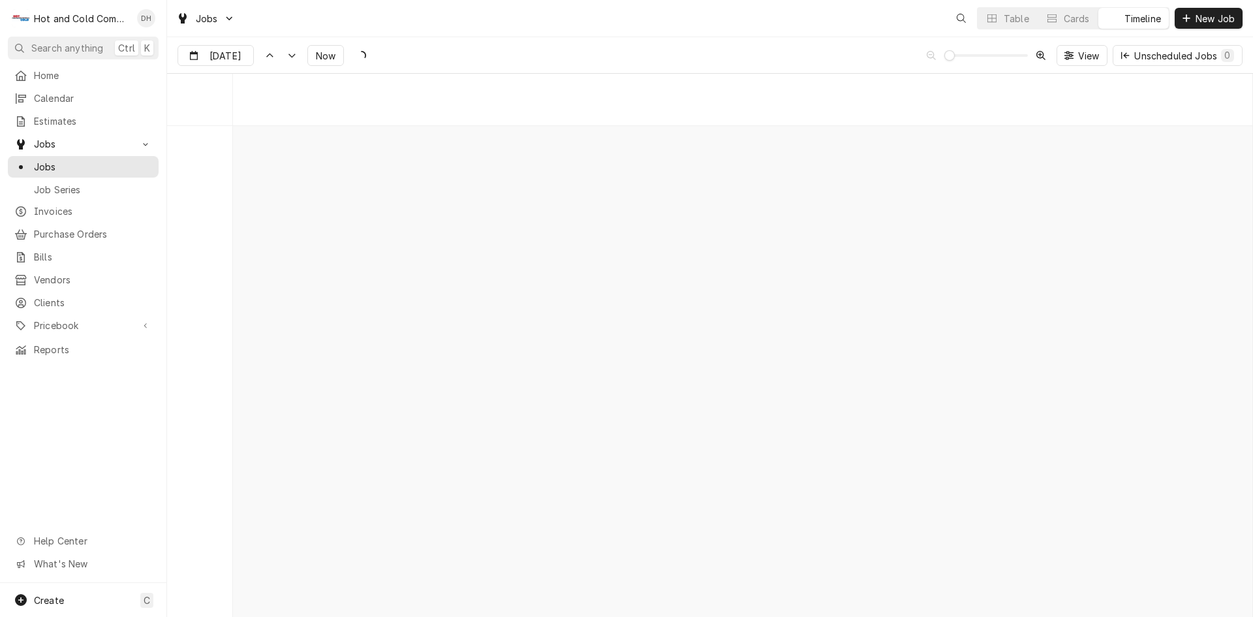
scroll to position [10214, 0]
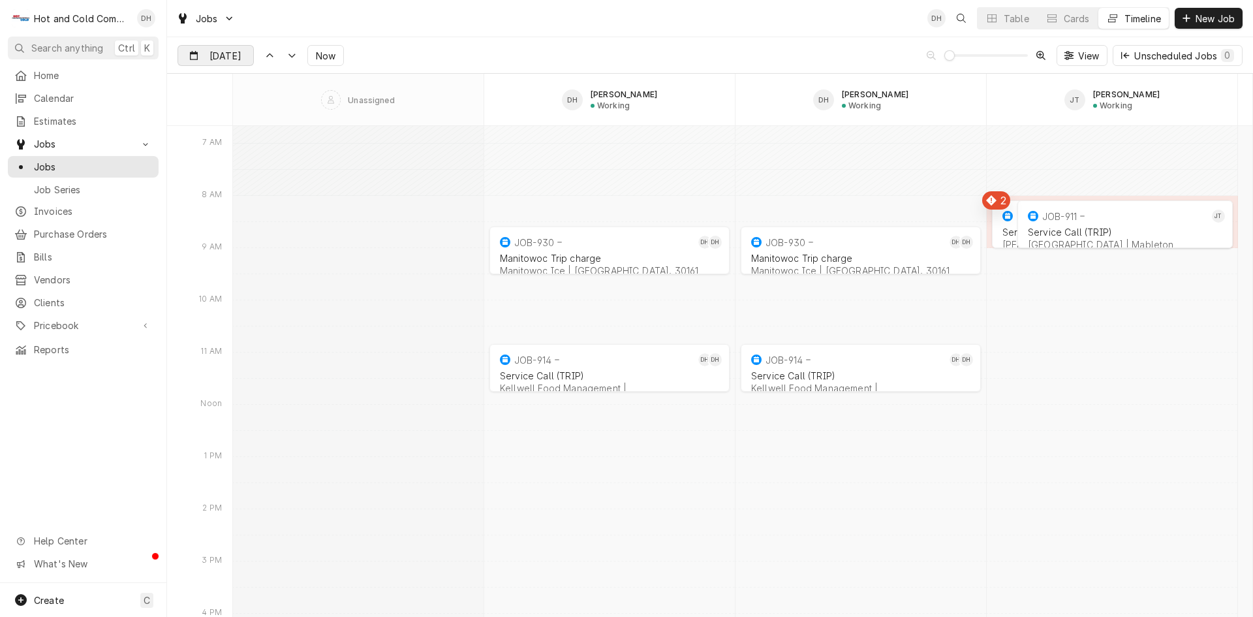
click at [232, 55] on input "[DATE]" at bounding box center [206, 58] width 57 height 25
click at [215, 210] on div "18" at bounding box center [213, 211] width 18 height 18
type input "Aug 18"
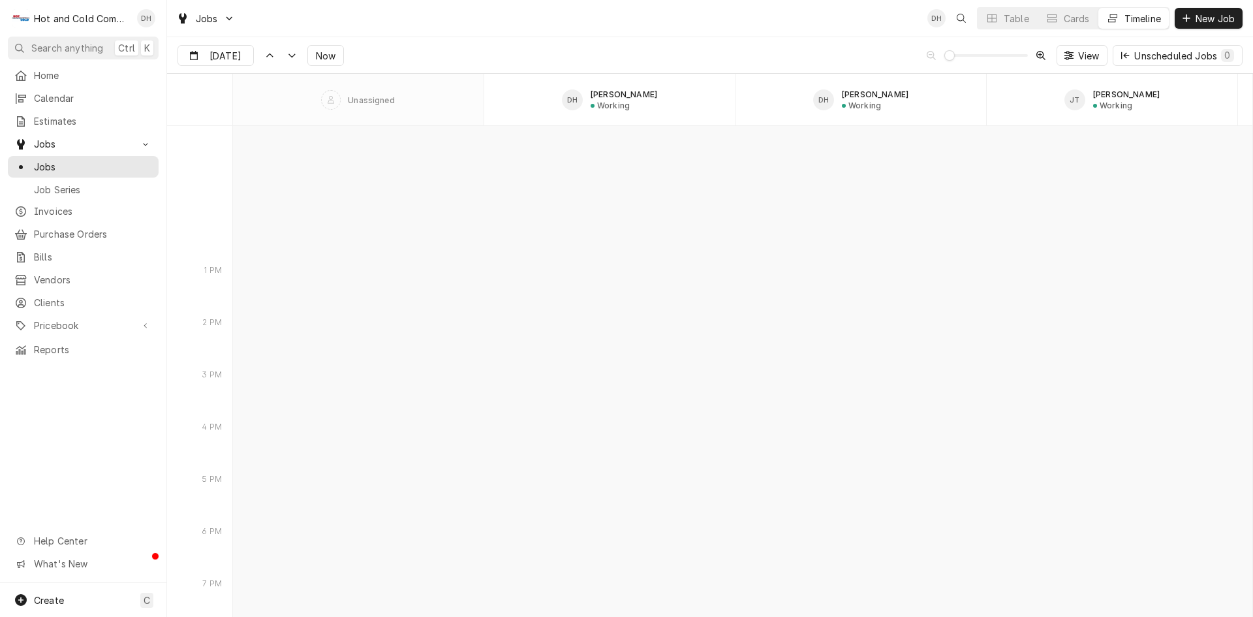
scroll to position [8835, 0]
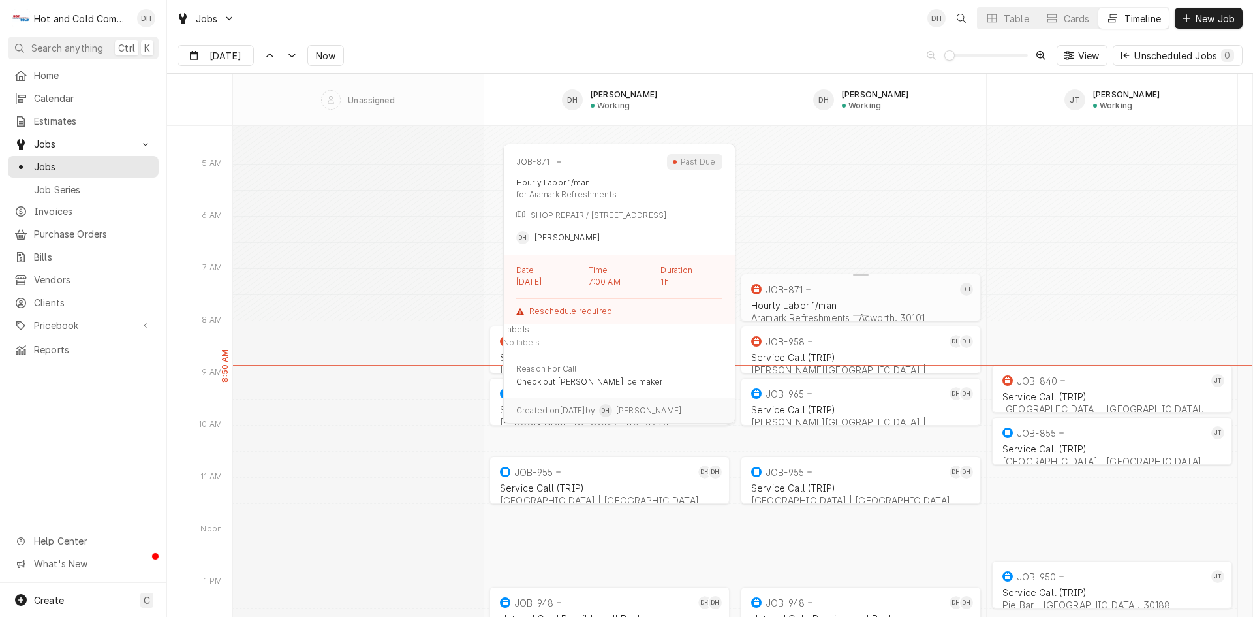
click at [871, 292] on div "JOB-871" at bounding box center [852, 289] width 208 height 16
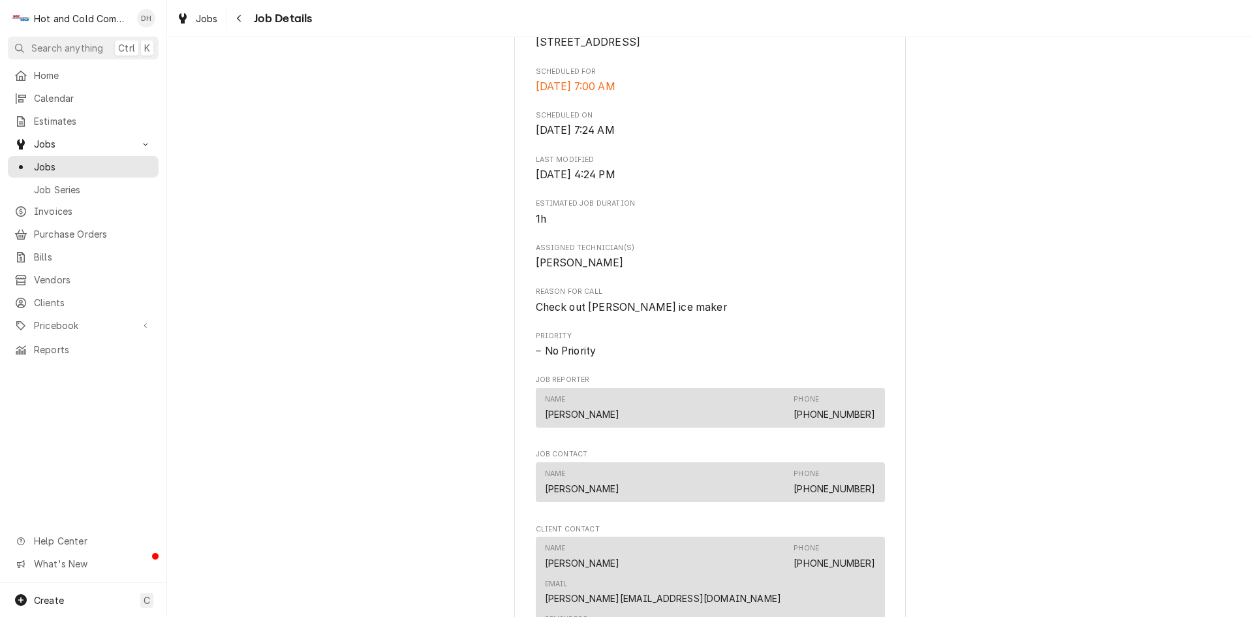
scroll to position [652, 0]
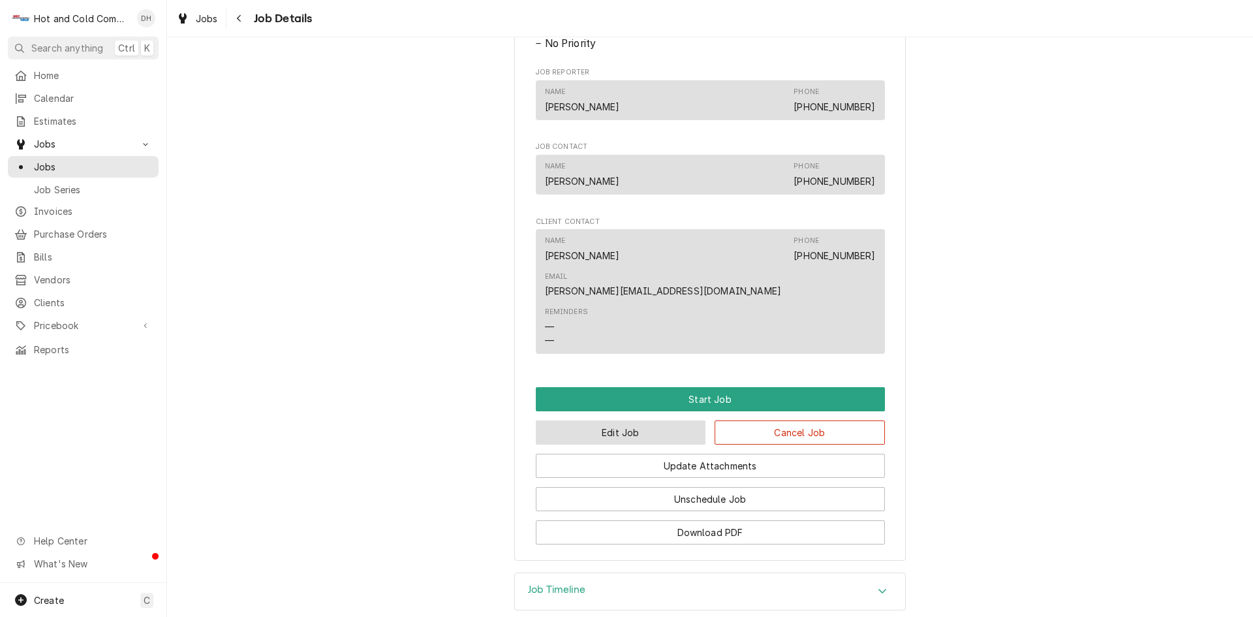
click at [632, 420] on button "Edit Job" at bounding box center [621, 432] width 170 height 24
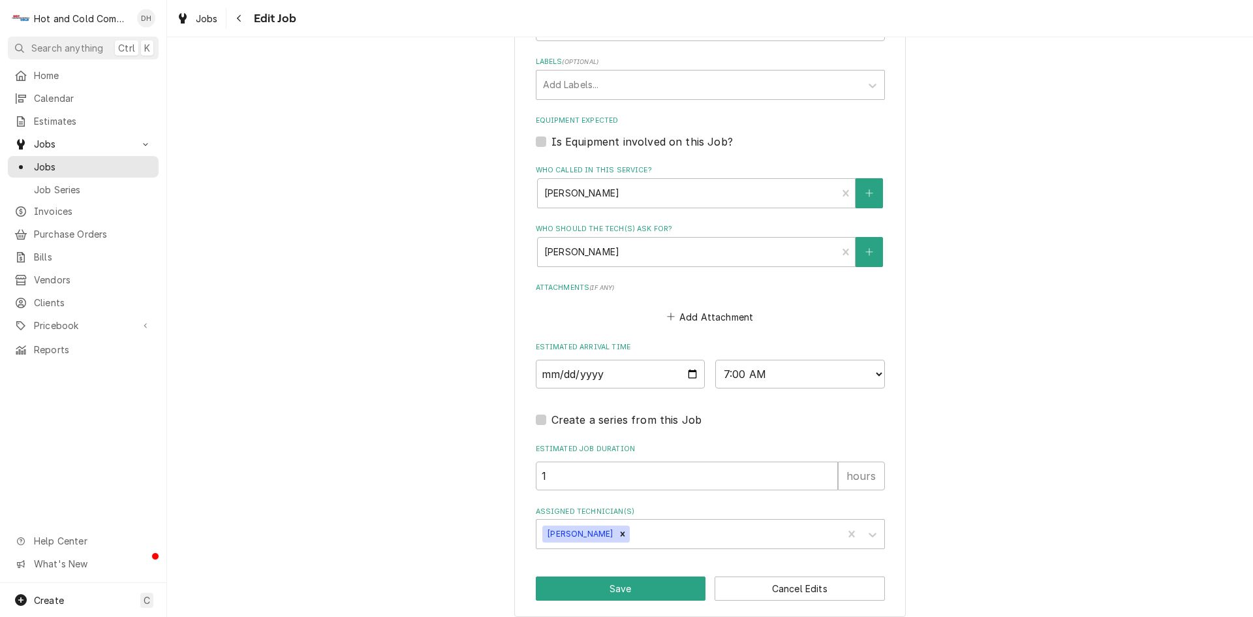
scroll to position [529, 0]
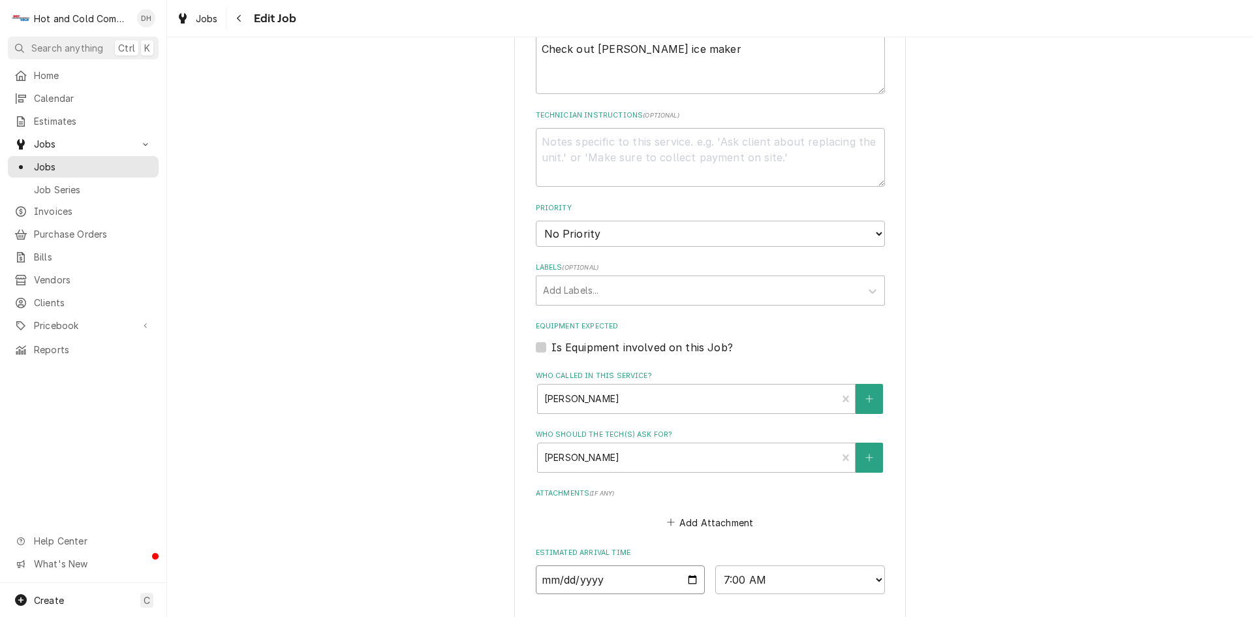
click at [686, 577] on input "[DATE]" at bounding box center [621, 579] width 170 height 29
type textarea "x"
type input "[DATE]"
type textarea "x"
click at [875, 578] on select "AM / PM 6:00 AM 6:15 AM 6:30 AM 6:45 AM 7:00 AM 7:15 AM 7:30 AM 7:45 AM 8:00 AM…" at bounding box center [800, 579] width 170 height 29
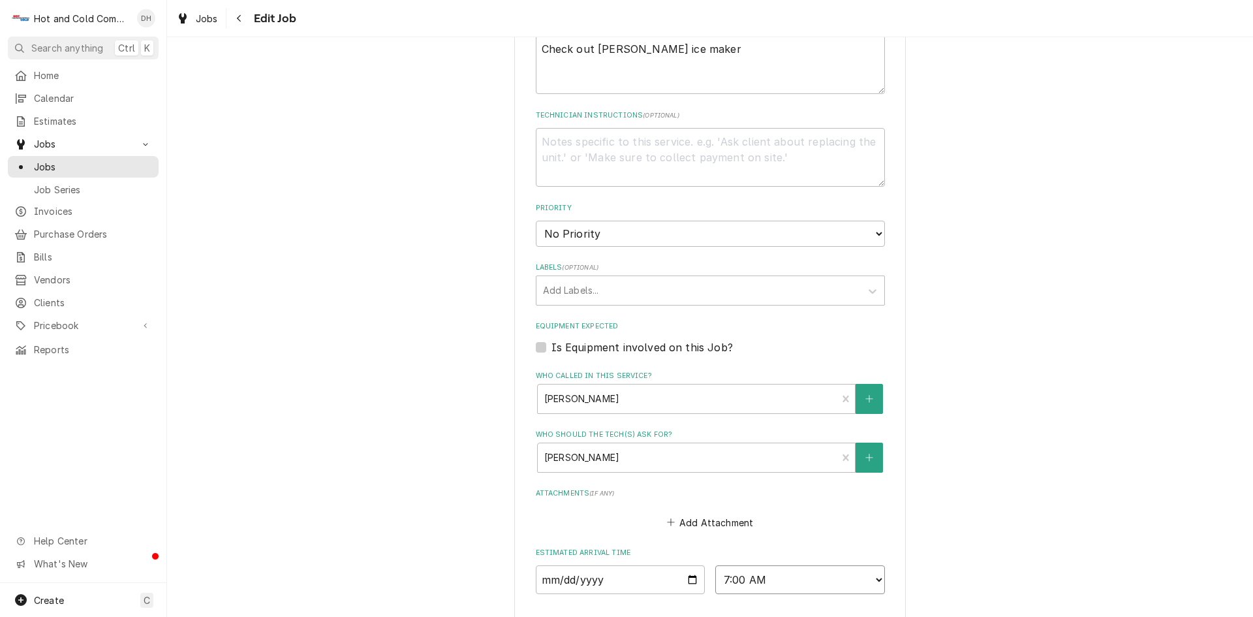
select select "13:00:00"
click at [715, 565] on select "AM / PM 6:00 AM 6:15 AM 6:30 AM 6:45 AM 7:00 AM 7:15 AM 7:30 AM 7:45 AM 8:00 AM…" at bounding box center [800, 579] width 170 height 29
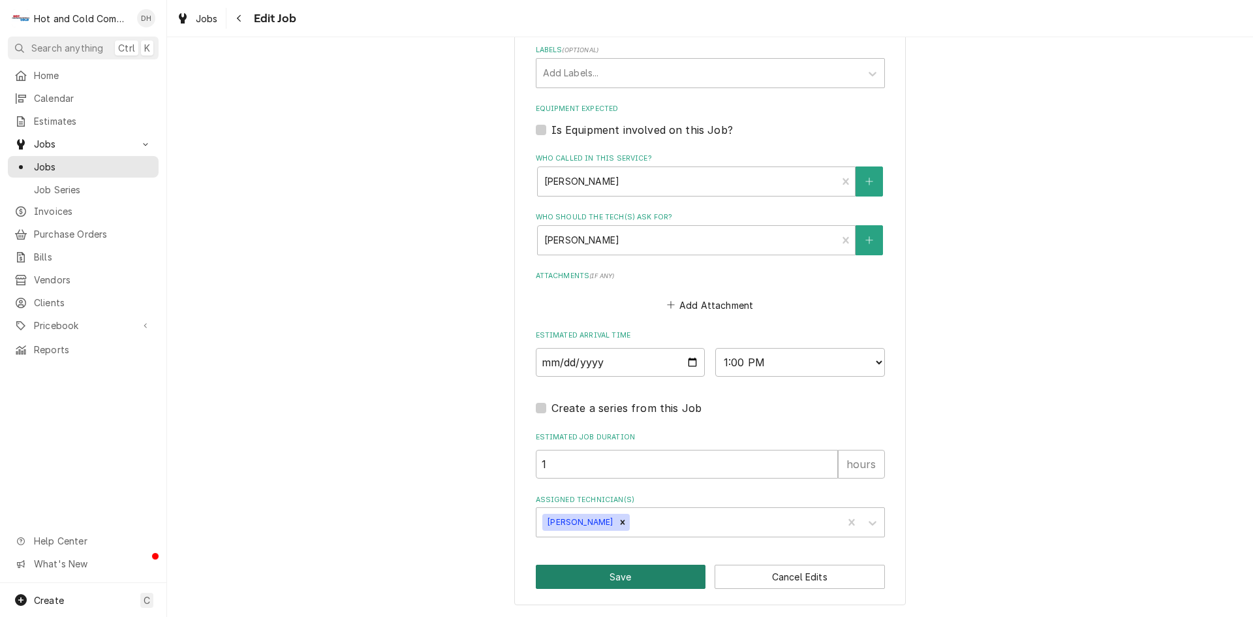
click at [617, 577] on button "Save" at bounding box center [621, 576] width 170 height 24
type textarea "x"
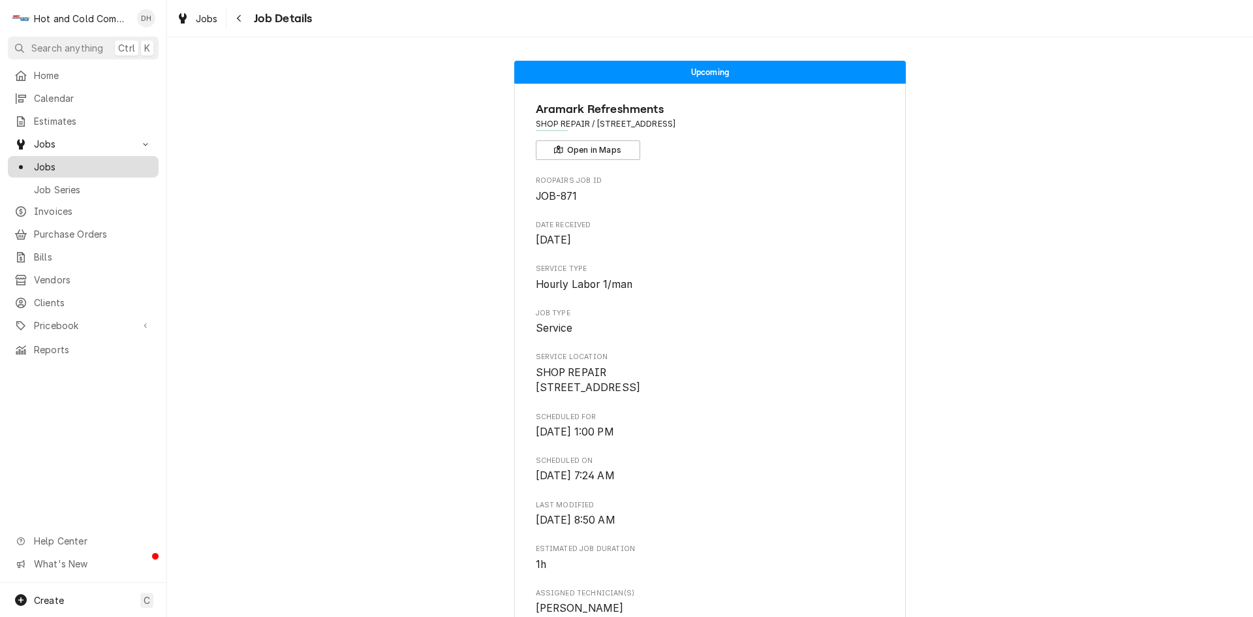
drag, startPoint x: 69, startPoint y: 159, endPoint x: 98, endPoint y: 161, distance: 29.4
click at [69, 160] on span "Jobs" at bounding box center [93, 167] width 118 height 14
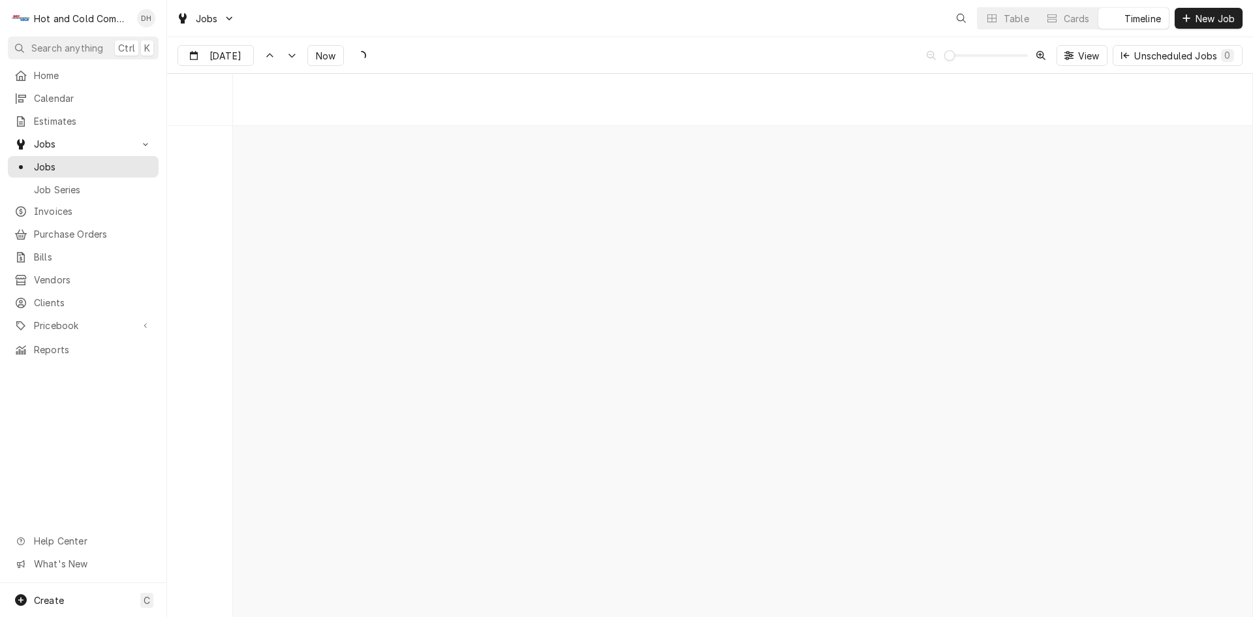
scroll to position [10219, 0]
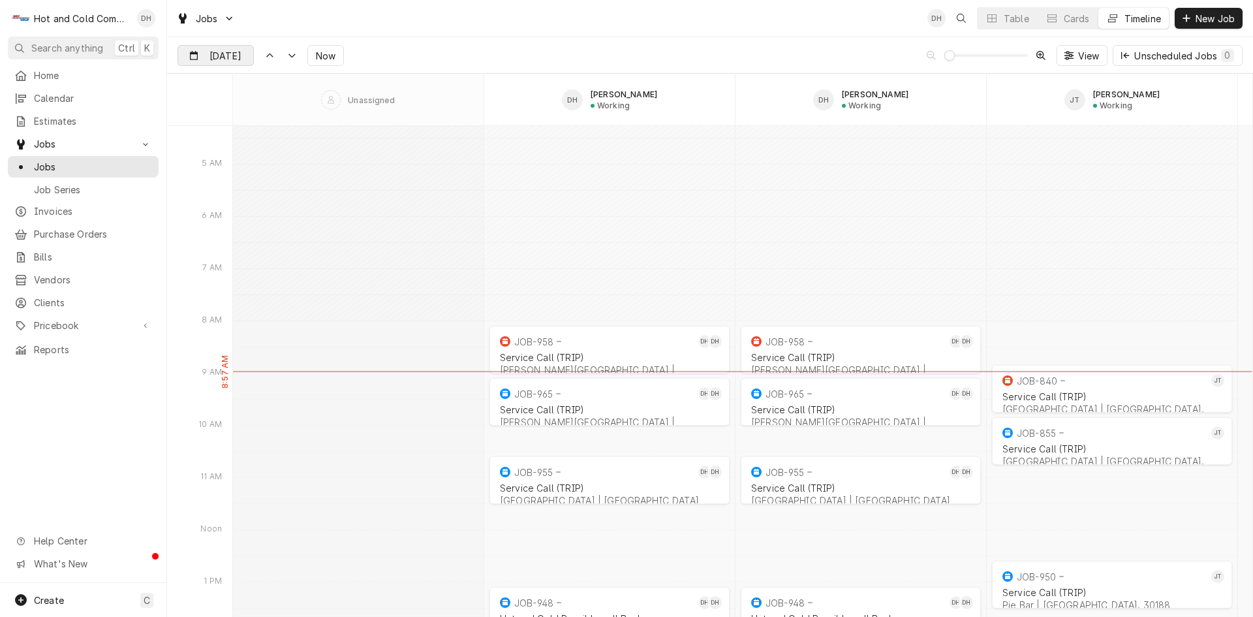
click at [227, 57] on input "Aug 18" at bounding box center [206, 58] width 57 height 25
click at [259, 209] on div "20" at bounding box center [261, 211] width 18 height 18
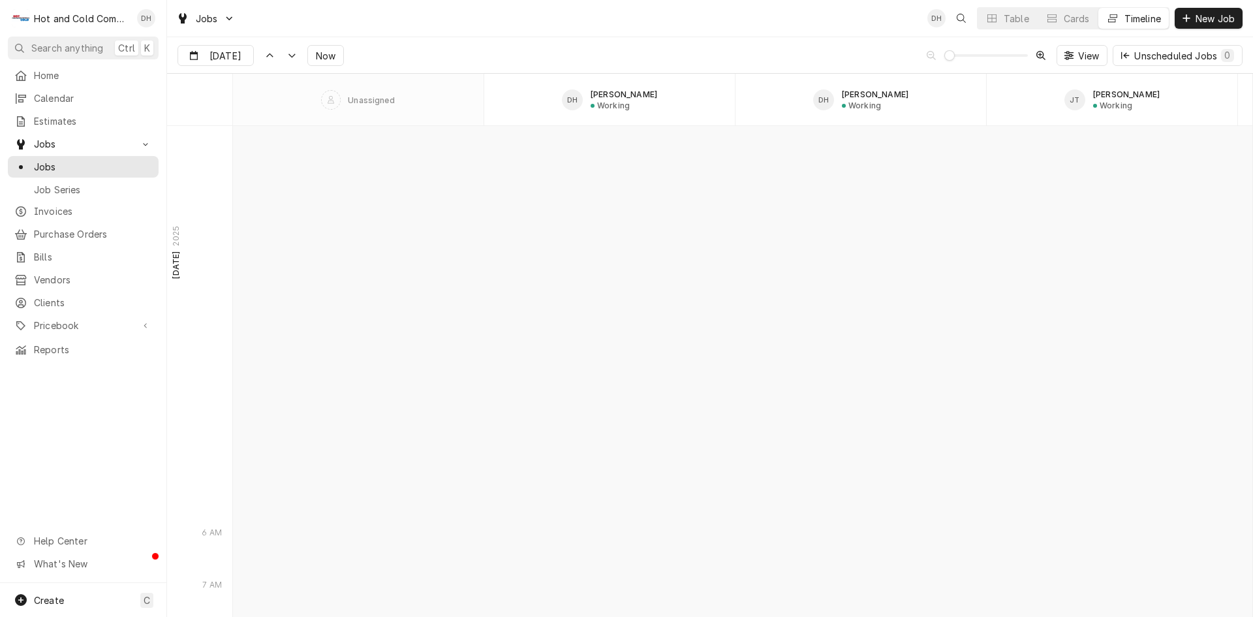
scroll to position [12681, 0]
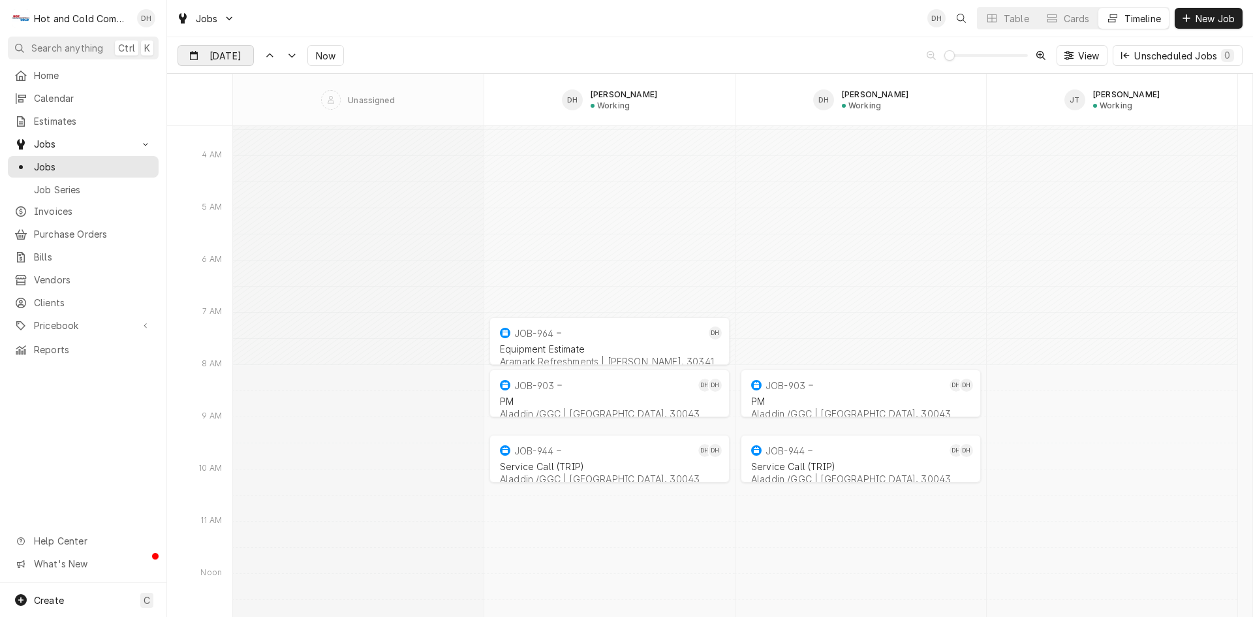
click at [200, 46] on input "Aug 20" at bounding box center [206, 58] width 57 height 25
click at [238, 216] on div "19" at bounding box center [237, 211] width 18 height 18
type input "Aug 19"
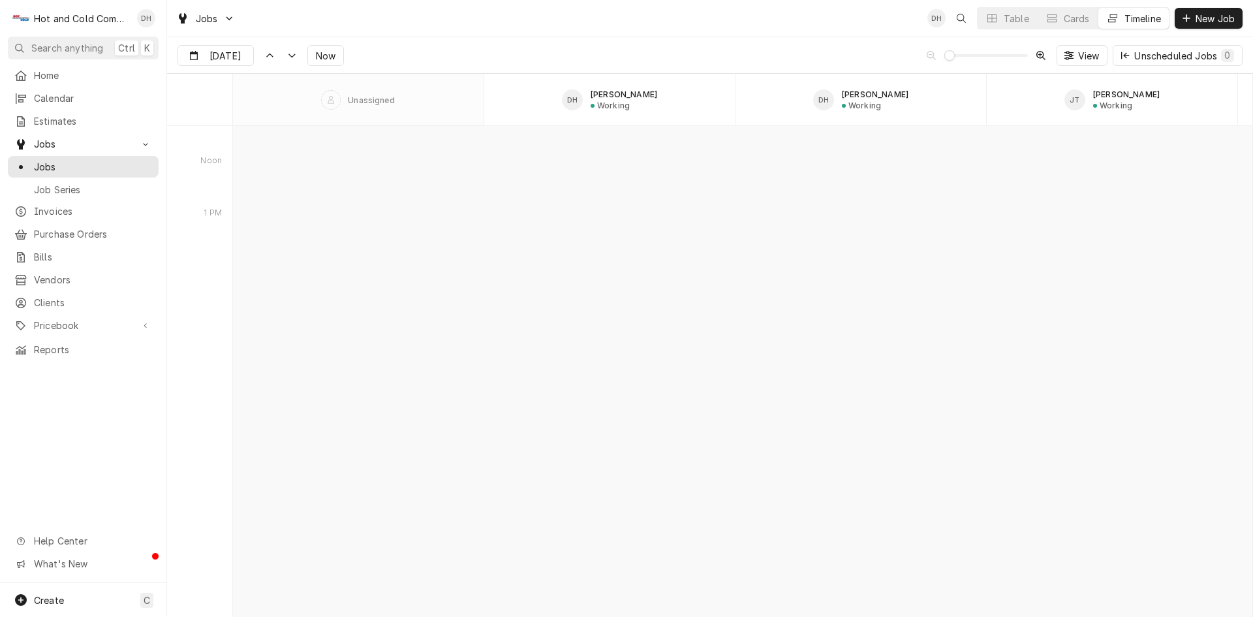
scroll to position [11428, 0]
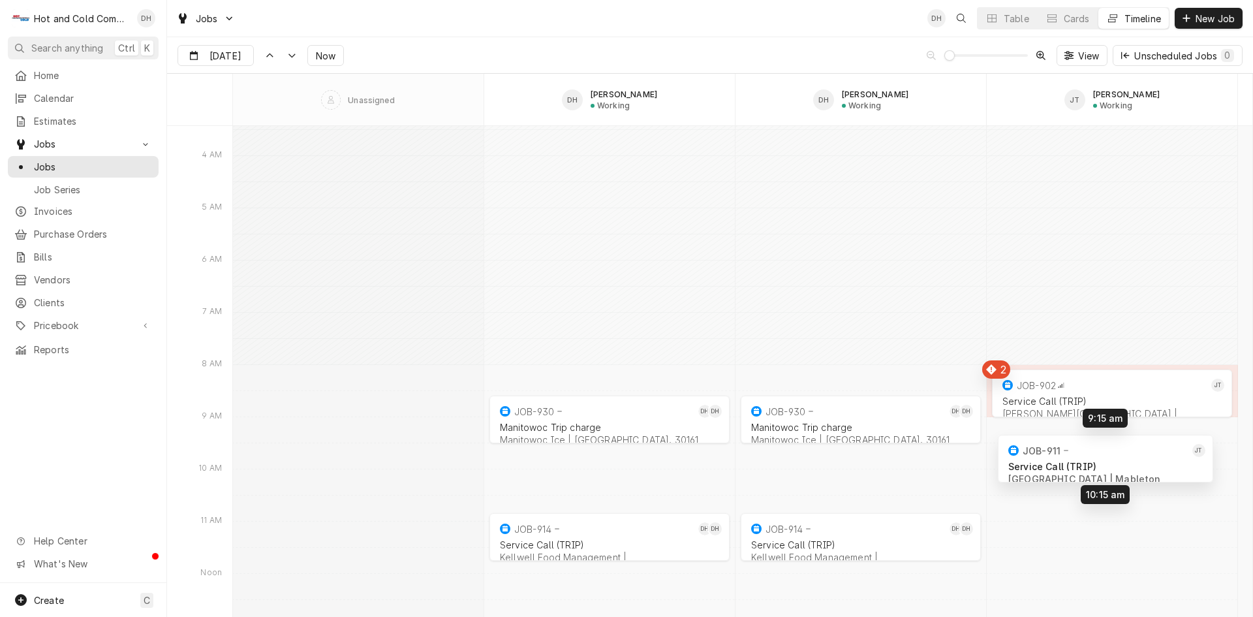
drag, startPoint x: 1145, startPoint y: 391, endPoint x: 1126, endPoint y: 462, distance: 73.1
click at [1095, 397] on div "Service Call (TRIP)" at bounding box center [1111, 400] width 219 height 11
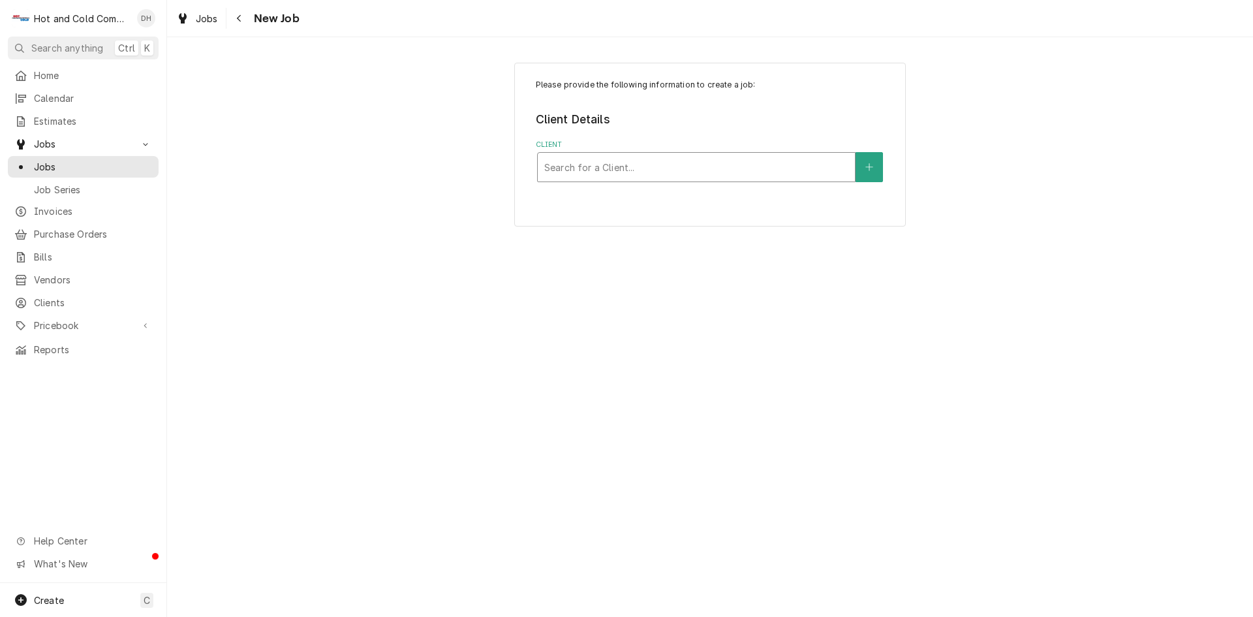
click at [702, 170] on div "Client" at bounding box center [696, 166] width 304 height 23
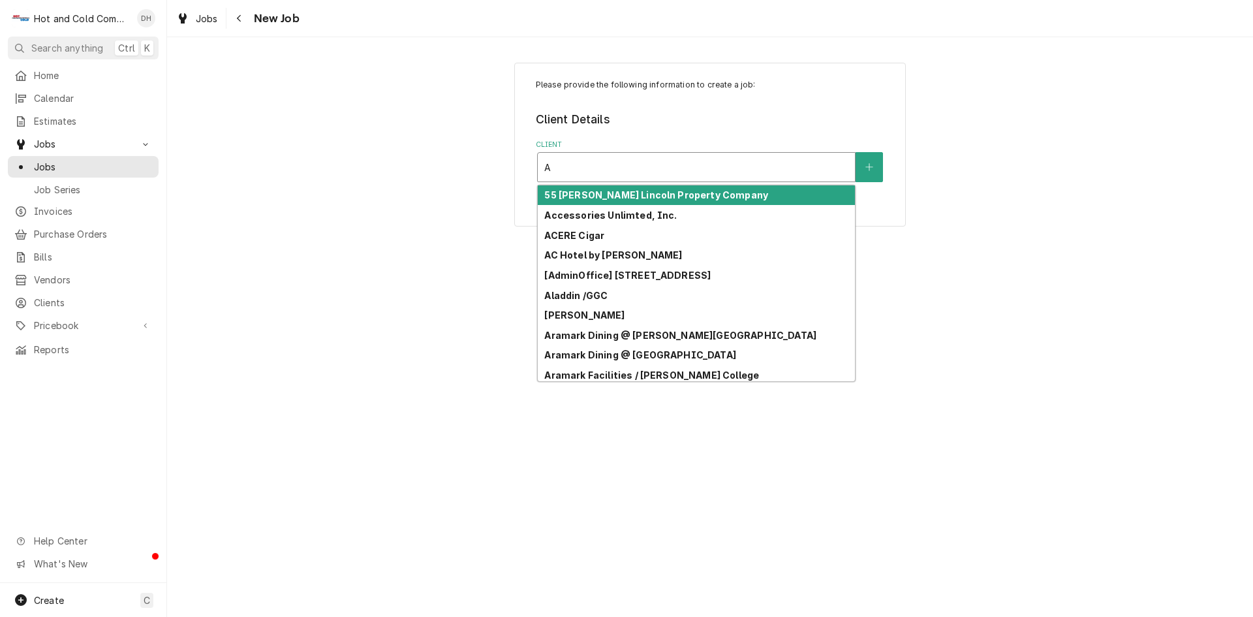
type input "Al"
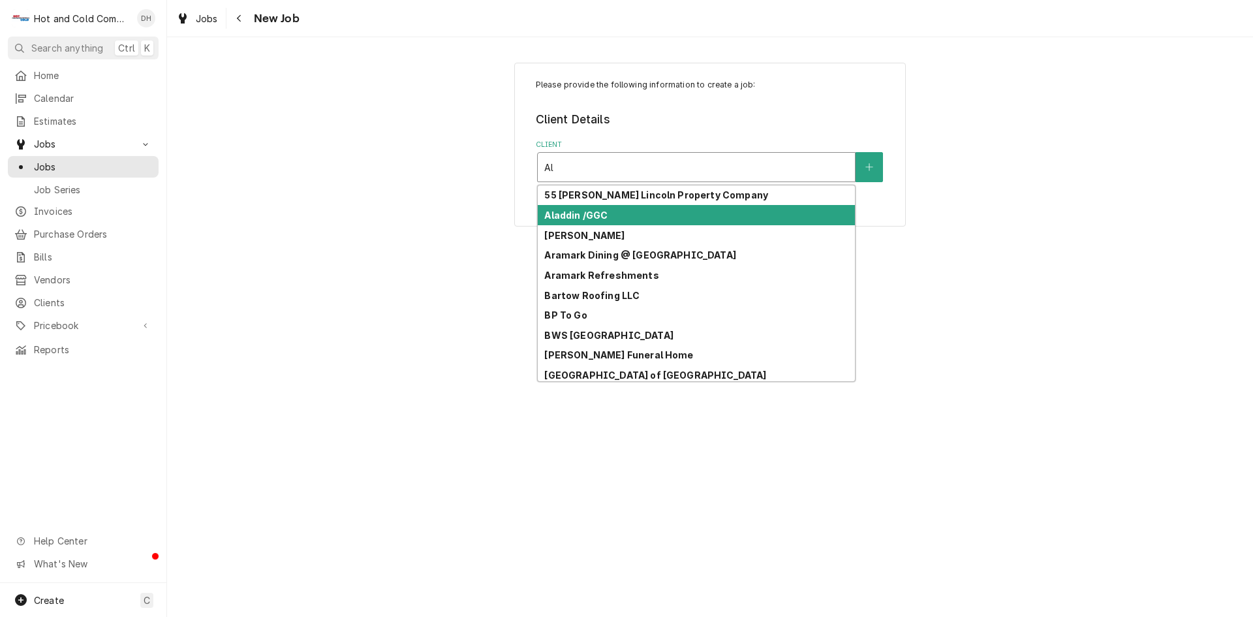
click at [660, 213] on div "Aladdin /GGC" at bounding box center [696, 215] width 317 height 20
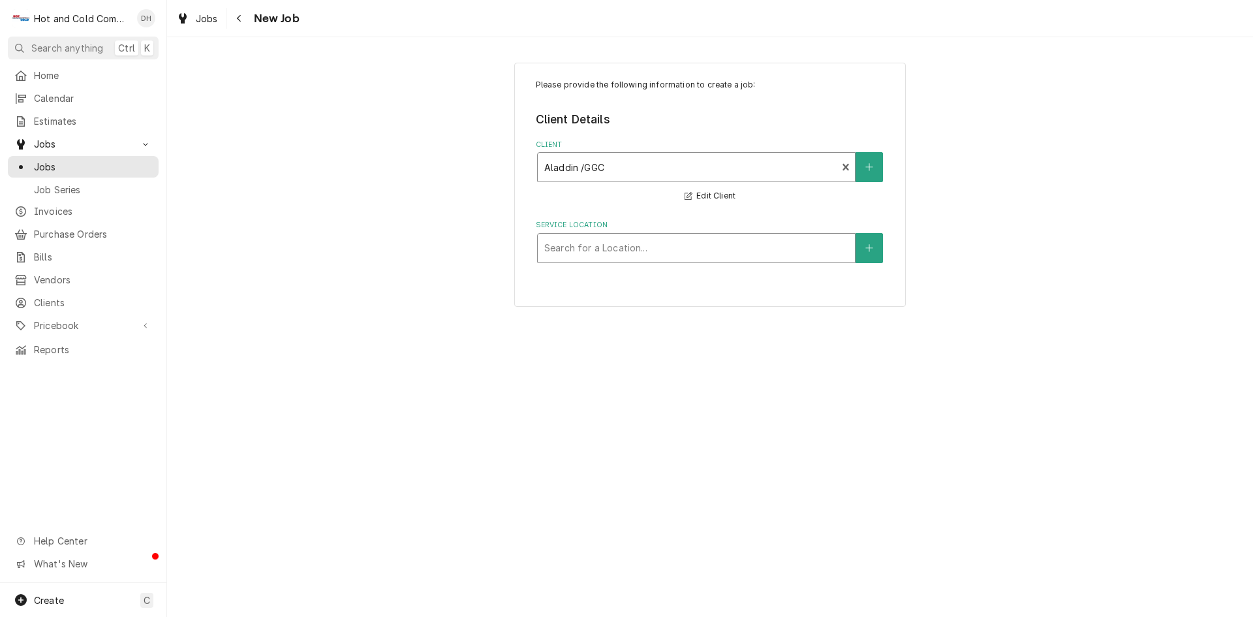
click at [744, 253] on div "Service Location" at bounding box center [696, 247] width 304 height 23
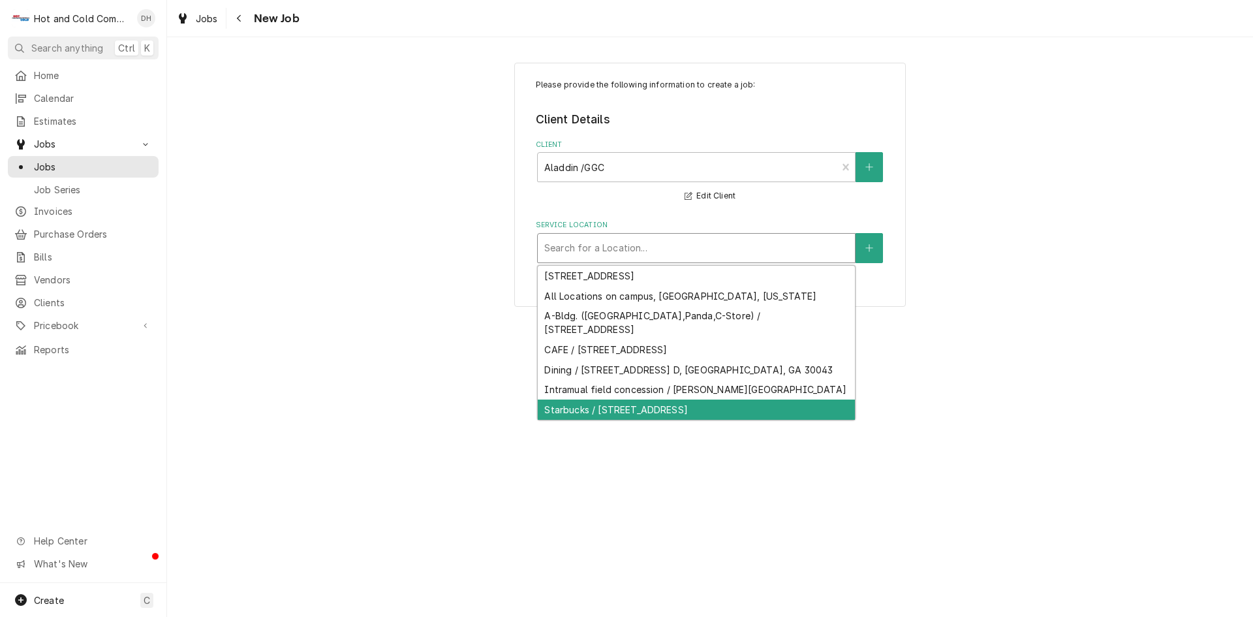
click at [642, 420] on div "Starbucks / [STREET_ADDRESS]" at bounding box center [696, 409] width 317 height 20
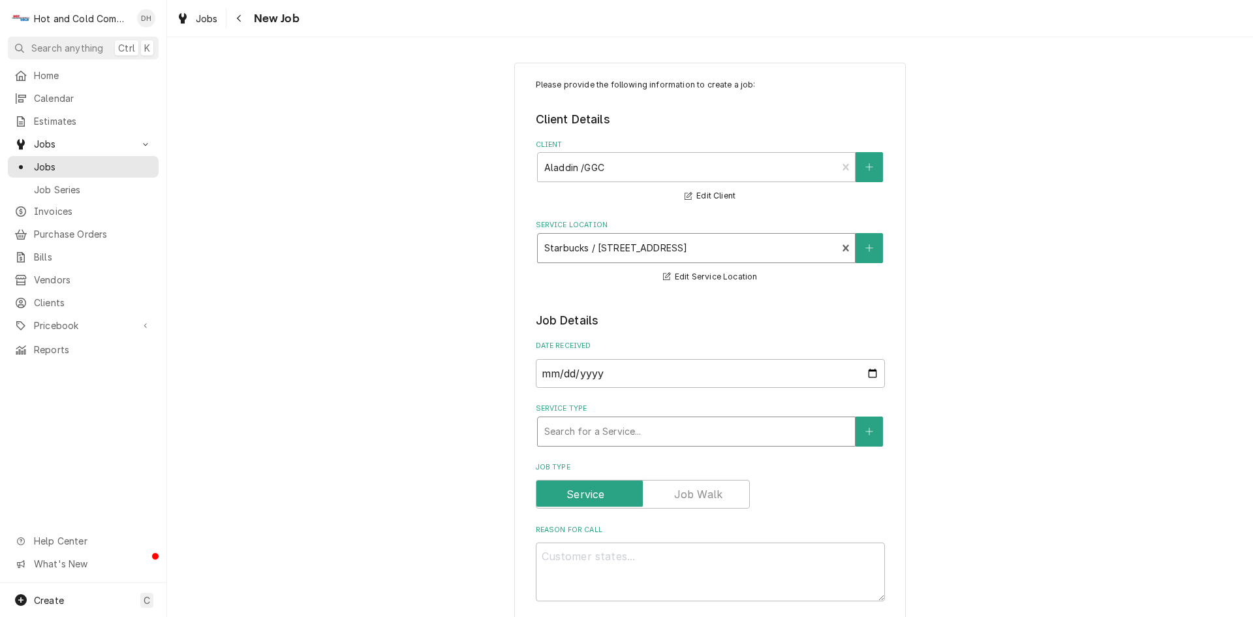
click at [733, 435] on div "Service Type" at bounding box center [696, 431] width 304 height 23
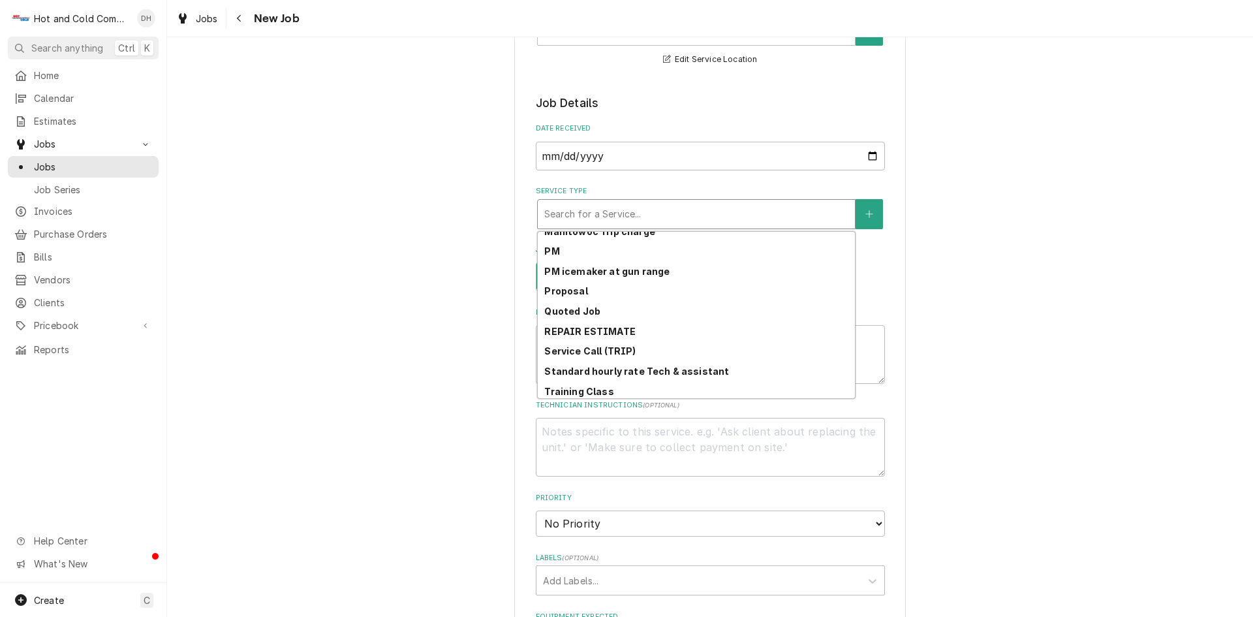
scroll to position [367, 0]
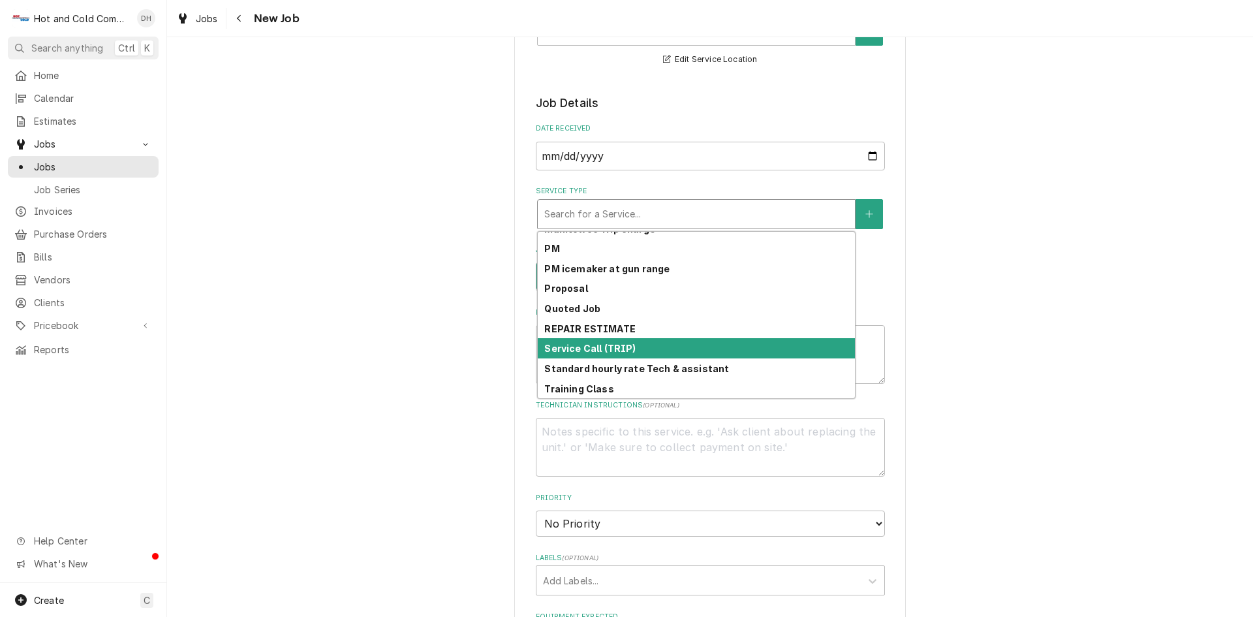
click at [680, 346] on div "Service Call (TRIP)" at bounding box center [696, 348] width 317 height 20
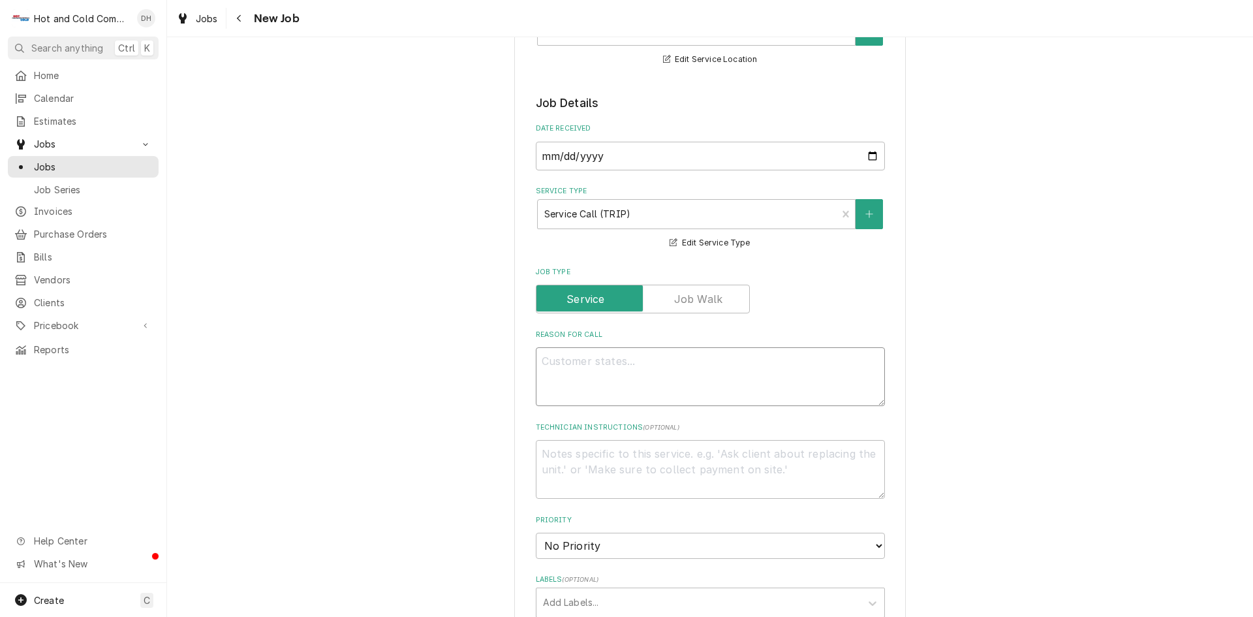
click at [658, 369] on textarea "Reason For Call" at bounding box center [710, 376] width 349 height 59
type textarea "x"
type textarea "A"
type textarea "x"
type textarea "Ar"
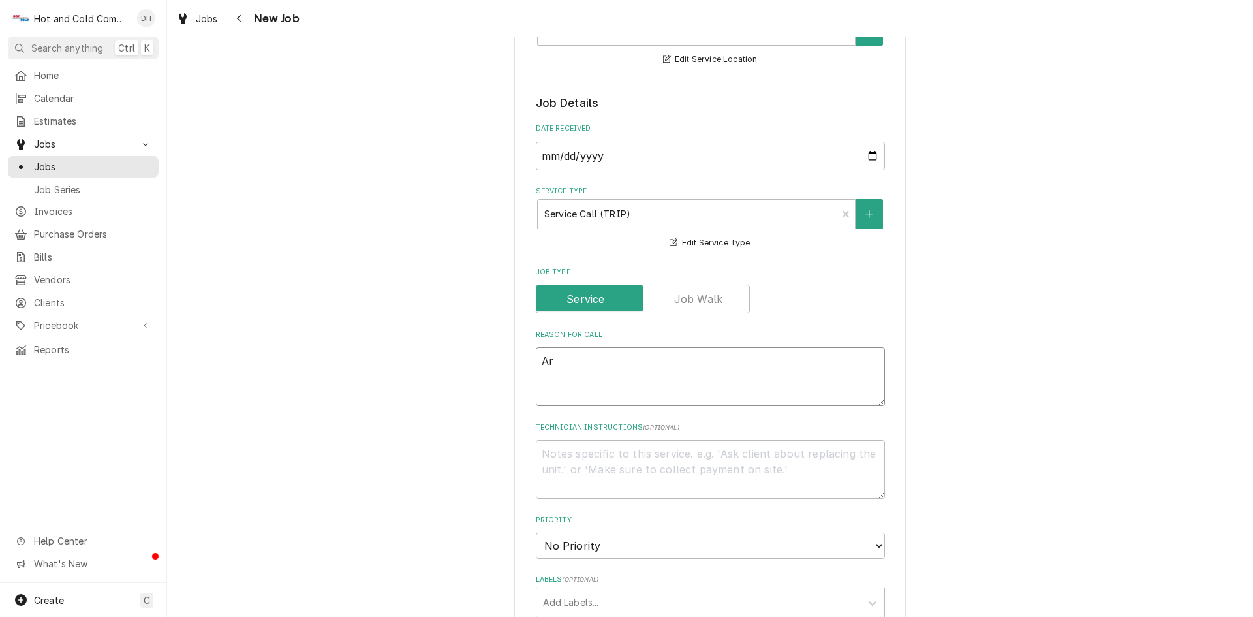
type textarea "x"
type textarea "Ars"
type textarea "x"
type textarea "Arse"
type textarea "x"
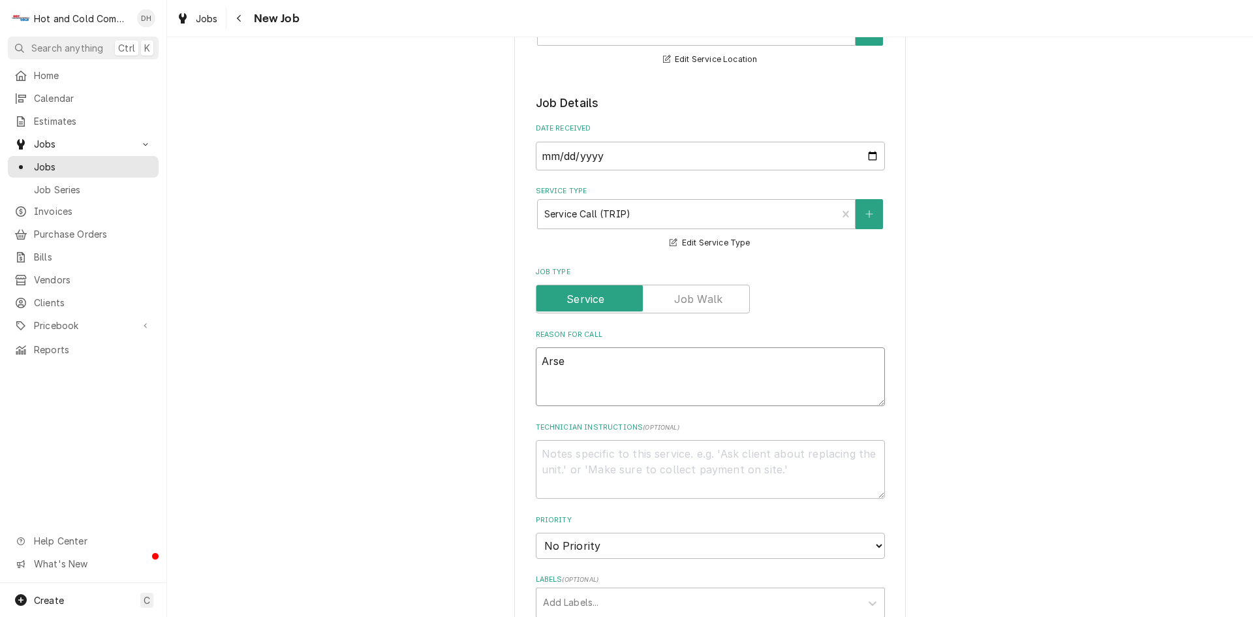
type textarea "Arsen"
type textarea "x"
type textarea "Arseni"
type textarea "x"
type textarea "[PERSON_NAME]"
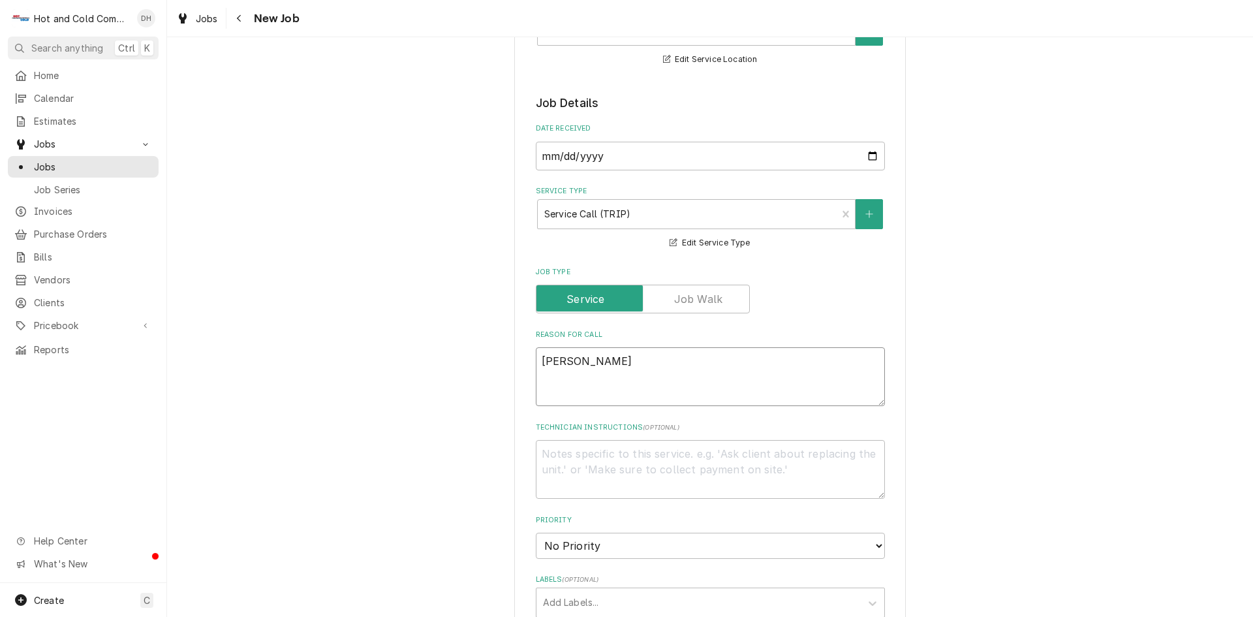
type textarea "x"
type textarea "[PERSON_NAME]"
type textarea "x"
type textarea "[PERSON_NAME]"
type textarea "x"
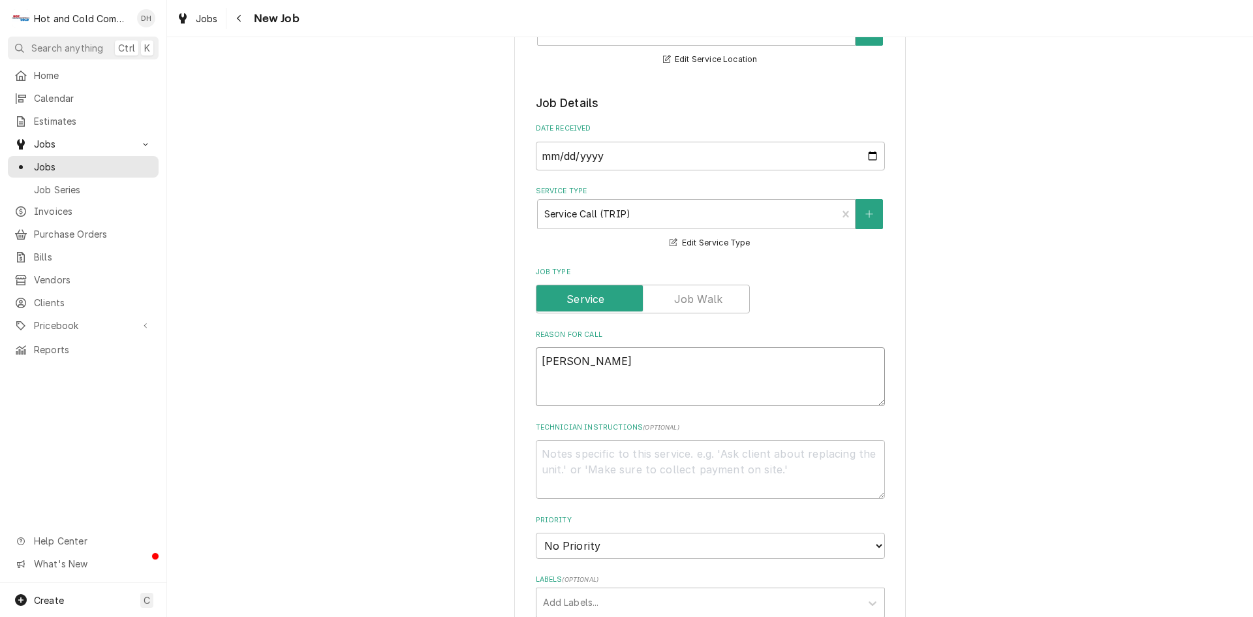
type textarea "[PERSON_NAME] ca"
type textarea "x"
type textarea "[PERSON_NAME]"
type textarea "x"
type textarea "[PERSON_NAME] call"
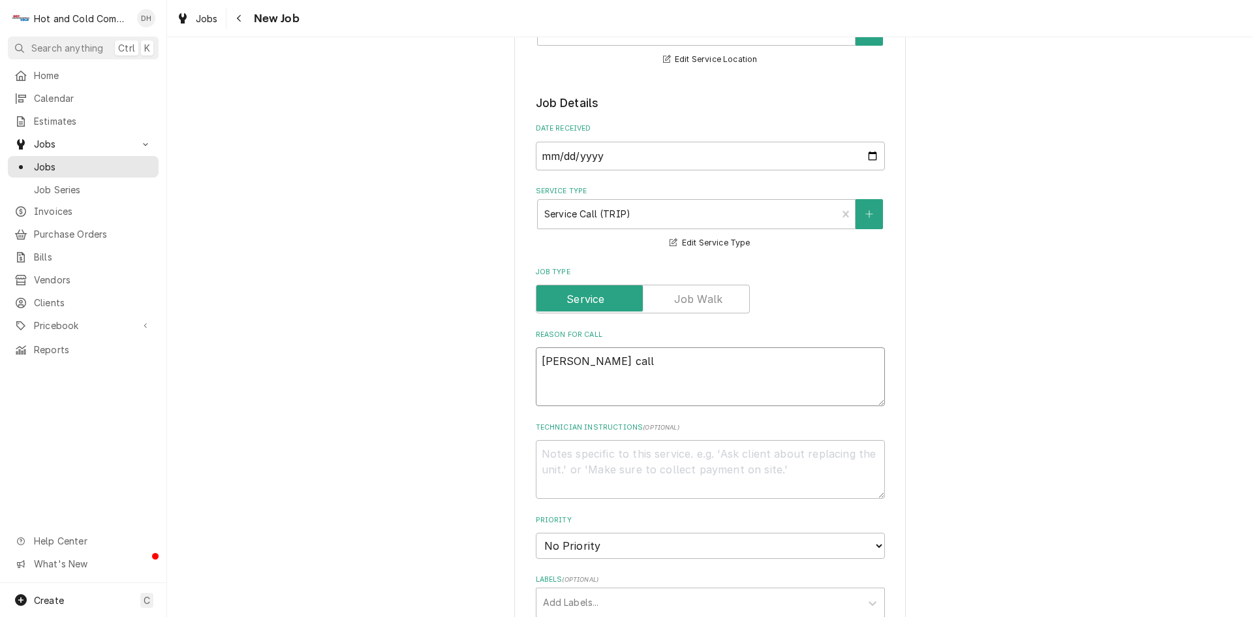
type textarea "x"
type textarea "[PERSON_NAME]"
type textarea "x"
type textarea "[PERSON_NAME] called"
type textarea "x"
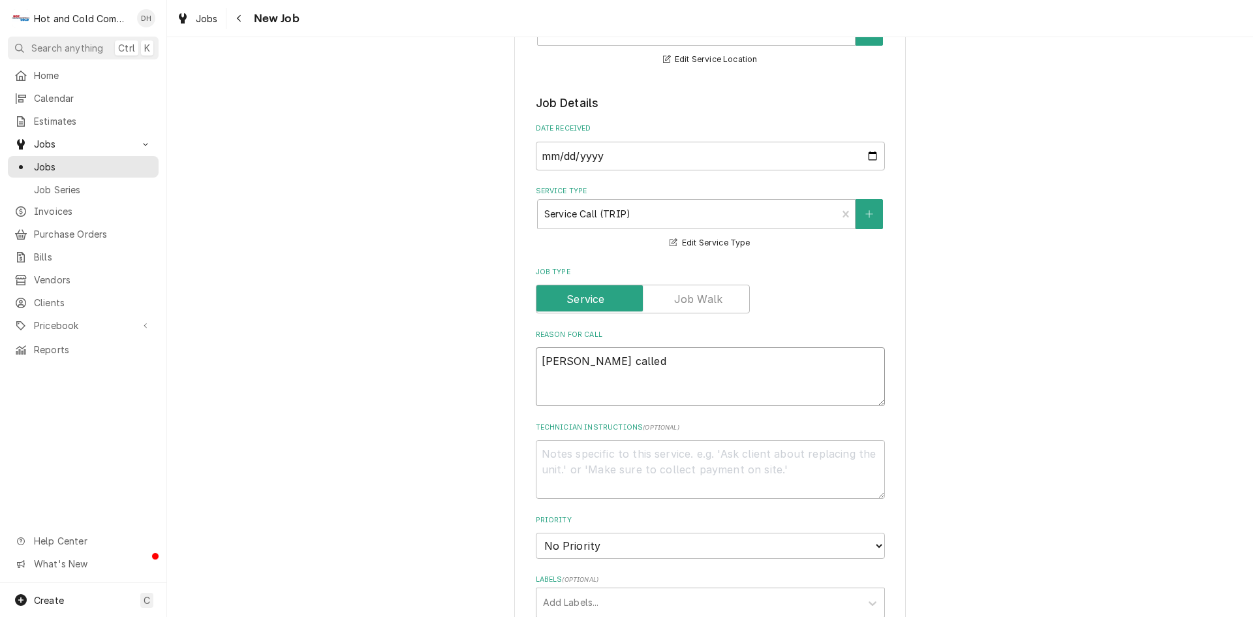
type textarea "[PERSON_NAME] called"
type textarea "x"
type textarea "[PERSON_NAME] called s"
type textarea "x"
type textarea "[PERSON_NAME] called sa"
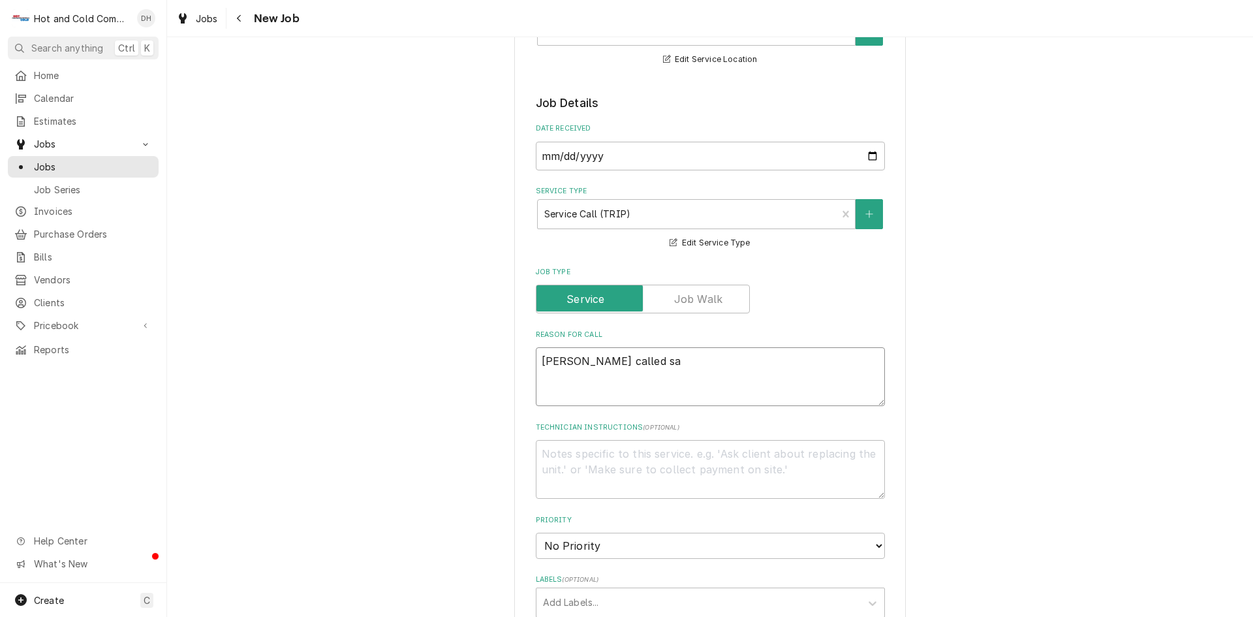
type textarea "x"
type textarea "[PERSON_NAME] called sai"
type textarea "x"
type textarea "[PERSON_NAME] called said"
type textarea "x"
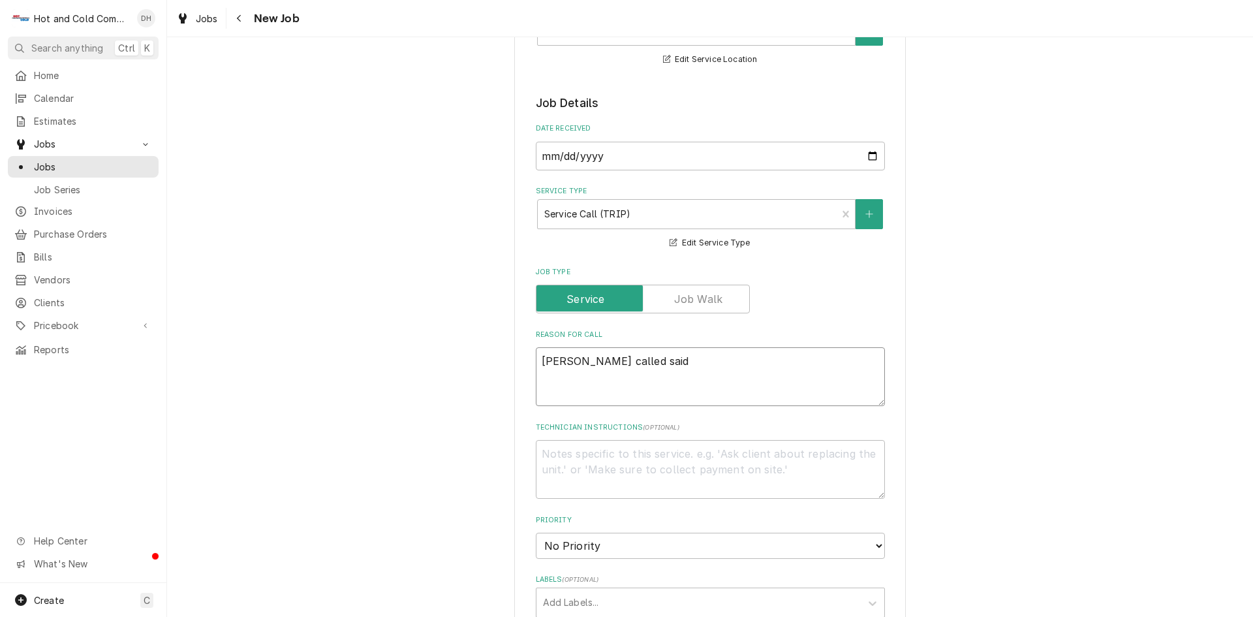
type textarea "[PERSON_NAME] called said"
type textarea "x"
type textarea "[PERSON_NAME] called said t"
type textarea "x"
type textarea "[PERSON_NAME] called said th"
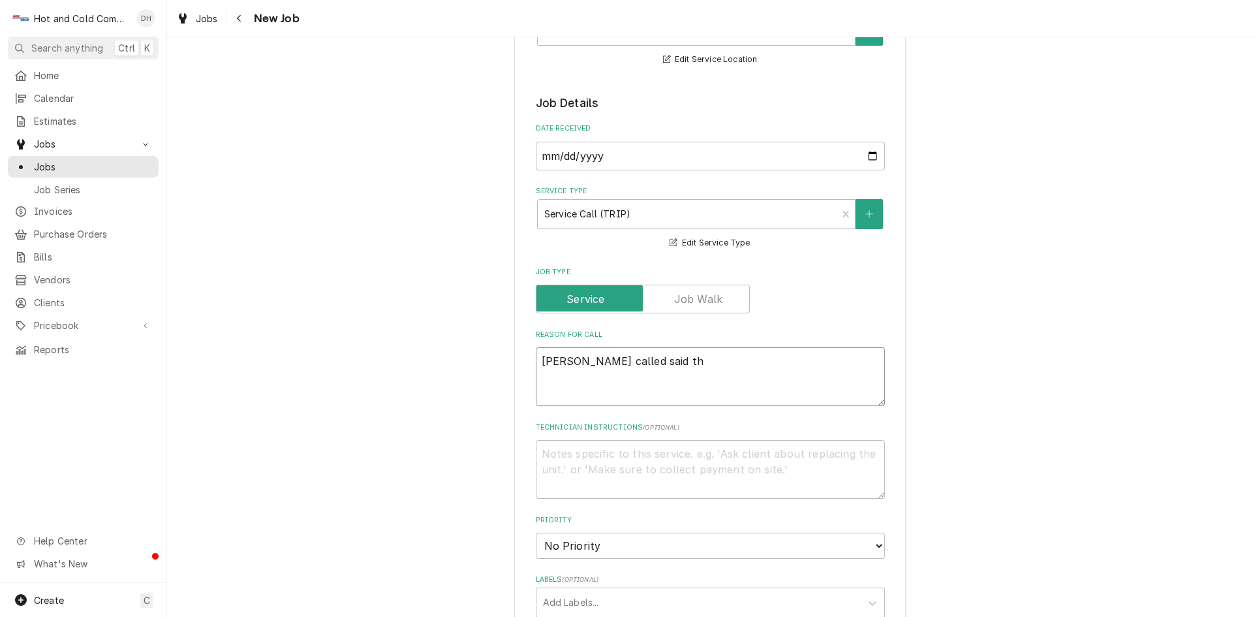
type textarea "x"
type textarea "[PERSON_NAME] called said the"
type textarea "x"
type textarea "[PERSON_NAME] called said ther"
type textarea "x"
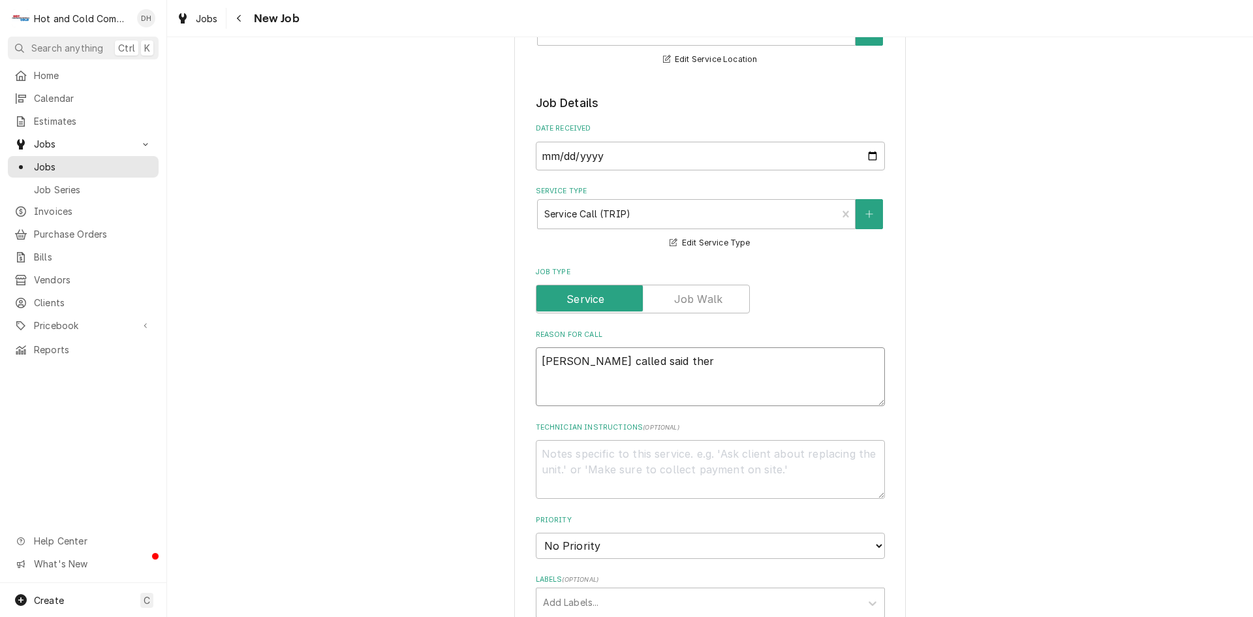
type textarea "[PERSON_NAME] called said there"
type textarea "x"
type textarea "[PERSON_NAME] called said there"
type textarea "x"
type textarea "[PERSON_NAME] called said there a"
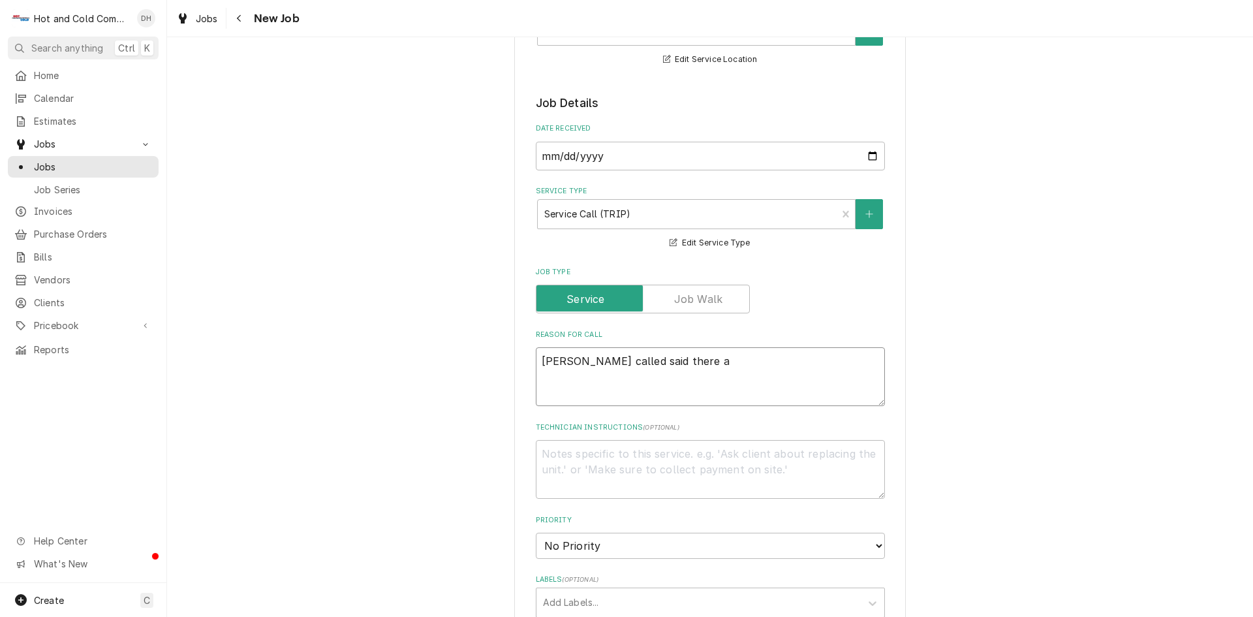
type textarea "x"
type textarea "[PERSON_NAME] called said there ar"
type textarea "x"
type textarea "[PERSON_NAME] called said there are"
type textarea "x"
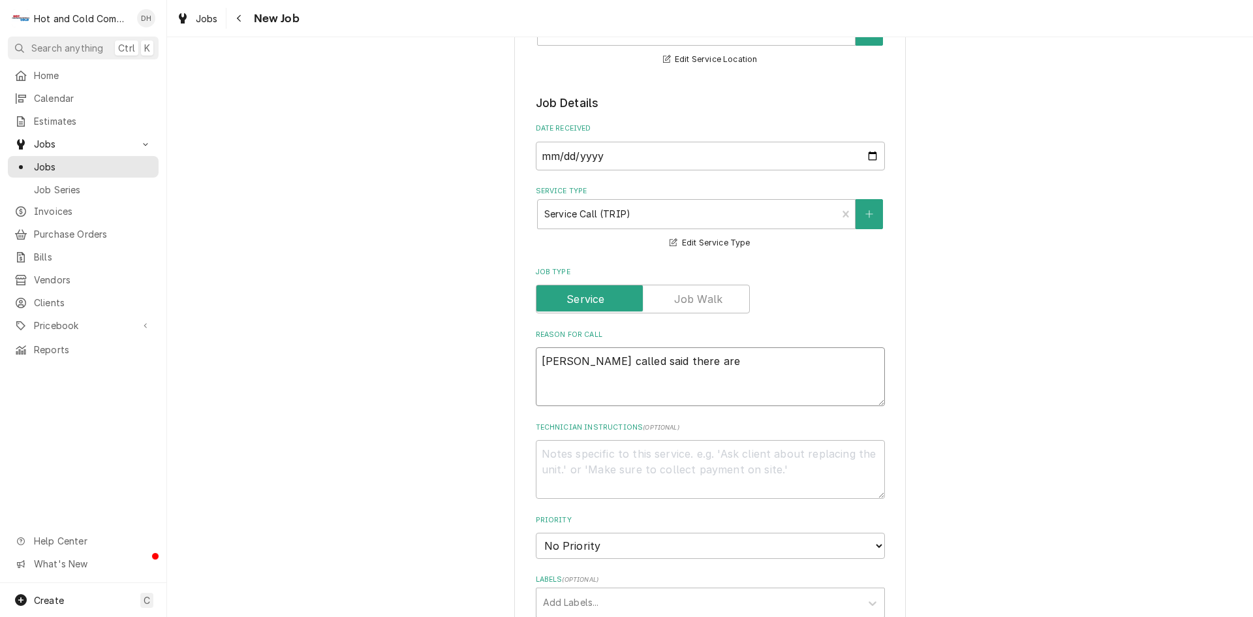
type textarea "[PERSON_NAME] called said there are"
type textarea "x"
type textarea "[PERSON_NAME] called said there are 2"
type textarea "x"
type textarea "[PERSON_NAME] called said there are 2"
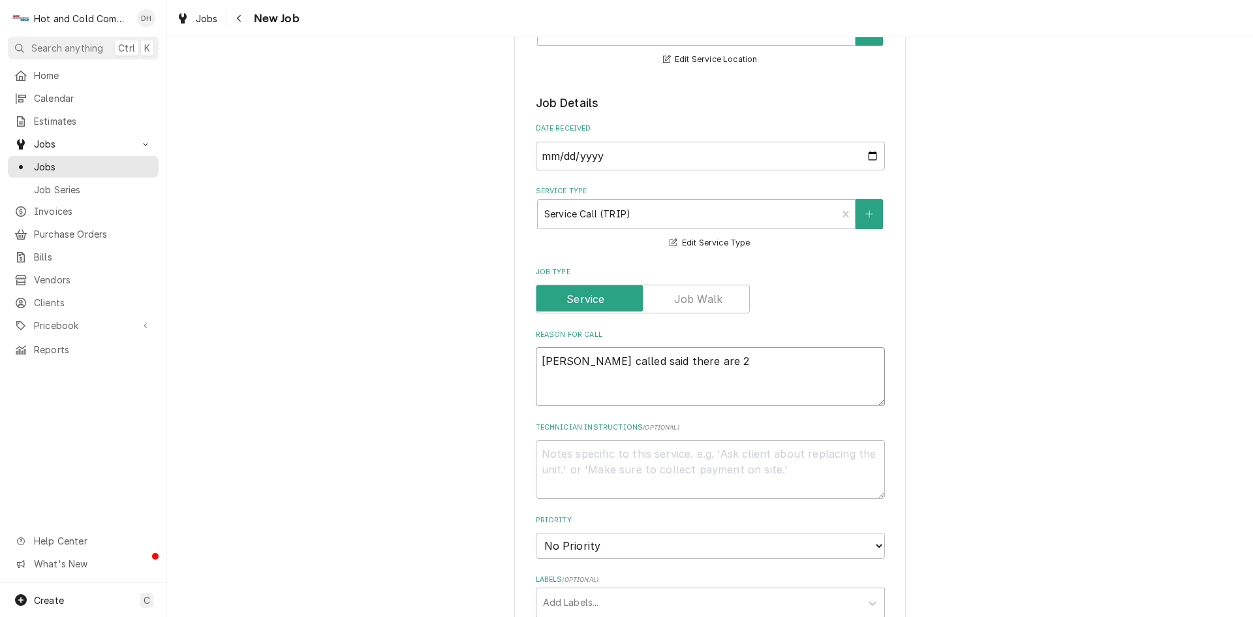
type textarea "x"
type textarea "[PERSON_NAME] called said there are 2 c"
type textarea "x"
type textarea "[PERSON_NAME] called said there are 2 co"
type textarea "x"
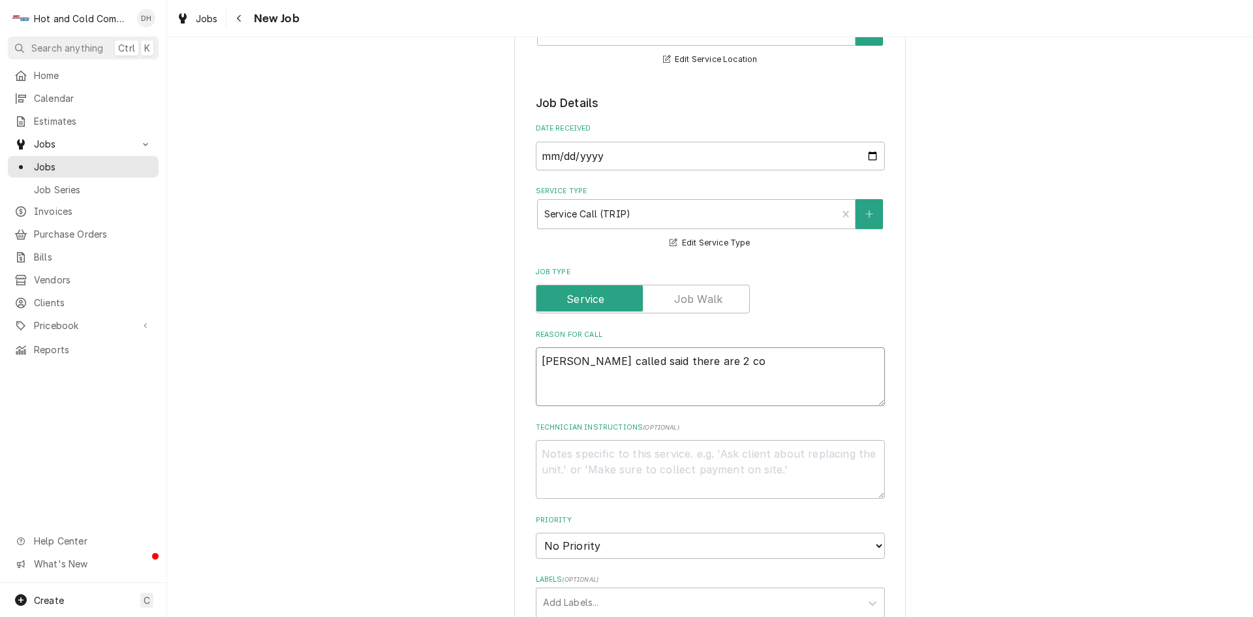
type textarea "Arsenio called said there are 2 coo"
type textarea "x"
type textarea "Arsenio called said there are 2 cool"
type textarea "x"
type textarea "Arsenio called said there are 2 coole"
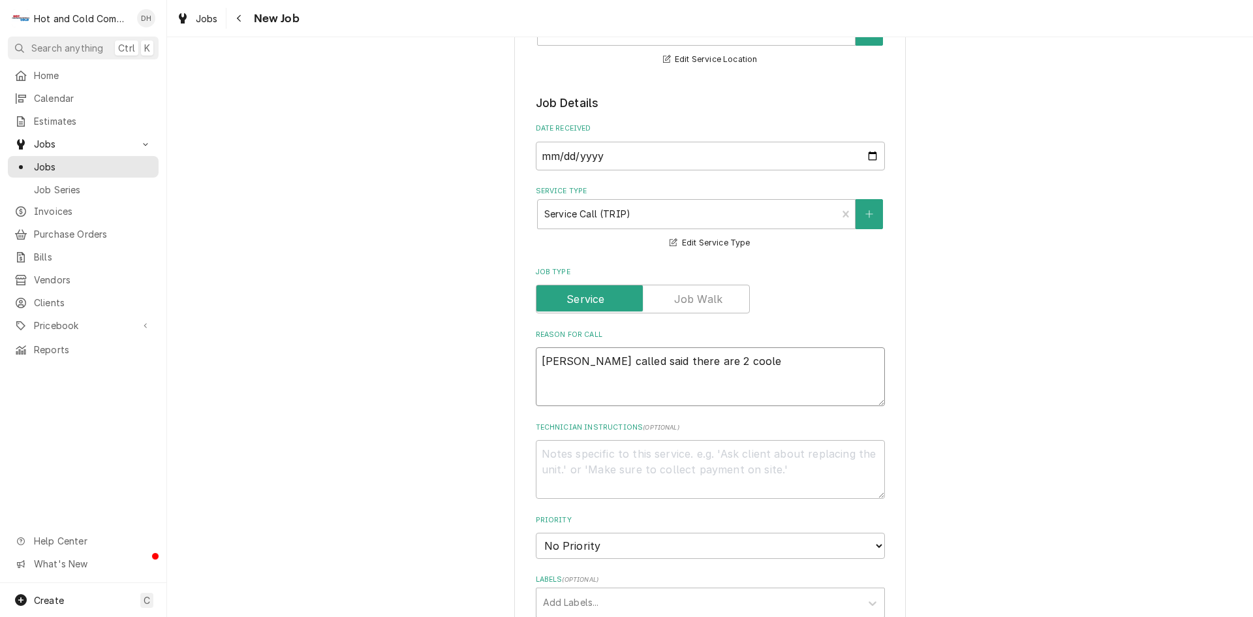
type textarea "x"
type textarea "Arsenio called said there are 2 cooler"
type textarea "x"
type textarea "Arsenio called said there are 2 coolers"
type textarea "x"
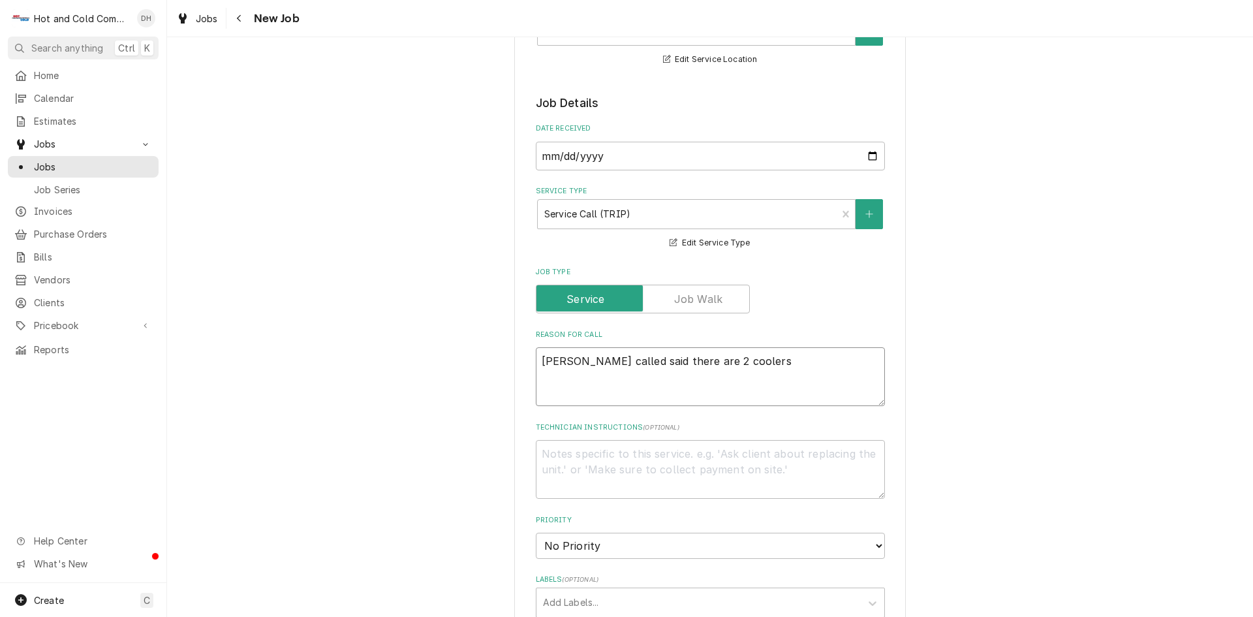
type textarea "Arsenio called said there are 2 coolers"
type textarea "x"
type textarea "Arsenio called said there are 2 coolers d"
type textarea "x"
type textarea "Arsenio called said there are 2 coolers do"
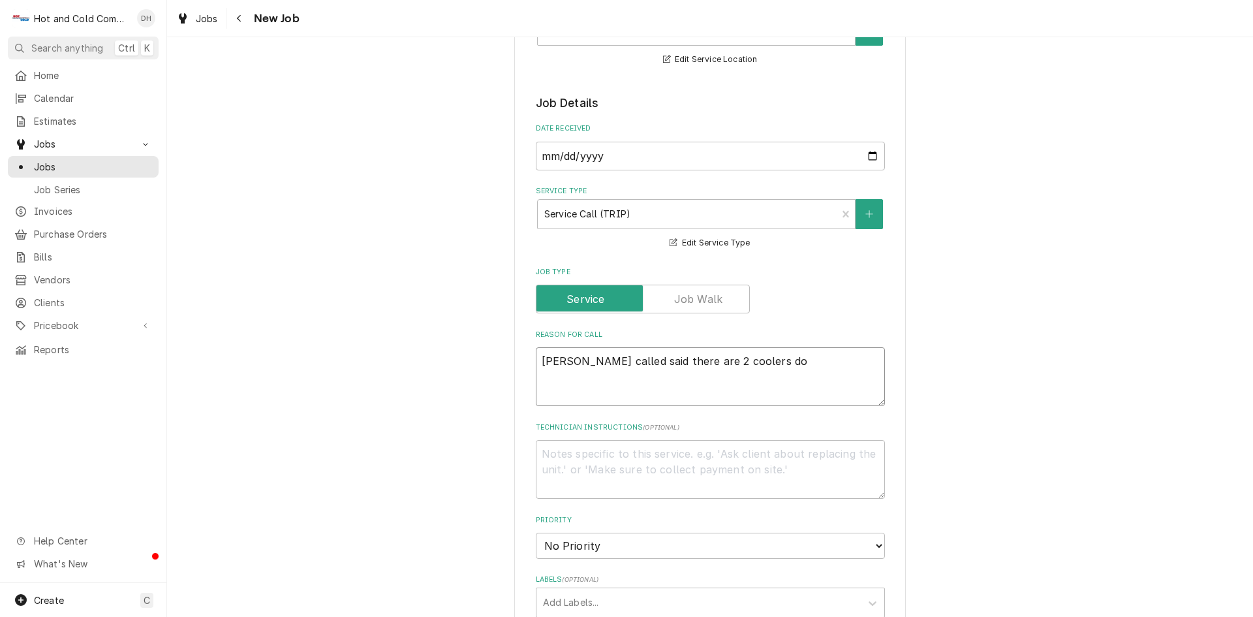
type textarea "x"
type textarea "Arsenio called said there are 2 coolers dow"
type textarea "x"
type textarea "Arsenio called said there are 2 coolers down"
type textarea "x"
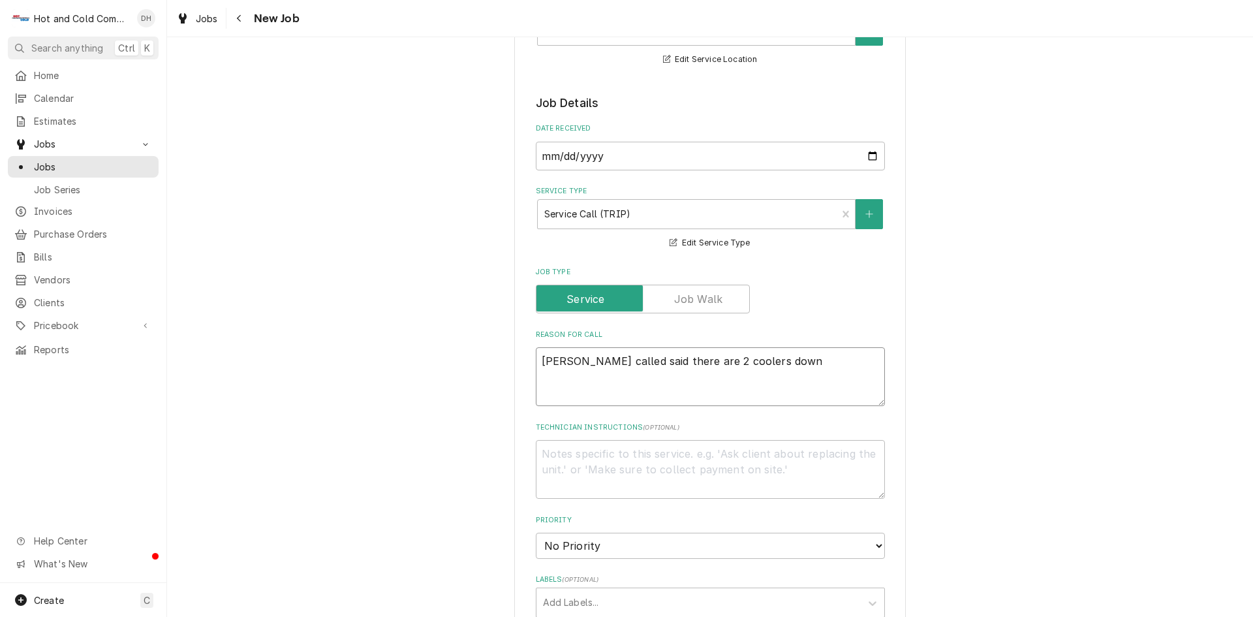
type textarea "Arsenio called said there are 2 coolers down"
type textarea "x"
type textarea "Arsenio called said there are 2 coolers down a"
type textarea "x"
type textarea "Arsenio called said there are 2 coolers down at"
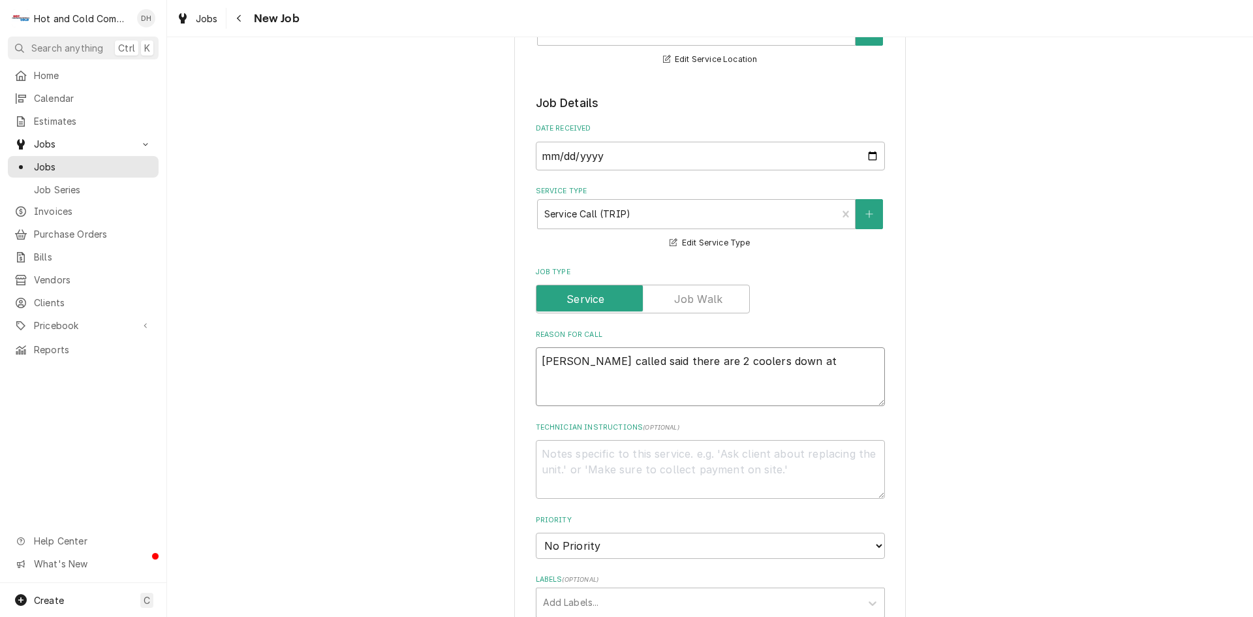
type textarea "x"
type textarea "Arsenio called said there are 2 coolers down at"
type textarea "x"
type textarea "Arsenio called said there are 2 coolers down at s"
type textarea "x"
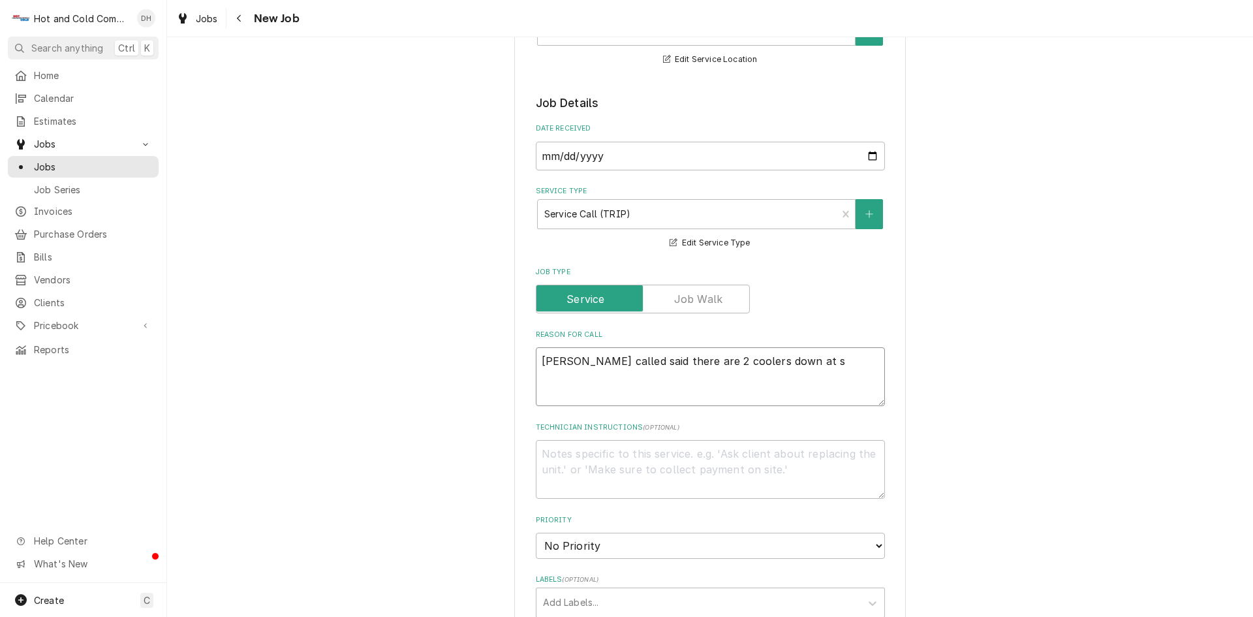
type textarea "Arsenio called said there are 2 coolers down at st"
type textarea "x"
type textarea "Arsenio called said there are 2 coolers down at sta"
type textarea "x"
type textarea "Arsenio called said there are 2 coolers down at star"
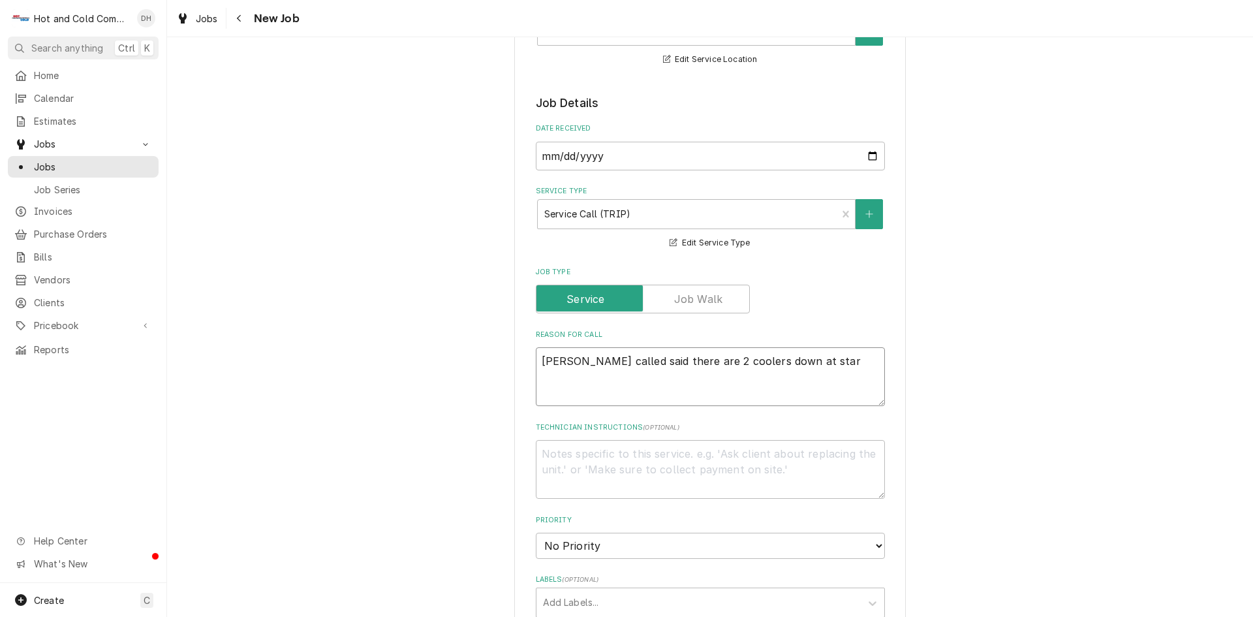
type textarea "x"
type textarea "Arsenio called said there are 2 coolers down at starb"
type textarea "x"
type textarea "Arsenio called said there are 2 coolers down at starbu"
type textarea "x"
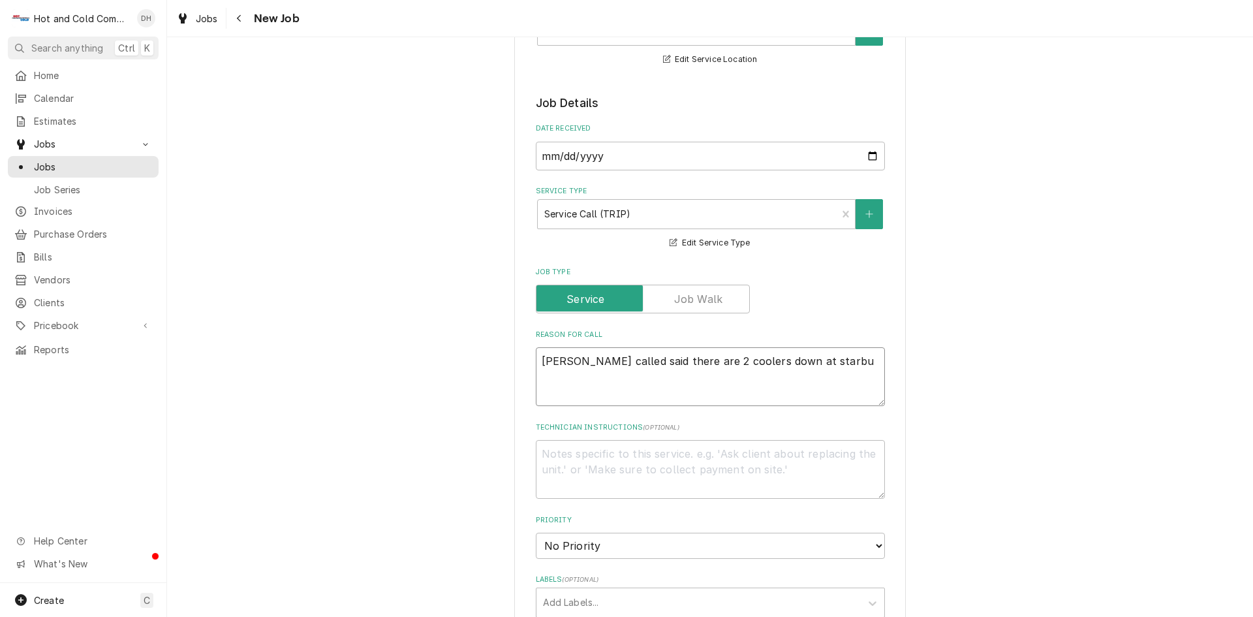
type textarea "Arsenio called said there are 2 coolers down at starbuc"
type textarea "x"
type textarea "Arsenio called said there are 2 coolers down at starbuck"
type textarea "x"
type textarea "Arsenio called said there are 2 coolers down at starbucks"
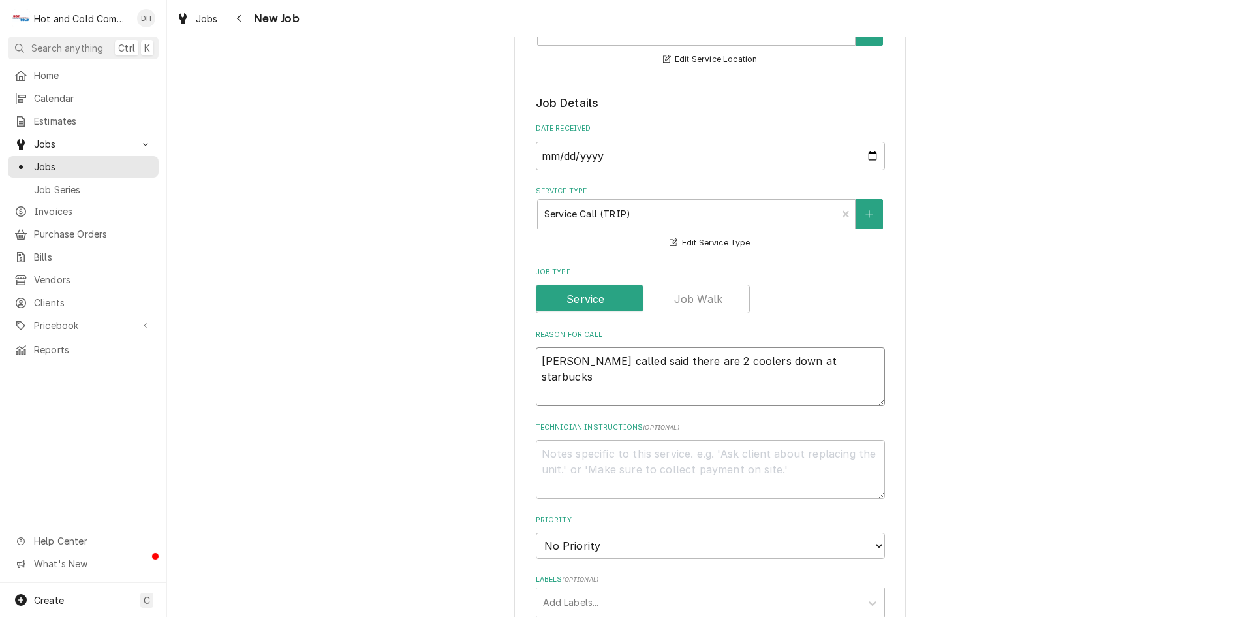
type textarea "x"
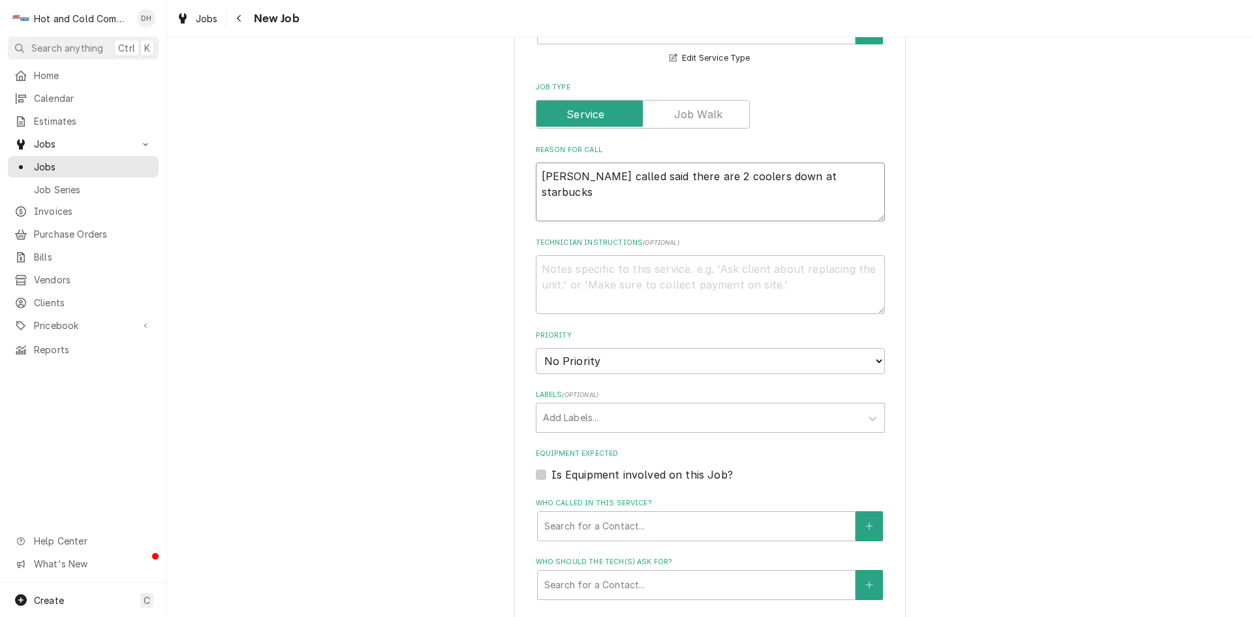
scroll to position [435, 0]
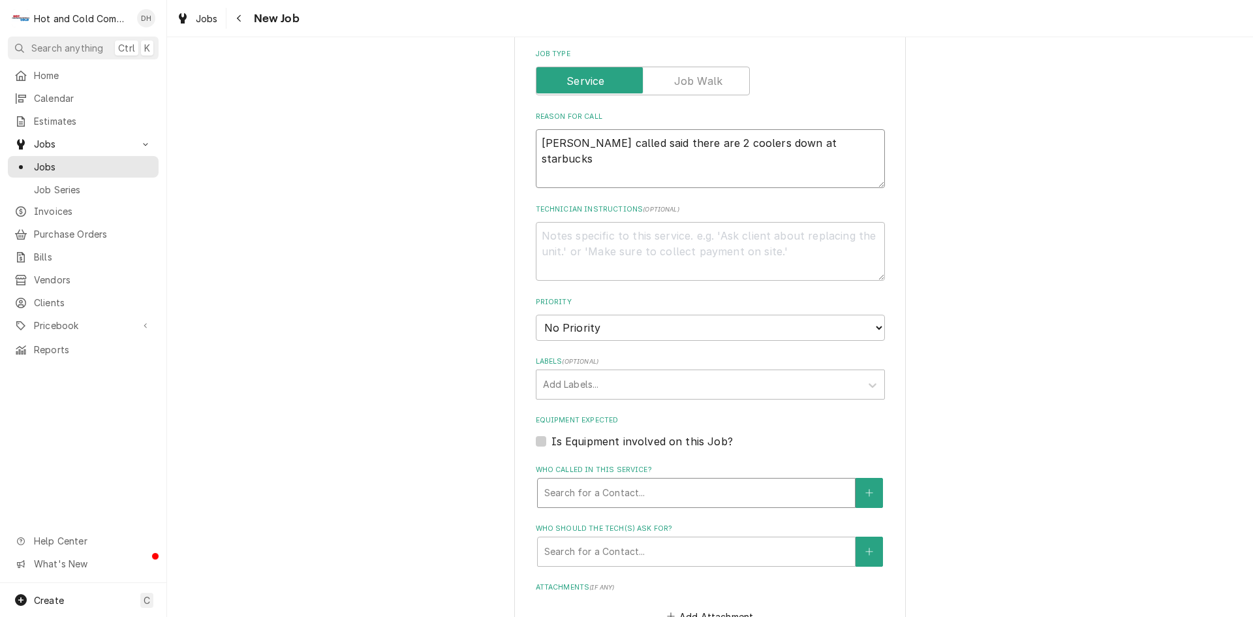
type textarea "Arsenio called said there are 2 coolers down at starbucks"
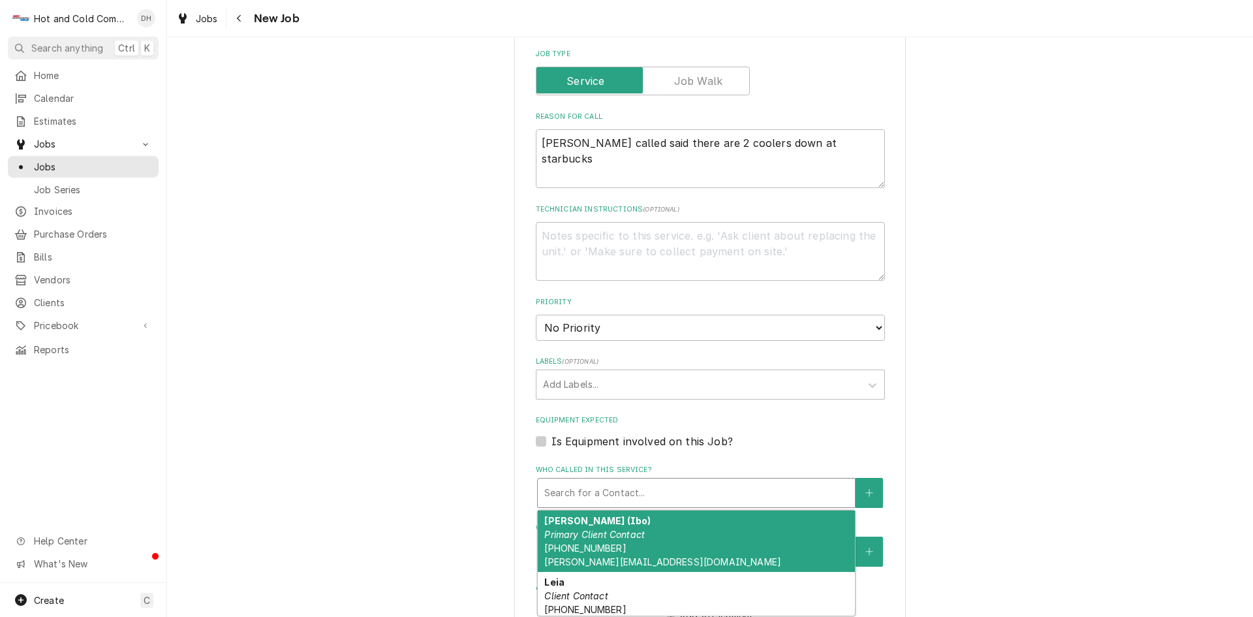
click at [750, 490] on div "Who called in this service?" at bounding box center [696, 492] width 304 height 23
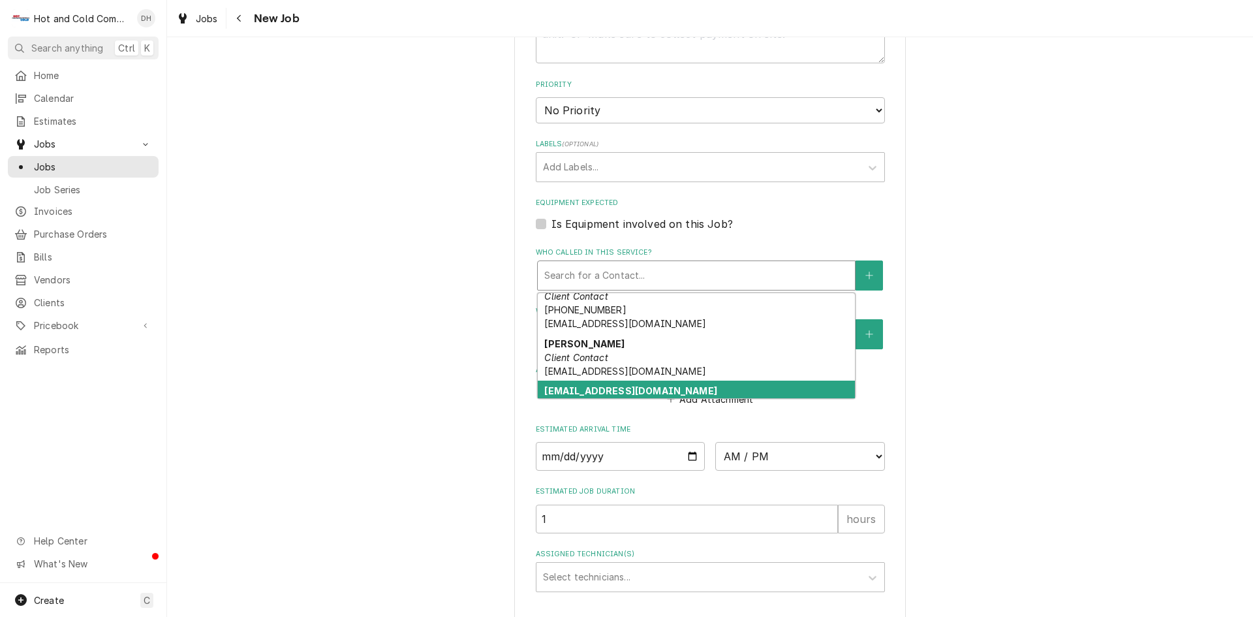
scroll to position [234, 0]
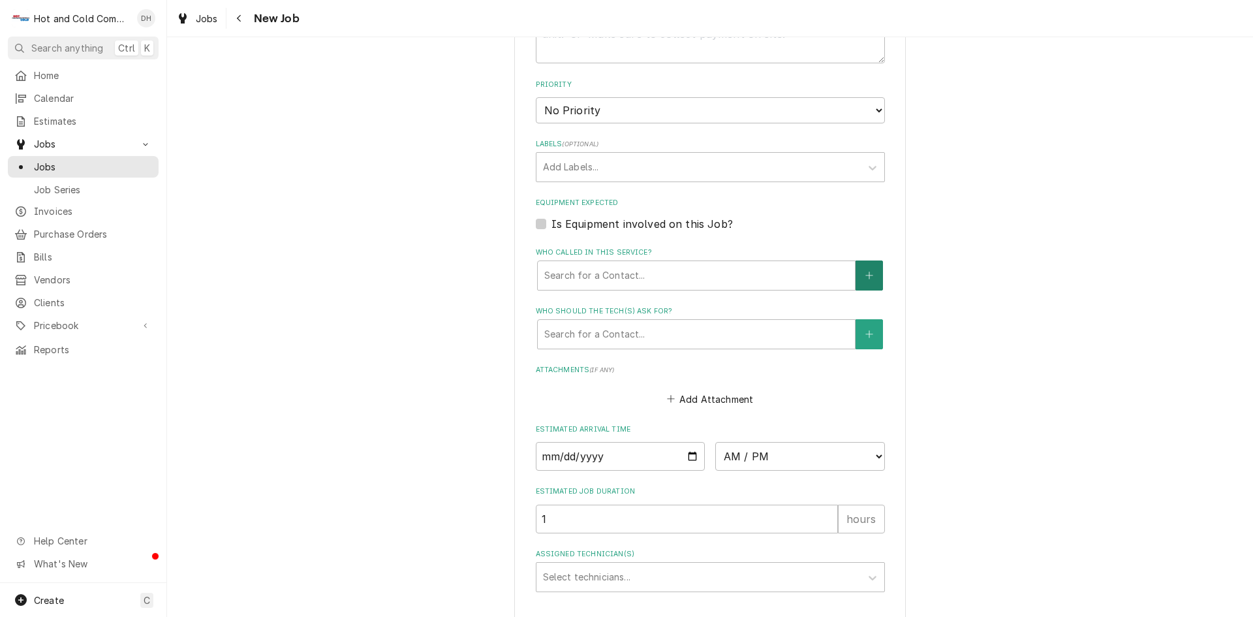
click at [866, 271] on icon "Create New Contact" at bounding box center [869, 275] width 8 height 9
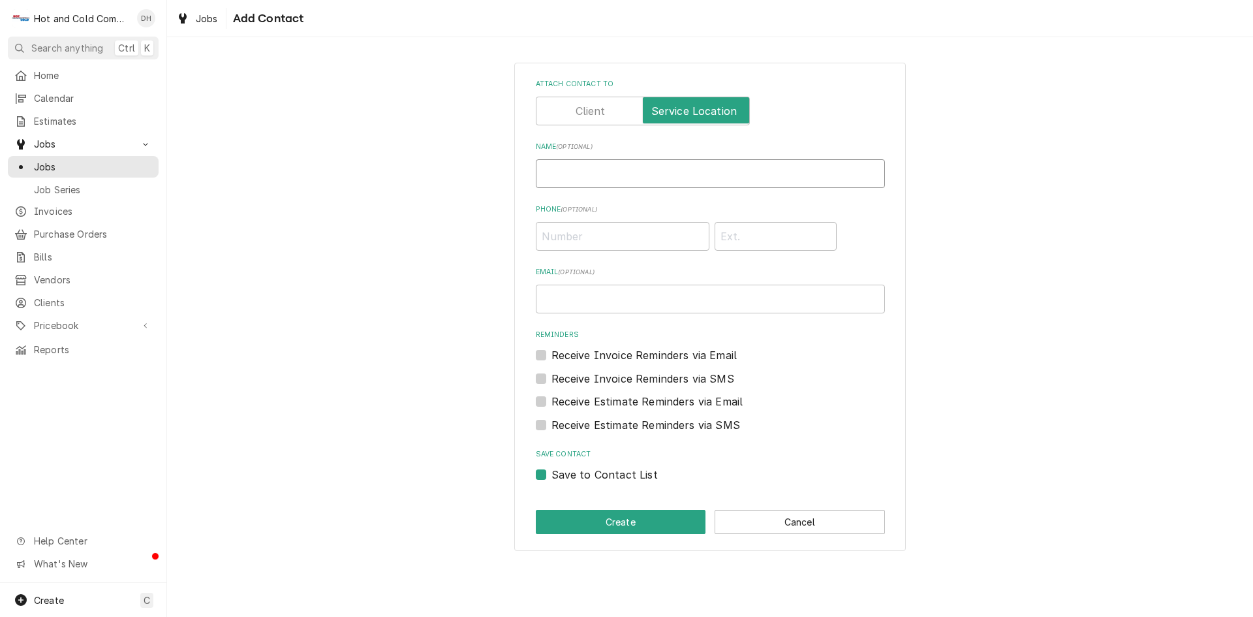
click at [605, 176] on input "Name ( optional )" at bounding box center [710, 173] width 349 height 29
type input "Arsenio"
type input "(404) 754-7592"
drag, startPoint x: 636, startPoint y: 520, endPoint x: 749, endPoint y: 408, distance: 158.7
click at [637, 520] on button "Create" at bounding box center [621, 522] width 170 height 24
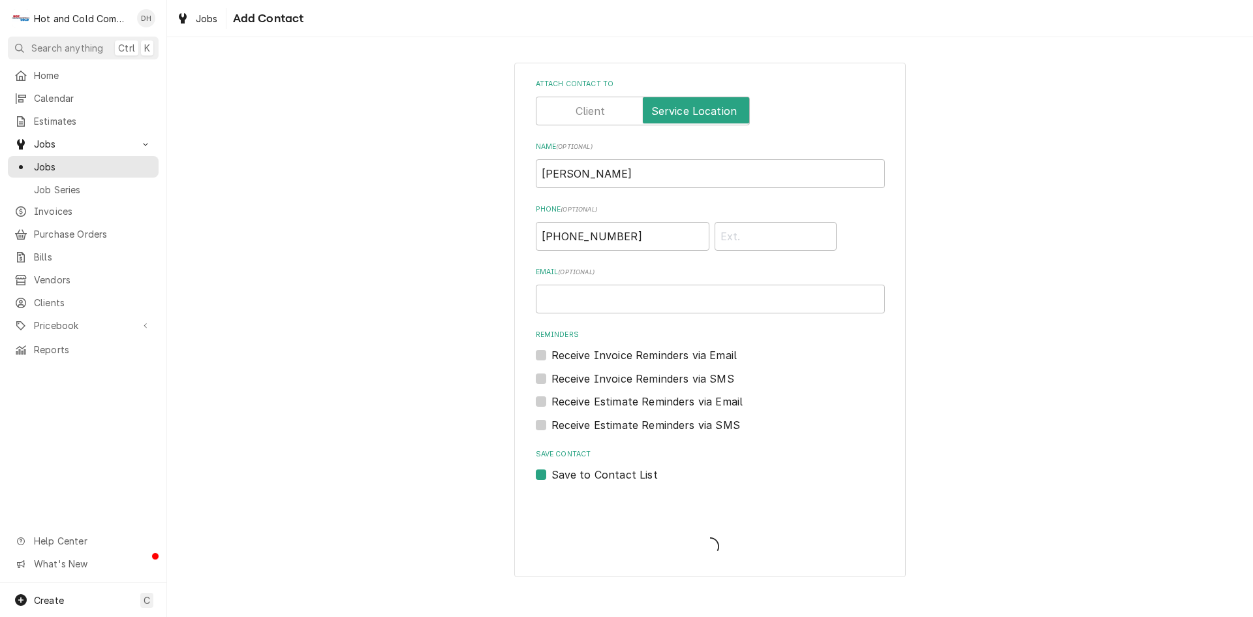
scroll to position [652, 0]
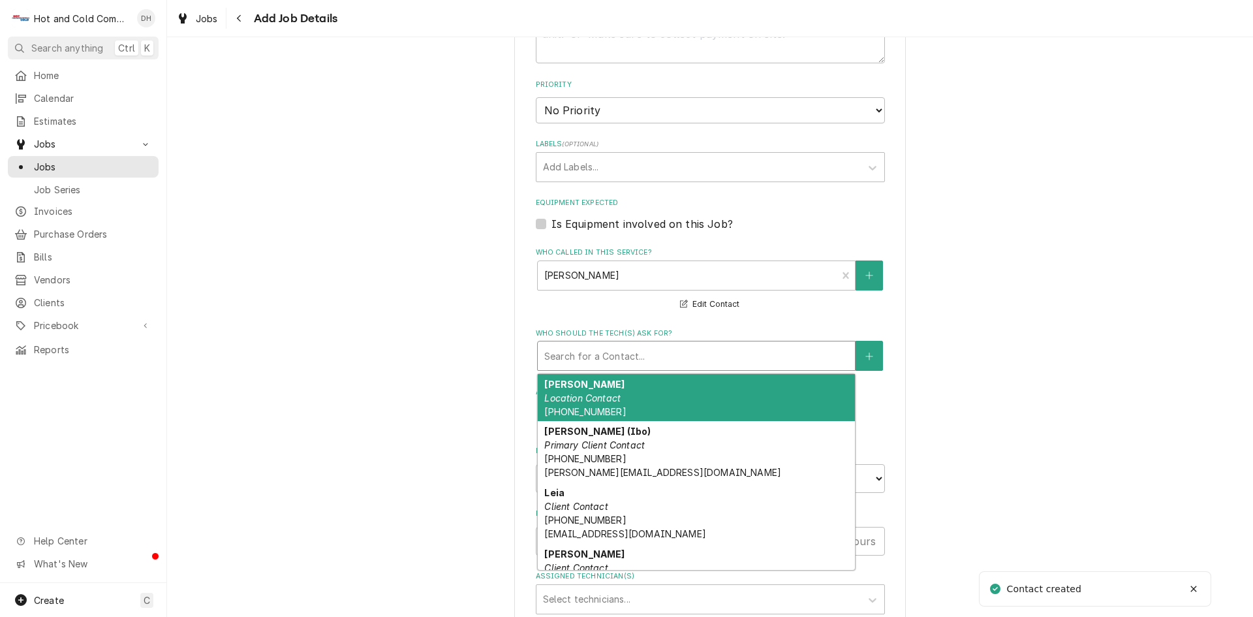
click at [637, 348] on div "Who should the tech(s) ask for?" at bounding box center [696, 355] width 304 height 23
click at [619, 390] on div "Arsenio Location Contact (404) 754-7592" at bounding box center [696, 398] width 317 height 48
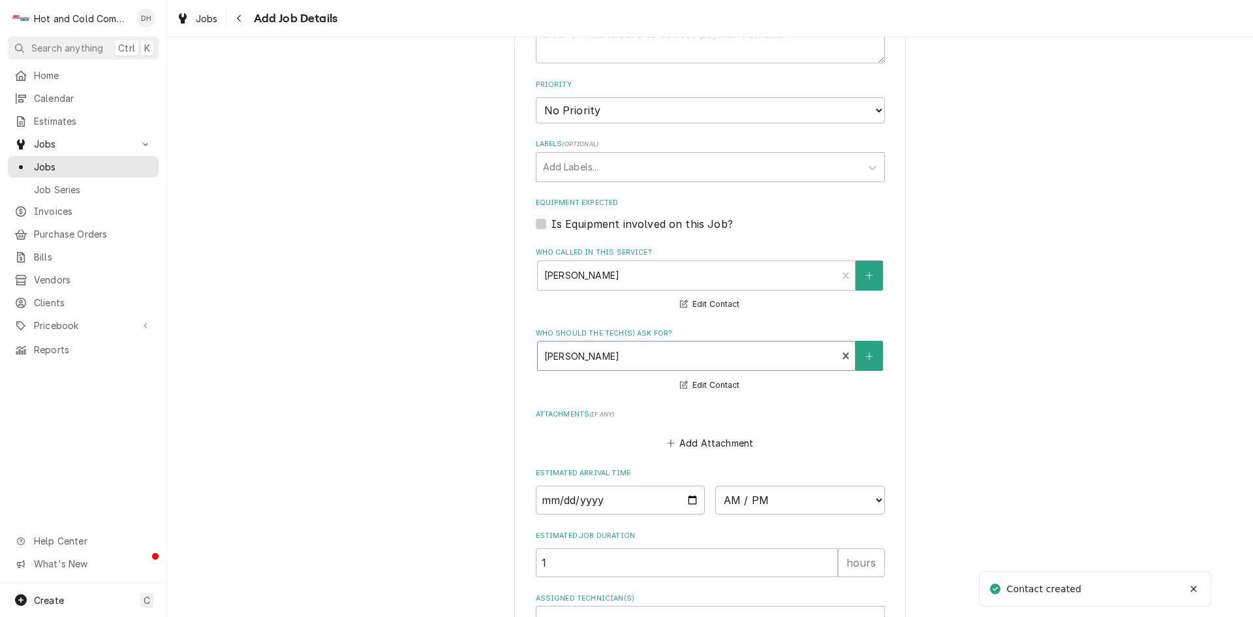
scroll to position [784, 0]
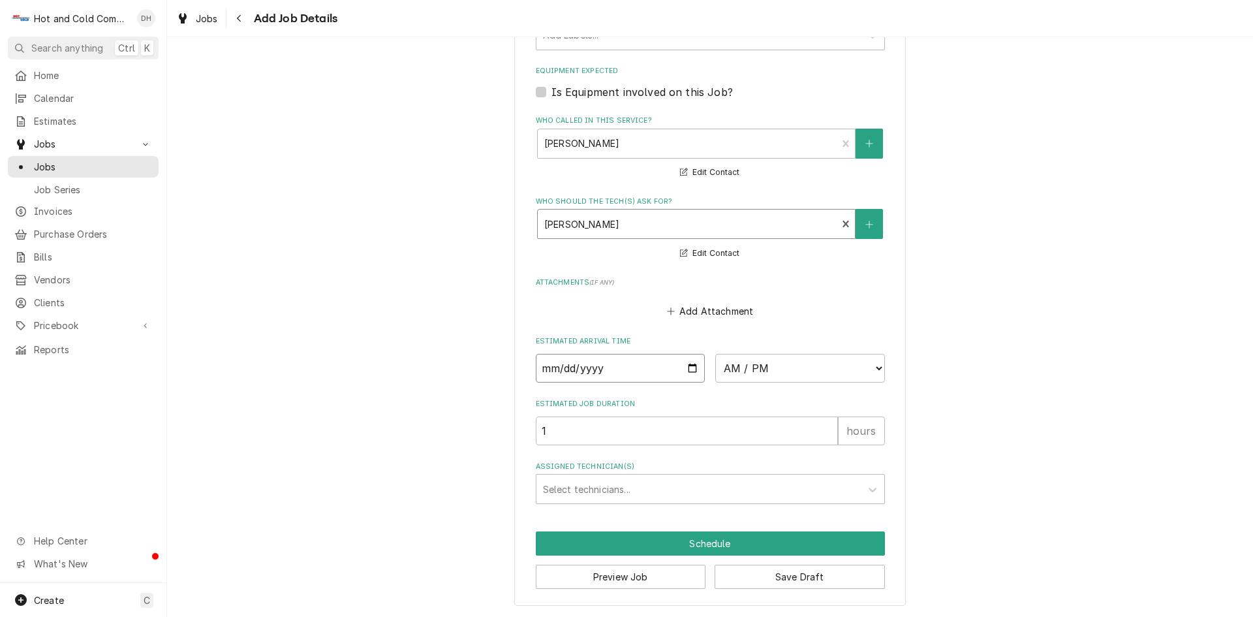
click at [685, 367] on input "Date" at bounding box center [621, 368] width 170 height 29
type textarea "x"
type input "2025-08-19"
type textarea "x"
click at [876, 369] on select "AM / PM 6:00 AM 6:15 AM 6:30 AM 6:45 AM 7:00 AM 7:15 AM 7:30 AM 7:45 AM 8:00 AM…" at bounding box center [800, 368] width 170 height 29
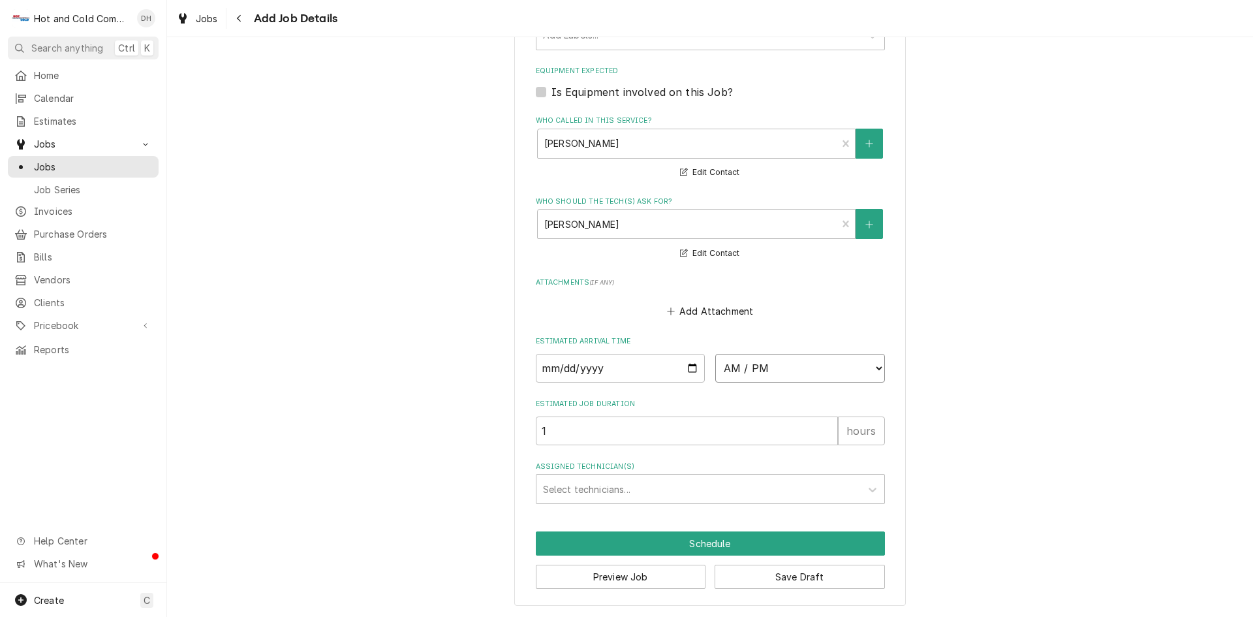
select select "10:30:00"
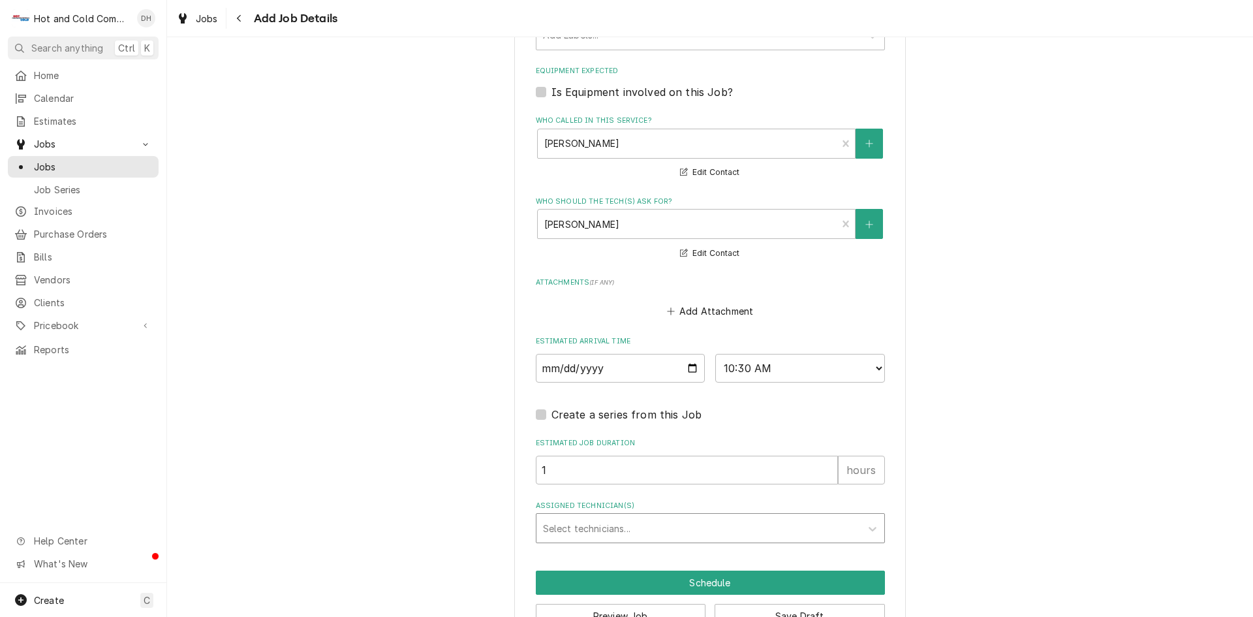
click at [570, 526] on div "Assigned Technician(s)" at bounding box center [698, 527] width 311 height 23
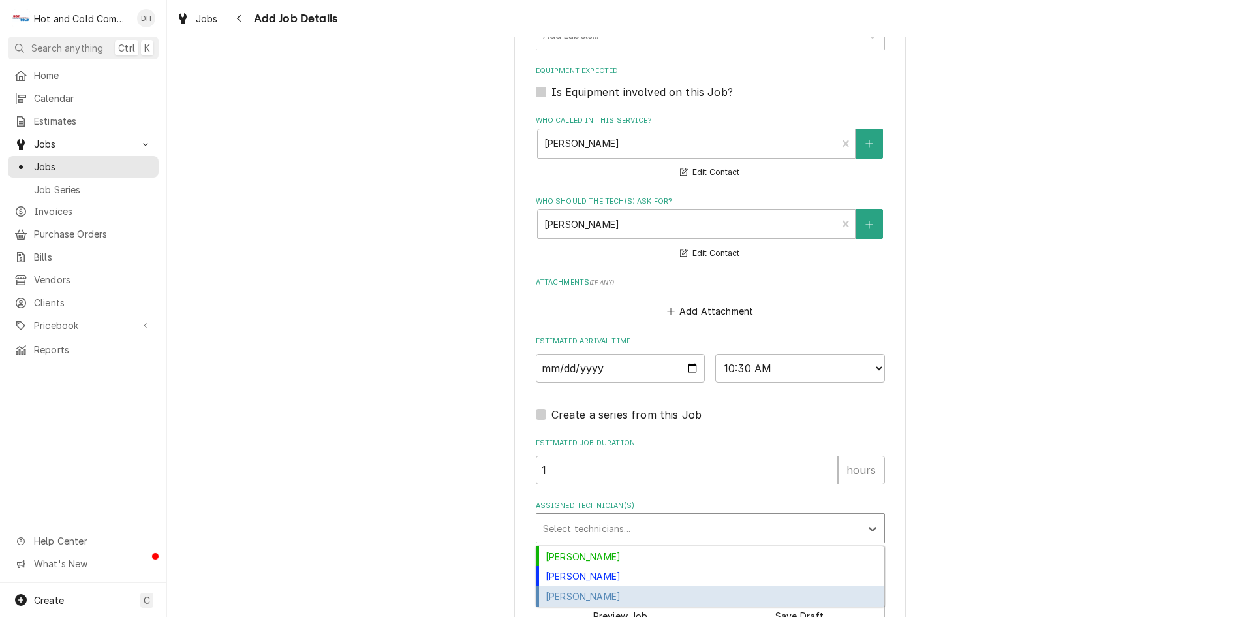
click at [612, 591] on div "[PERSON_NAME]" at bounding box center [710, 596] width 348 height 20
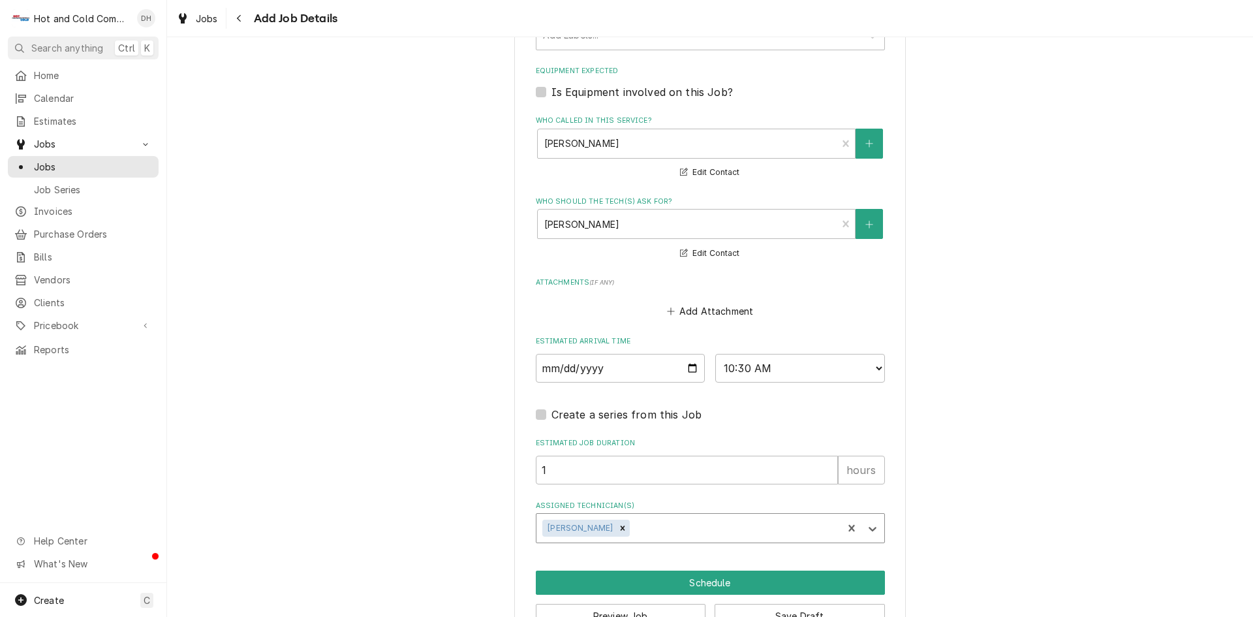
scroll to position [823, 0]
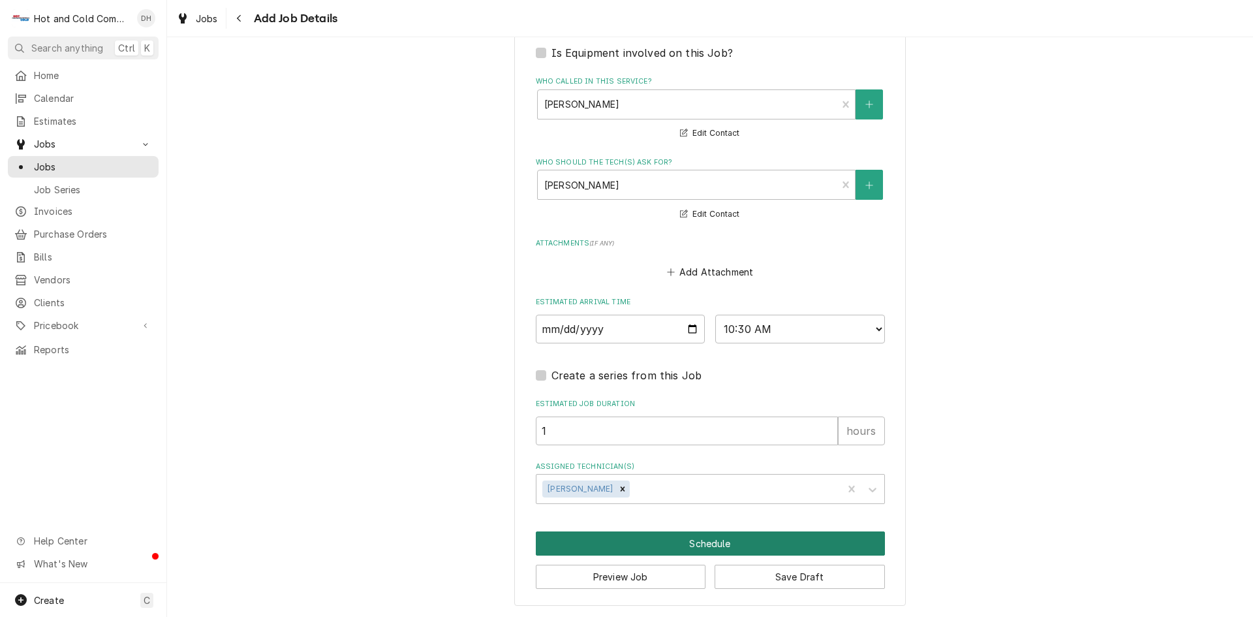
click at [696, 544] on button "Schedule" at bounding box center [710, 543] width 349 height 24
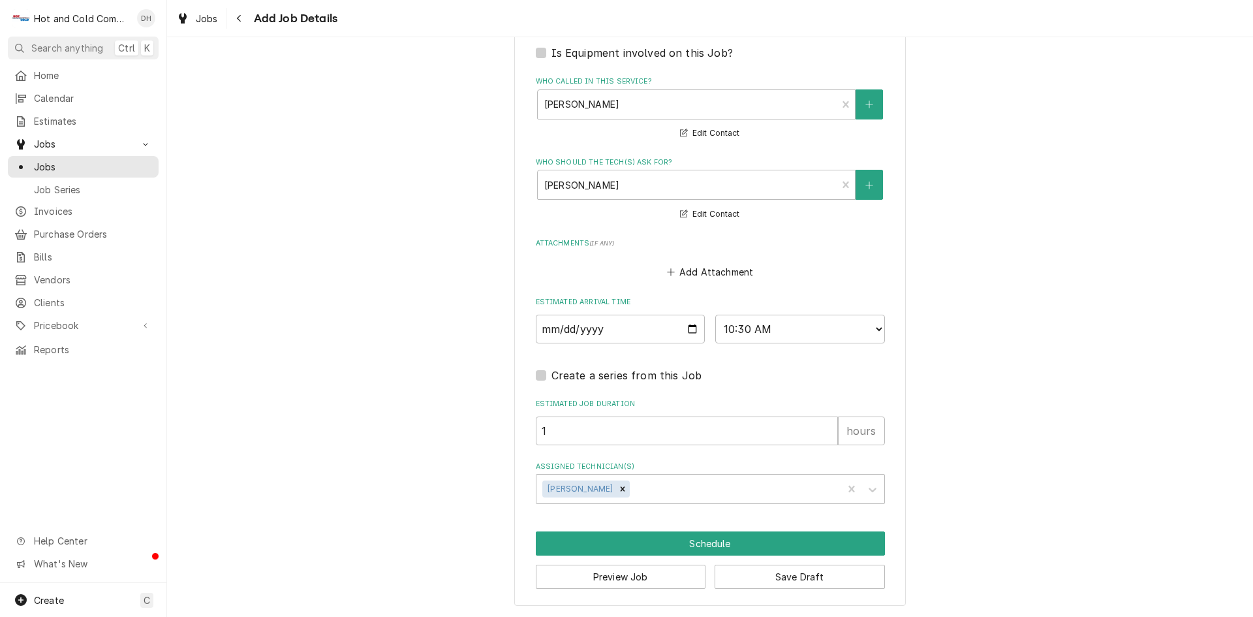
scroll to position [812, 0]
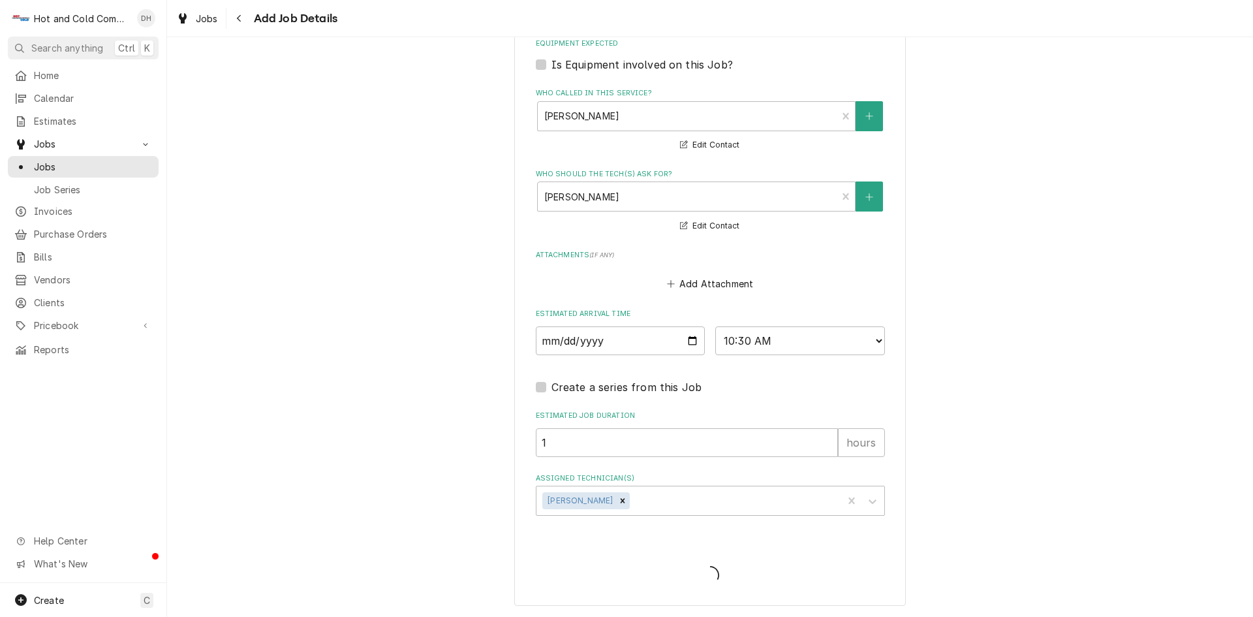
type textarea "x"
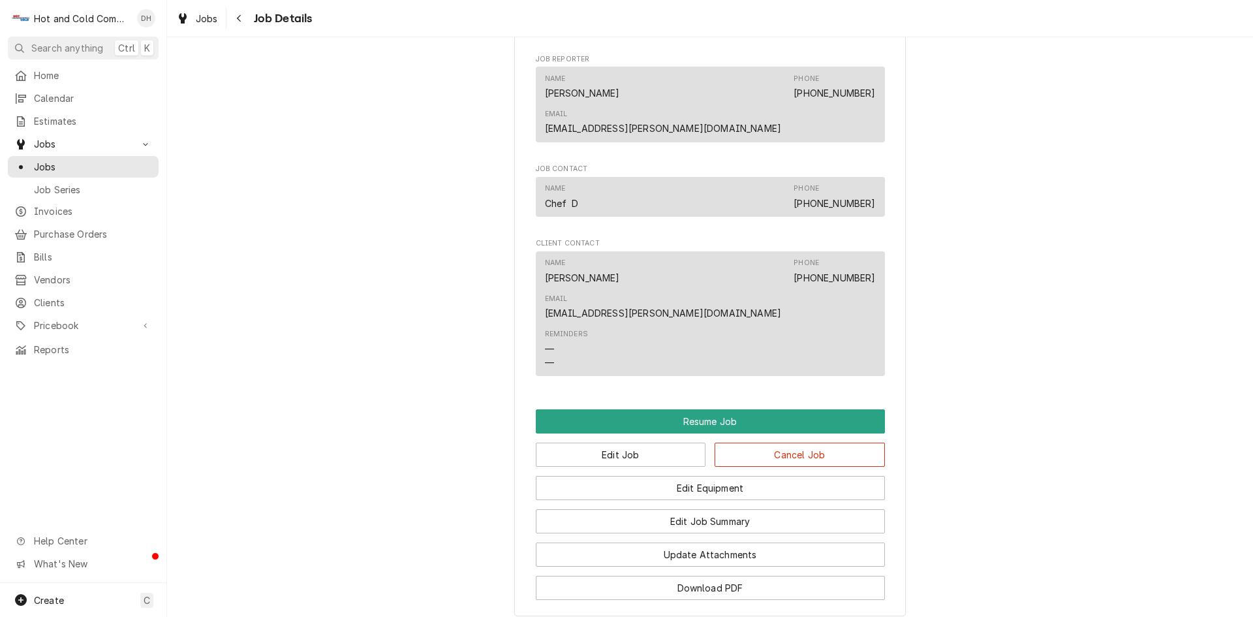
scroll to position [1088, 0]
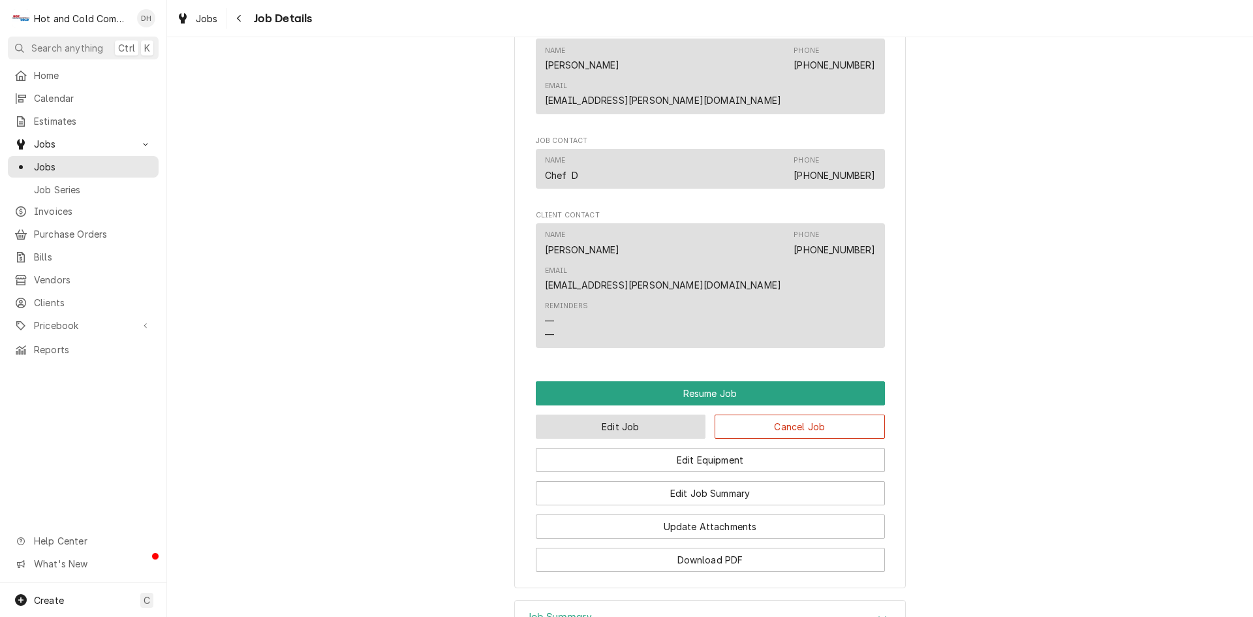
click at [614, 414] on button "Edit Job" at bounding box center [621, 426] width 170 height 24
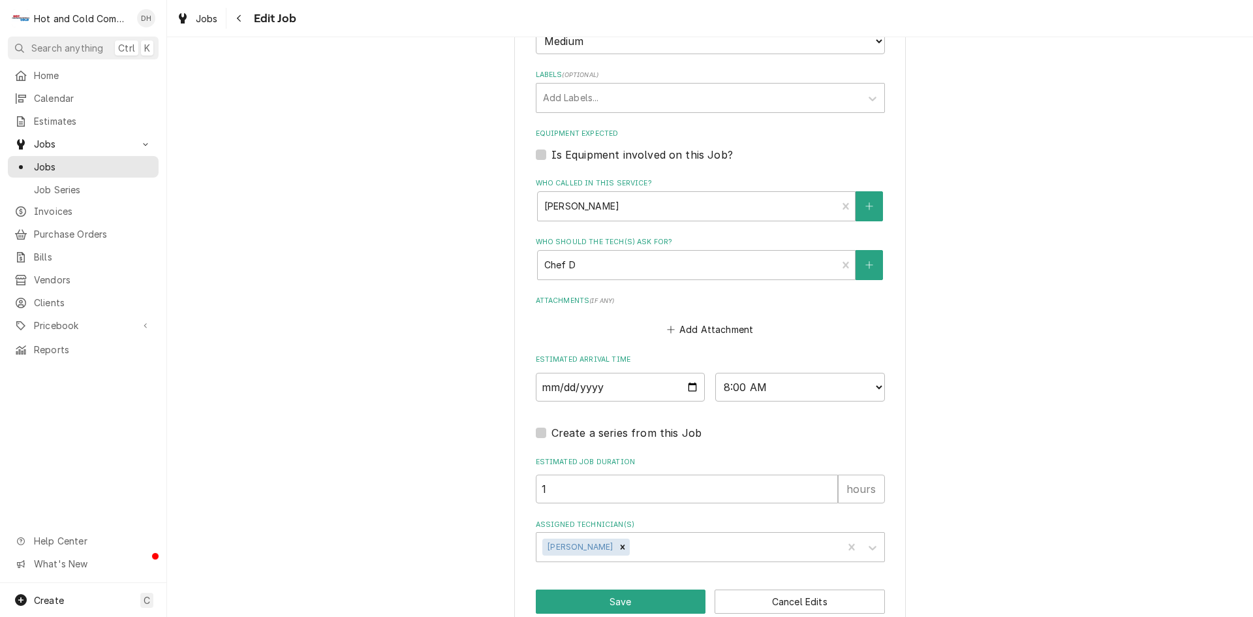
scroll to position [652, 0]
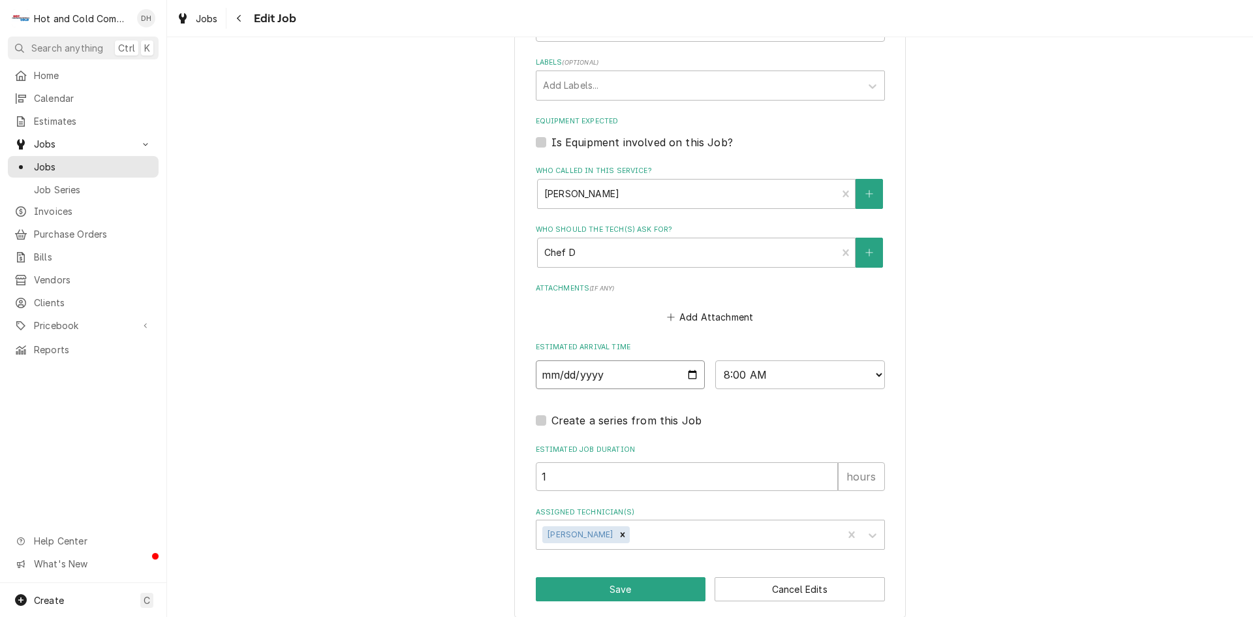
click at [688, 376] on input "[DATE]" at bounding box center [621, 374] width 170 height 29
type textarea "x"
type input "[DATE]"
click at [637, 590] on button "Save" at bounding box center [621, 589] width 170 height 24
type textarea "x"
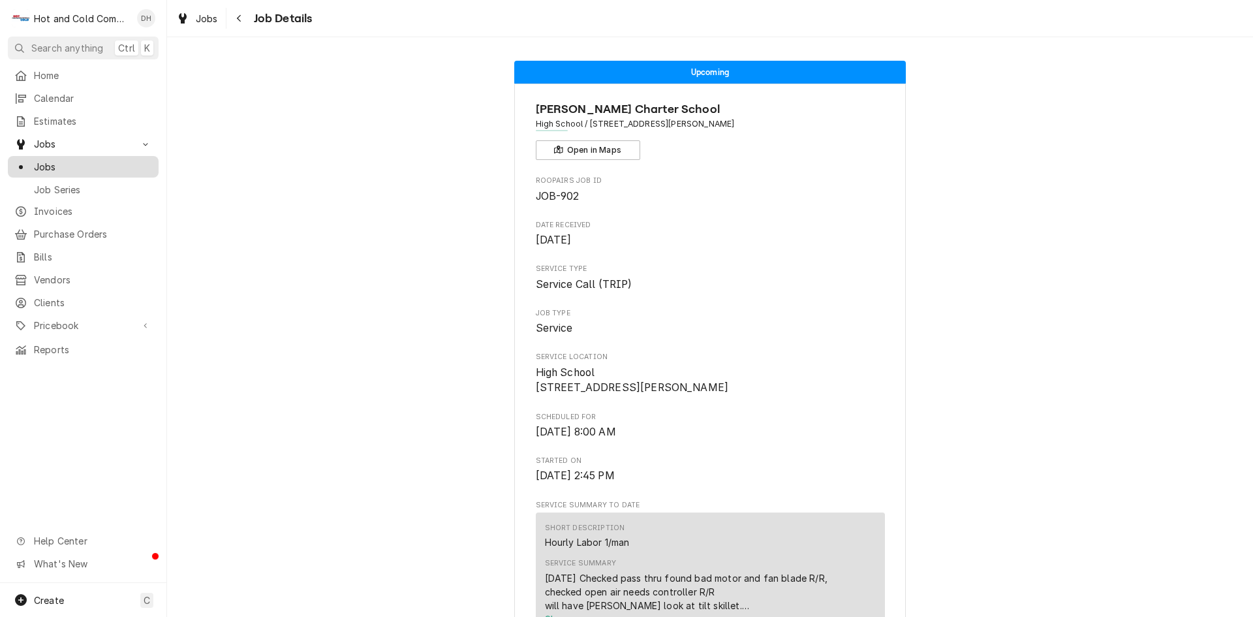
click at [64, 160] on span "Jobs" at bounding box center [93, 167] width 118 height 14
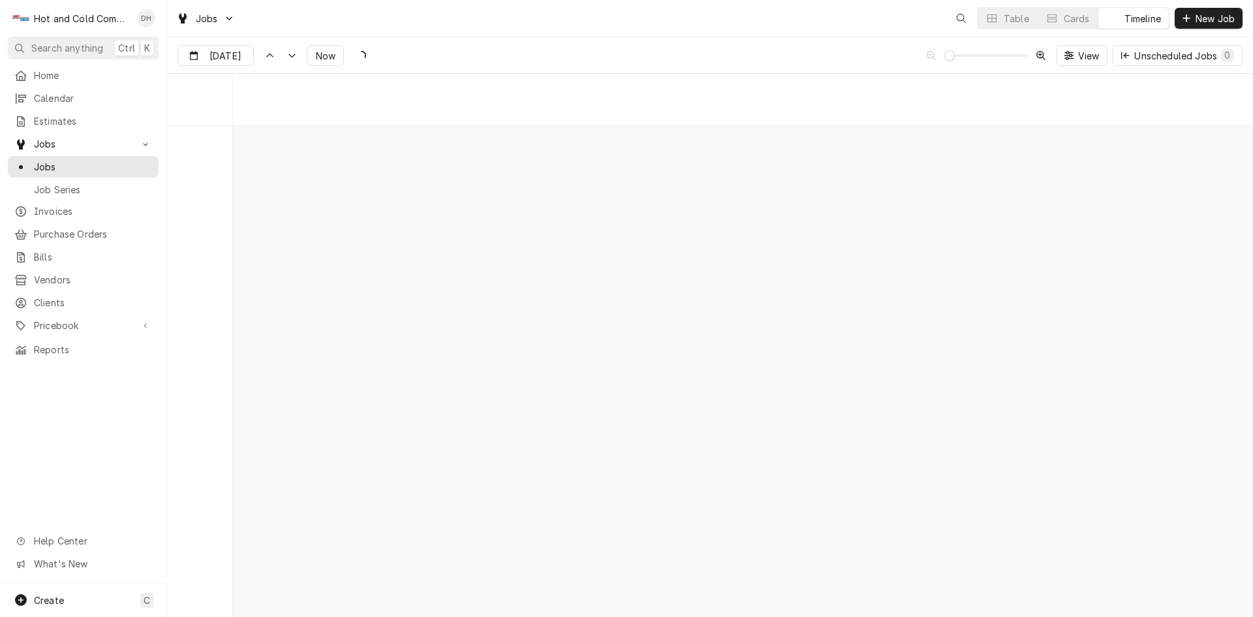
scroll to position [10214, 0]
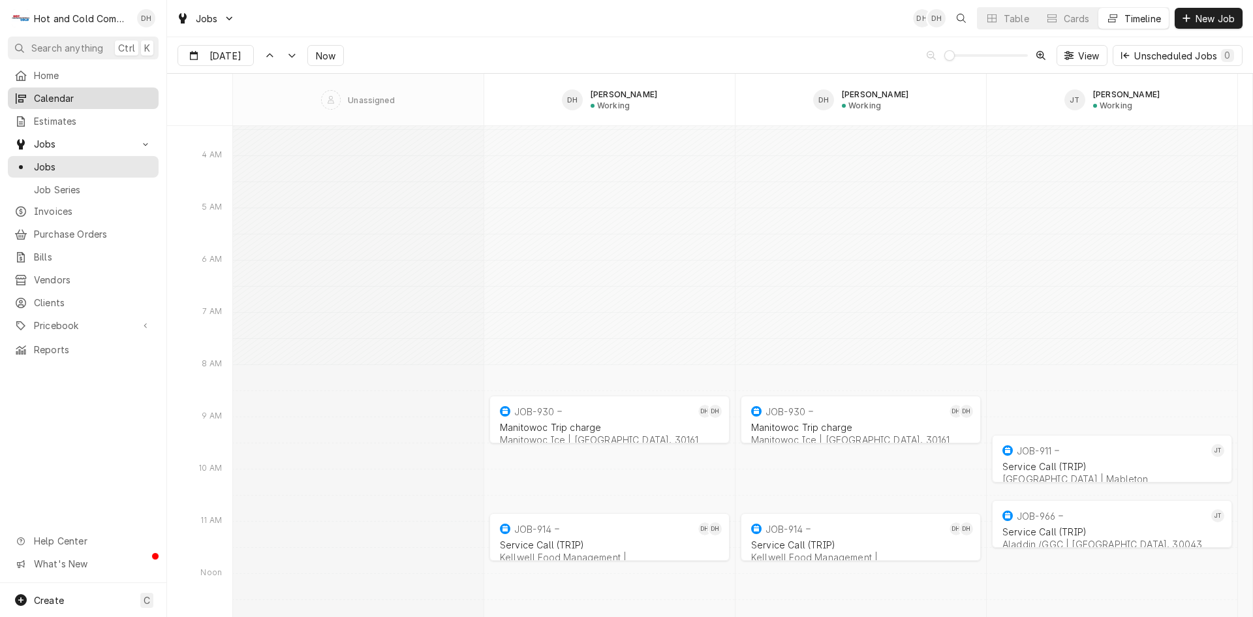
click at [92, 97] on span "Calendar" at bounding box center [93, 98] width 118 height 14
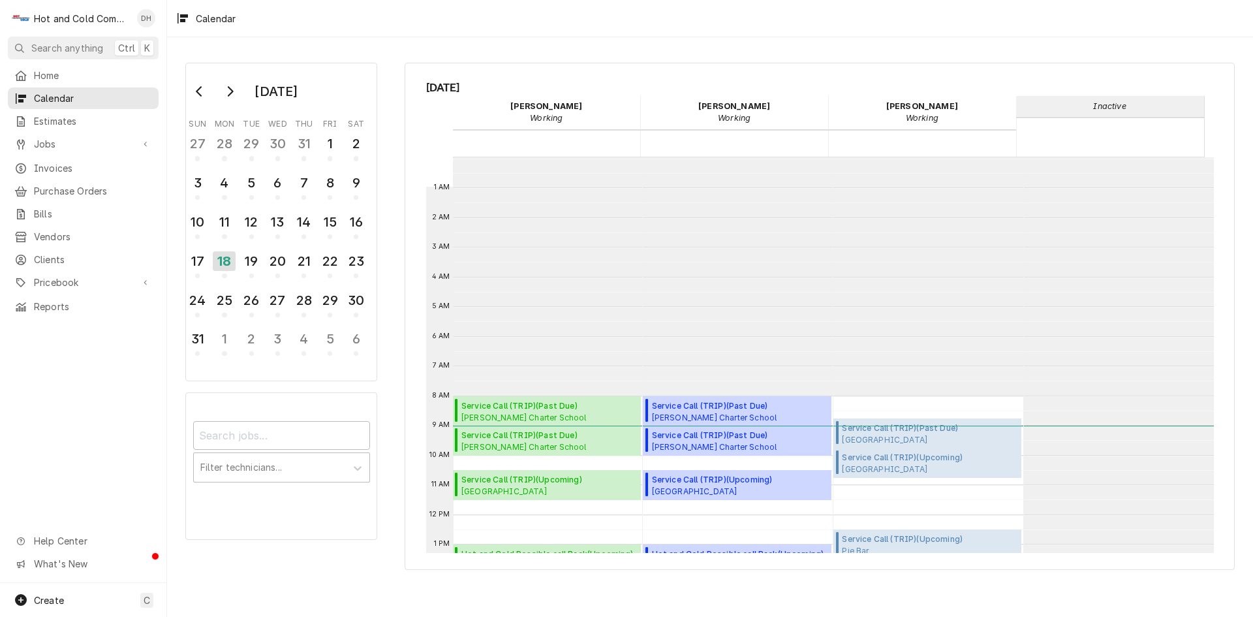
scroll to position [238, 0]
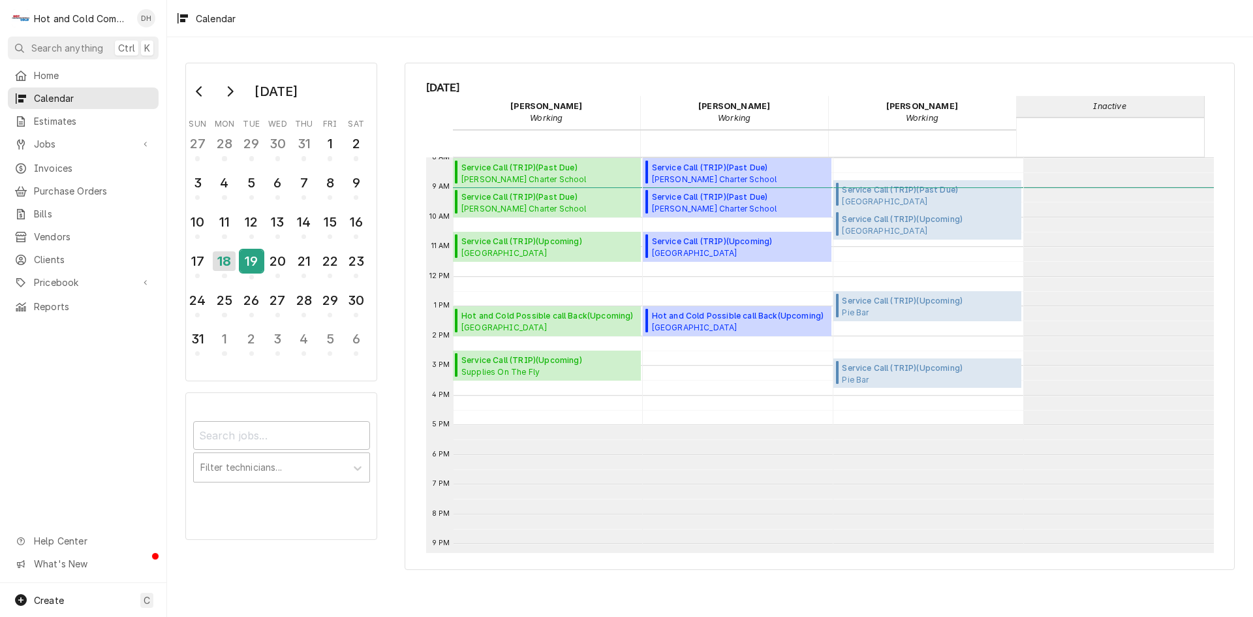
click at [249, 263] on div "19" at bounding box center [251, 261] width 23 height 22
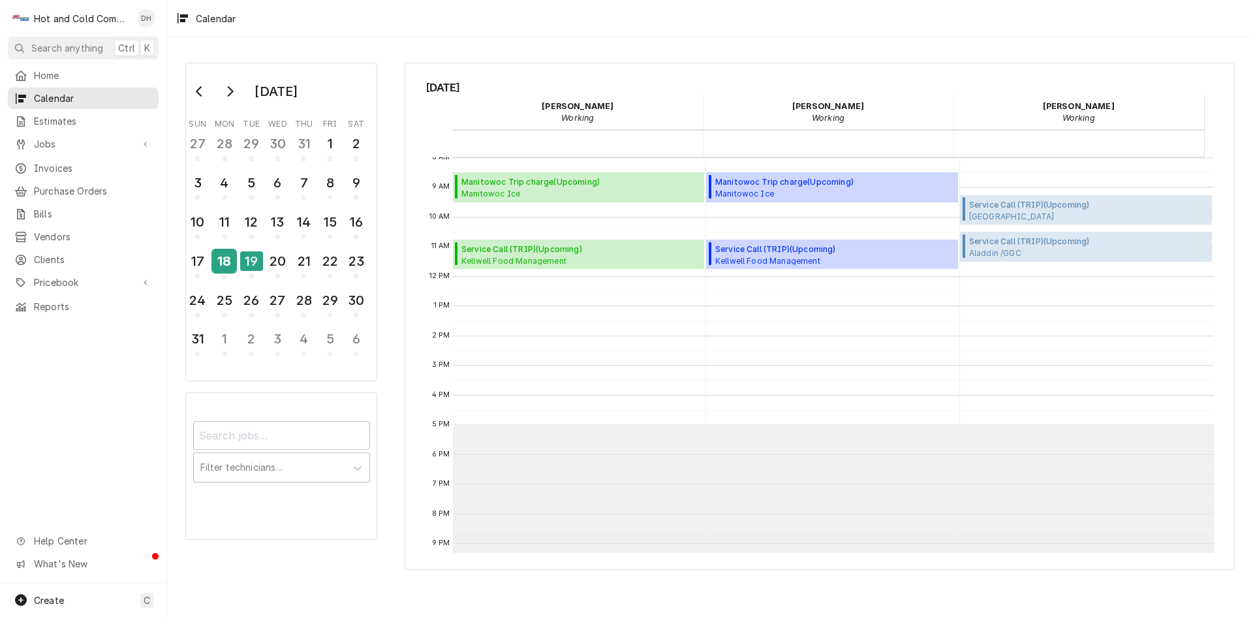
click at [223, 262] on div "18" at bounding box center [224, 261] width 23 height 22
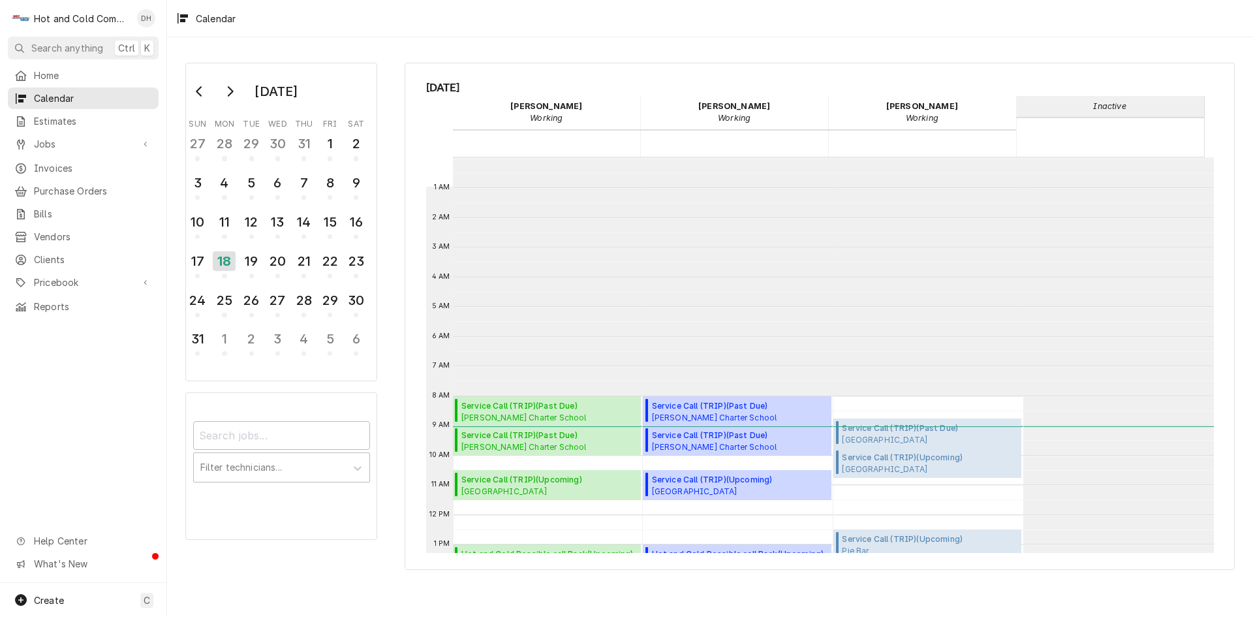
scroll to position [238, 0]
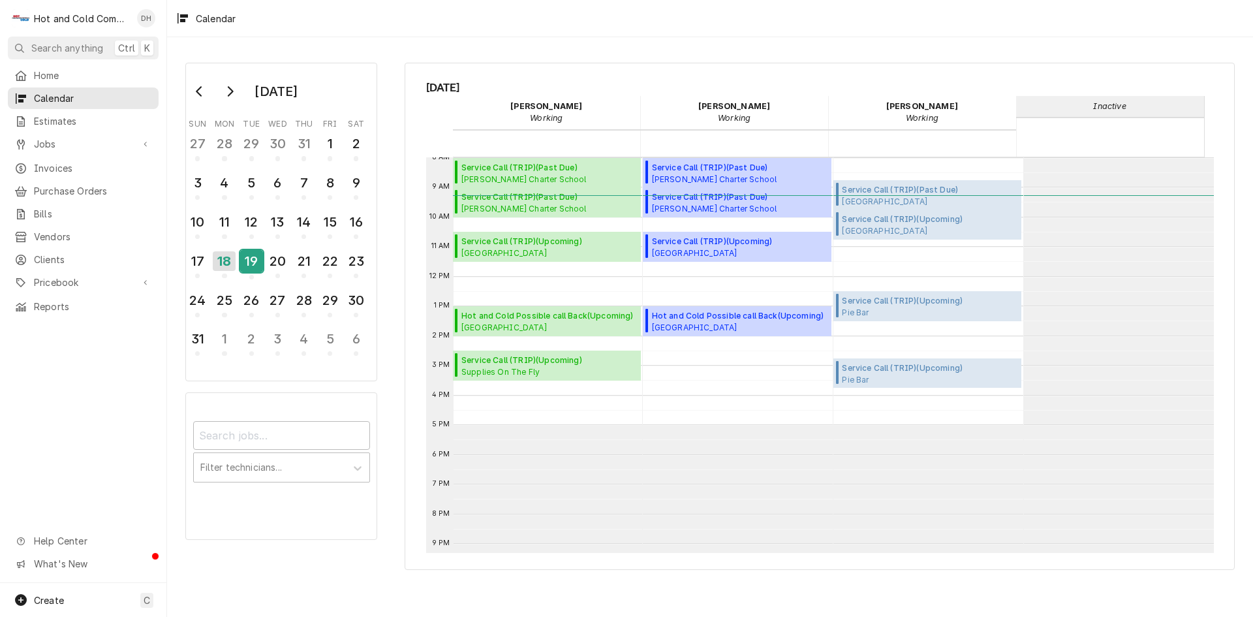
click at [256, 275] on div "19" at bounding box center [251, 263] width 23 height 32
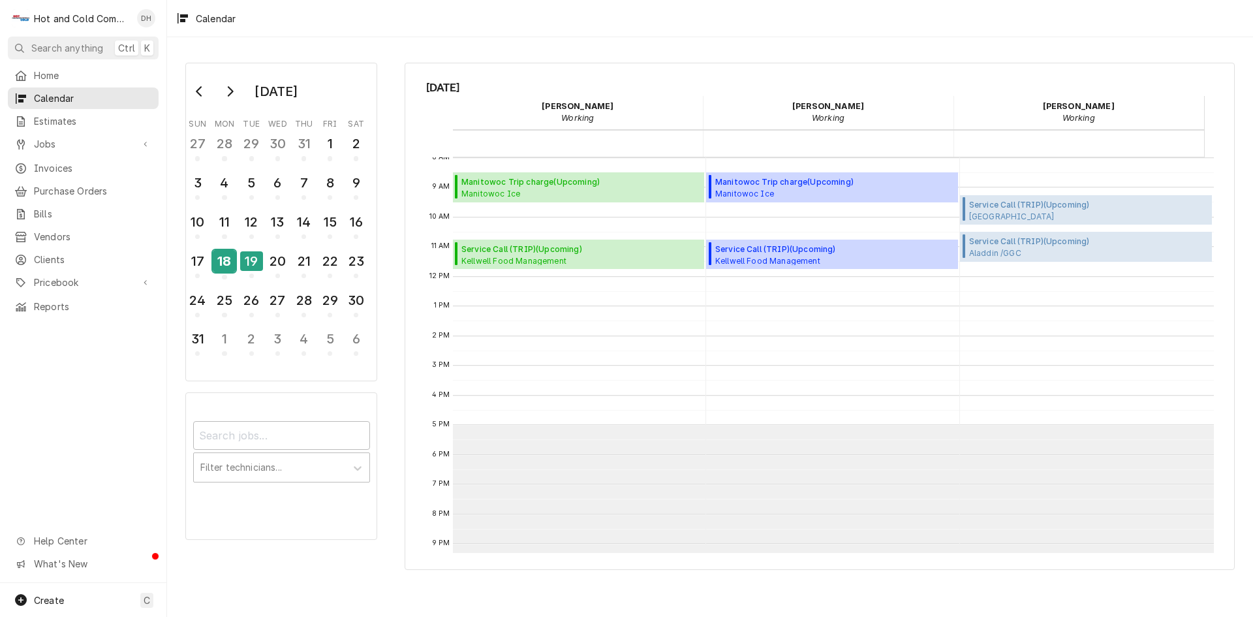
click at [228, 262] on div "18" at bounding box center [224, 261] width 23 height 22
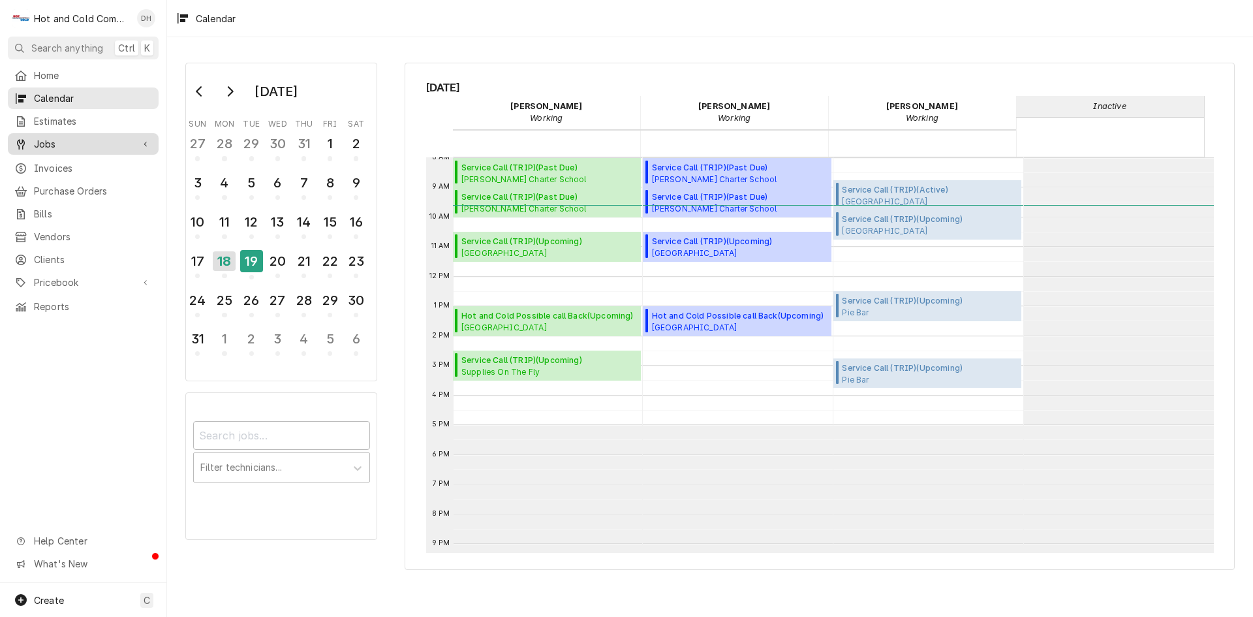
click at [47, 141] on span "Jobs" at bounding box center [83, 144] width 99 height 14
click at [71, 162] on span "Jobs" at bounding box center [93, 167] width 118 height 14
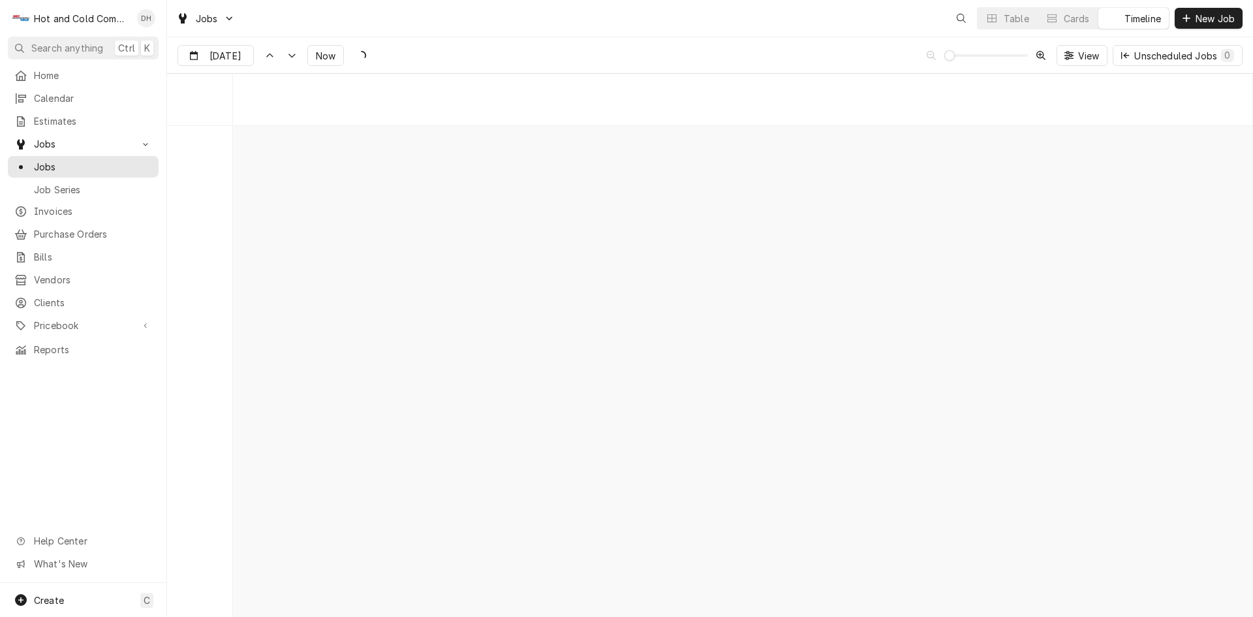
scroll to position [10214, 0]
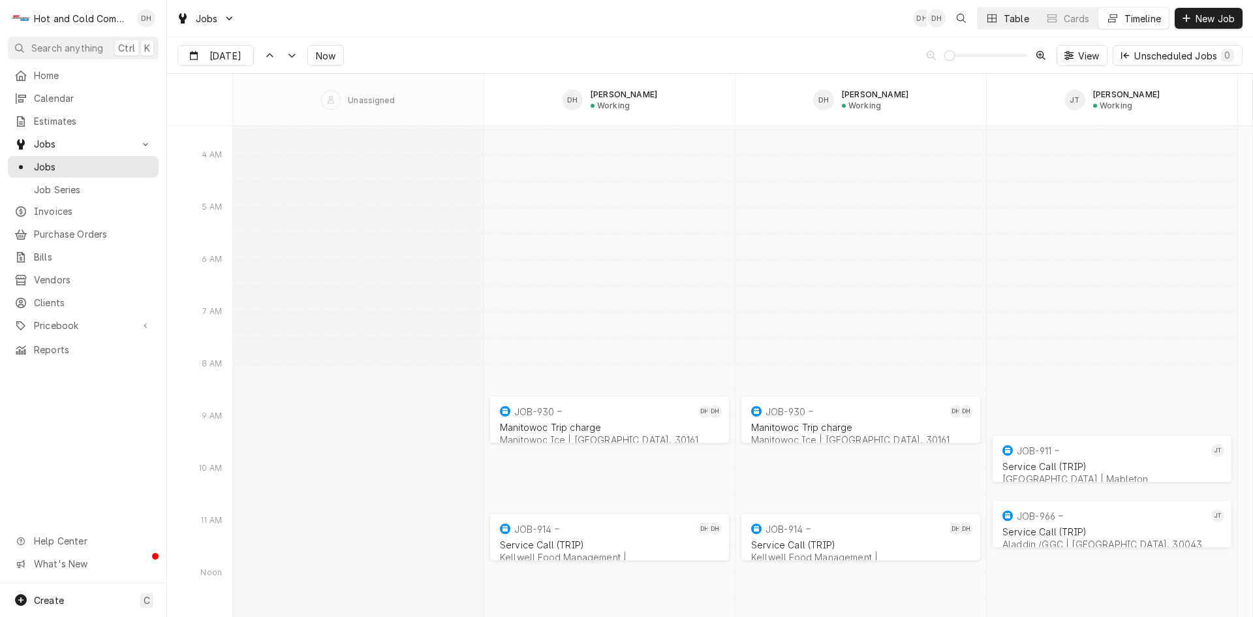
click at [1024, 21] on div "Table" at bounding box center [1016, 19] width 25 height 14
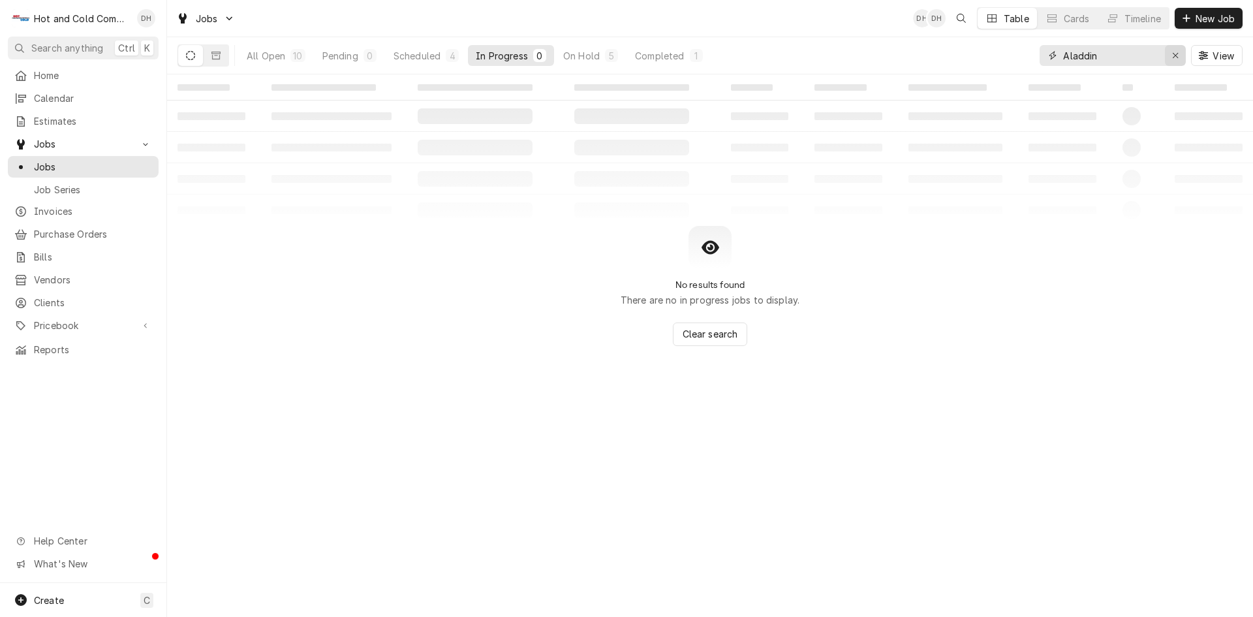
click at [1175, 56] on icon "Erase input" at bounding box center [1175, 55] width 5 height 5
type input "Bartow"
click at [596, 60] on div "On Hold" at bounding box center [580, 56] width 37 height 14
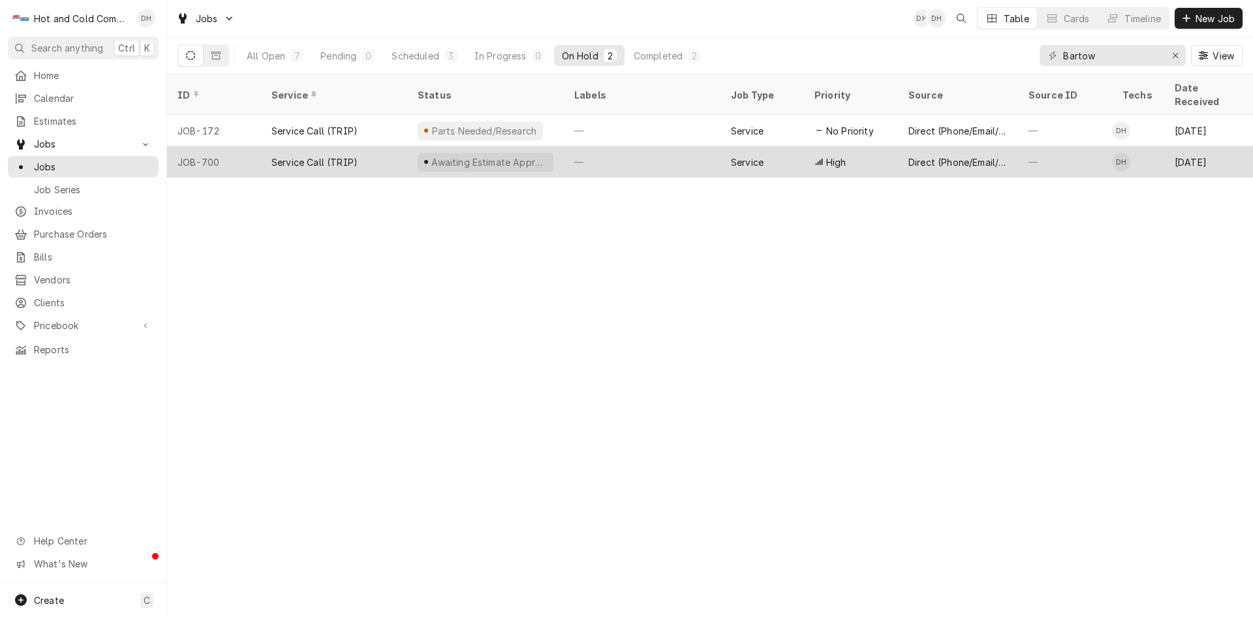
click at [663, 146] on div "—" at bounding box center [642, 161] width 157 height 31
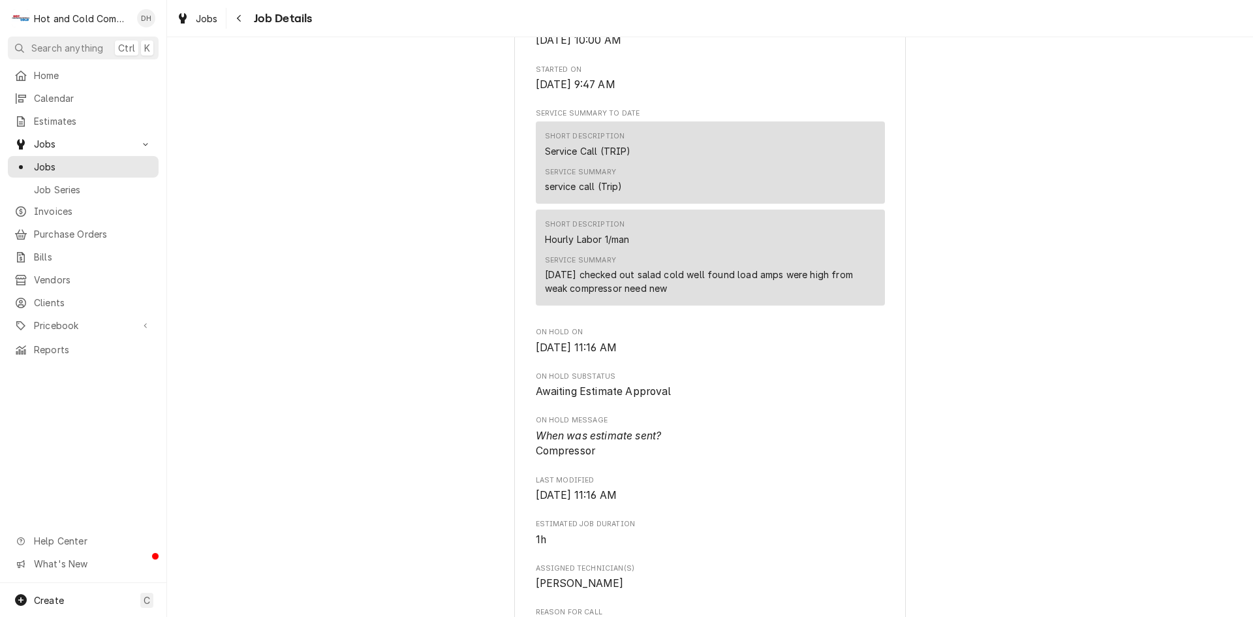
scroll to position [217, 0]
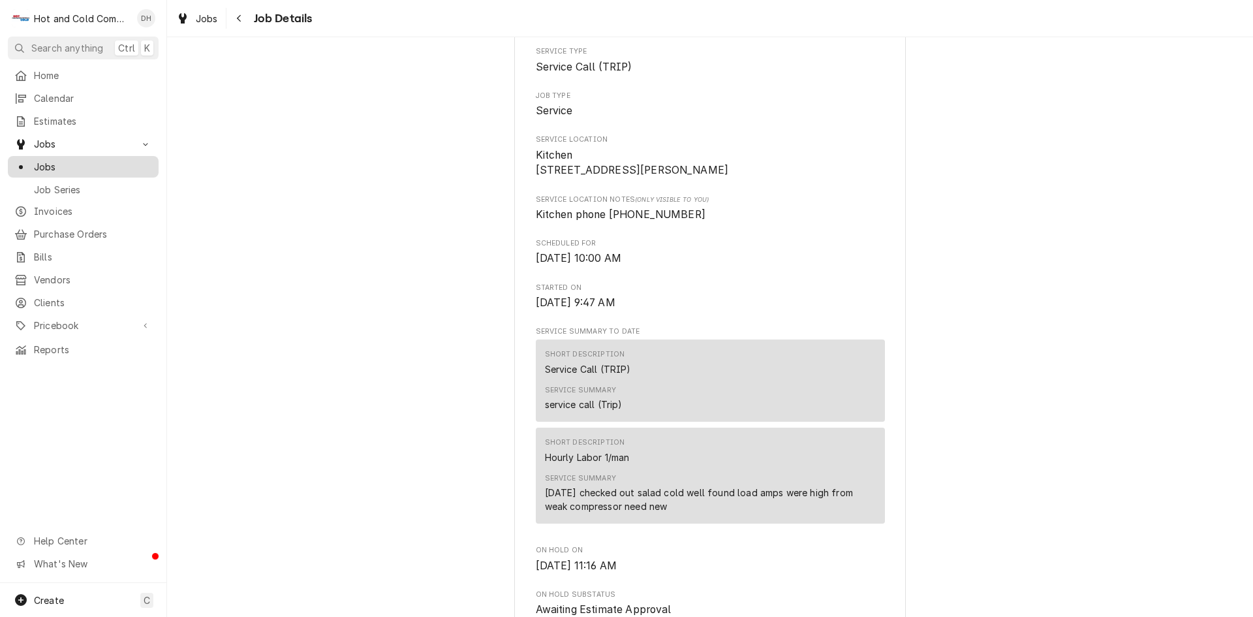
click at [52, 161] on span "Jobs" at bounding box center [93, 167] width 118 height 14
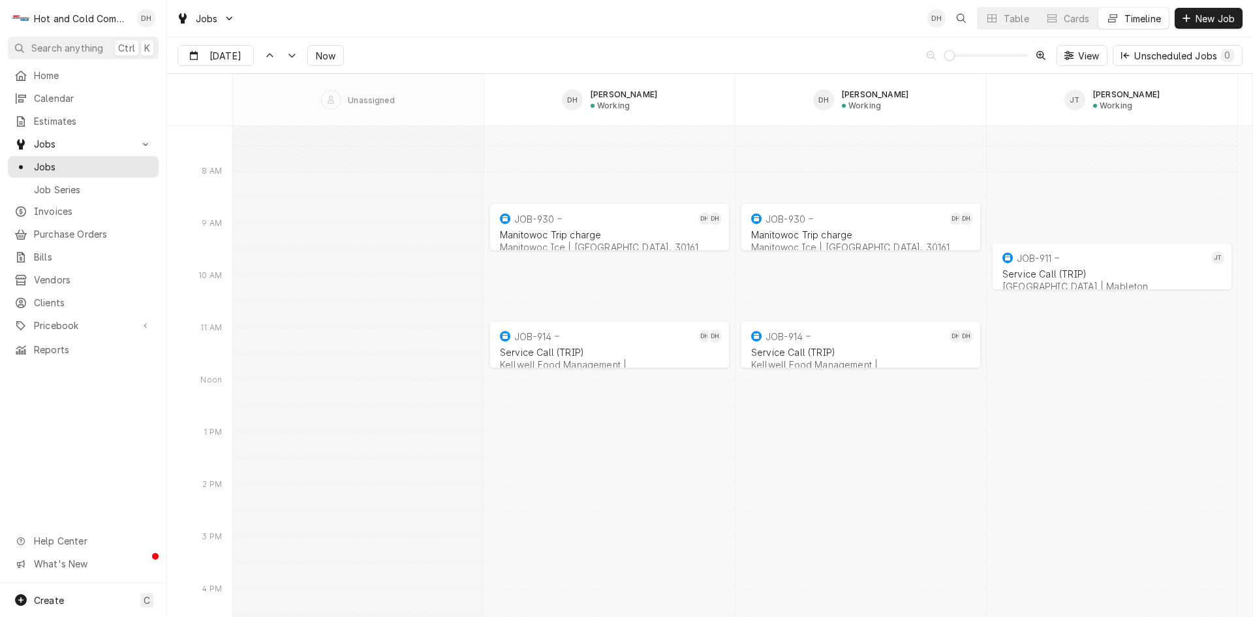
scroll to position [10432, 0]
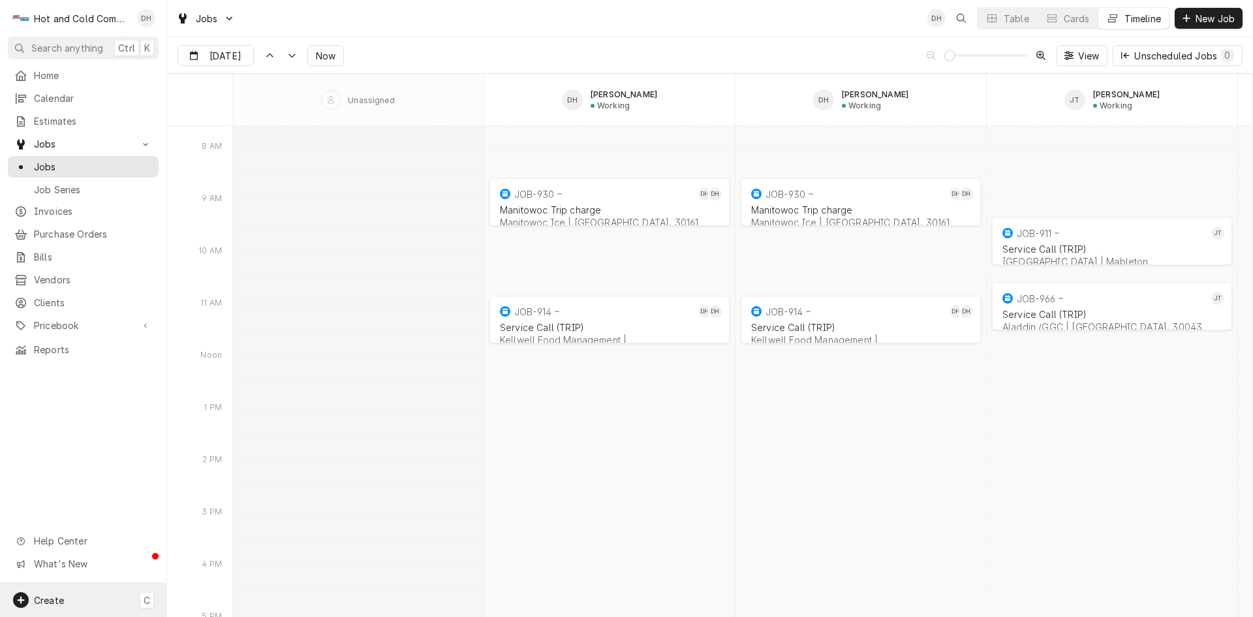
click at [50, 600] on span "Create" at bounding box center [49, 599] width 30 height 11
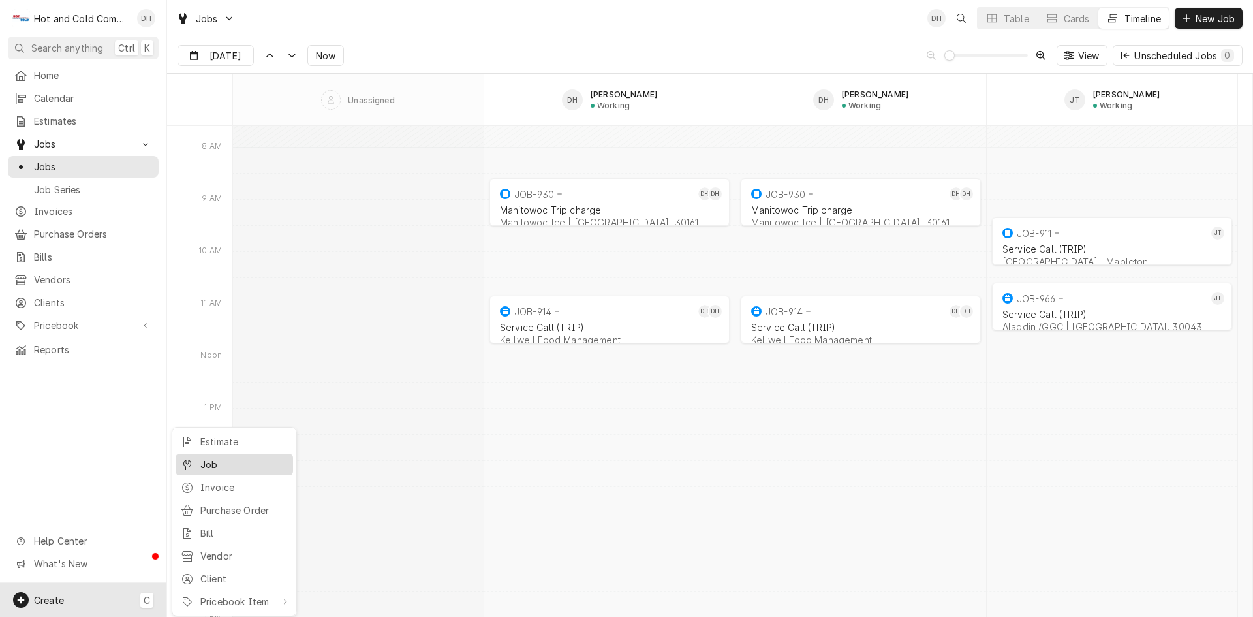
click at [231, 462] on div "Job" at bounding box center [243, 464] width 87 height 14
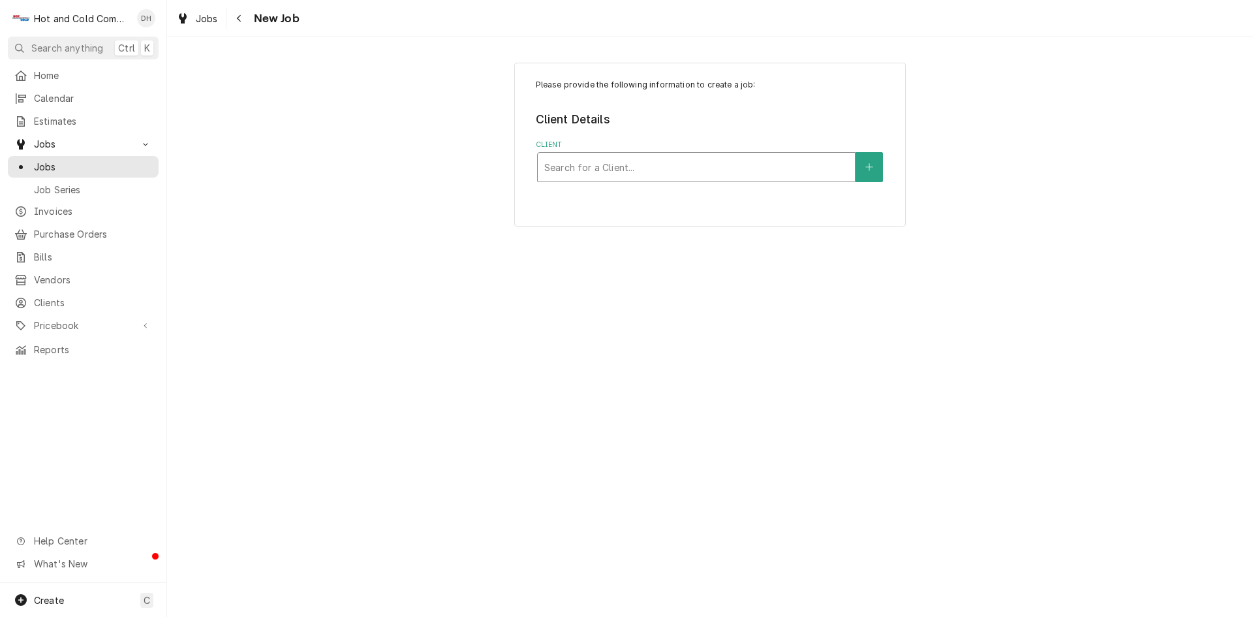
click at [656, 166] on div "Client" at bounding box center [696, 166] width 304 height 23
type input "Emory"
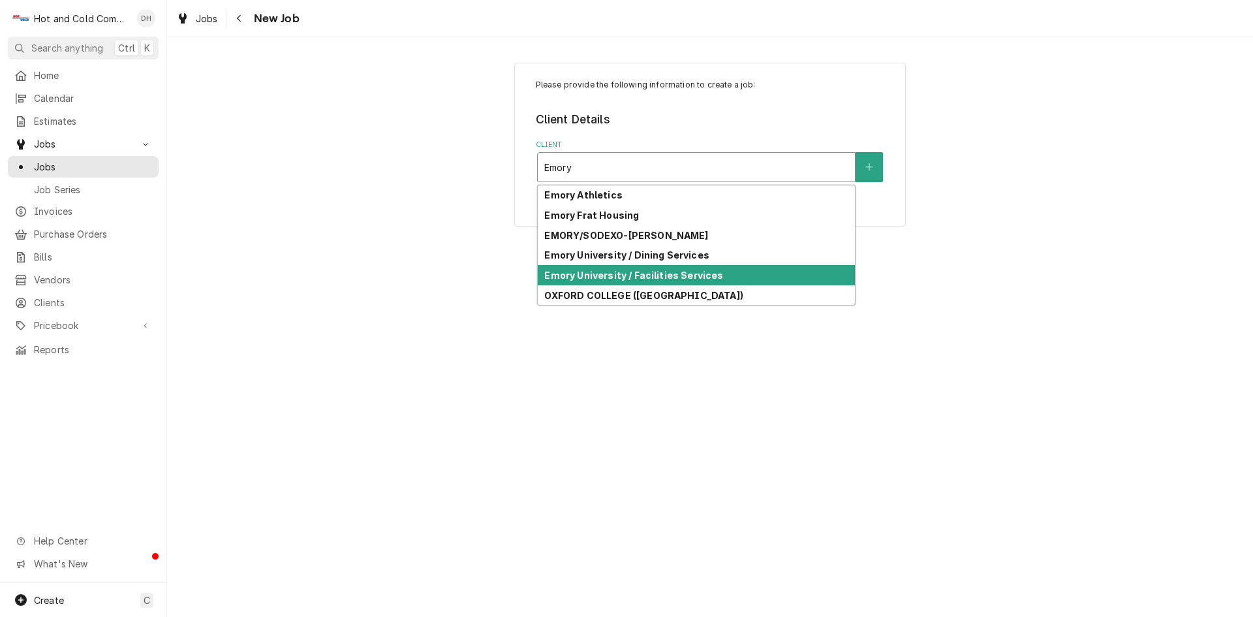
click at [748, 278] on div "Emory University / Facilities Services" at bounding box center [696, 275] width 317 height 20
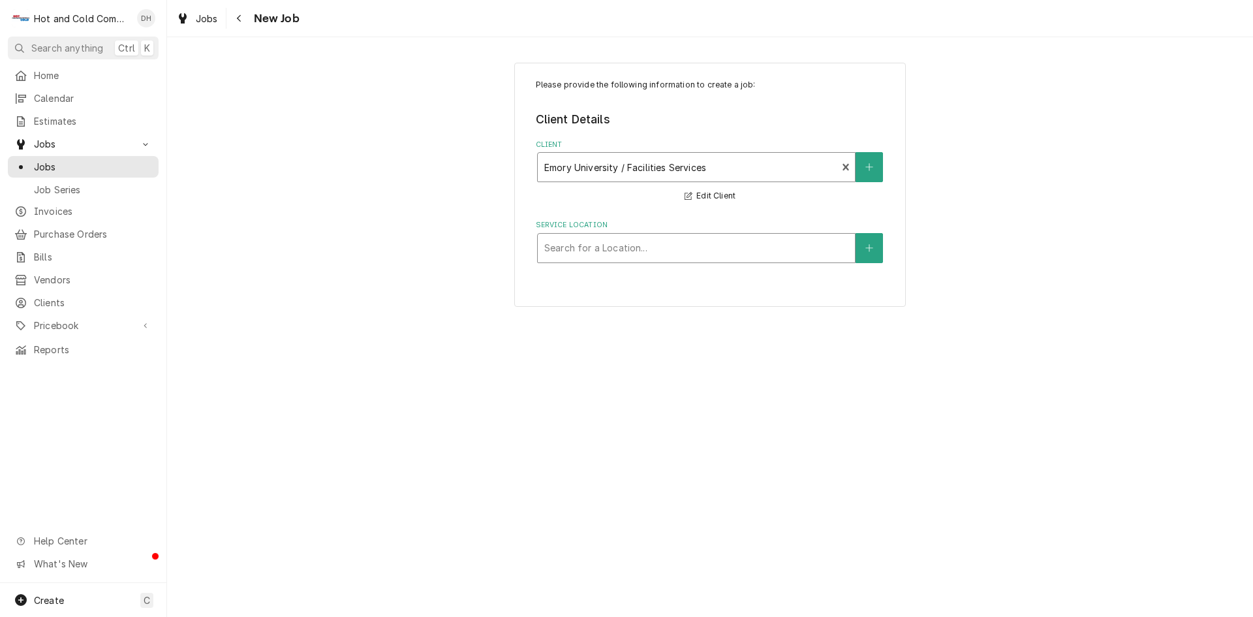
click at [793, 251] on div "Service Location" at bounding box center [696, 247] width 304 height 23
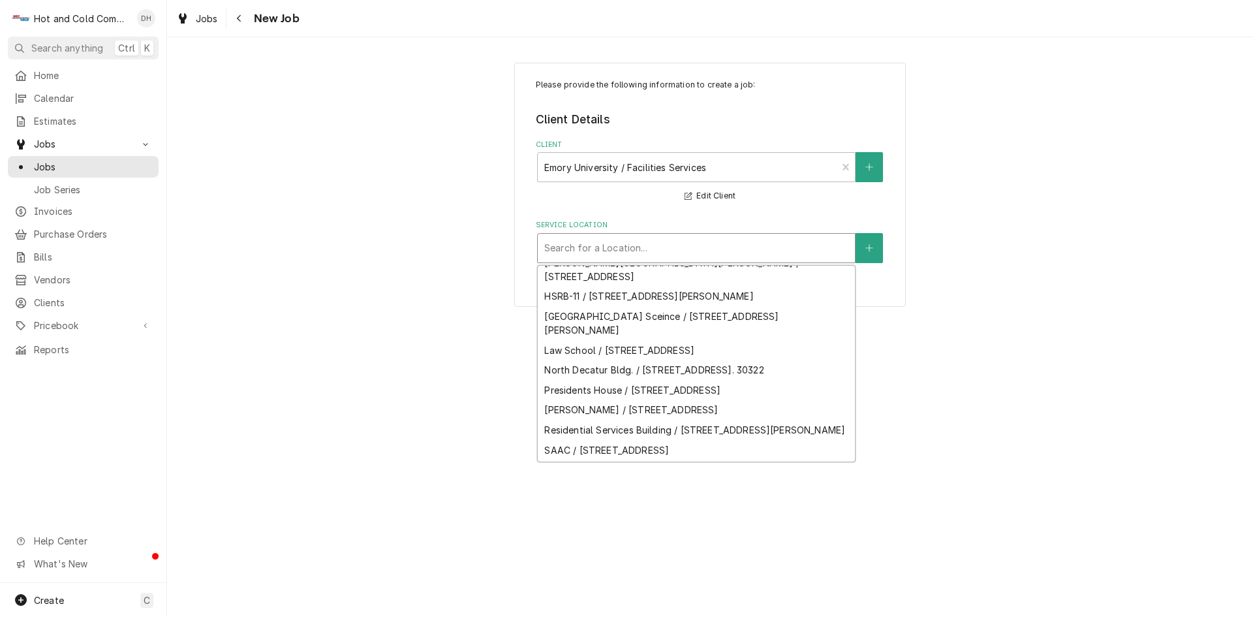
scroll to position [445, 0]
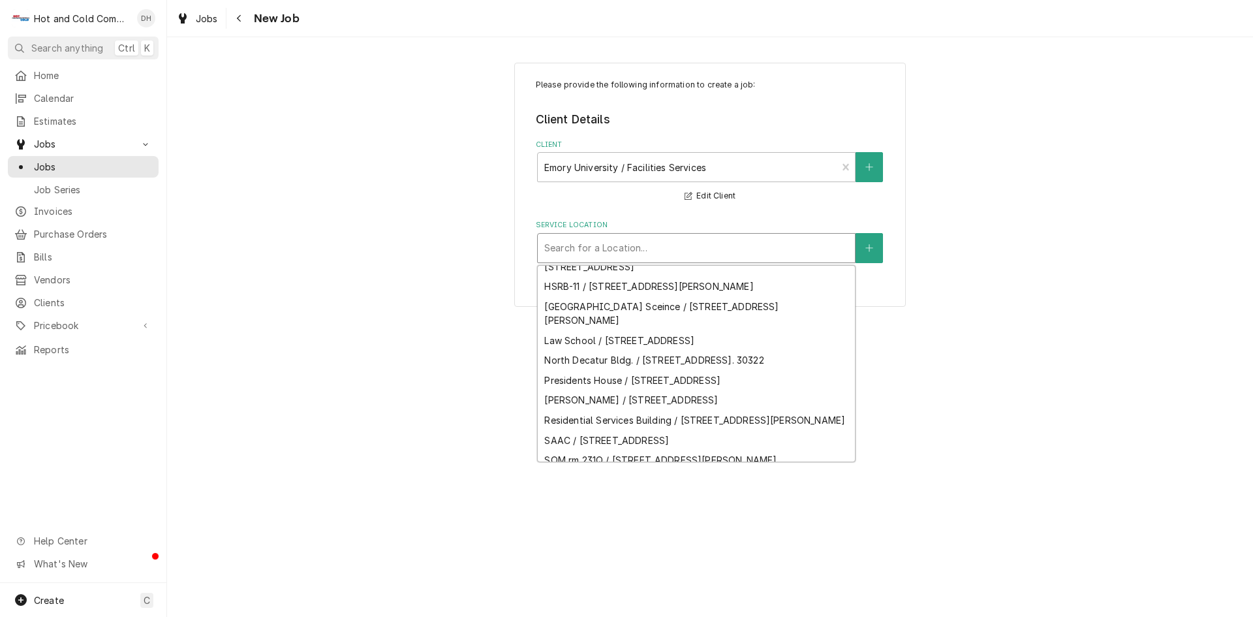
click at [826, 510] on div "WMRB LAB 3312 / 101 Woodruff Cir, Atlanta, GA 30322" at bounding box center [696, 520] width 317 height 20
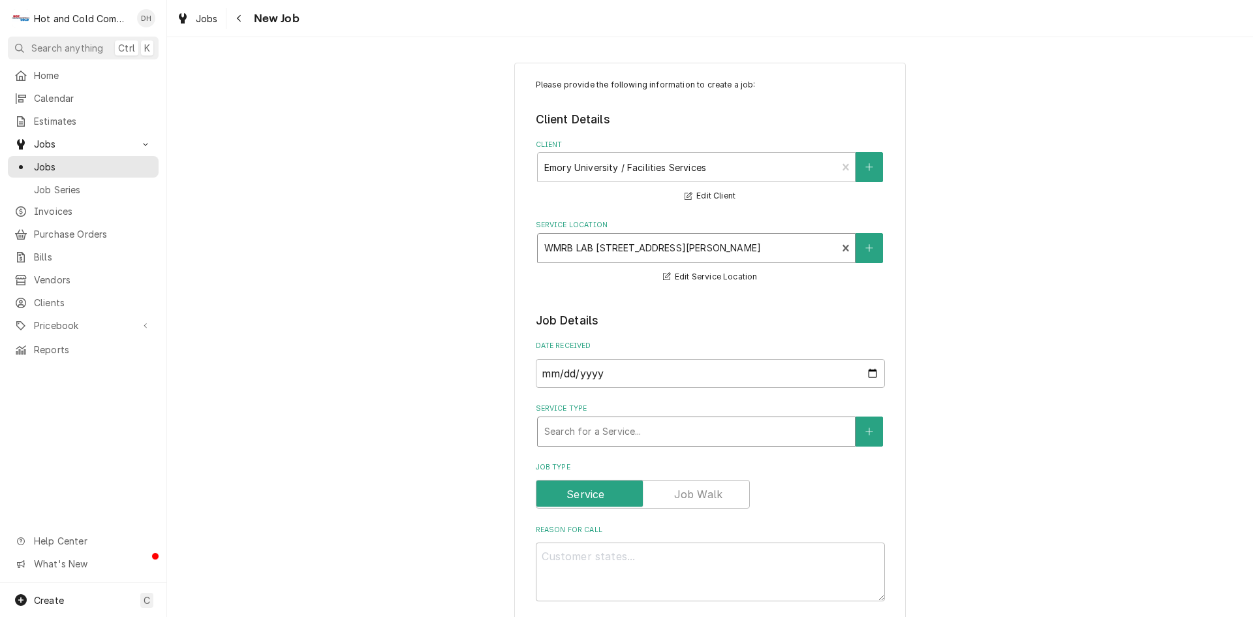
click at [707, 425] on div "Service Type" at bounding box center [696, 431] width 304 height 23
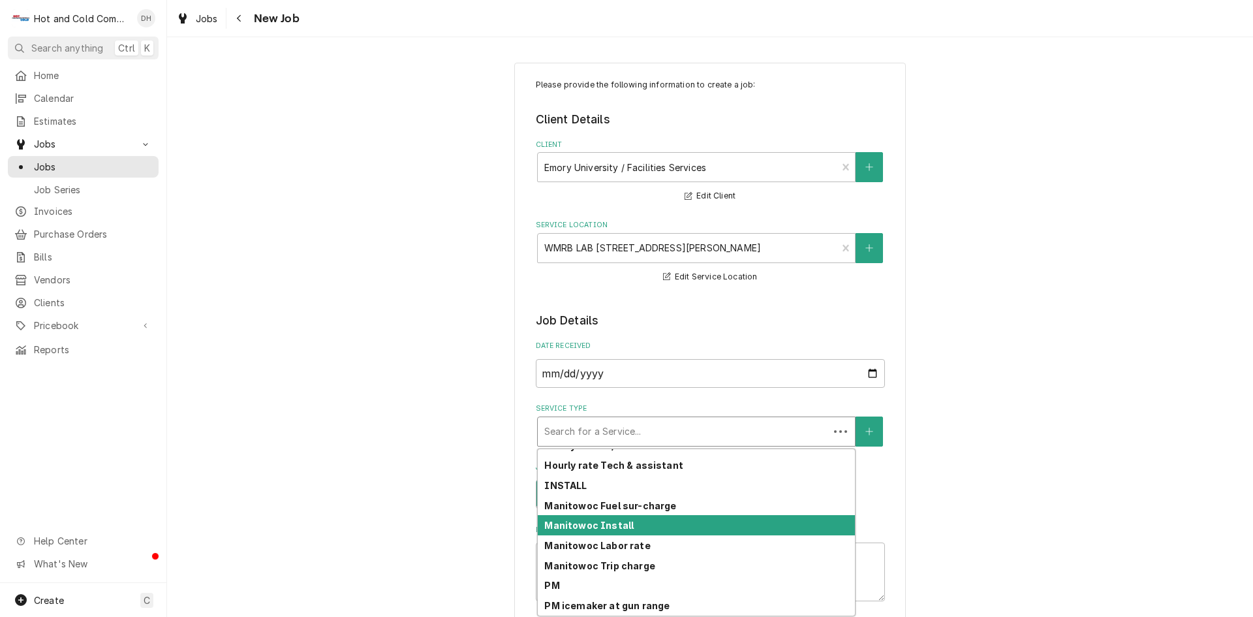
scroll to position [367, 0]
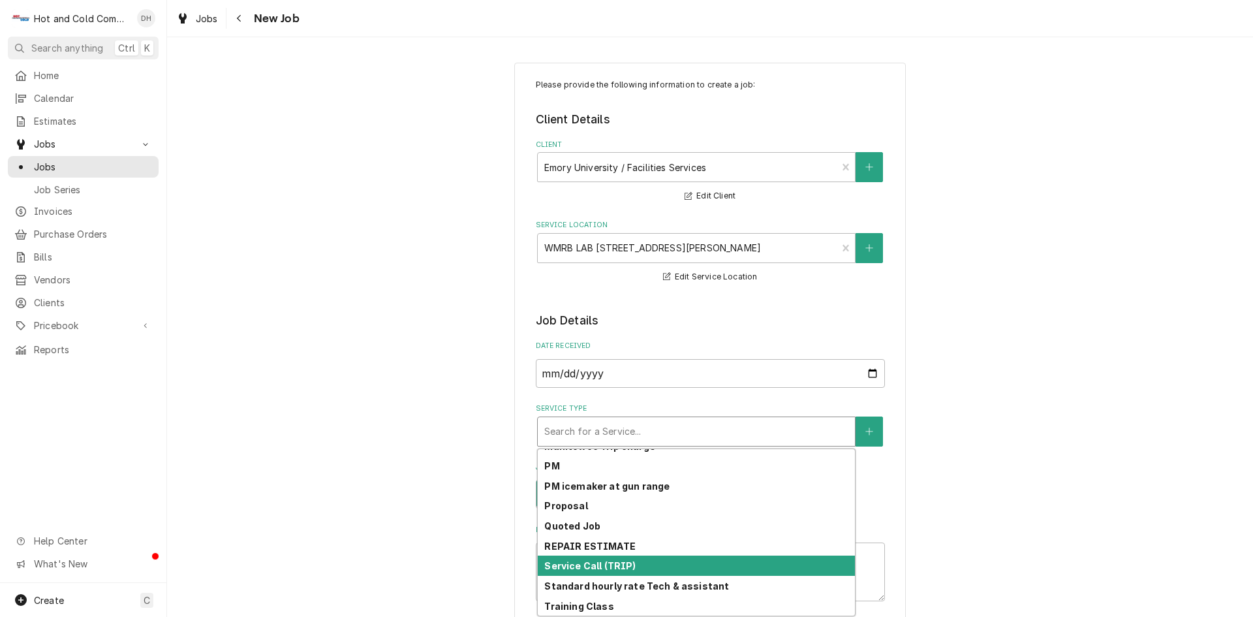
click at [647, 566] on div "Service Call (TRIP)" at bounding box center [696, 565] width 317 height 20
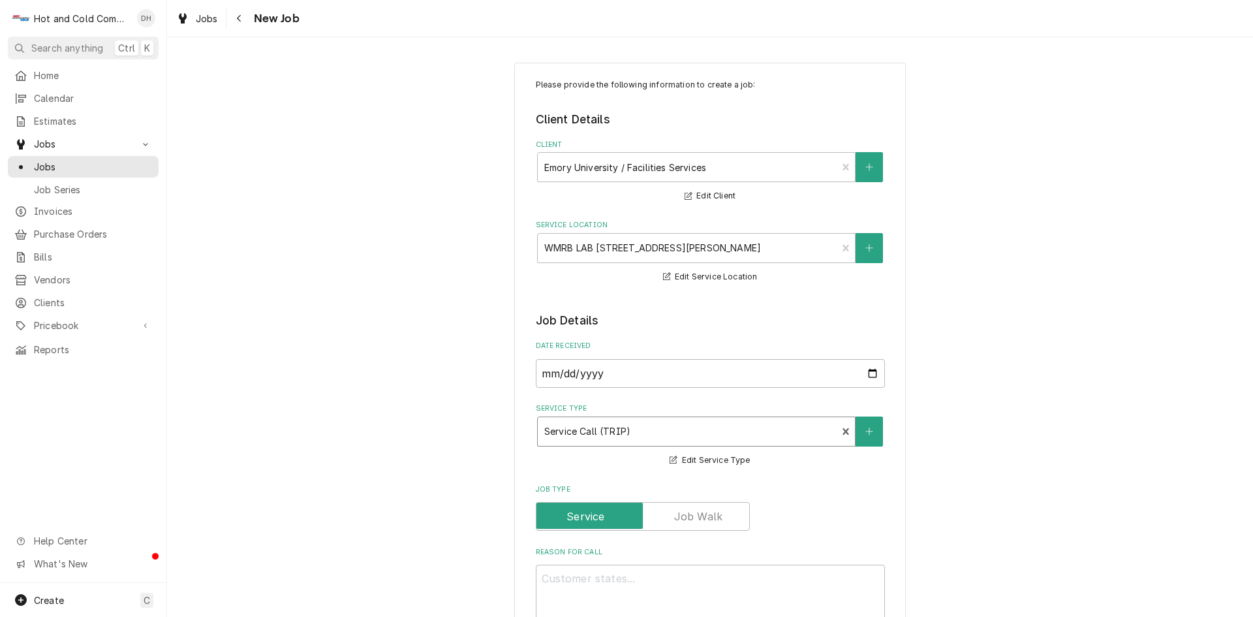
scroll to position [217, 0]
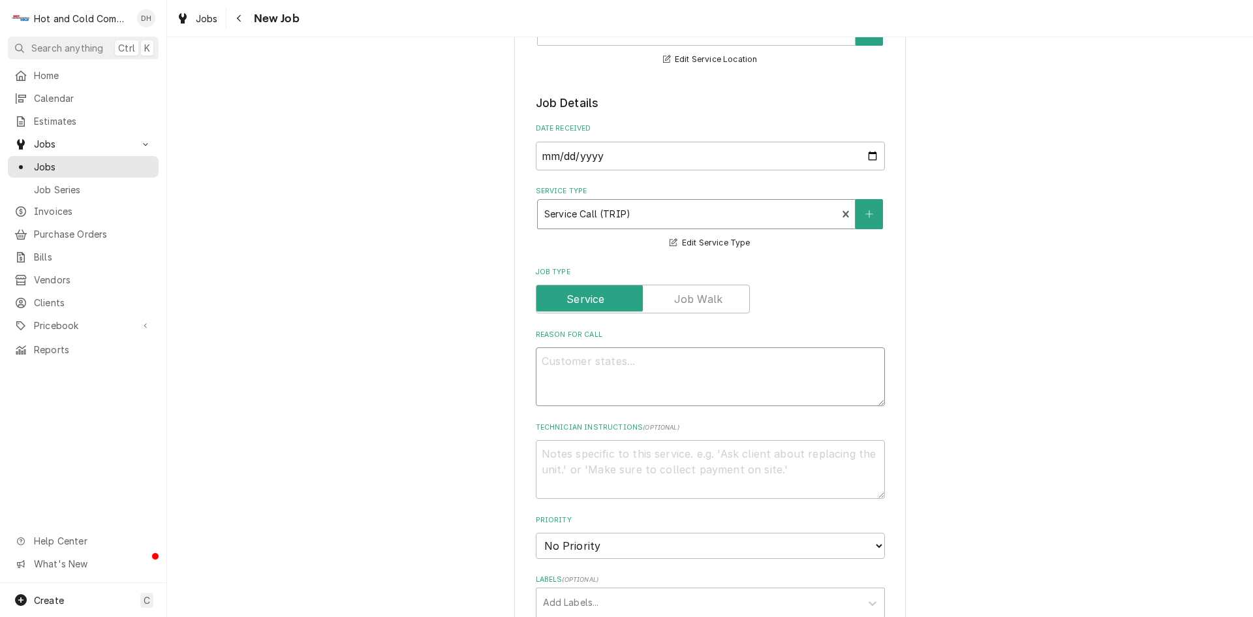
click at [632, 369] on textarea "Reason For Call" at bounding box center [710, 376] width 349 height 59
type textarea "x"
type textarea "7"
type textarea "x"
type textarea "7t"
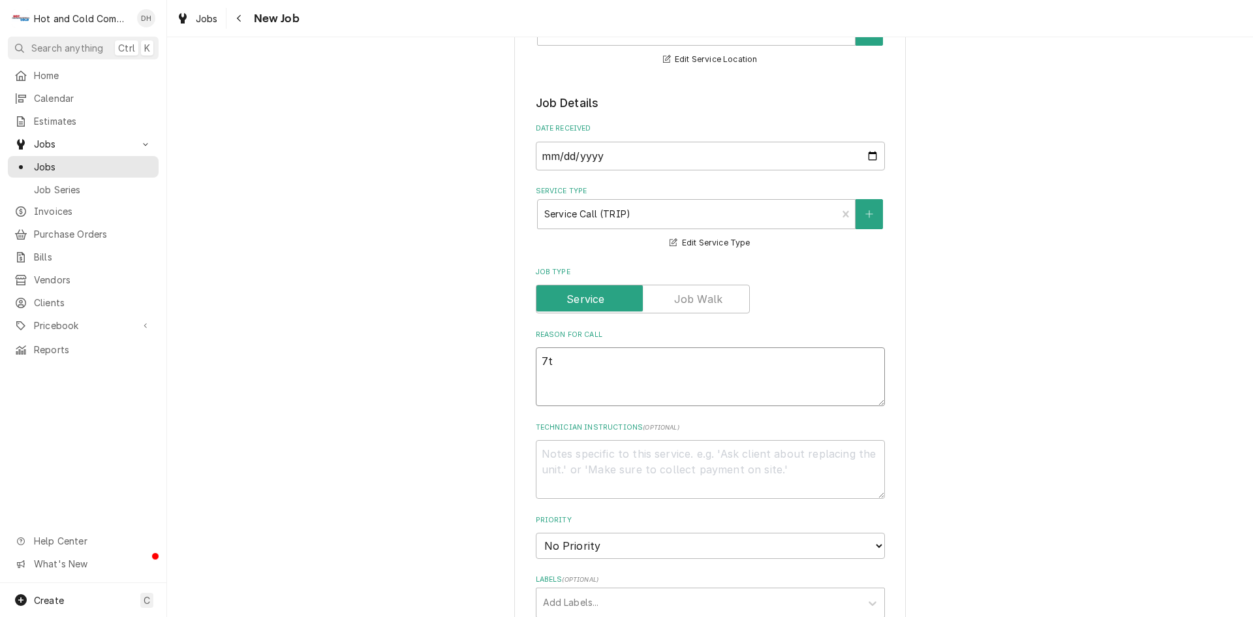
type textarea "x"
type textarea "7th"
type textarea "x"
type textarea "7th"
type textarea "x"
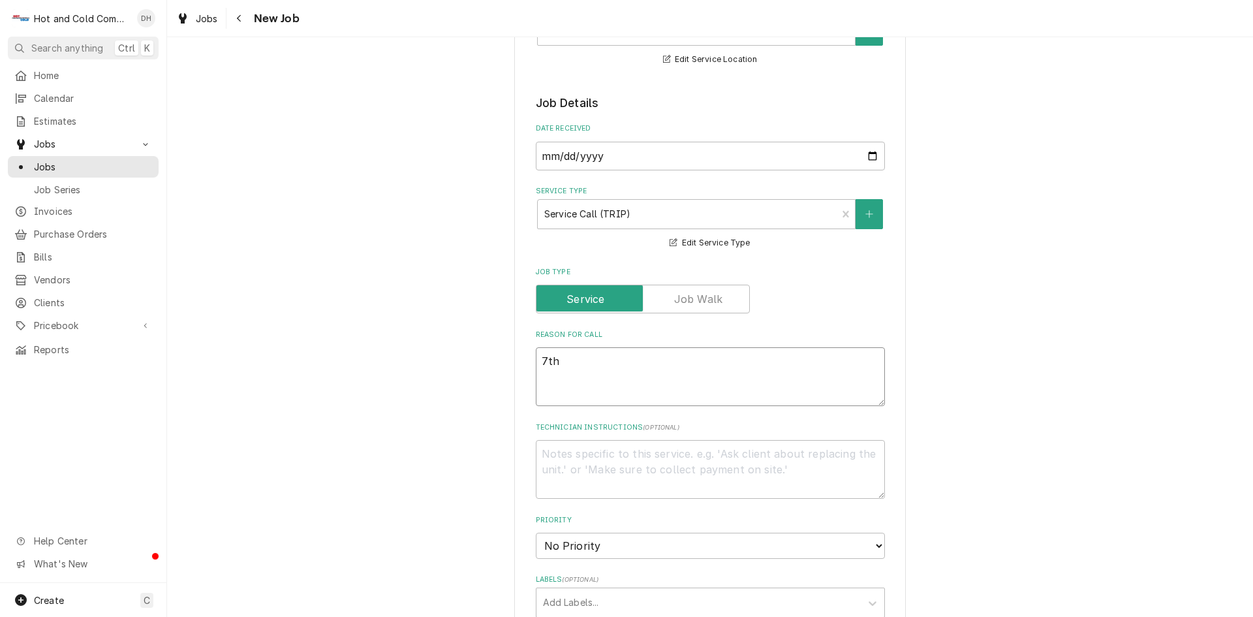
type textarea "7th f"
type textarea "x"
type textarea "7th fl"
type textarea "x"
type textarea "7th flo"
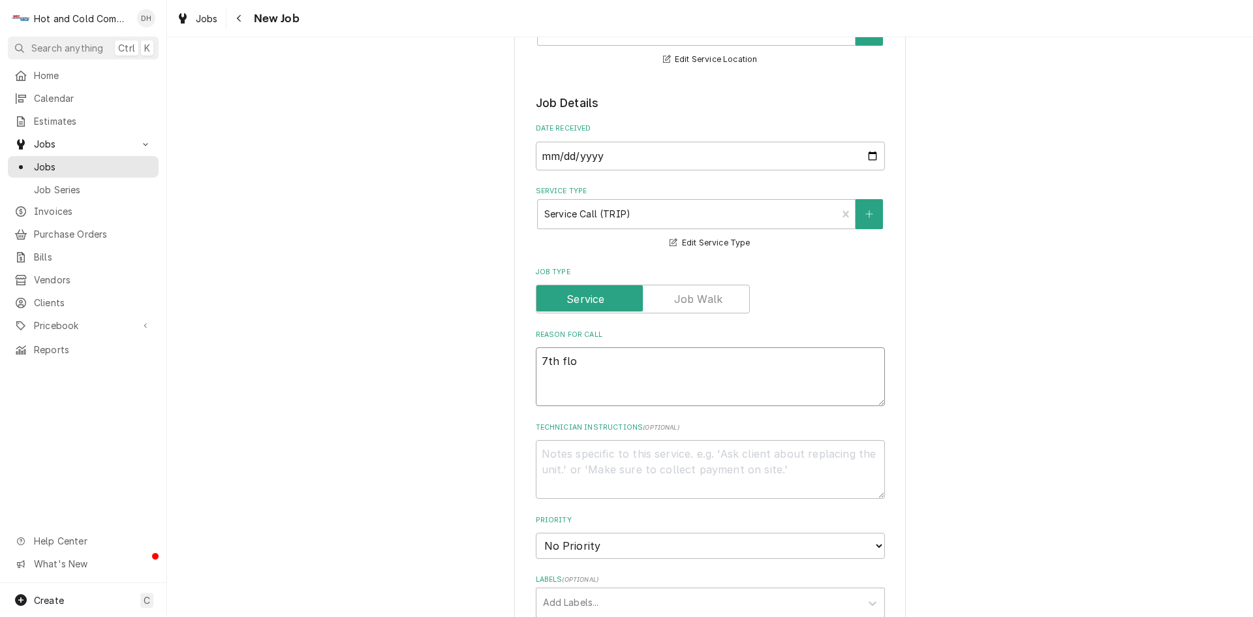
type textarea "x"
type textarea "7th floo"
type textarea "x"
type textarea "7th floor"
type textarea "x"
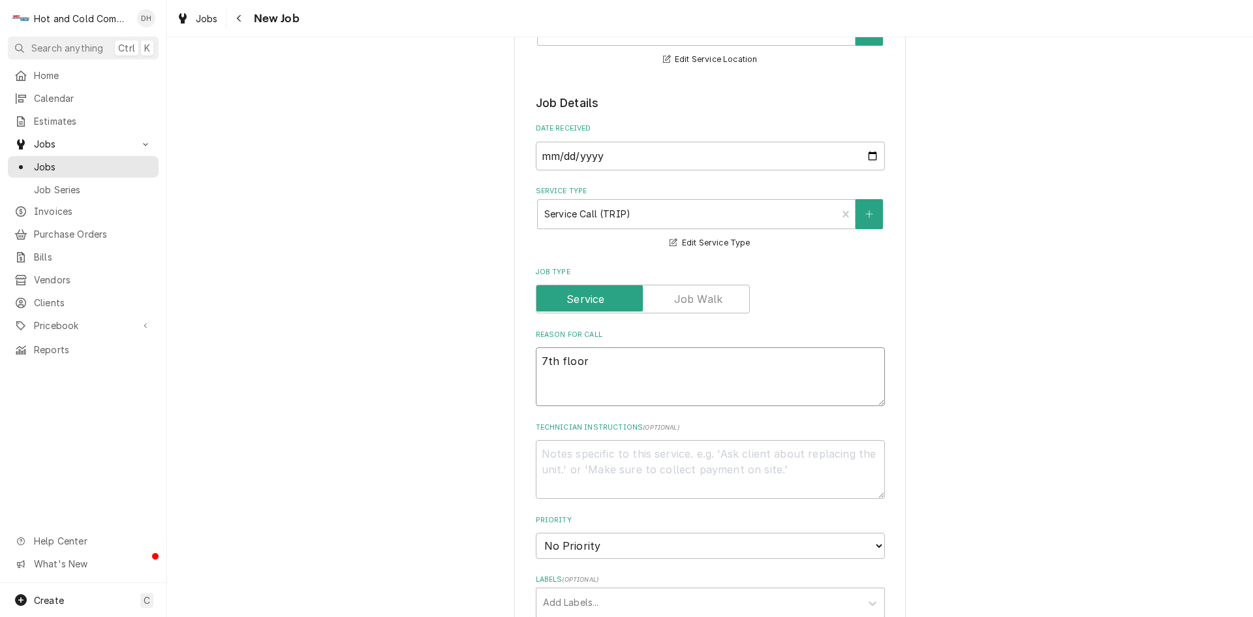
type textarea "7th floor"
type textarea "x"
type textarea "7th floor i"
type textarea "x"
type textarea "7th floor ic"
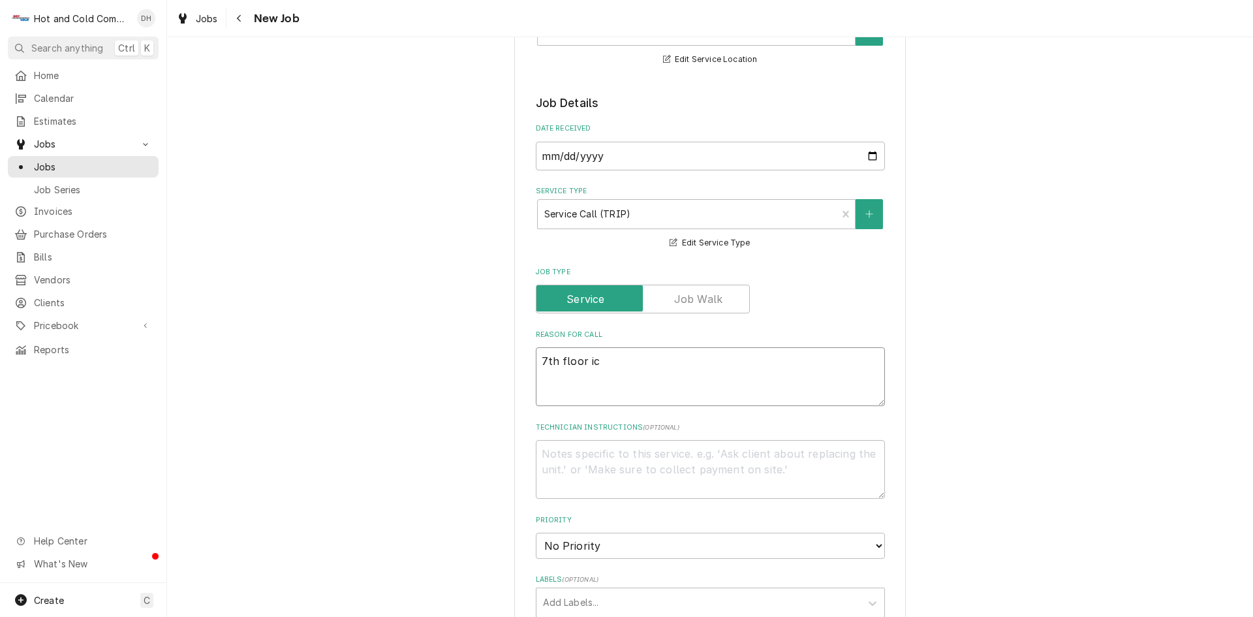
type textarea "x"
type textarea "7th floor ice"
type textarea "x"
type textarea "7th floor ice"
type textarea "x"
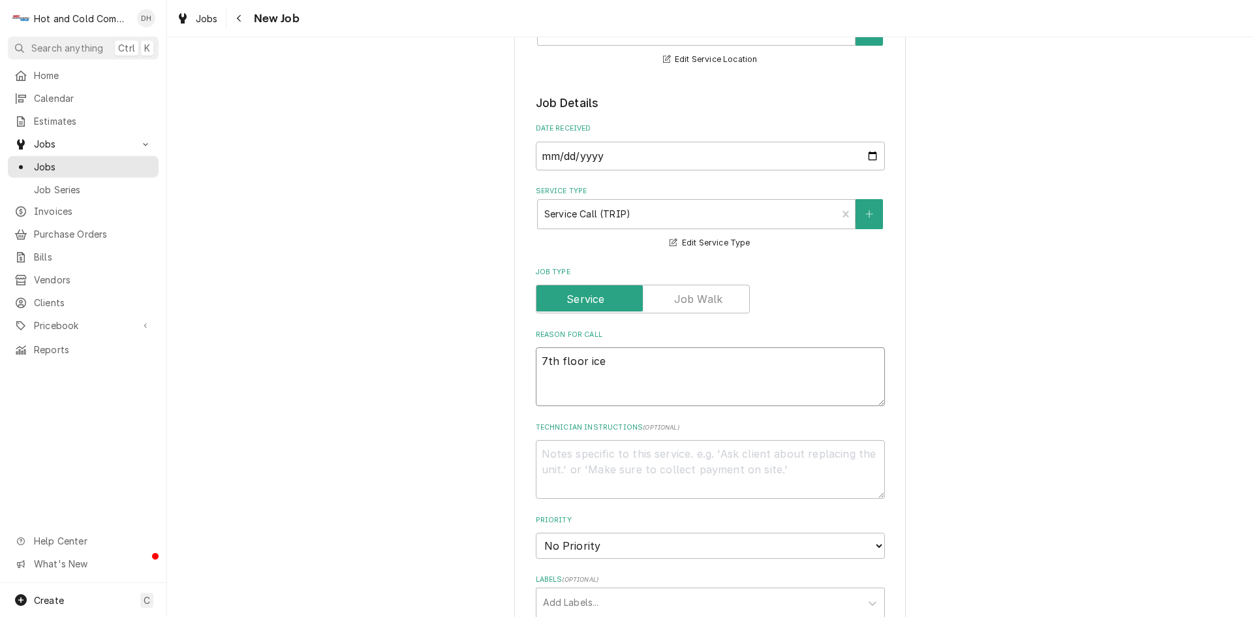
type textarea "7th floor ice m"
type textarea "x"
type textarea "7th floor ice ma"
type textarea "x"
type textarea "7th floor ice mak"
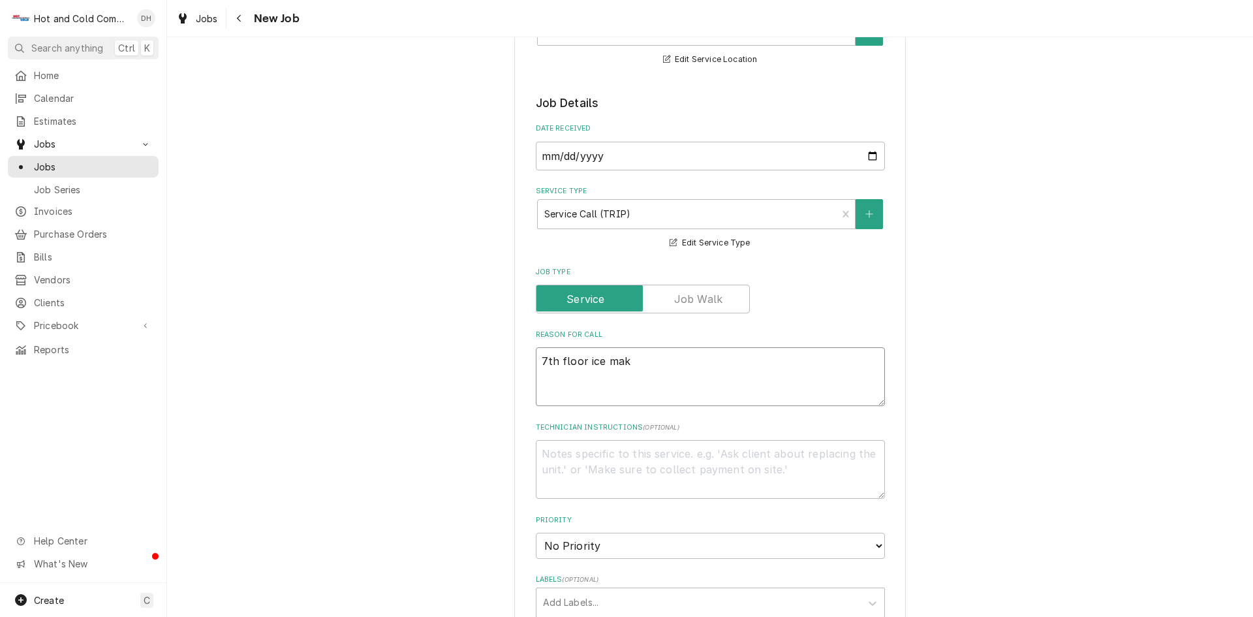
type textarea "x"
type textarea "7th floor ice make"
type textarea "x"
type textarea "7th floor ice maker"
type textarea "x"
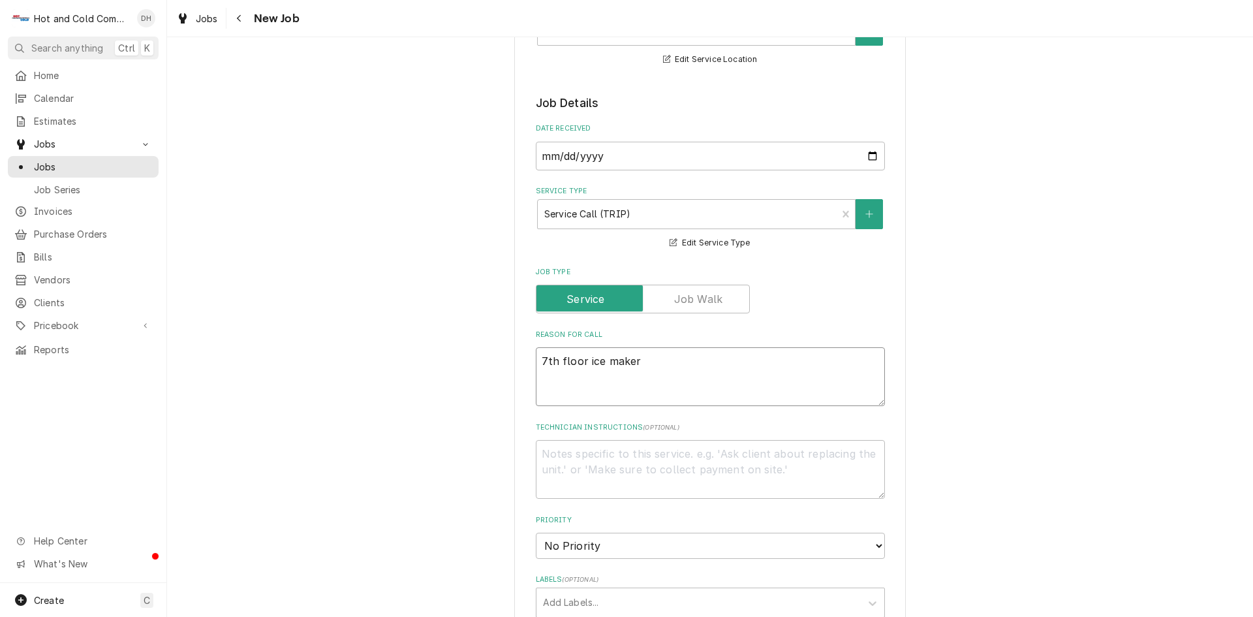
type textarea "7th floor ice maker"
type textarea "x"
type textarea "7th floor ice maker s"
type textarea "x"
type textarea "7th floor ice maker sh"
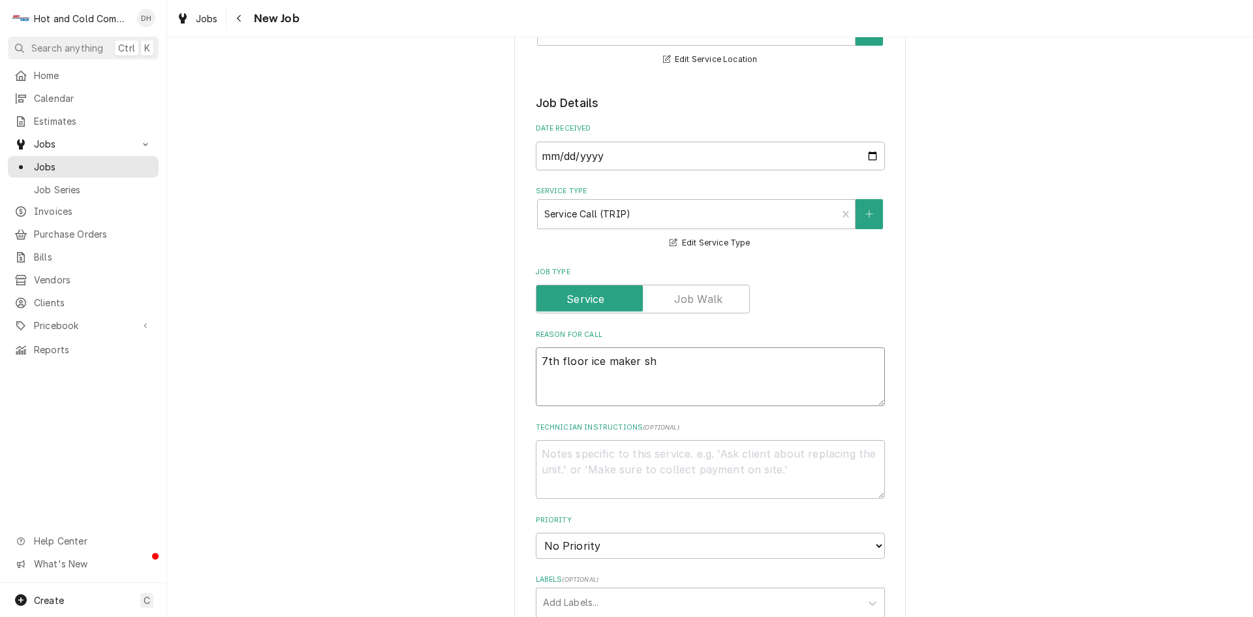
type textarea "x"
type textarea "7th floor ice maker sho"
type textarea "x"
type textarea "7th floor ice maker show"
type textarea "x"
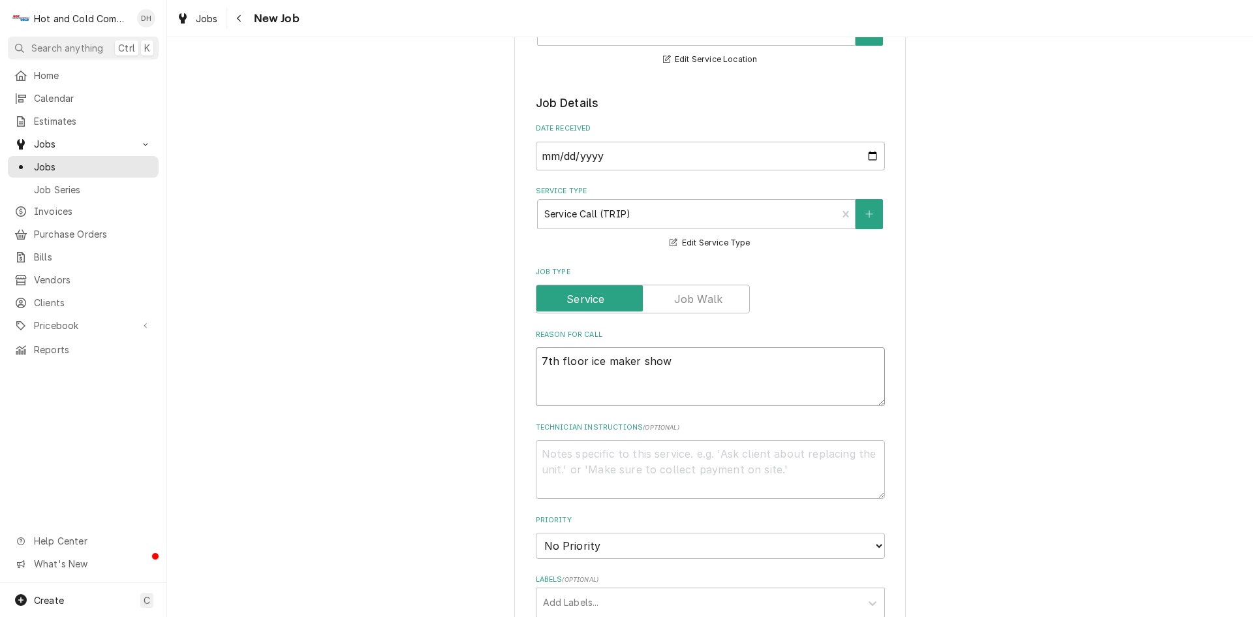
type textarea "7th floor ice maker showi"
type textarea "x"
type textarea "7th floor ice maker showin"
type textarea "x"
type textarea "7th floor ice maker showing"
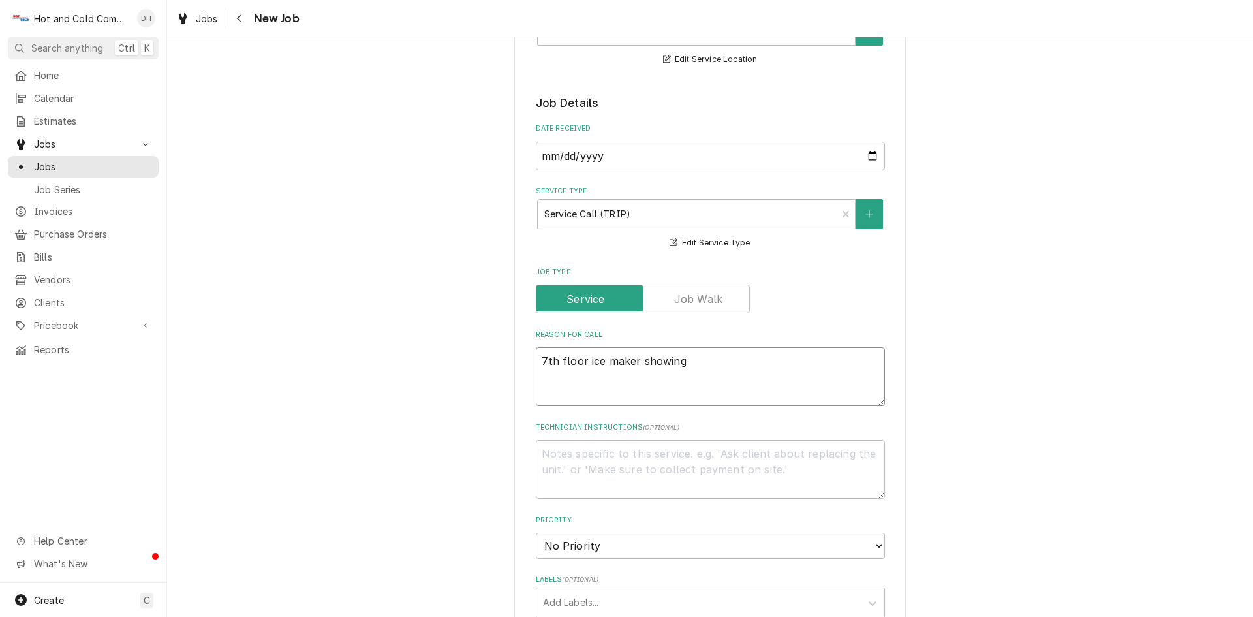
type textarea "x"
type textarea "7th floor ice maker showing"
type textarea "x"
type textarea "7th floor ice maker showing r"
type textarea "x"
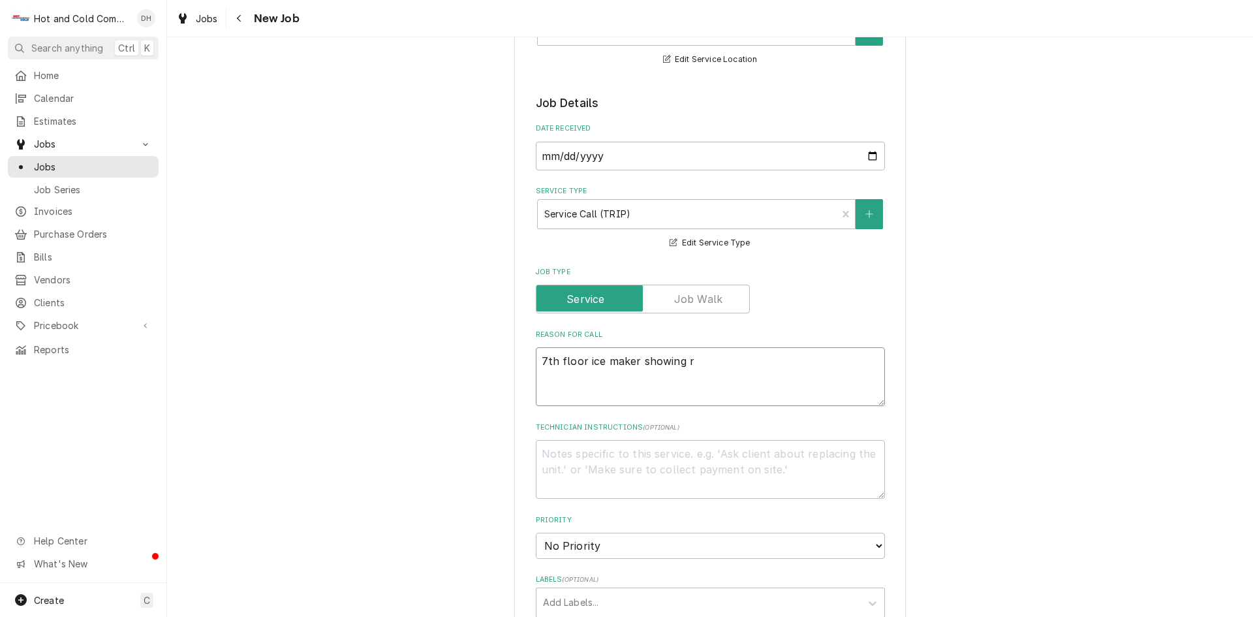
type textarea "7th floor ice maker showing re"
type textarea "x"
type textarea "7th floor ice maker showing red"
type textarea "x"
type textarea "7th floor ice maker showing red"
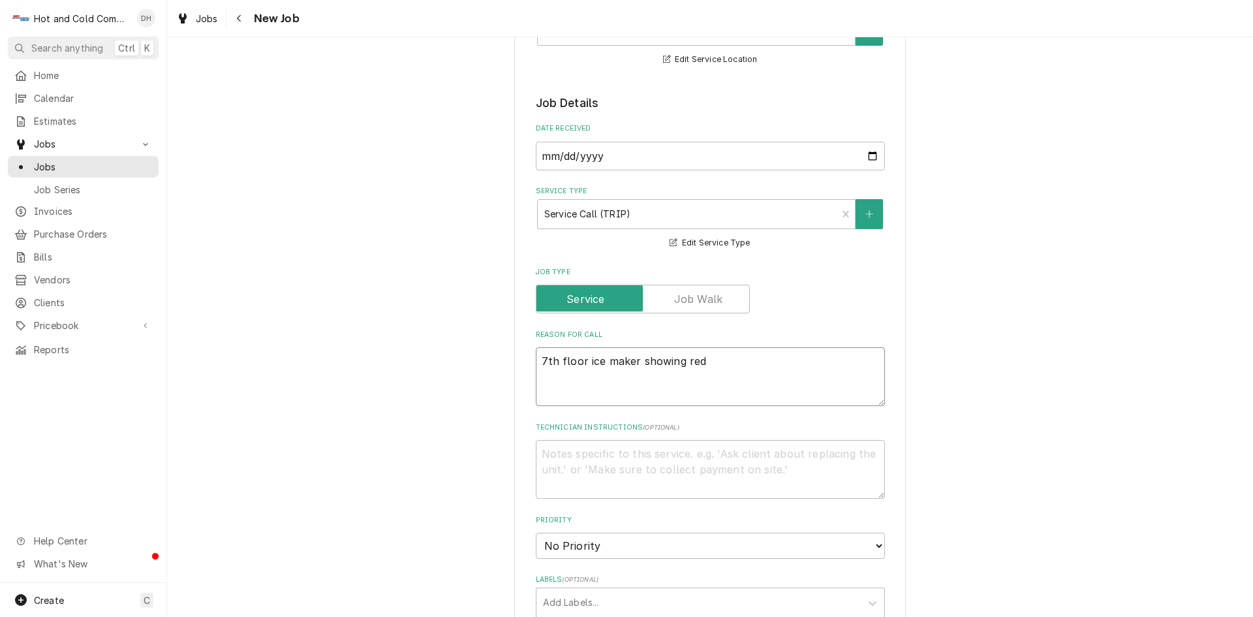
type textarea "x"
type textarea "7th floor ice maker showing red l"
type textarea "x"
type textarea "7th floor ice maker showing red li"
type textarea "x"
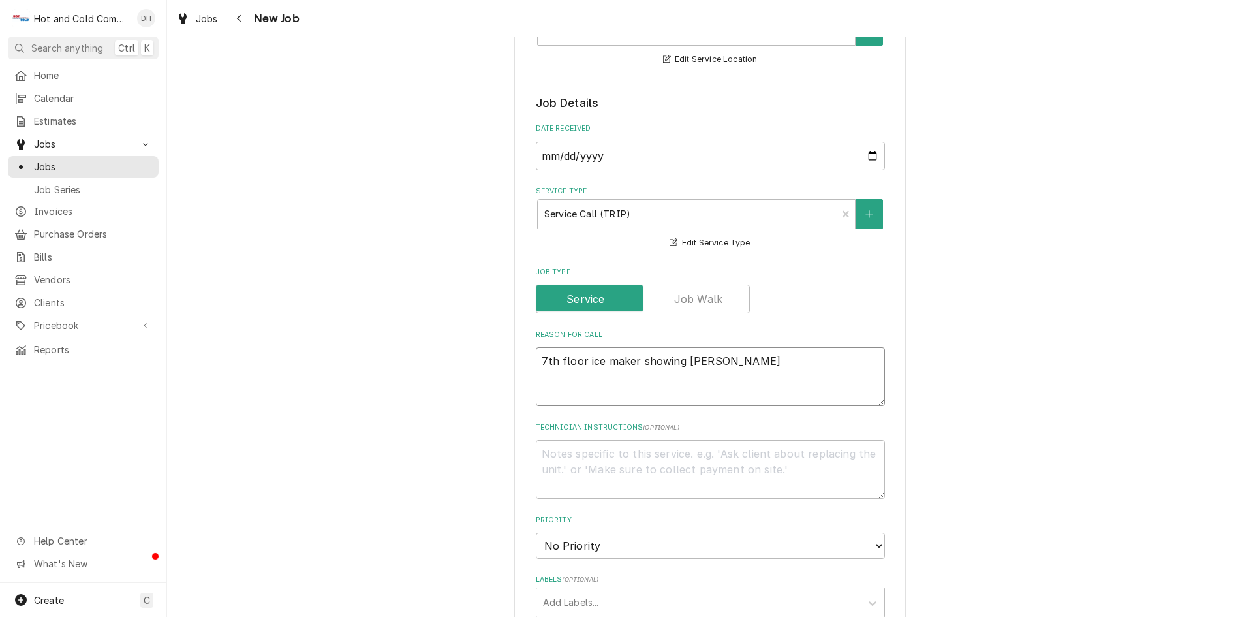
type textarea "7th floor ice maker showing red lig"
type textarea "x"
type textarea "7th floor ice maker showing red ligh"
type textarea "x"
type textarea "7th floor ice maker showing red light"
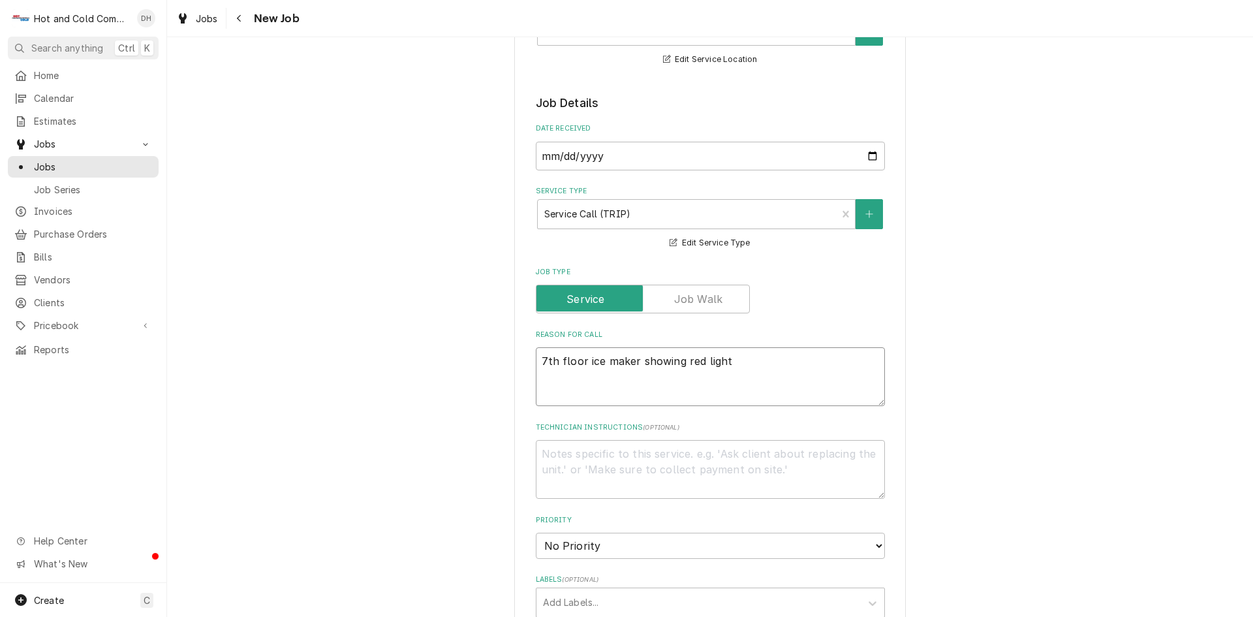
type textarea "x"
type textarea "7th floor ice maker showing red light"
type textarea "x"
type textarea "7th floor ice maker showing red light n"
type textarea "x"
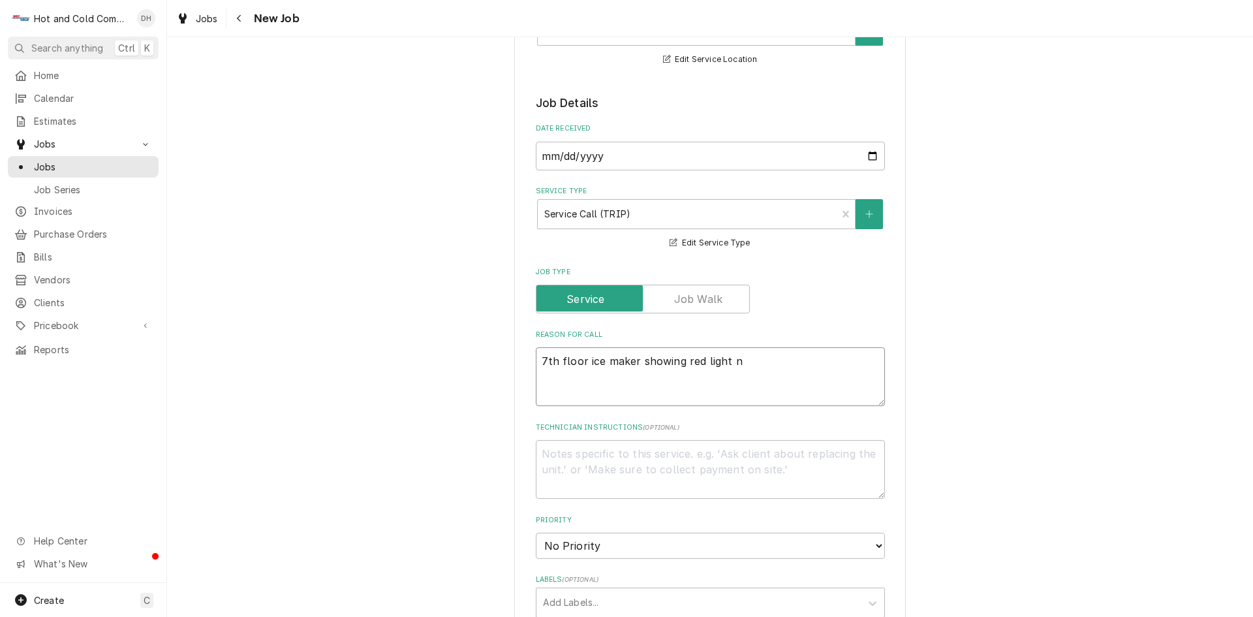
type textarea "7th floor ice maker showing red light no"
type textarea "x"
type textarea "7th floor ice maker showing red light not"
type textarea "x"
type textarea "7th floor ice maker showing red light not"
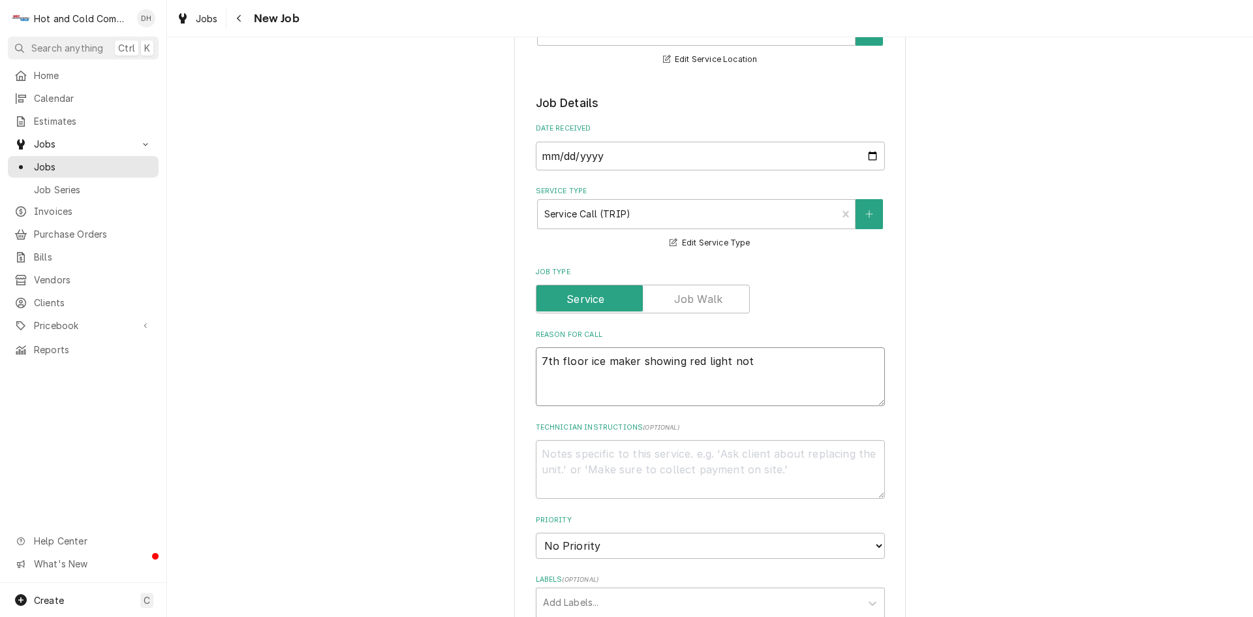
type textarea "x"
type textarea "7th floor ice maker showing red light not w"
type textarea "x"
type textarea "7th floor ice maker showing red light not wo"
type textarea "x"
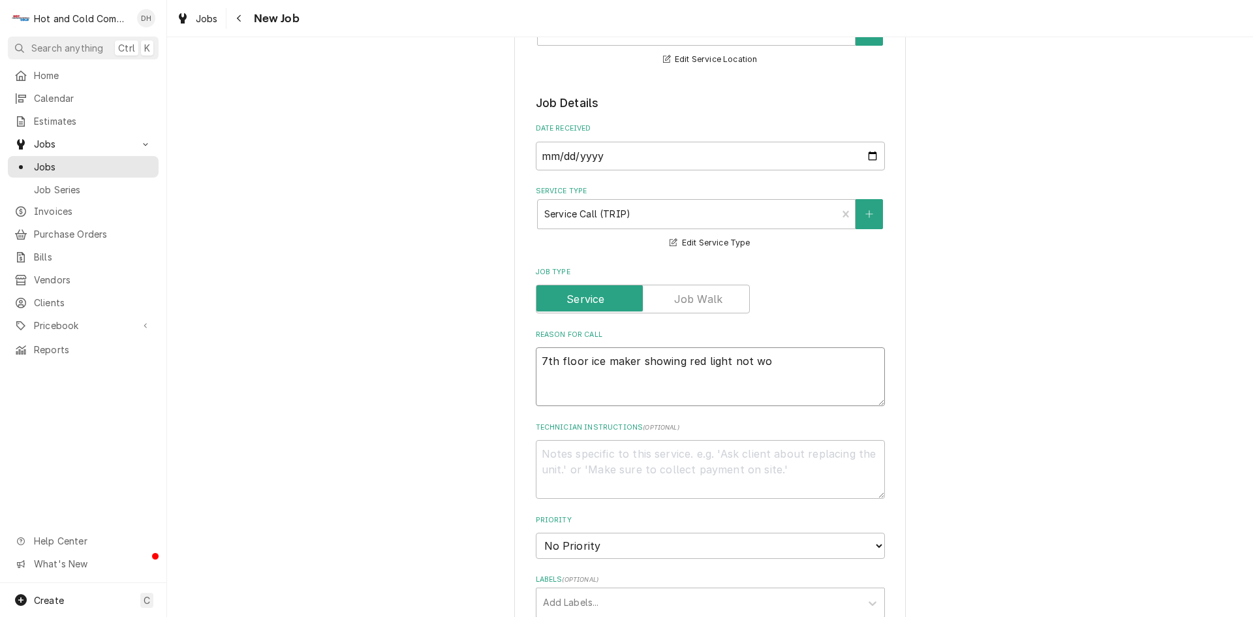
type textarea "7th floor ice maker showing red light not wor"
type textarea "x"
type textarea "7th floor ice maker showing red light not work"
type textarea "x"
type textarea "7th floor ice maker showing red light not worki"
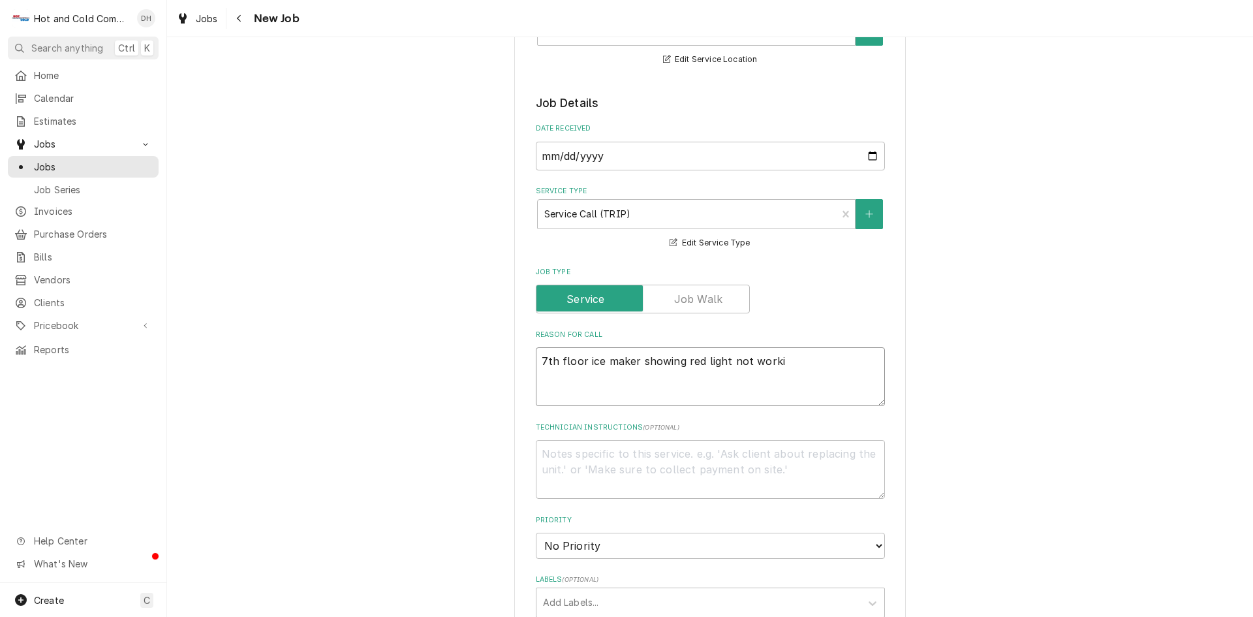
type textarea "x"
type textarea "7th floor ice maker showing red light not workin"
type textarea "x"
type textarea "7th floor ice maker showing red light not working"
type textarea "x"
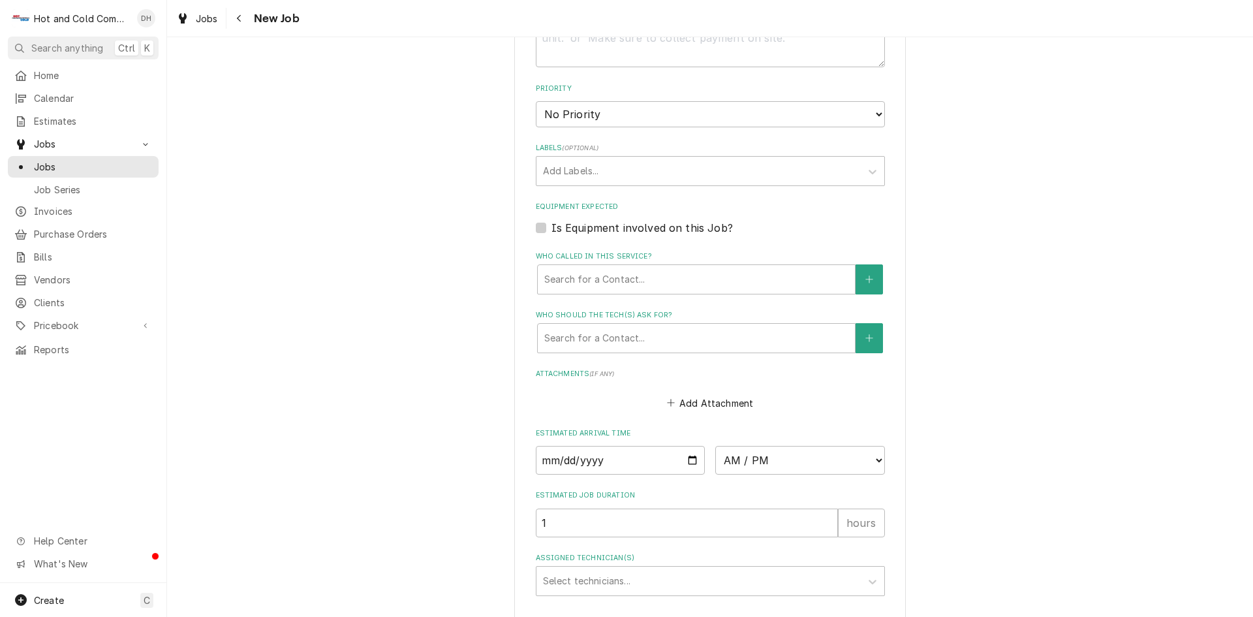
scroll to position [652, 0]
type textarea "7th floor ice maker showing red light not working"
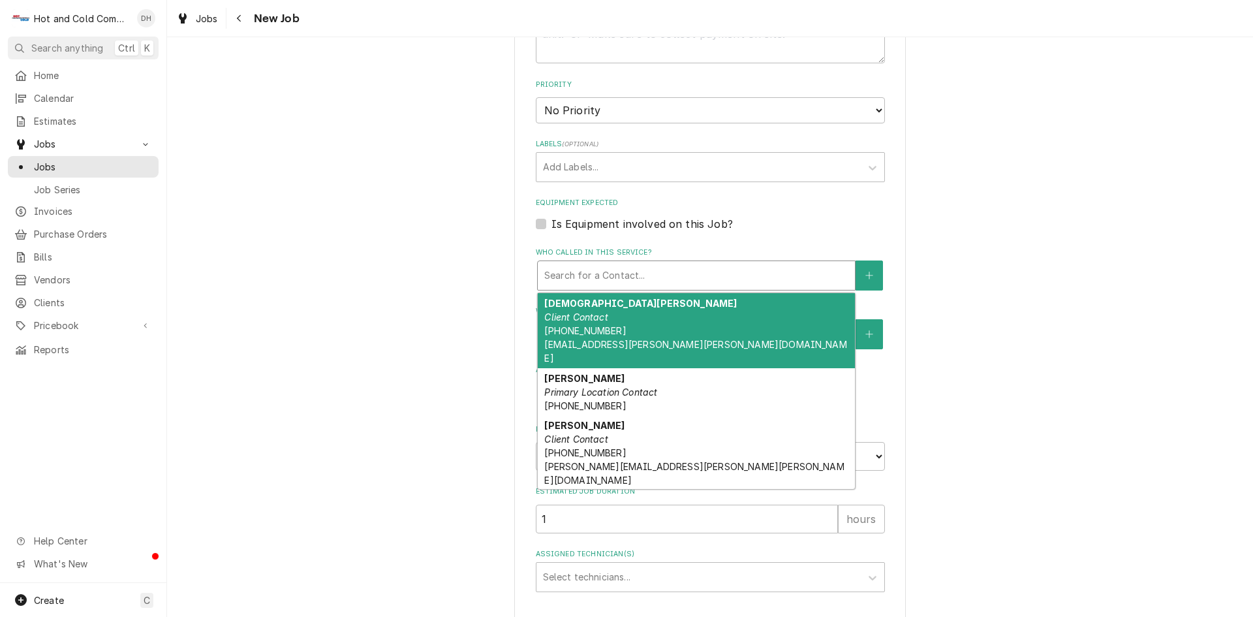
click at [701, 275] on div "Who called in this service?" at bounding box center [696, 275] width 304 height 23
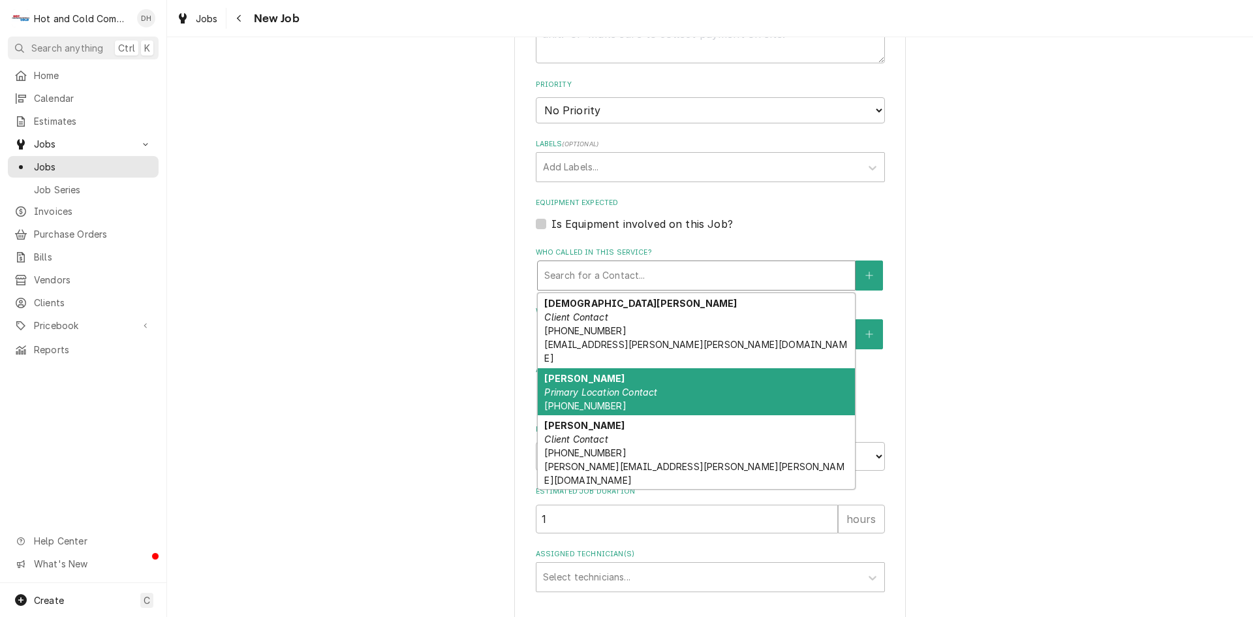
click at [583, 386] on em "Primary Location Contact" at bounding box center [600, 391] width 113 height 11
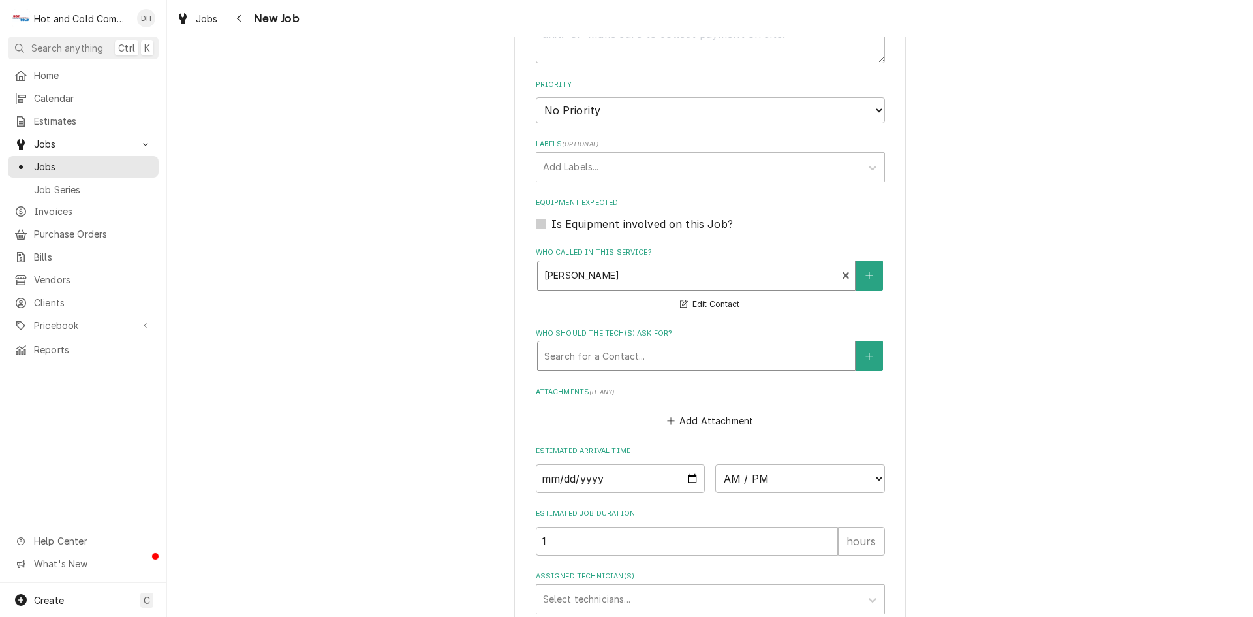
click at [715, 354] on div "Who should the tech(s) ask for?" at bounding box center [696, 355] width 304 height 23
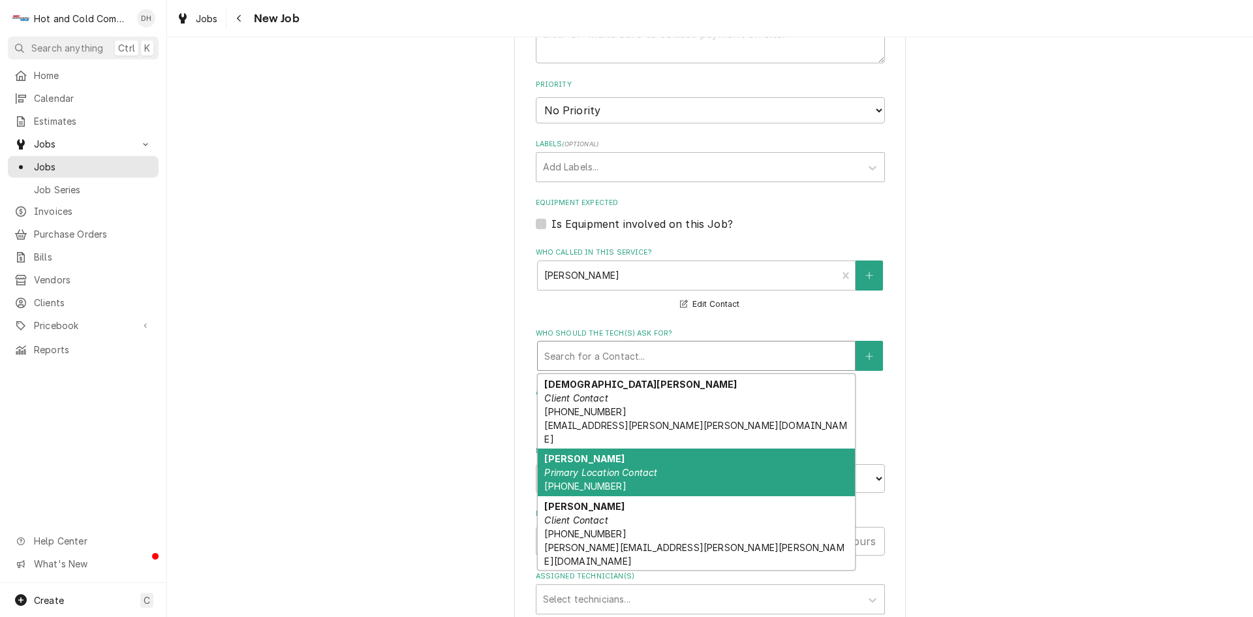
drag, startPoint x: 581, startPoint y: 469, endPoint x: 889, endPoint y: 318, distance: 342.9
click at [584, 480] on span "(404) 387-7644" at bounding box center [585, 485] width 82 height 11
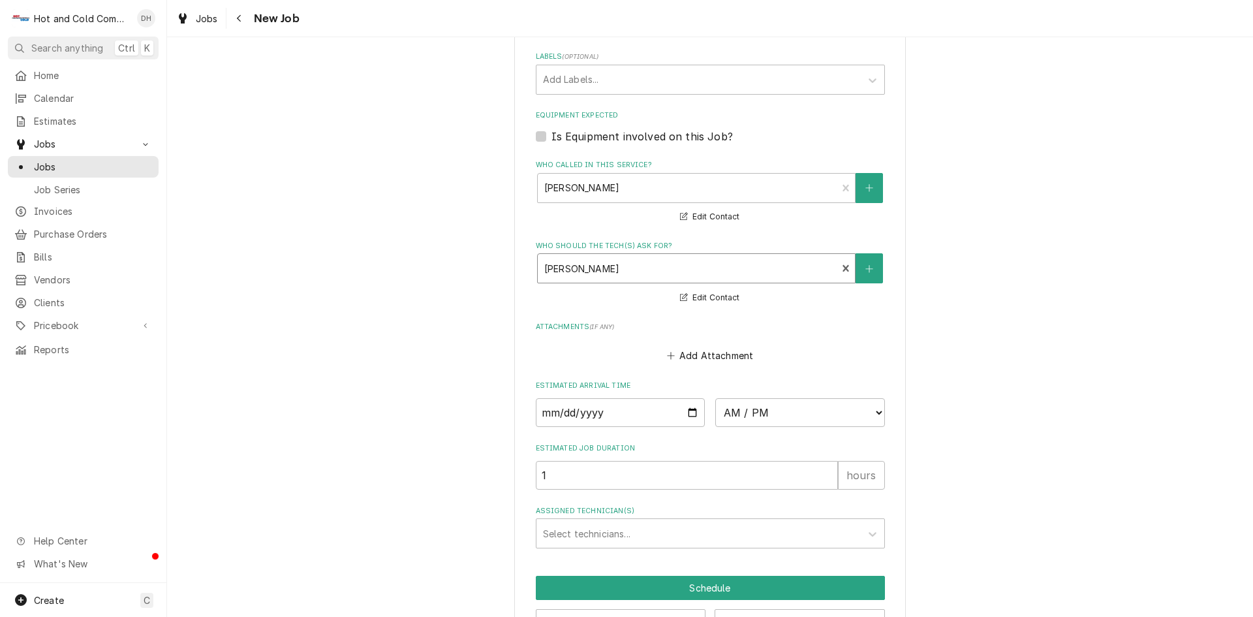
scroll to position [784, 0]
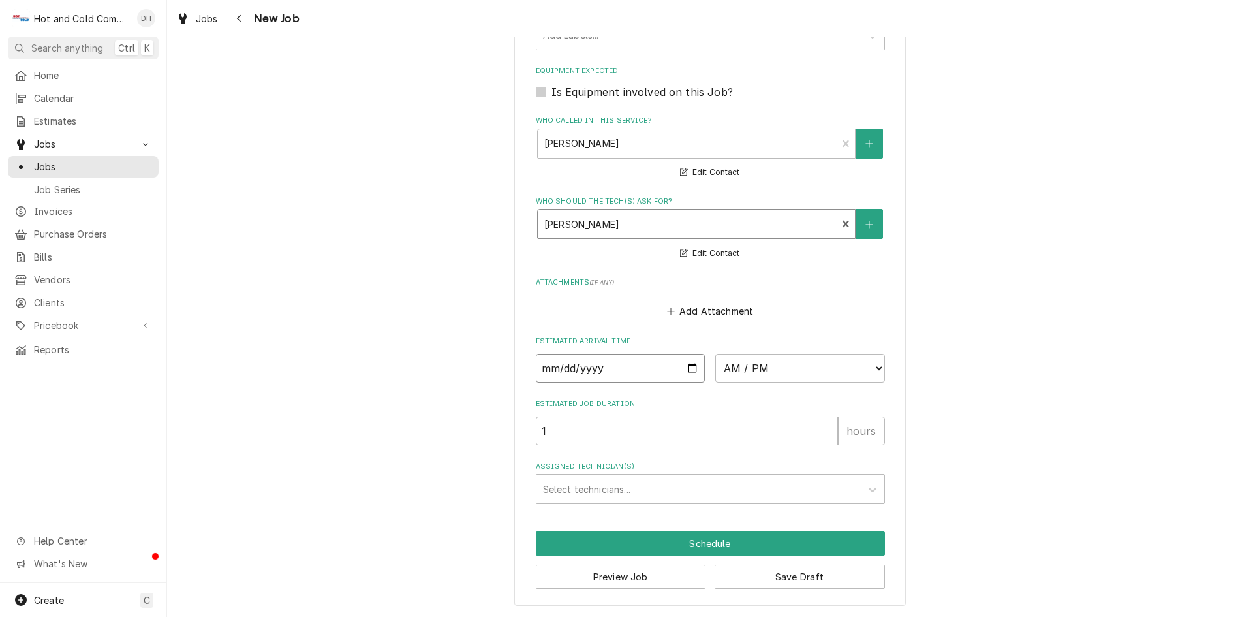
click at [686, 363] on input "Date" at bounding box center [621, 368] width 170 height 29
type textarea "x"
type input "2025-08-18"
type textarea "x"
click at [873, 366] on select "AM / PM 6:00 AM 6:15 AM 6:30 AM 6:45 AM 7:00 AM 7:15 AM 7:30 AM 7:45 AM 8:00 AM…" at bounding box center [800, 368] width 170 height 29
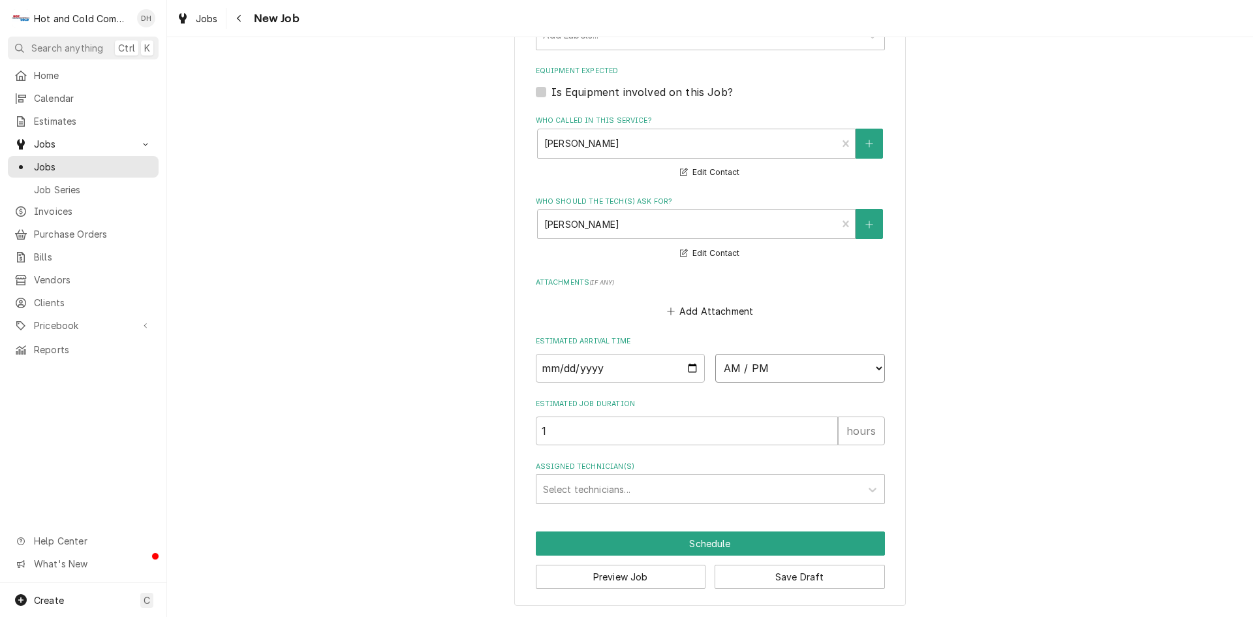
select select "11:00:00"
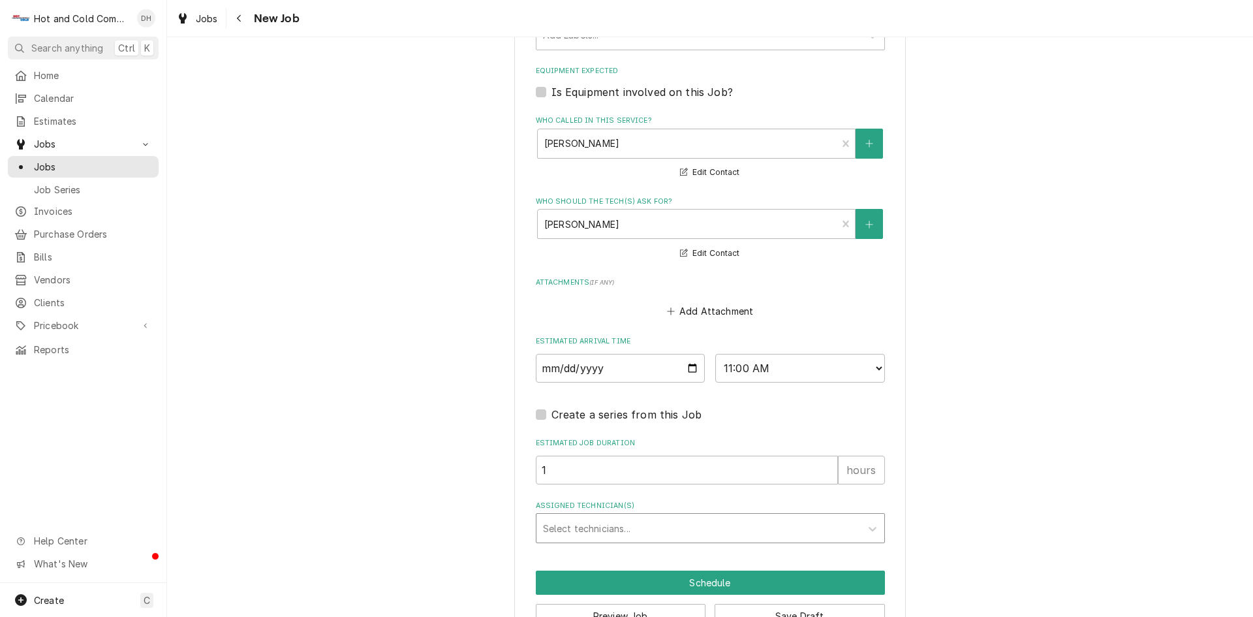
click at [631, 520] on div "Assigned Technician(s)" at bounding box center [698, 527] width 311 height 23
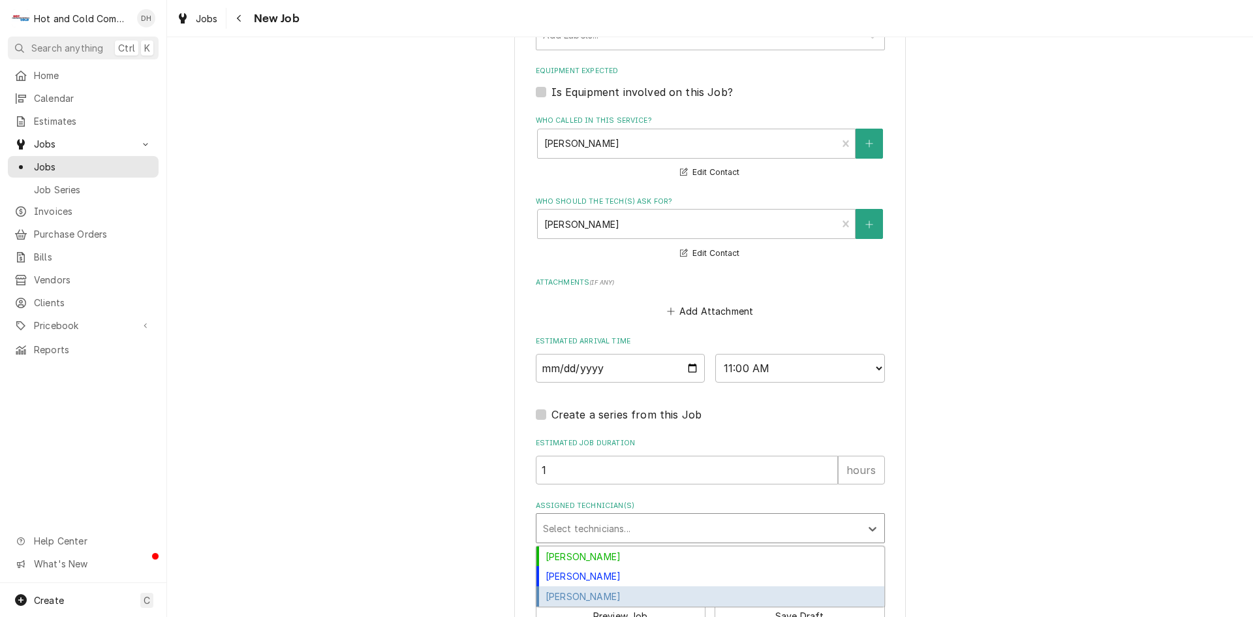
click at [600, 596] on div "[PERSON_NAME]" at bounding box center [710, 596] width 348 height 20
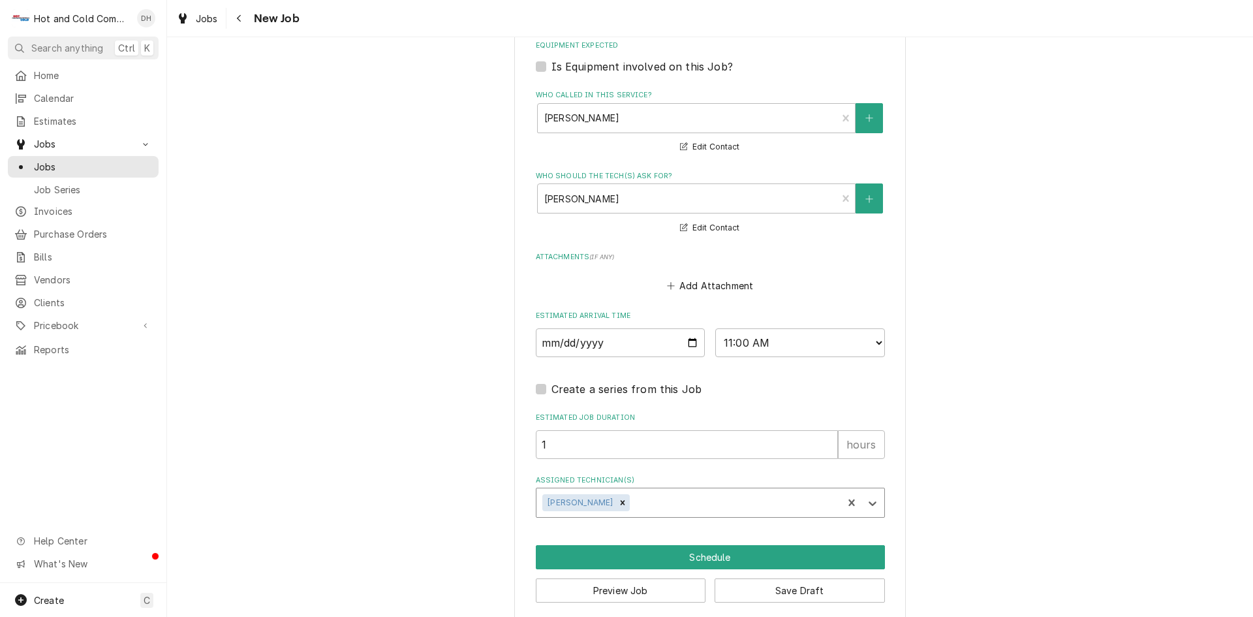
scroll to position [823, 0]
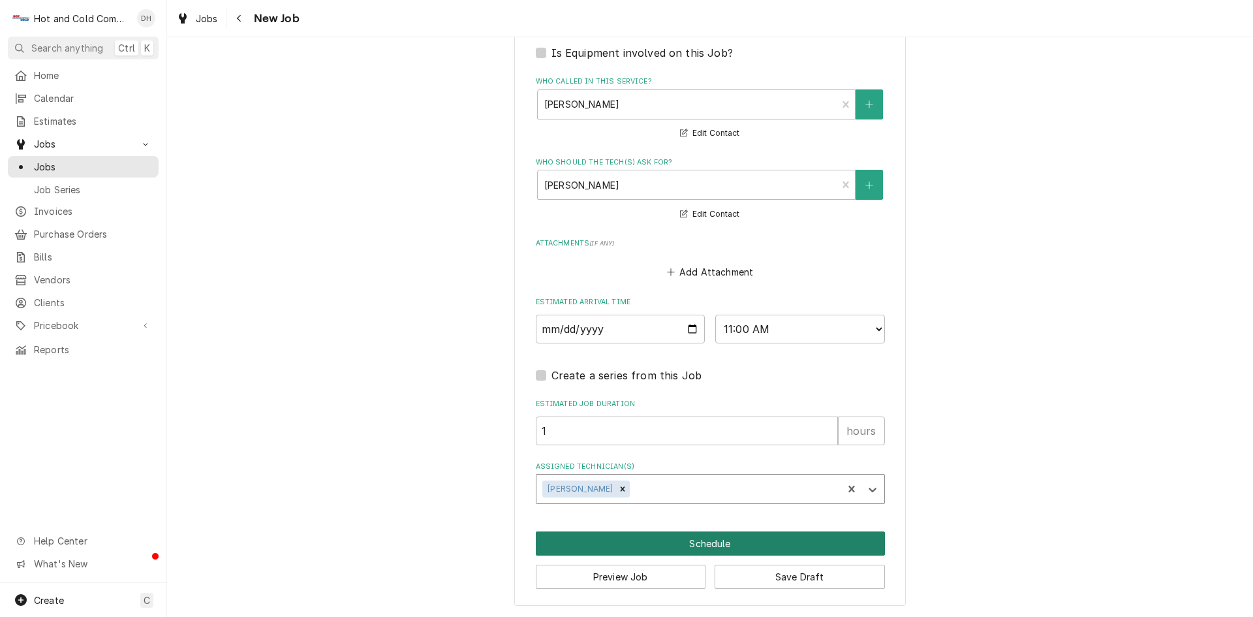
click at [744, 547] on button "Schedule" at bounding box center [710, 543] width 349 height 24
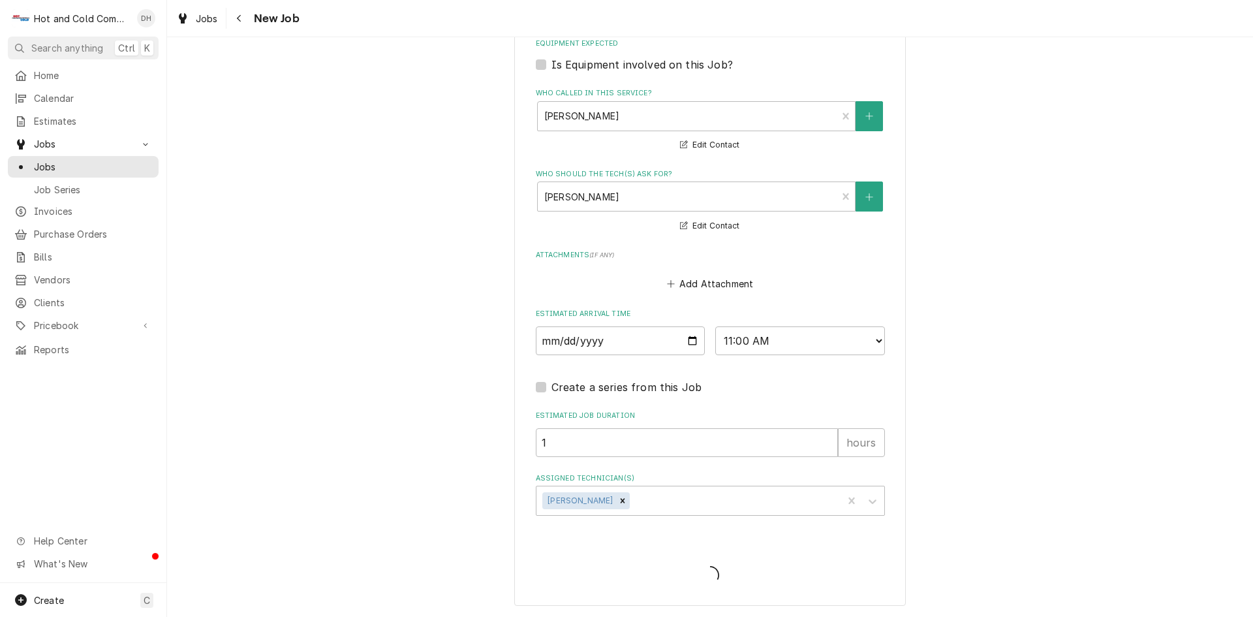
scroll to position [812, 0]
type textarea "x"
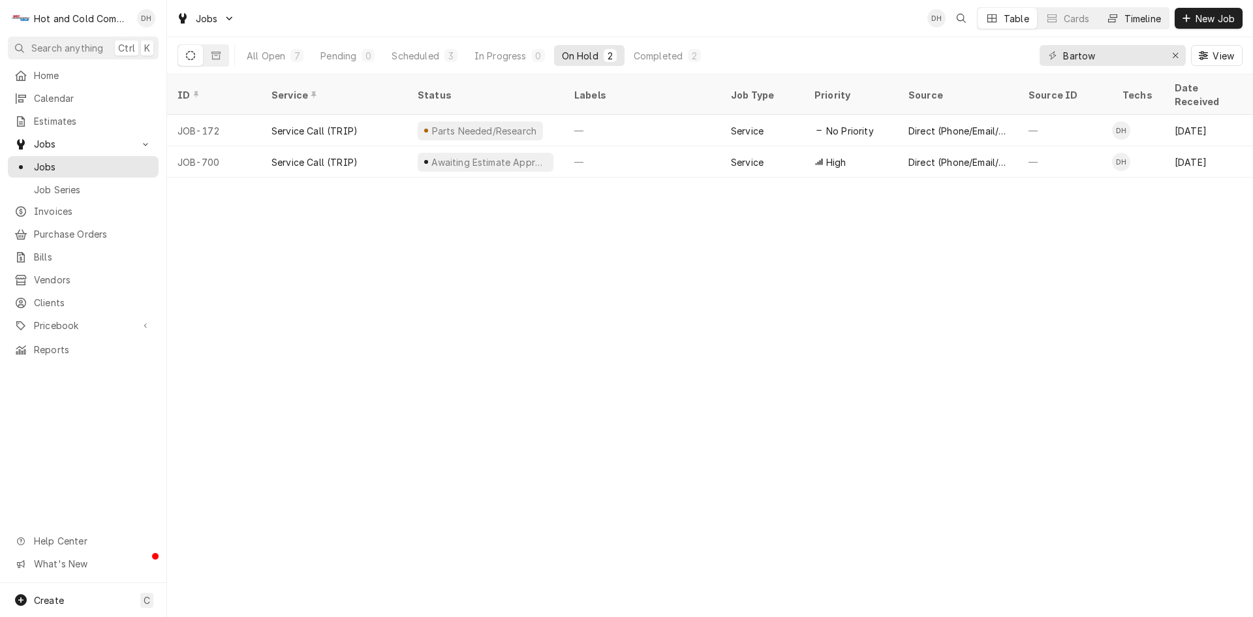
click at [1144, 19] on div "Timeline" at bounding box center [1142, 19] width 37 height 14
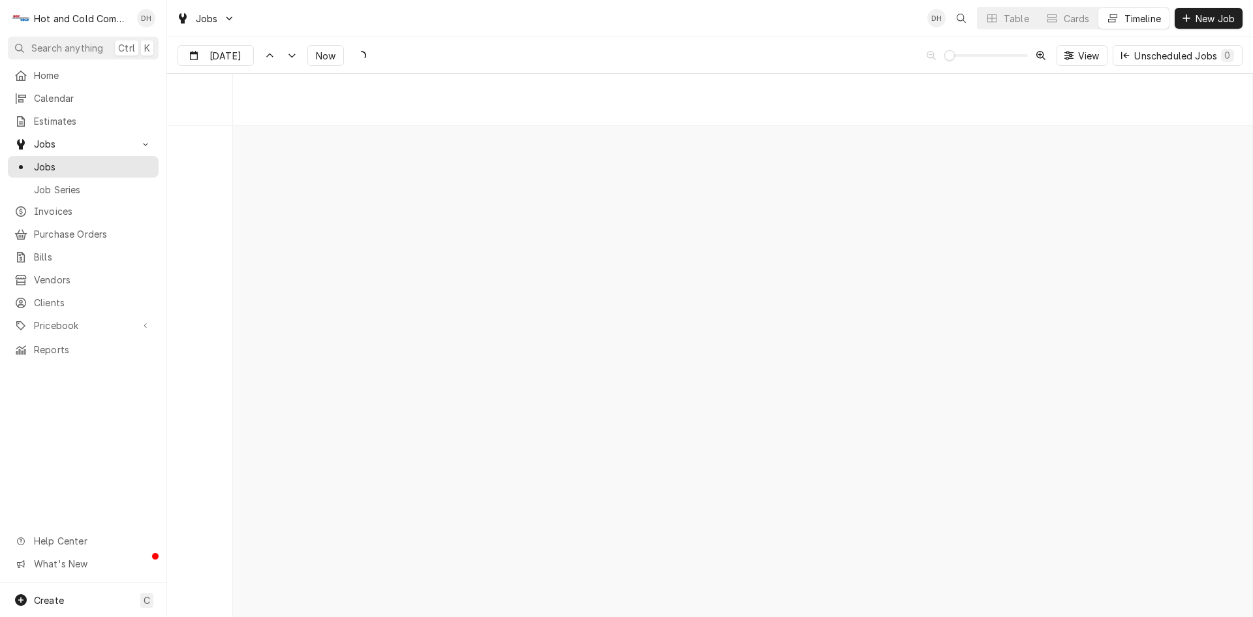
scroll to position [10210, 0]
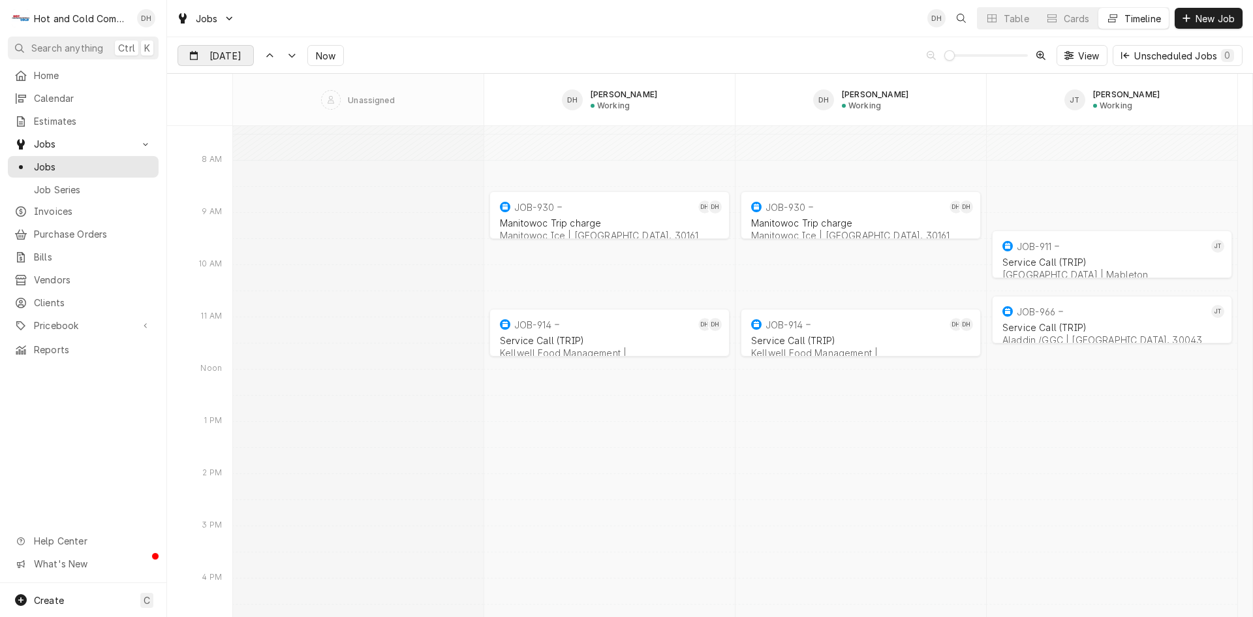
click at [231, 53] on input "Aug 19" at bounding box center [206, 58] width 57 height 25
click at [220, 213] on div "18" at bounding box center [213, 211] width 18 height 18
type input "Aug 18"
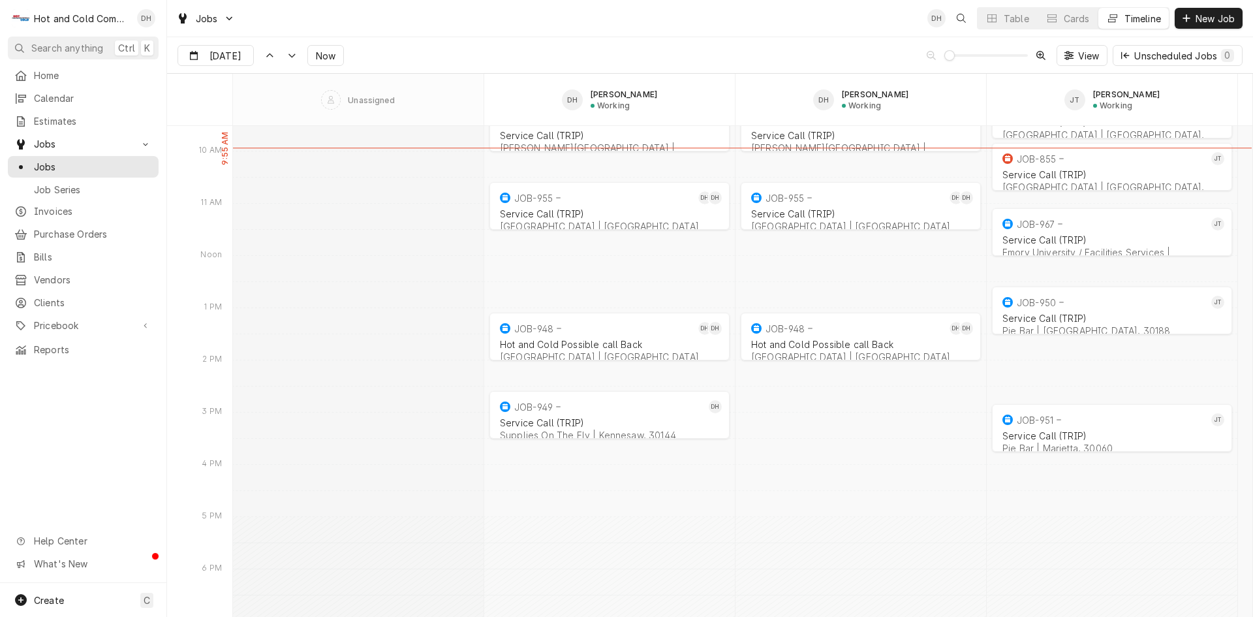
scroll to position [8853, 0]
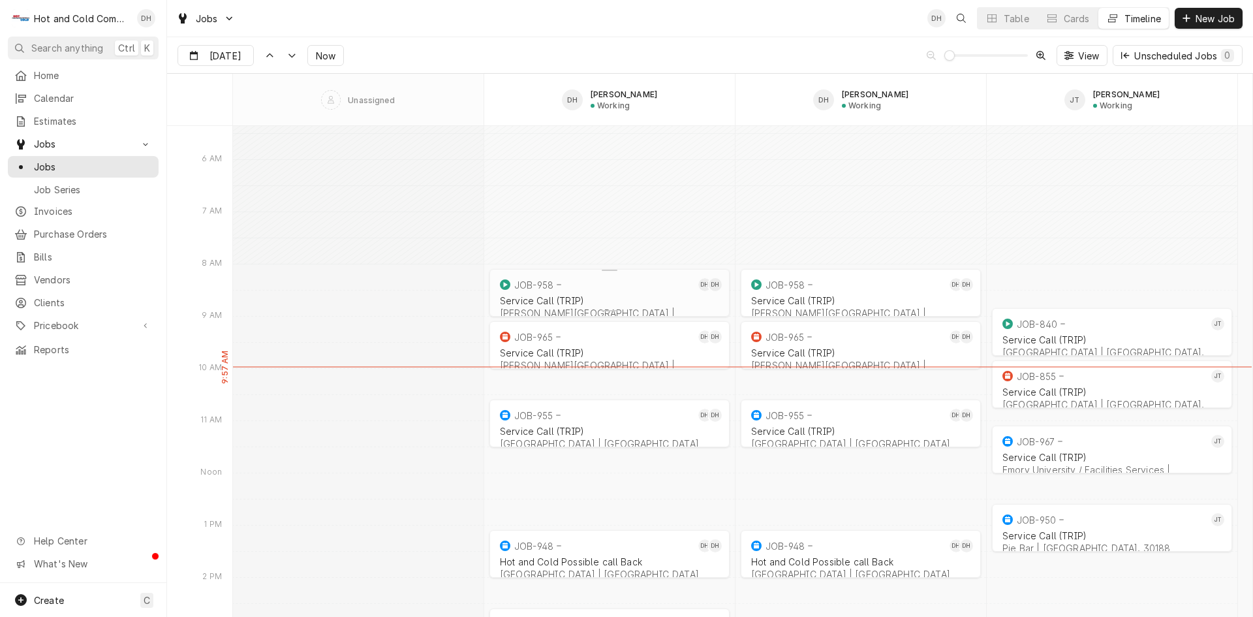
click at [632, 296] on div "Service Call (TRIP)" at bounding box center [609, 300] width 219 height 11
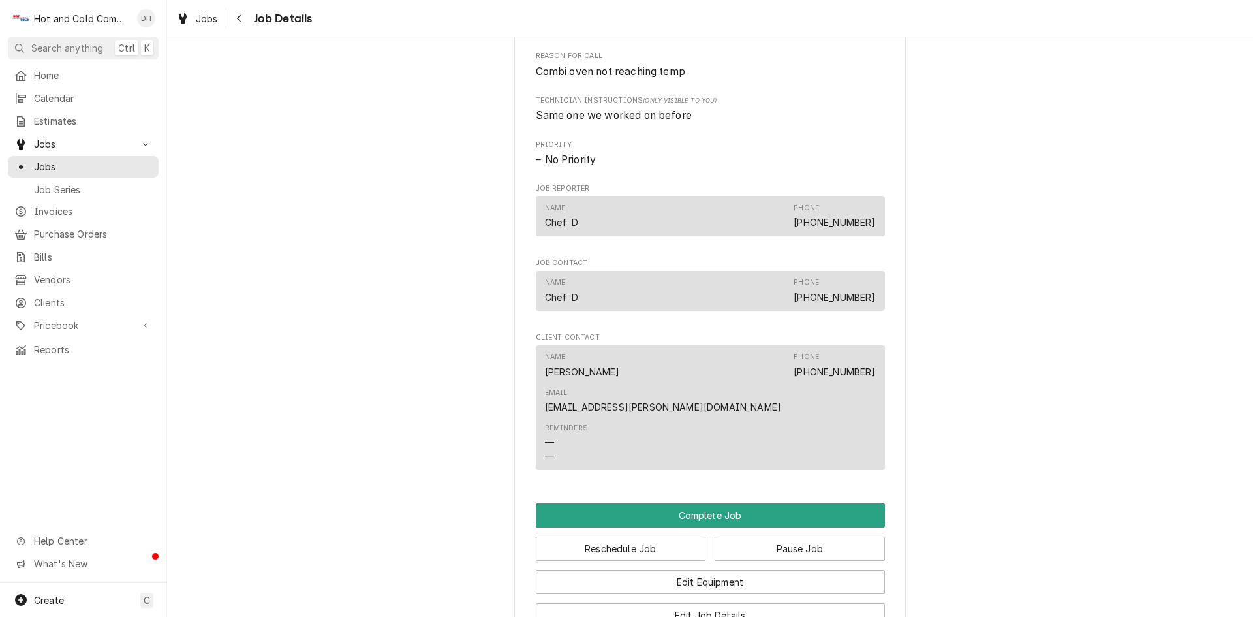
scroll to position [652, 0]
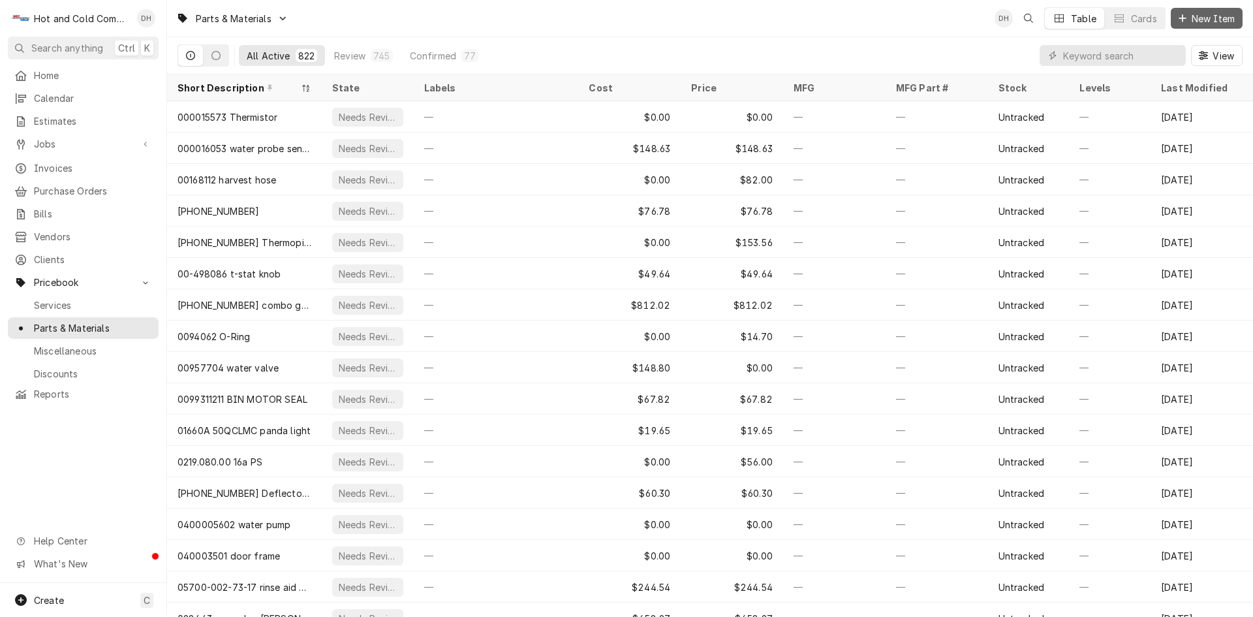
click at [1215, 16] on span "New Item" at bounding box center [1213, 19] width 48 height 14
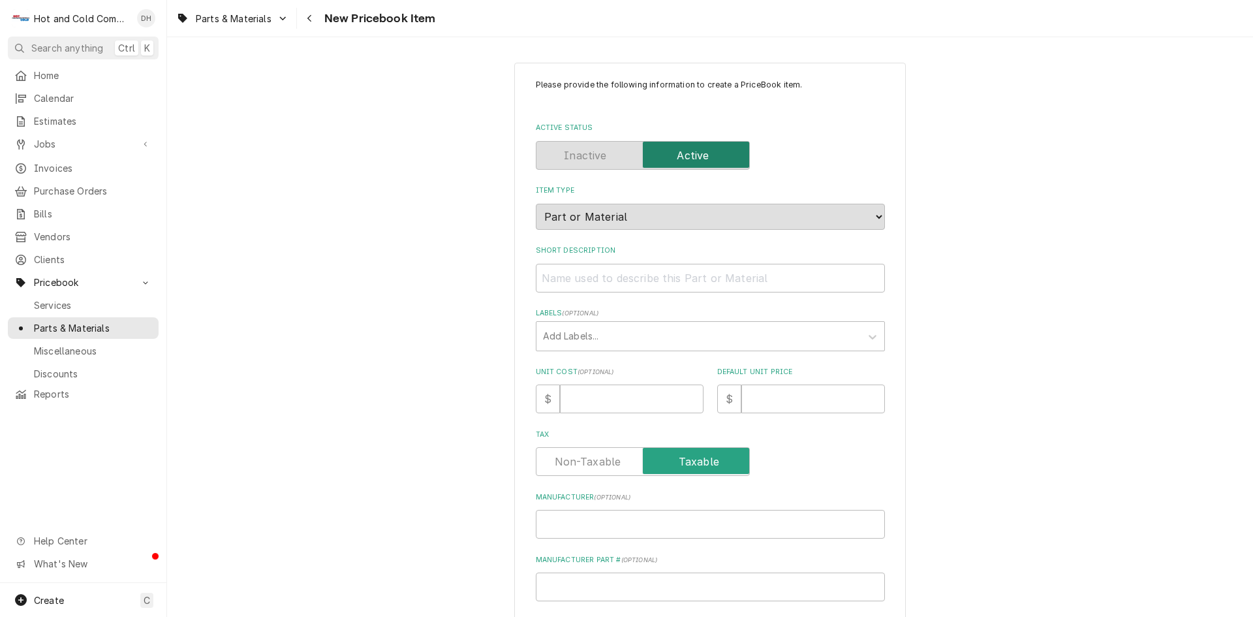
type textarea "x"
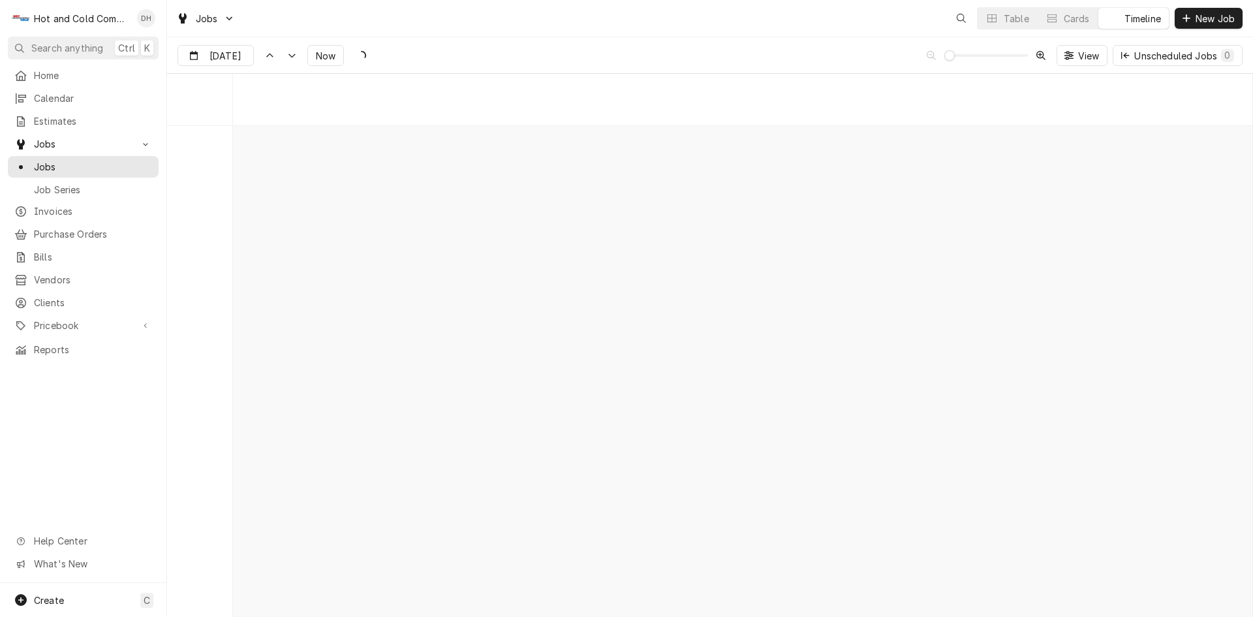
scroll to position [10223, 0]
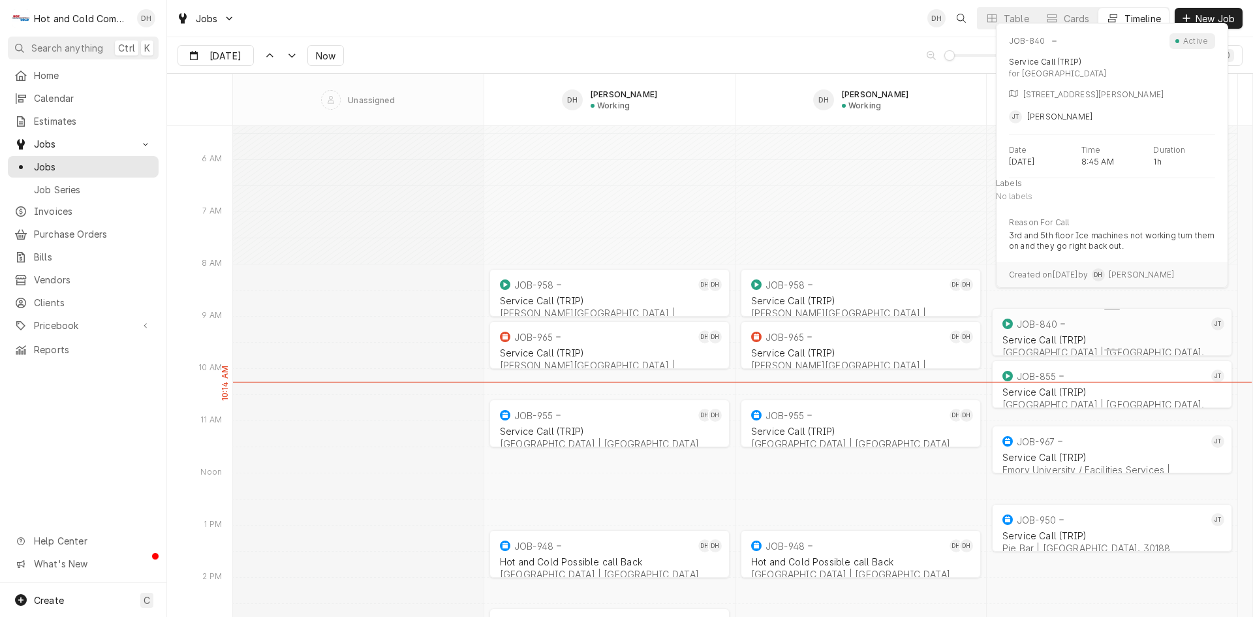
click at [1101, 329] on div "JOB-840" at bounding box center [1104, 324] width 208 height 16
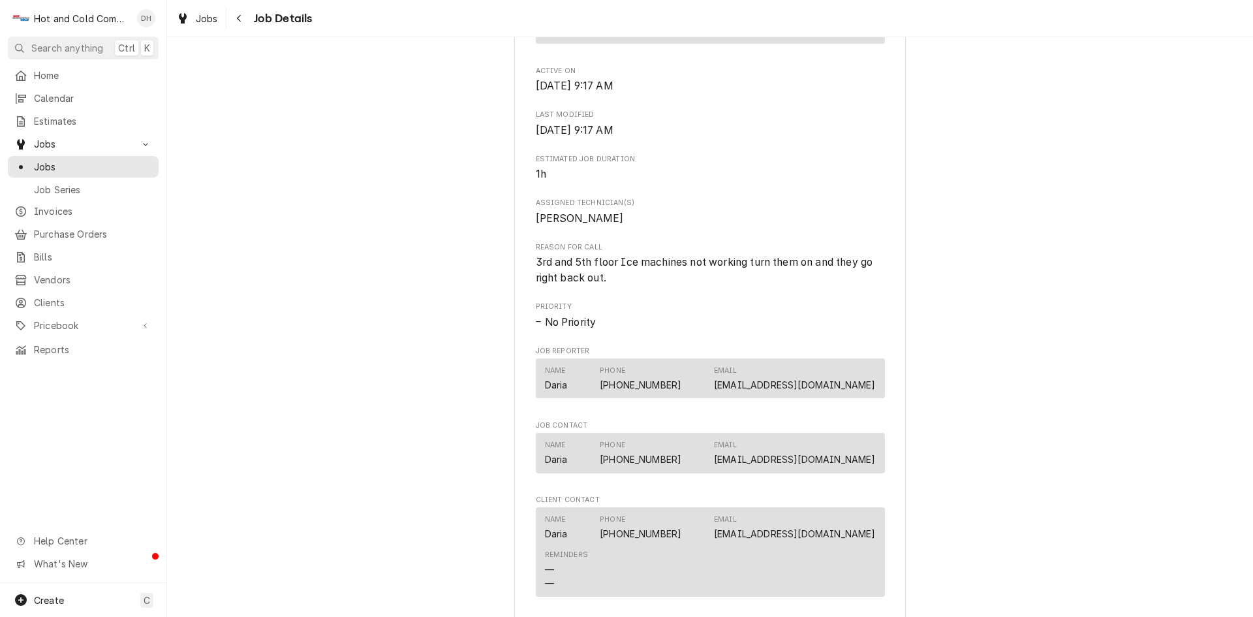
scroll to position [870, 0]
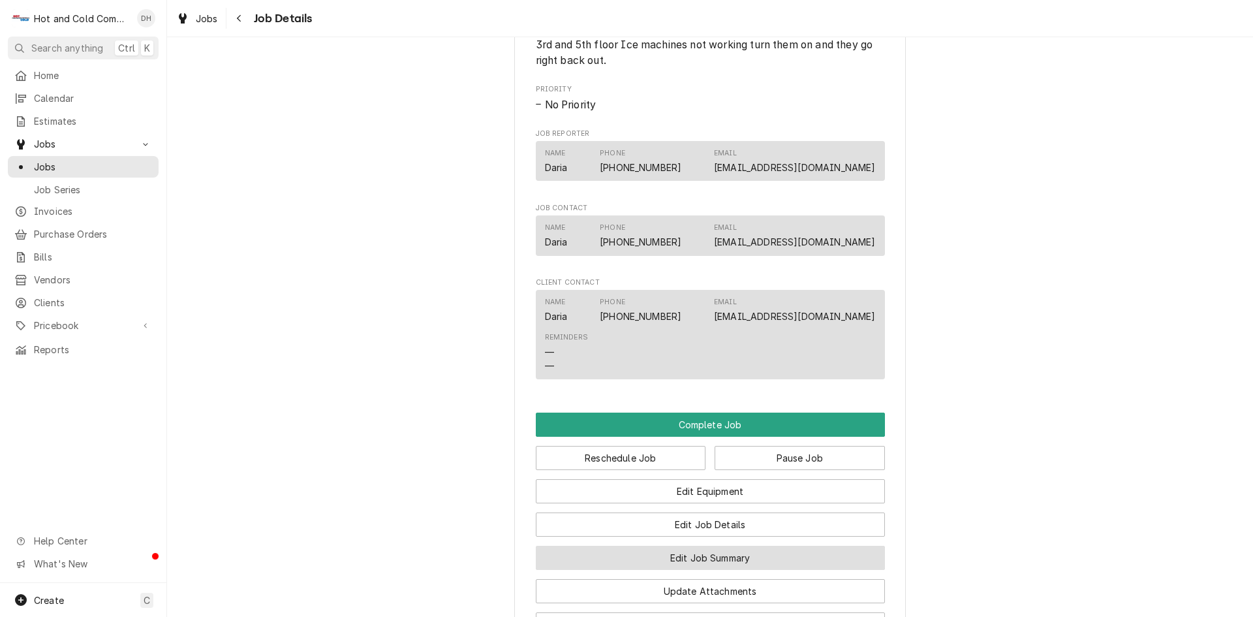
click at [780, 560] on button "Edit Job Summary" at bounding box center [710, 557] width 349 height 24
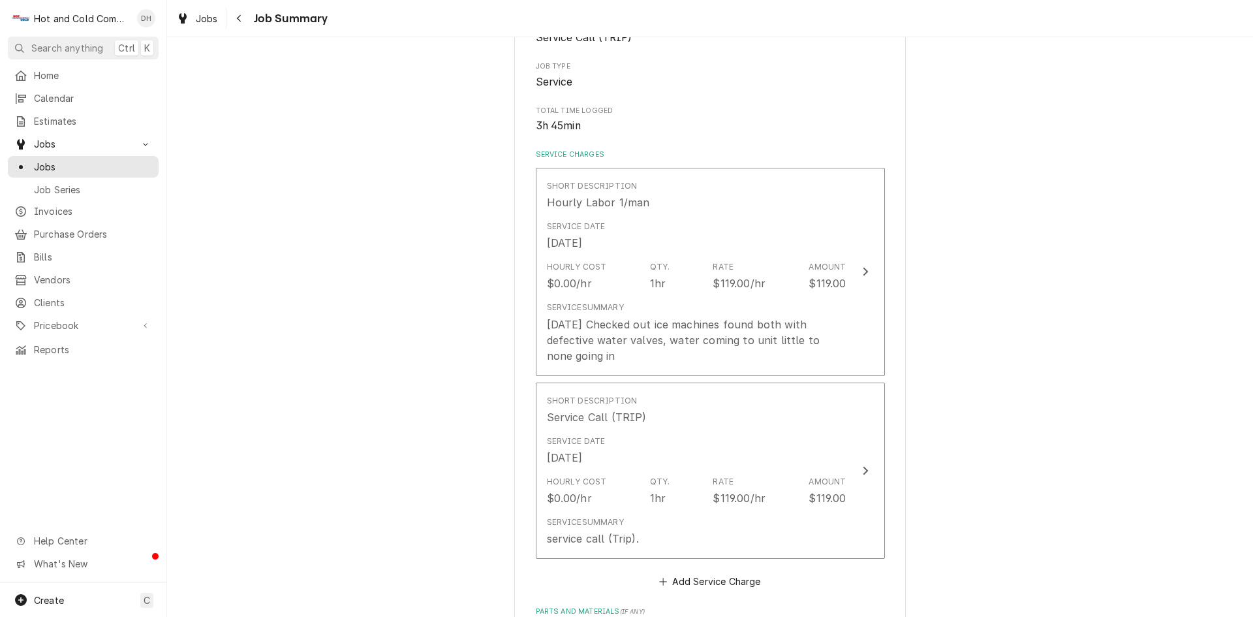
scroll to position [217, 0]
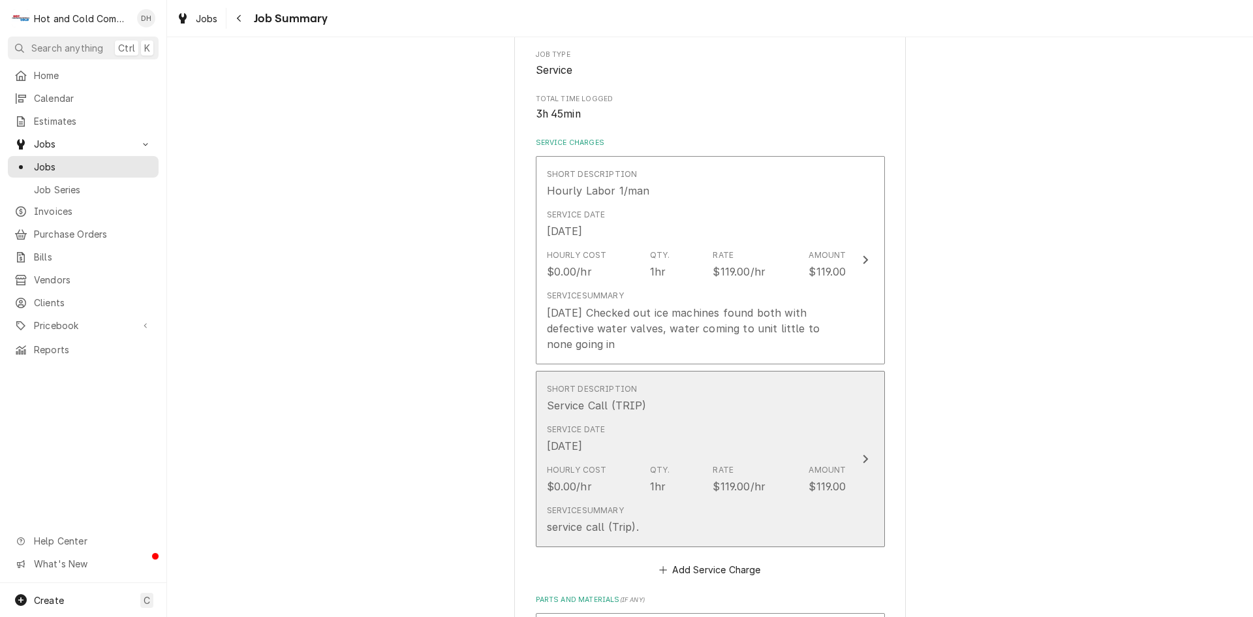
click at [849, 412] on button "Short Description Service Call (TRIP) Service Date [DATE] Hourly Cost $0.00/hr …" at bounding box center [710, 459] width 349 height 177
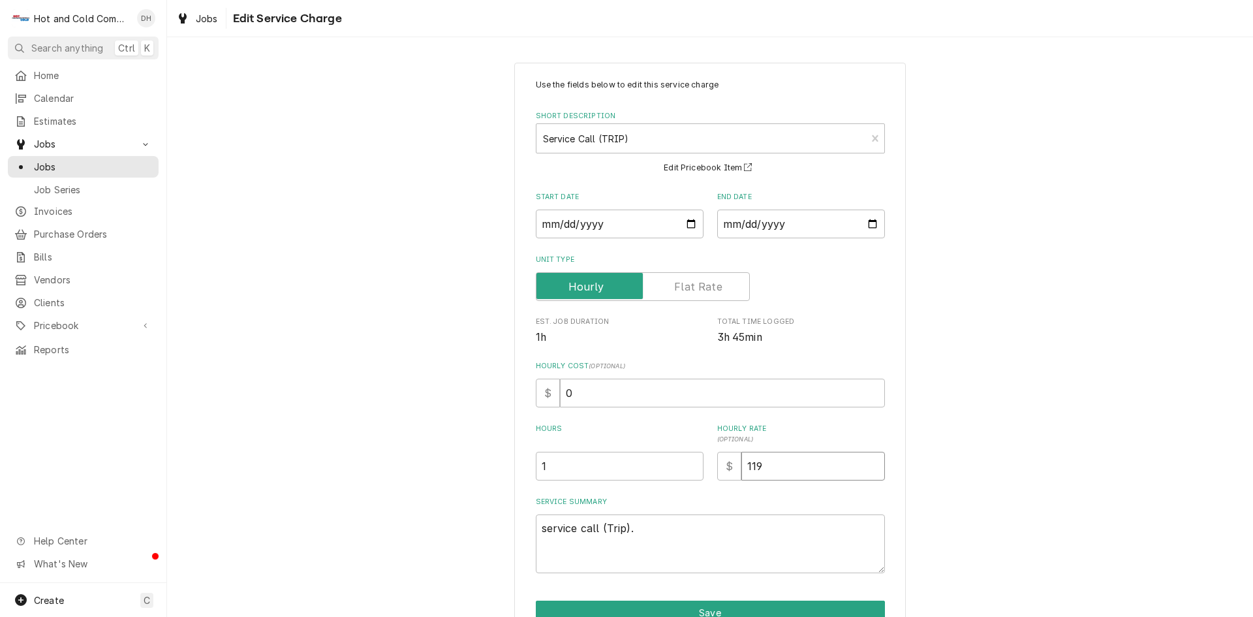
click at [789, 472] on input "119" at bounding box center [813, 466] width 144 height 29
type textarea "x"
type input "11"
type textarea "x"
type input "1"
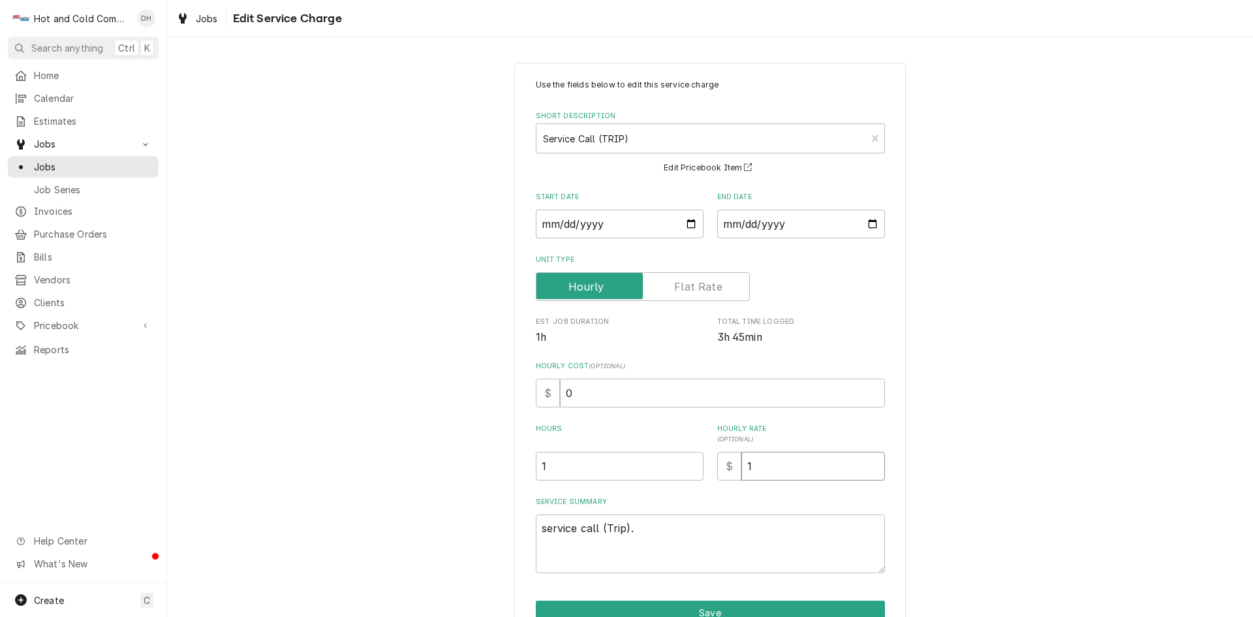
type textarea "x"
type input "12"
type textarea "x"
type input "125"
type textarea "x"
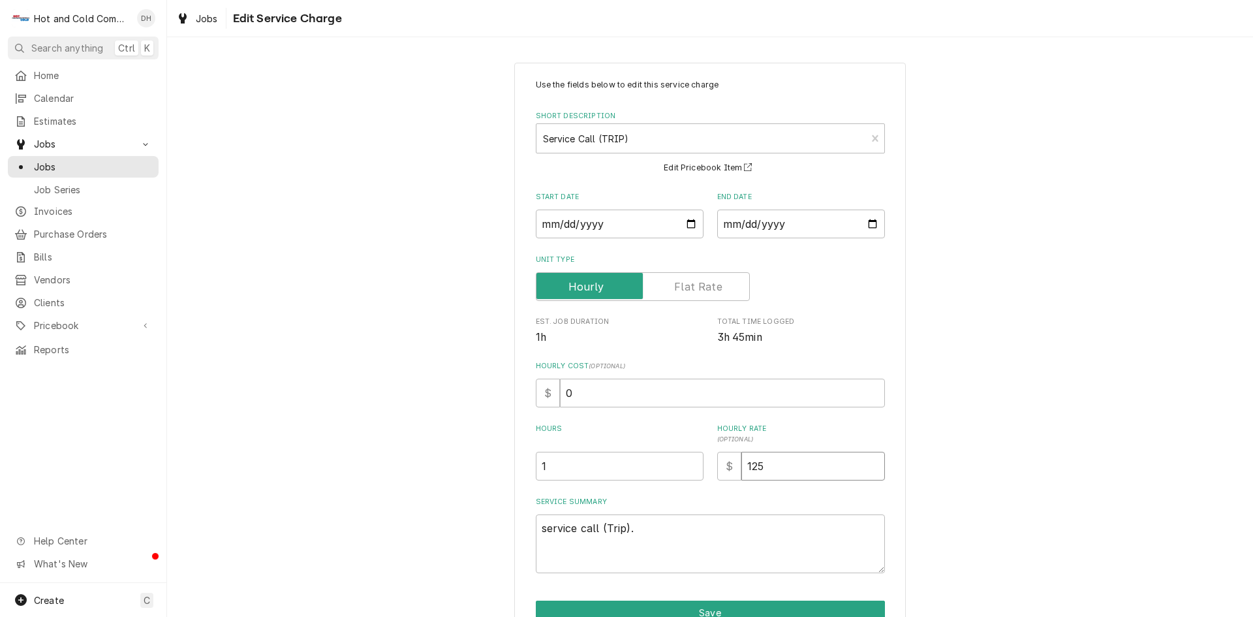
type input "125.0"
type textarea "x"
type input "125.00"
click at [786, 604] on button "Save" at bounding box center [710, 612] width 349 height 24
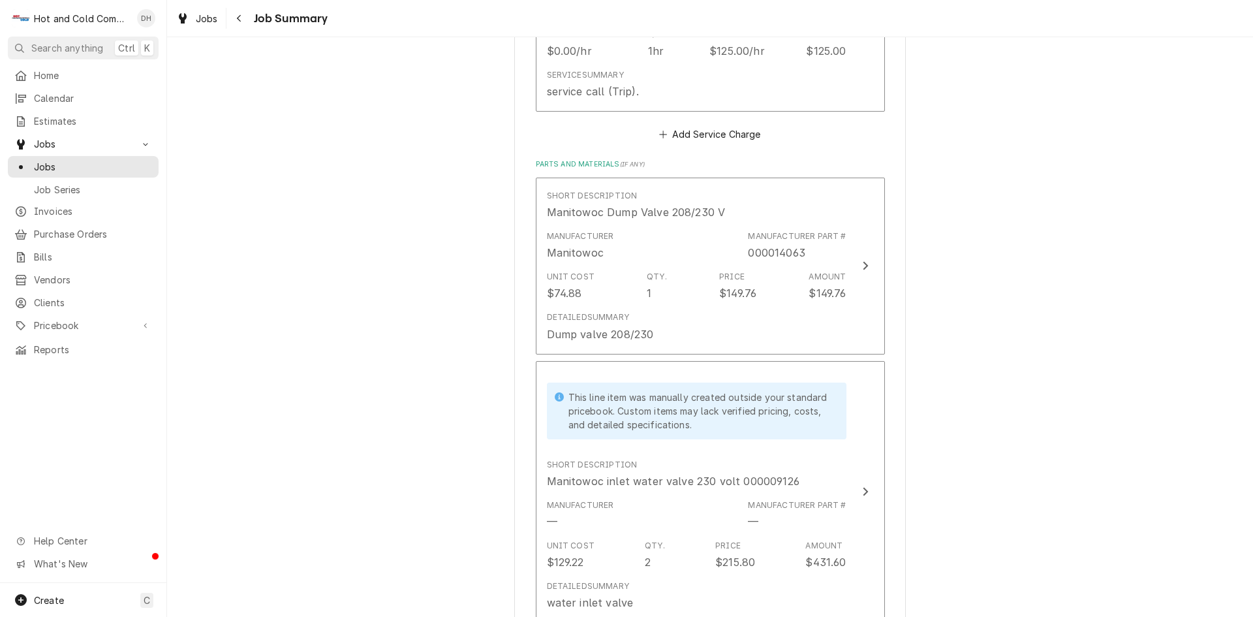
scroll to position [870, 0]
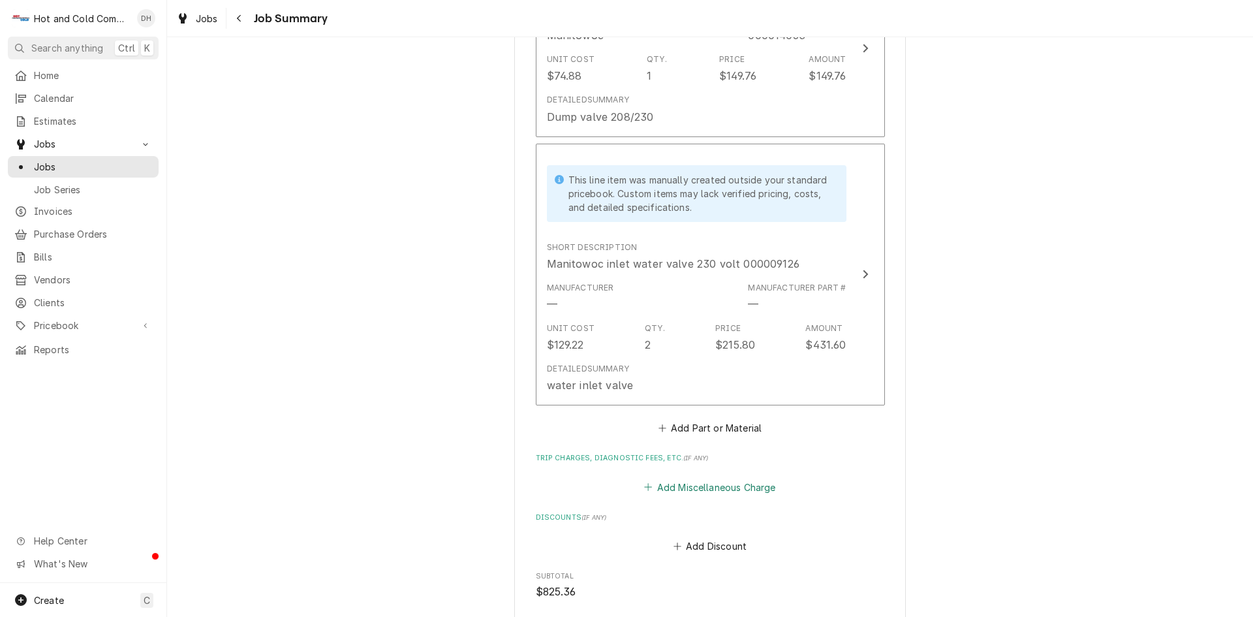
click at [725, 486] on button "Add Miscellaneous Charge" at bounding box center [710, 487] width 136 height 18
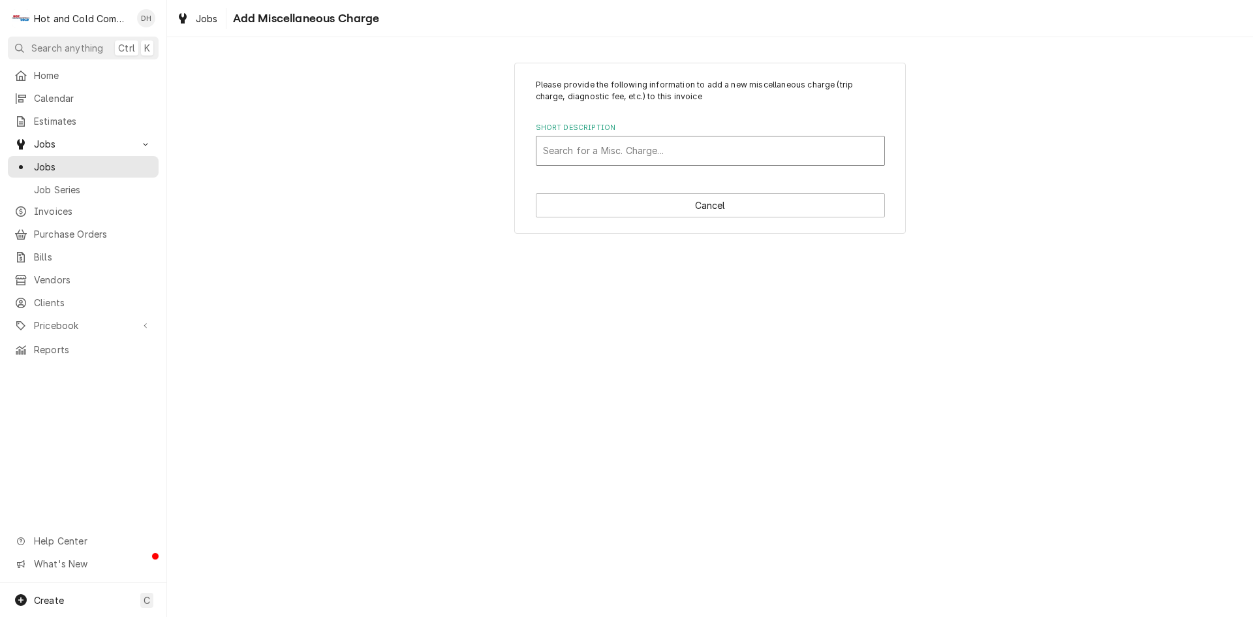
click at [559, 148] on div "Short Description" at bounding box center [710, 150] width 335 height 23
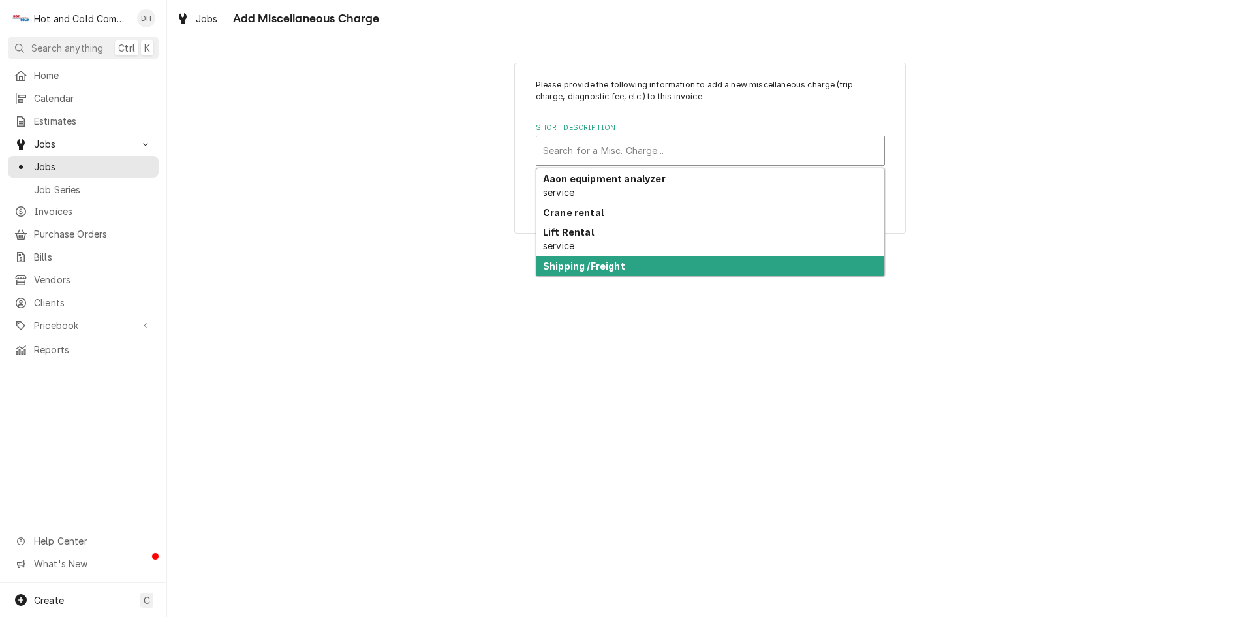
click at [586, 268] on strong "Shipping /Freight" at bounding box center [584, 265] width 82 height 11
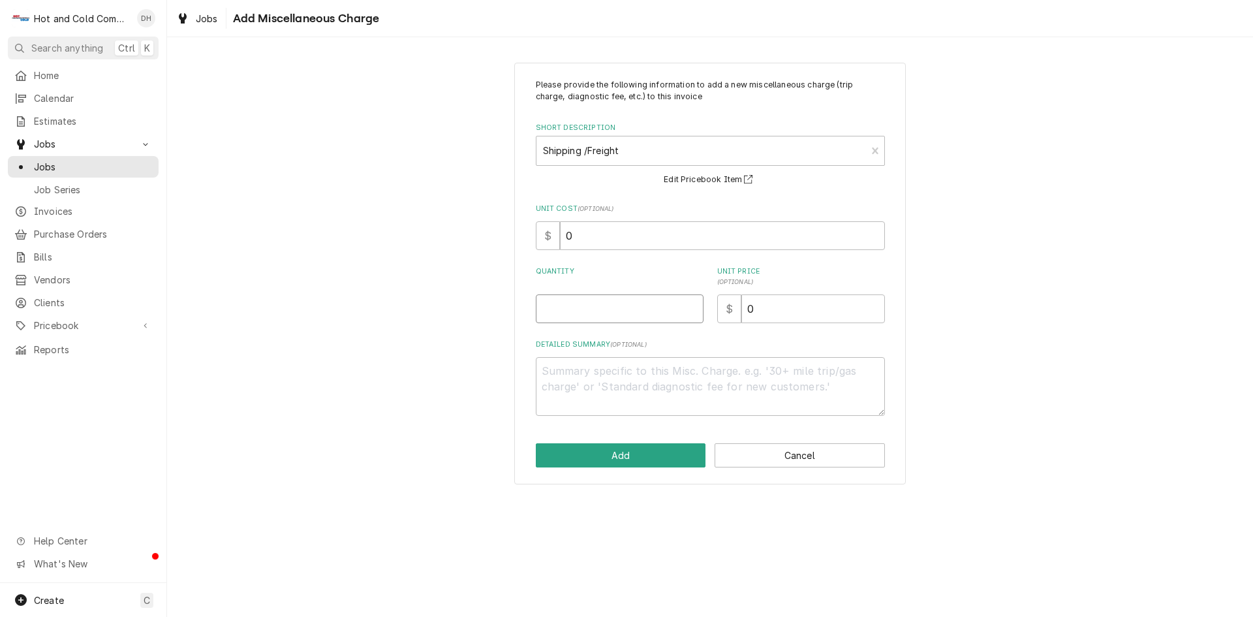
click at [562, 311] on input "Quantity" at bounding box center [620, 308] width 168 height 29
type textarea "x"
type input "1"
type textarea "x"
type input "3"
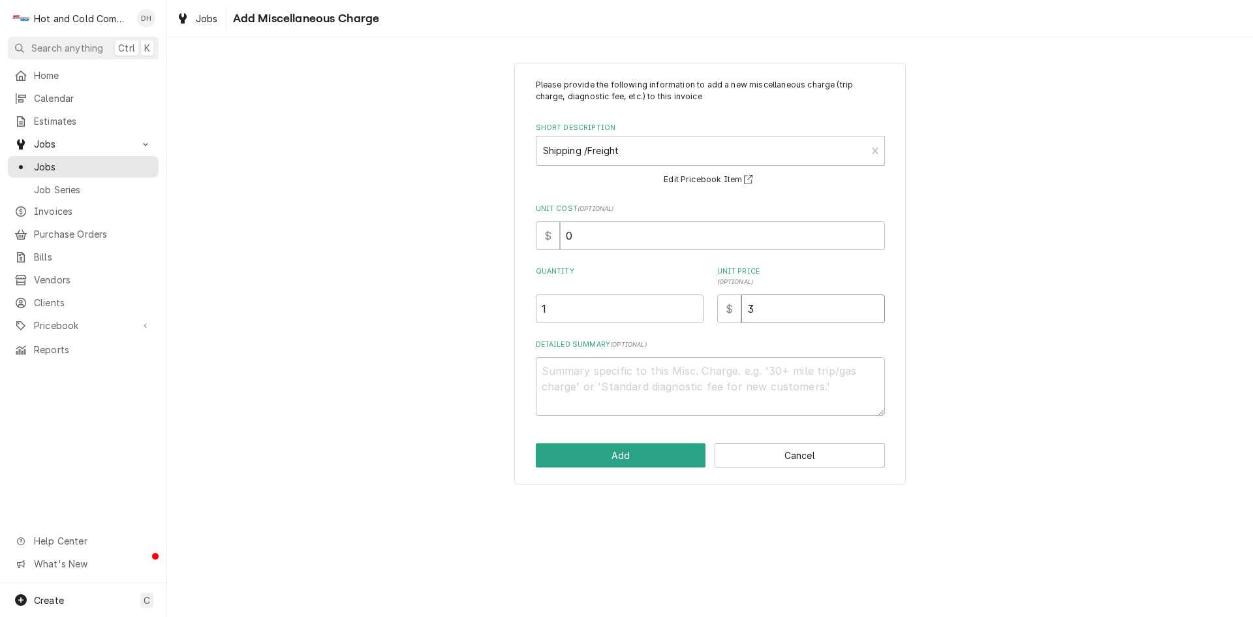
type textarea "x"
type input "39"
type textarea "x"
type input "39.8"
type textarea "x"
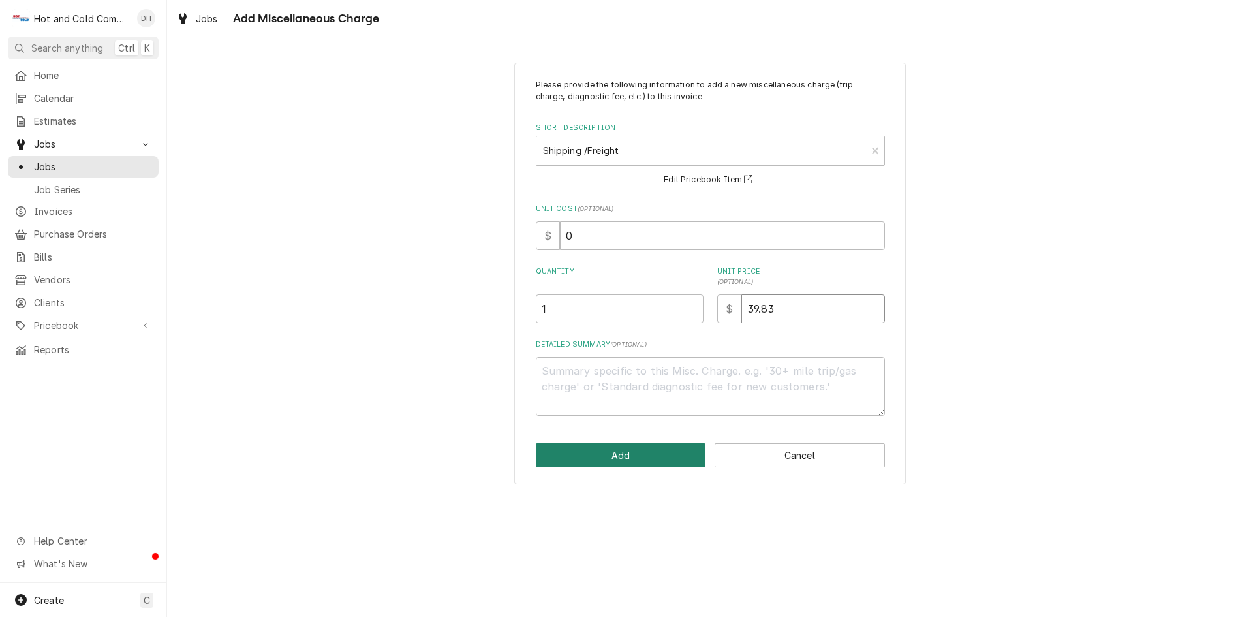
type input "39.83"
drag, startPoint x: 602, startPoint y: 456, endPoint x: 621, endPoint y: 464, distance: 19.9
click at [621, 464] on div "Please provide the following information to add a new miscellaneous charge (tri…" at bounding box center [709, 274] width 391 height 422
click at [632, 457] on button "Add" at bounding box center [621, 455] width 170 height 24
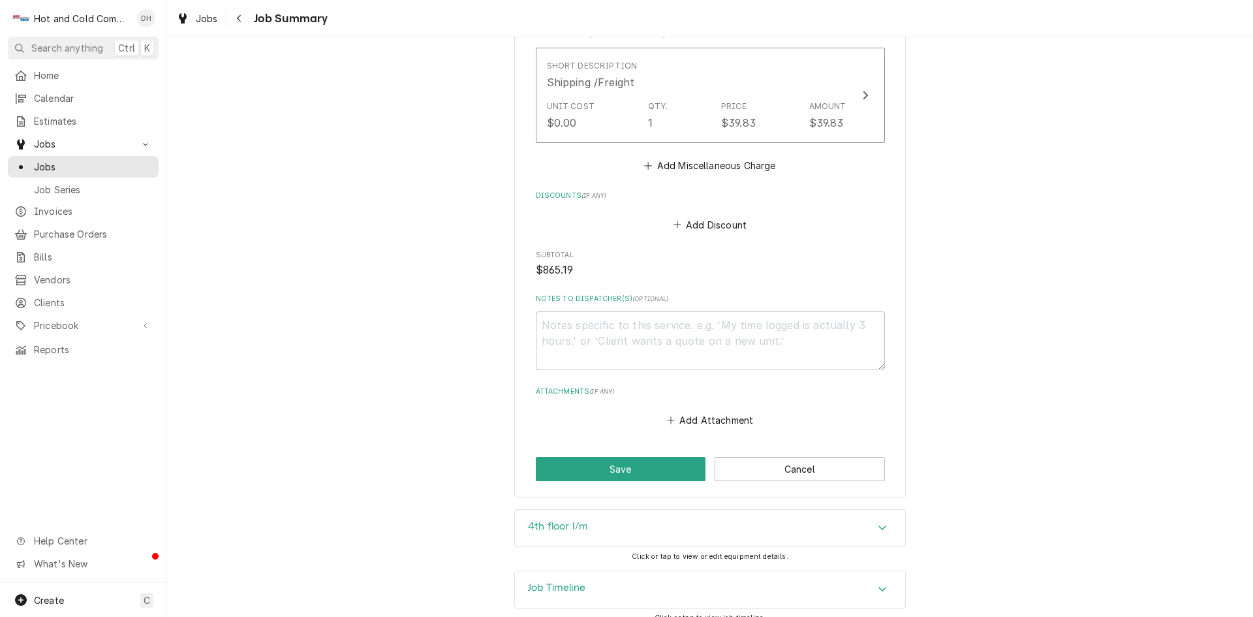
scroll to position [1309, 0]
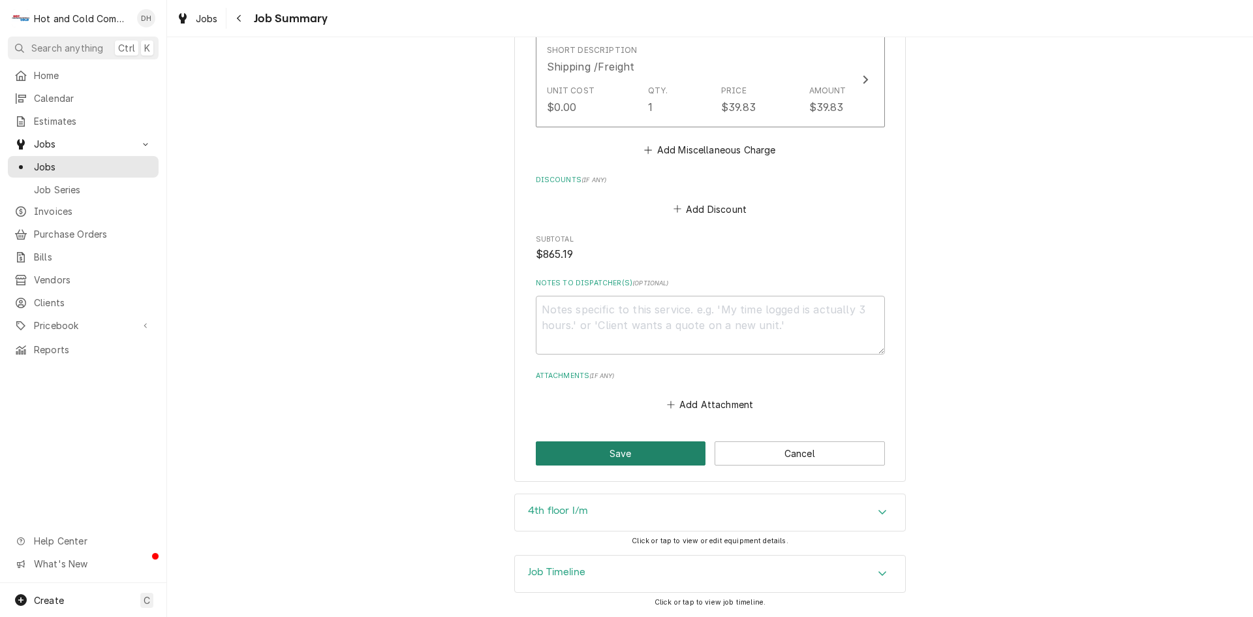
click at [616, 459] on button "Save" at bounding box center [621, 453] width 170 height 24
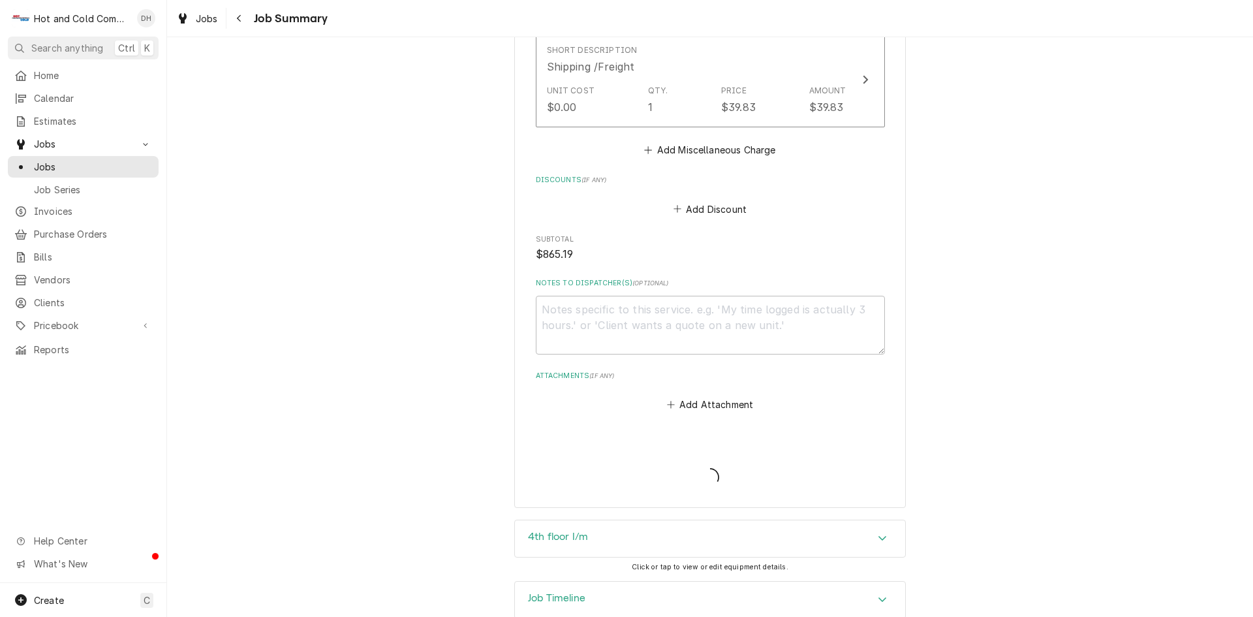
type textarea "x"
